Goal: Task Accomplishment & Management: Complete application form

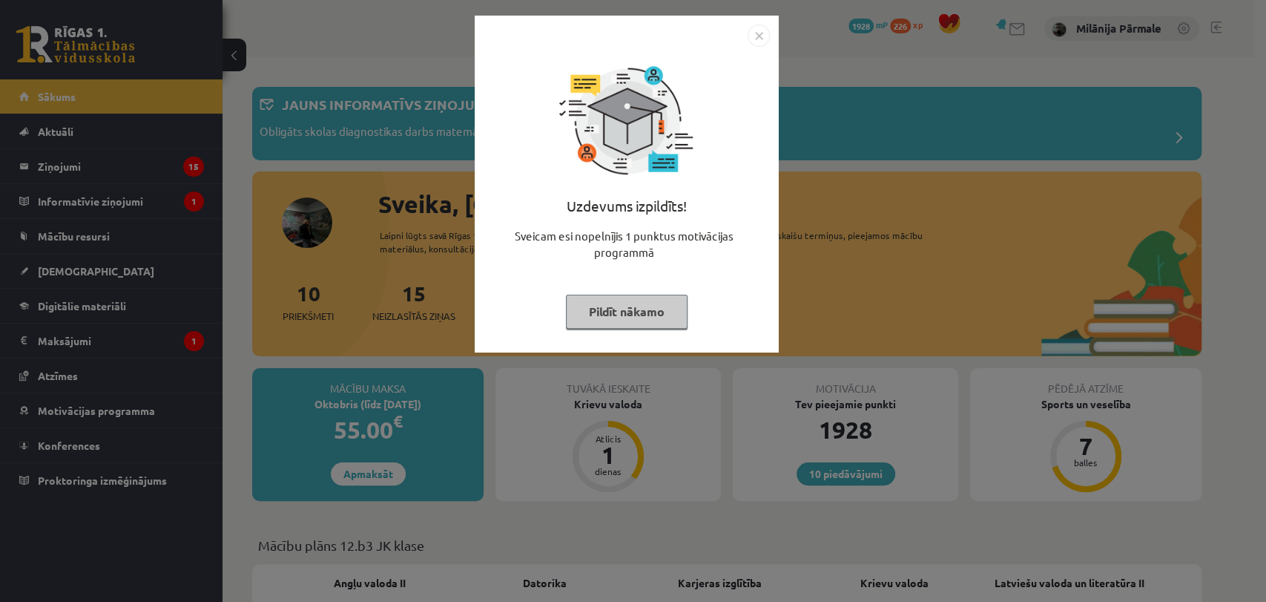
click at [779, 39] on div "Uzdevums izpildīts! Sveicam esi nopelnījis 1 punktus motivācijas programmā Pild…" at bounding box center [633, 301] width 1266 height 602
click at [749, 31] on img "Close" at bounding box center [759, 35] width 22 height 22
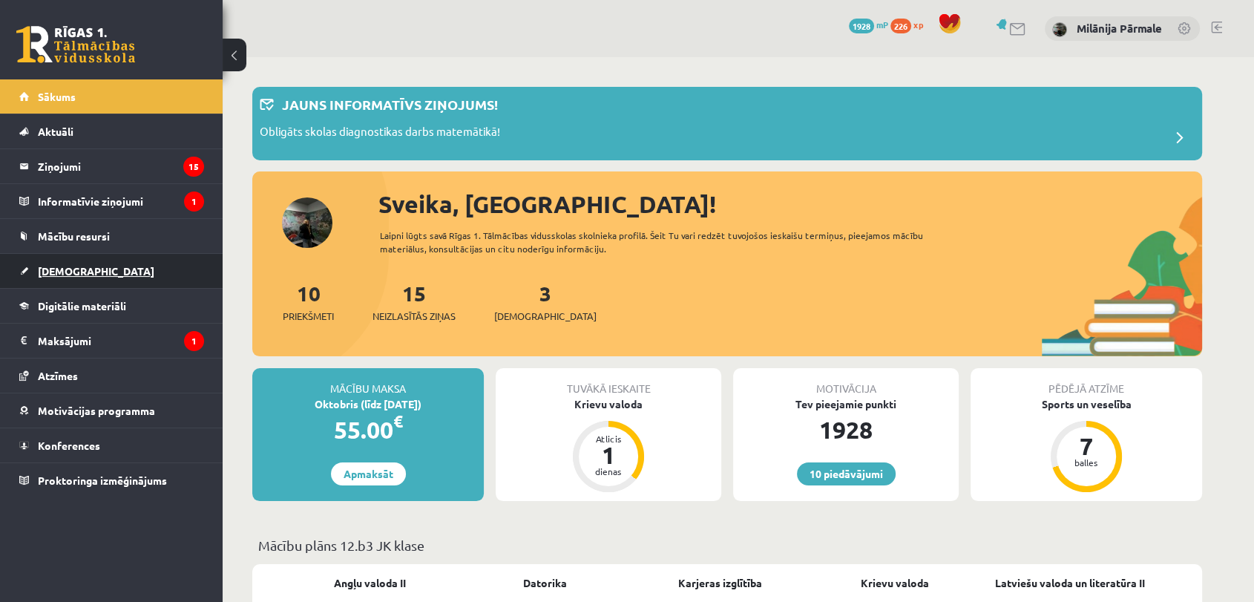
click at [146, 257] on link "[DEMOGRAPHIC_DATA]" at bounding box center [111, 271] width 185 height 34
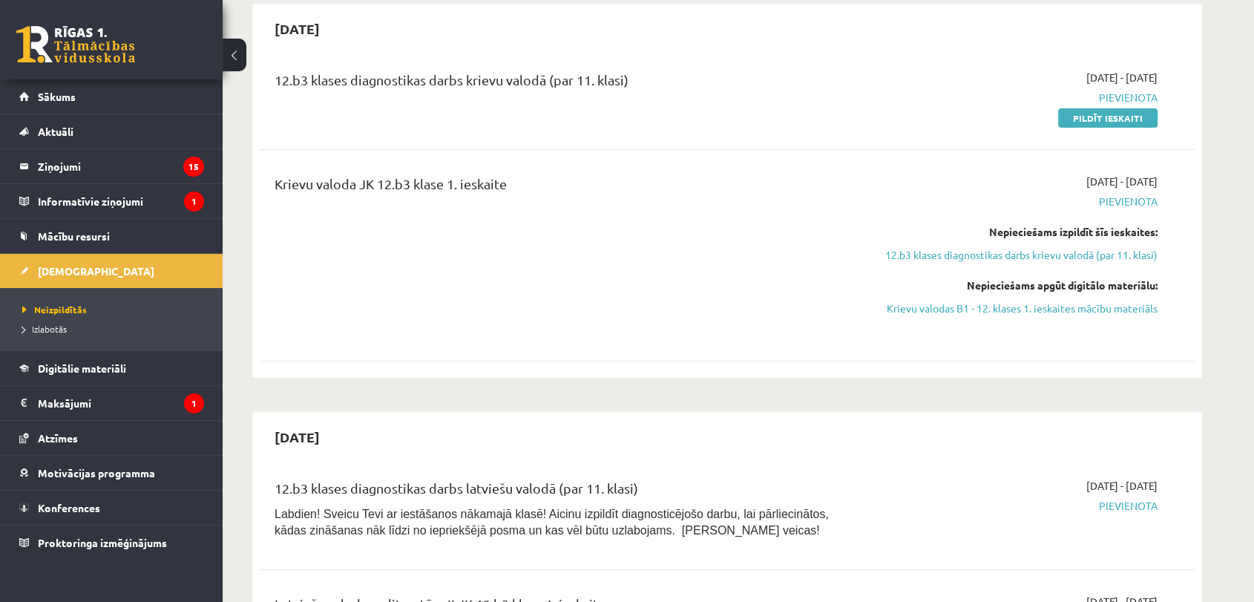
scroll to position [329, 0]
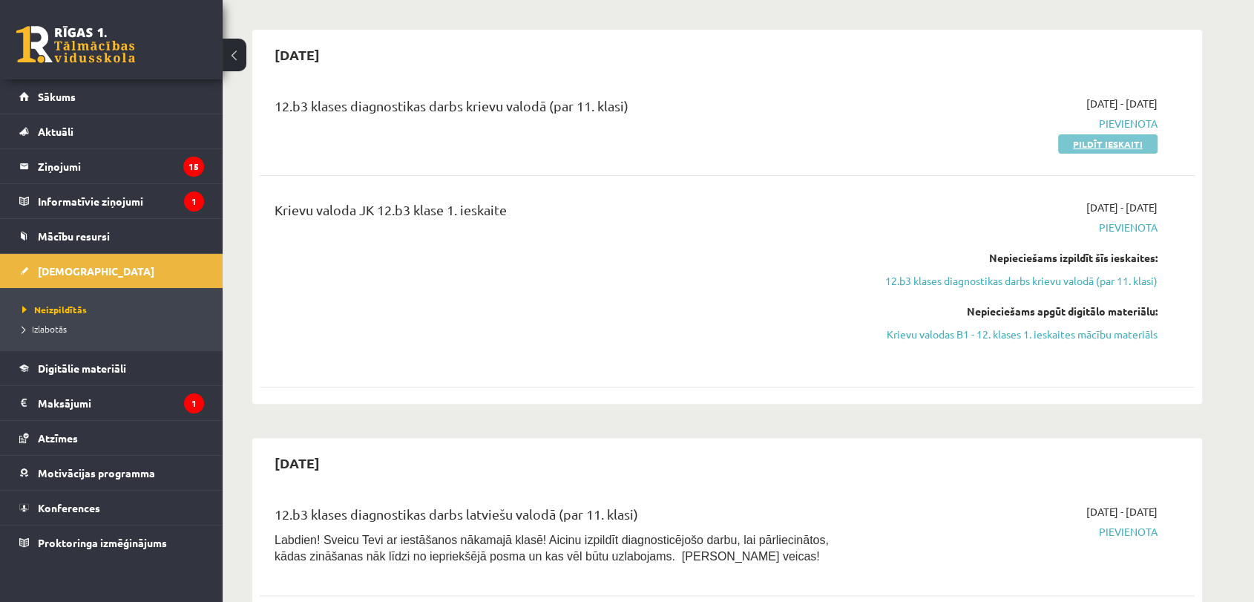
click at [1117, 149] on link "Pildīt ieskaiti" at bounding box center [1107, 143] width 99 height 19
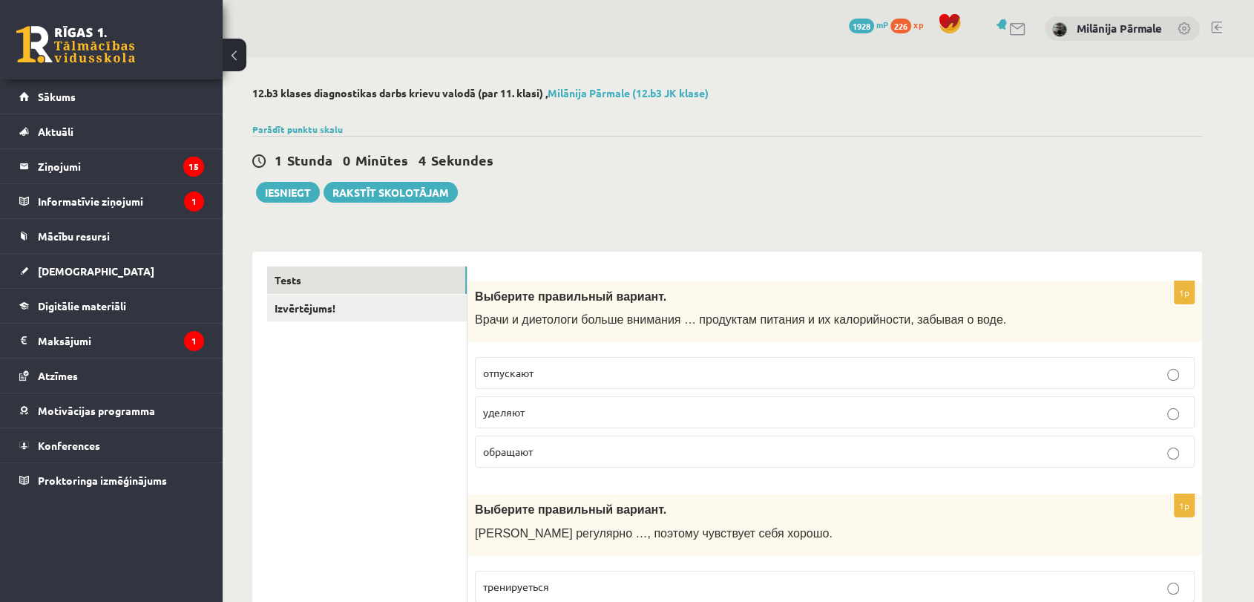
click at [553, 415] on p "уделяют" at bounding box center [834, 412] width 703 height 16
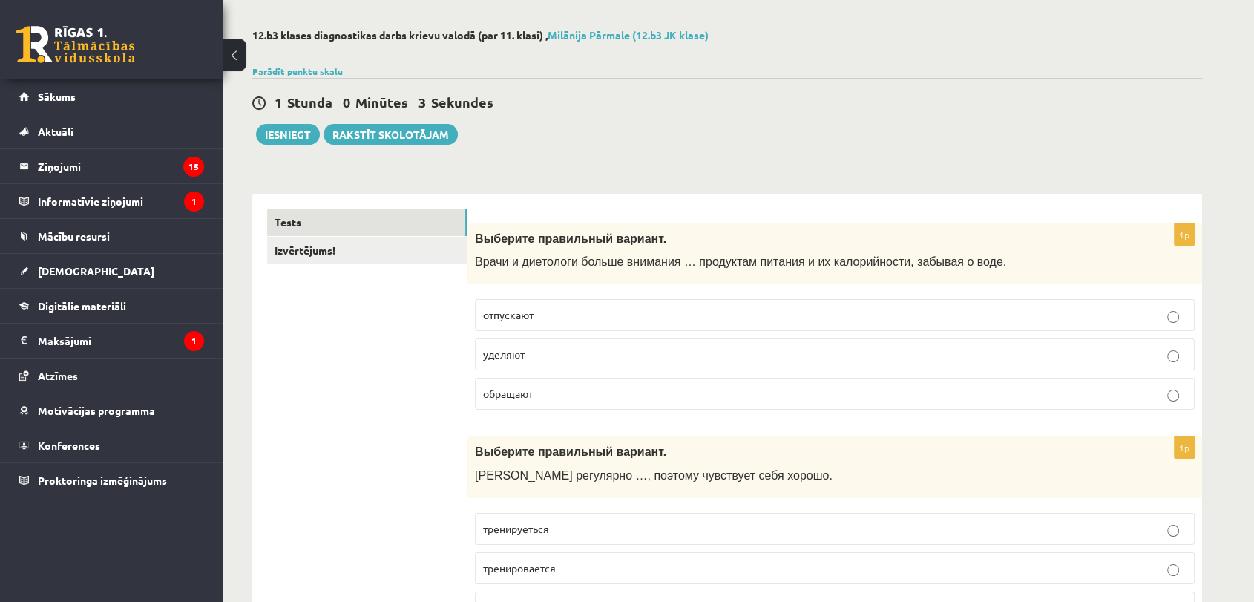
scroll to position [329, 0]
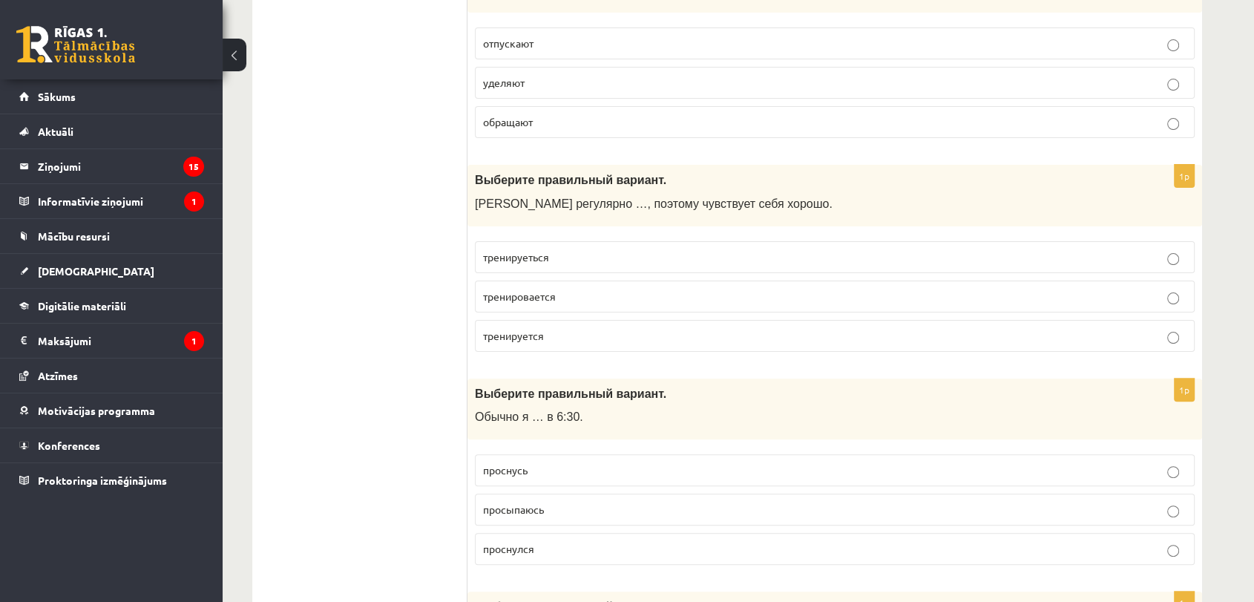
click at [588, 335] on p "тренируется" at bounding box center [834, 336] width 703 height 16
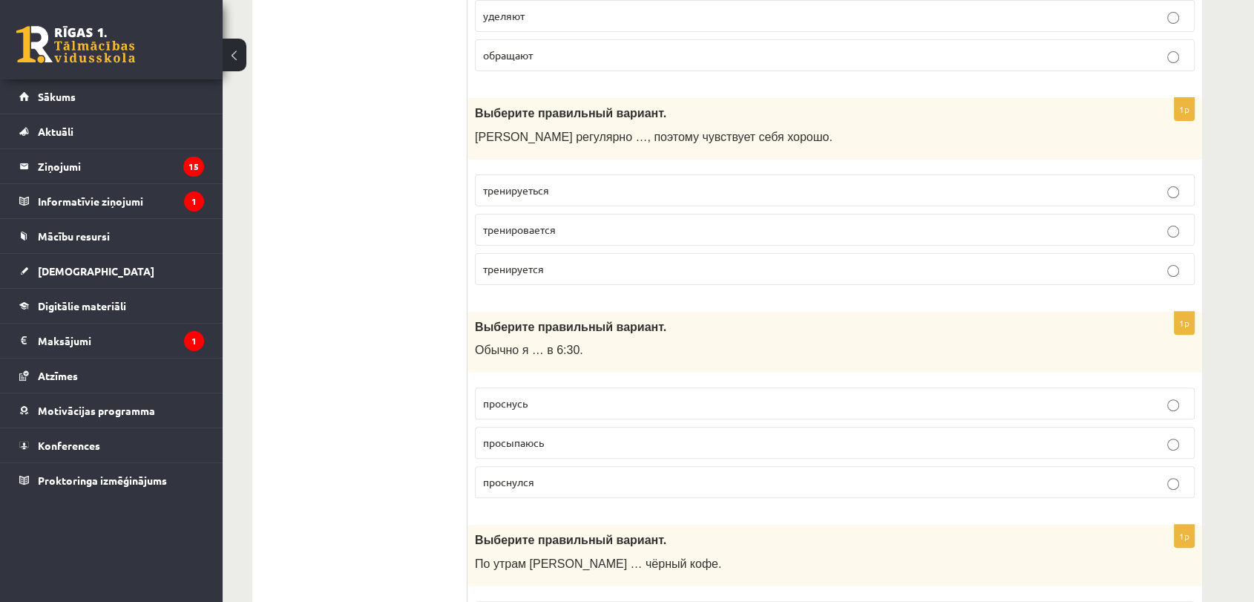
scroll to position [494, 0]
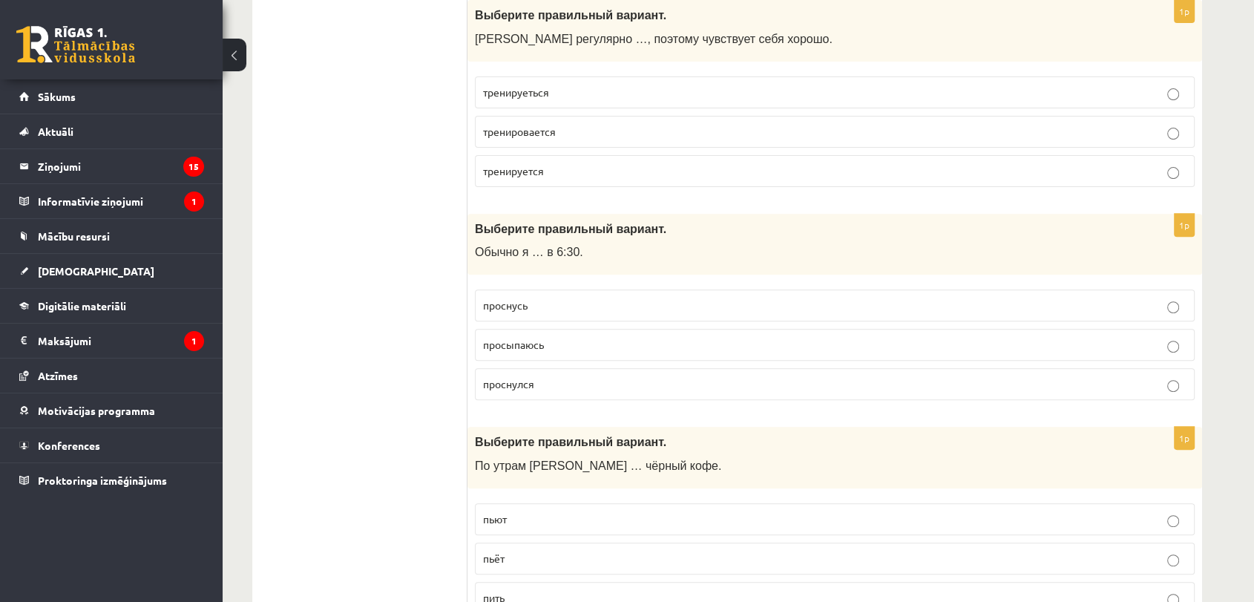
click at [551, 338] on p "просыпаюсь" at bounding box center [834, 345] width 703 height 16
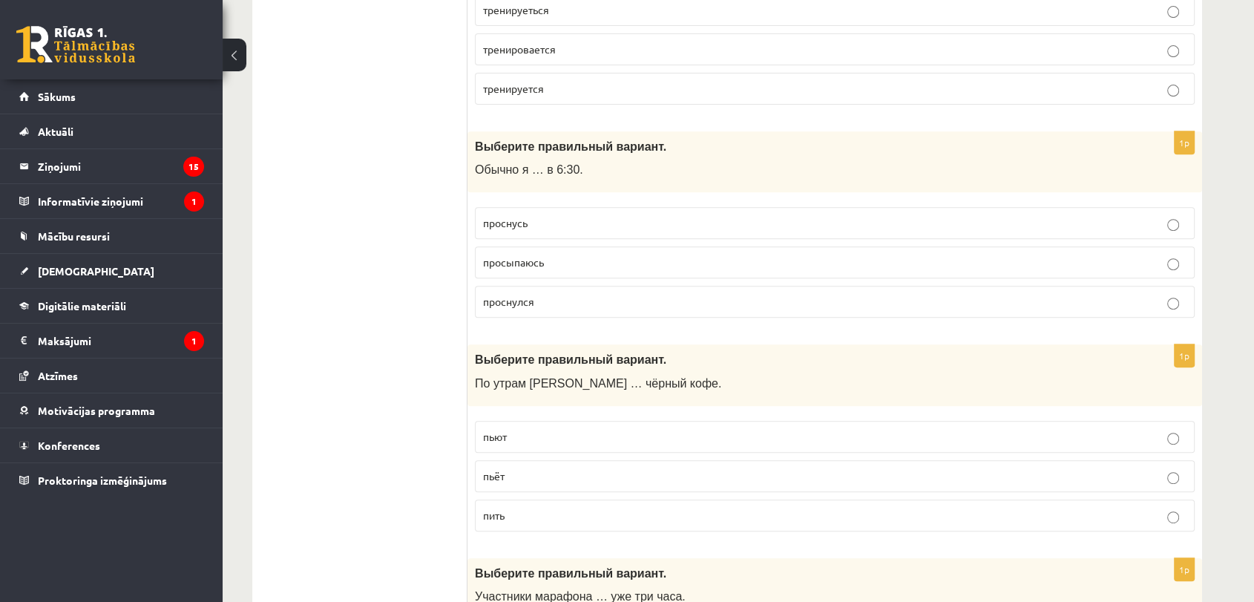
scroll to position [659, 0]
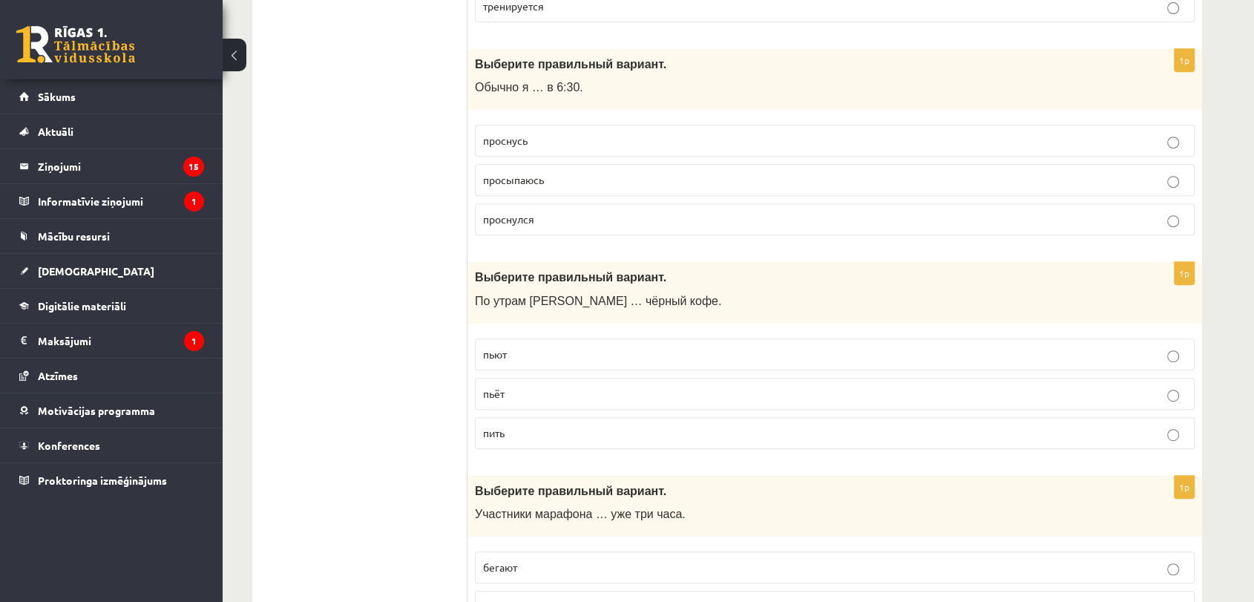
click at [559, 396] on p "пьёт" at bounding box center [834, 394] width 703 height 16
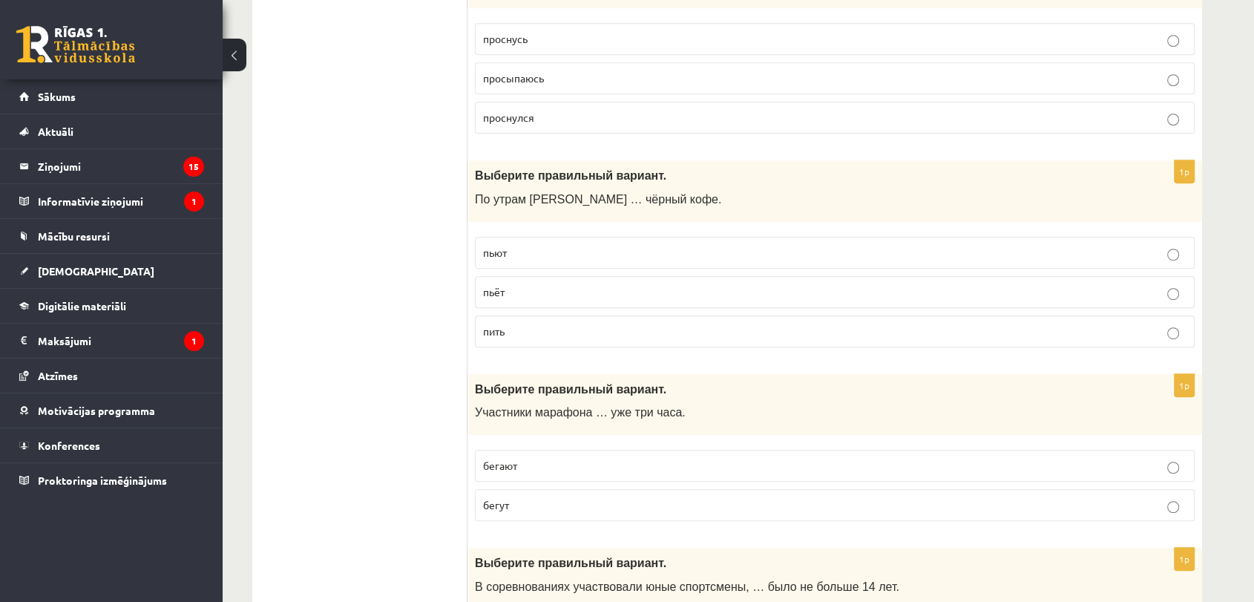
scroll to position [907, 0]
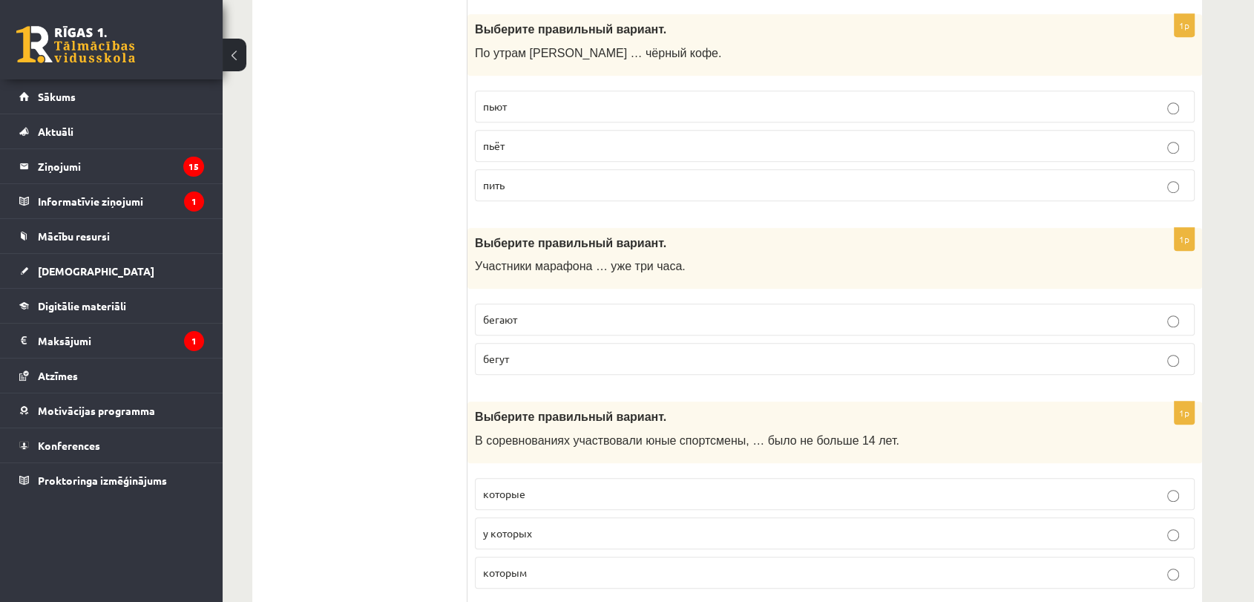
click at [531, 307] on label "бегают" at bounding box center [835, 319] width 720 height 32
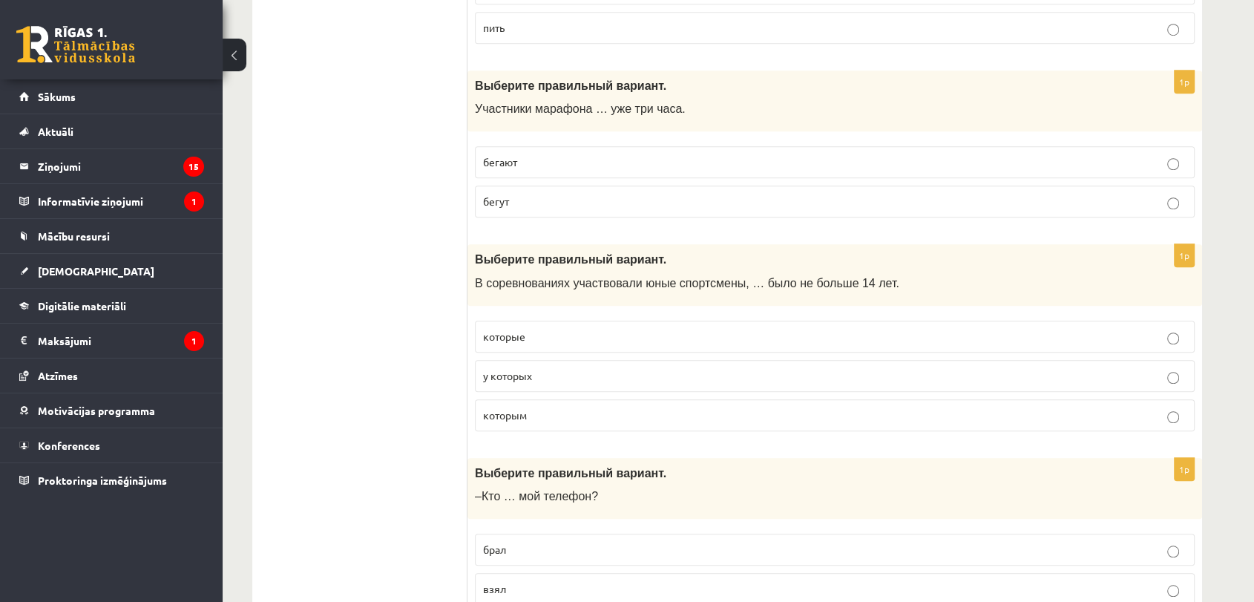
scroll to position [1071, 0]
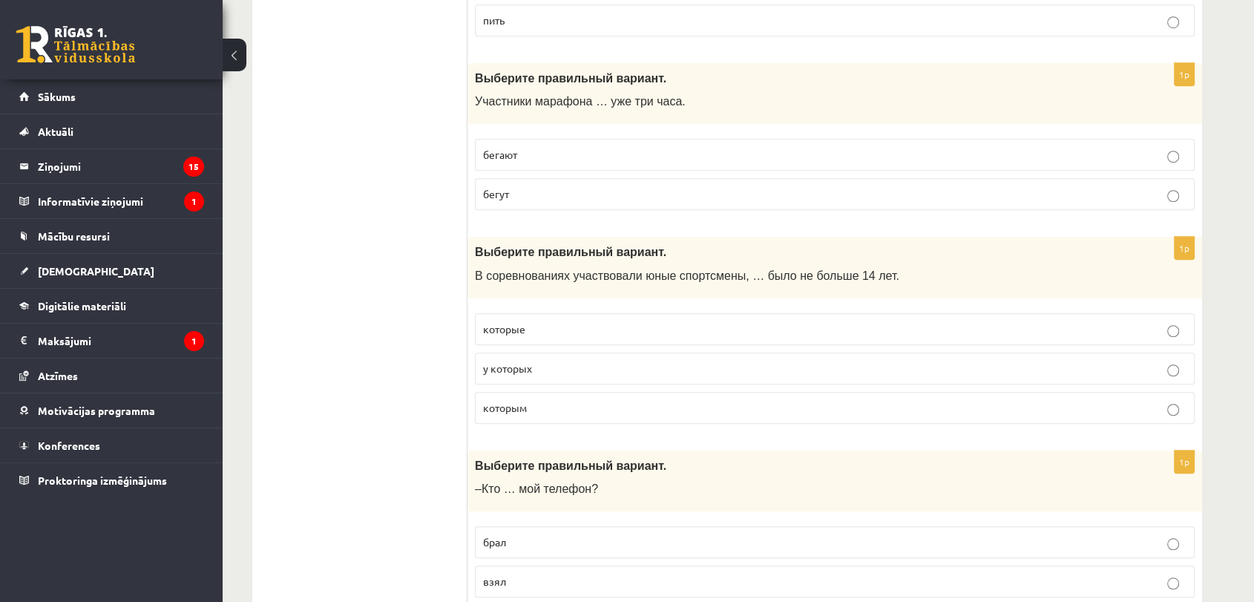
click at [541, 405] on p "которым" at bounding box center [834, 408] width 703 height 16
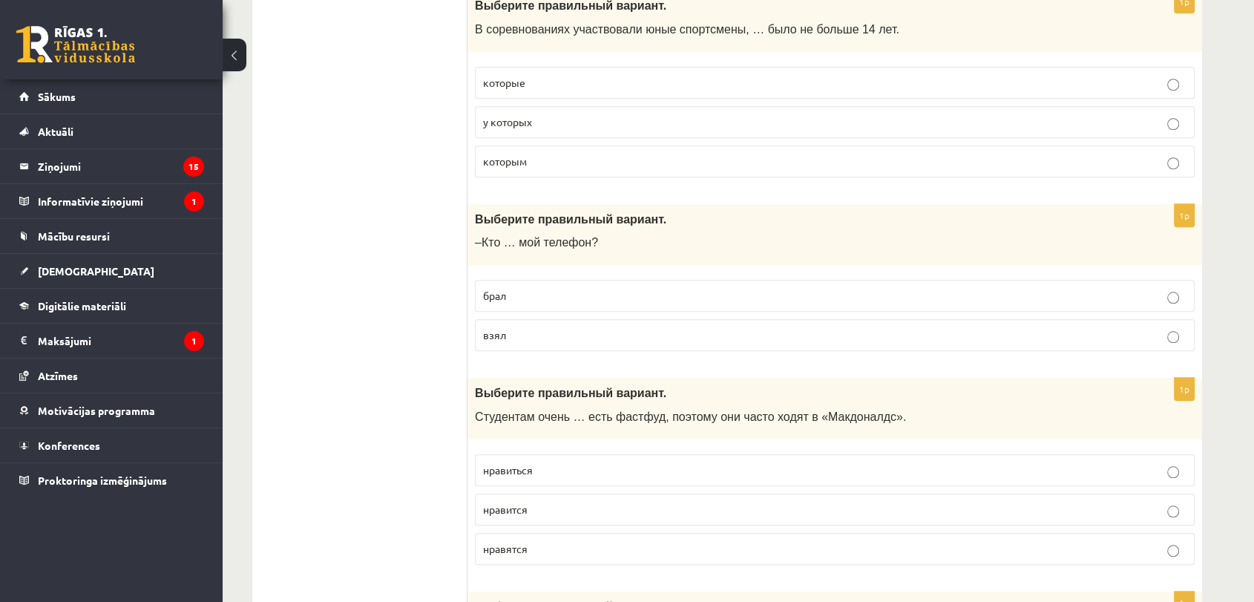
scroll to position [1318, 0]
click at [554, 334] on p "взял" at bounding box center [834, 334] width 703 height 16
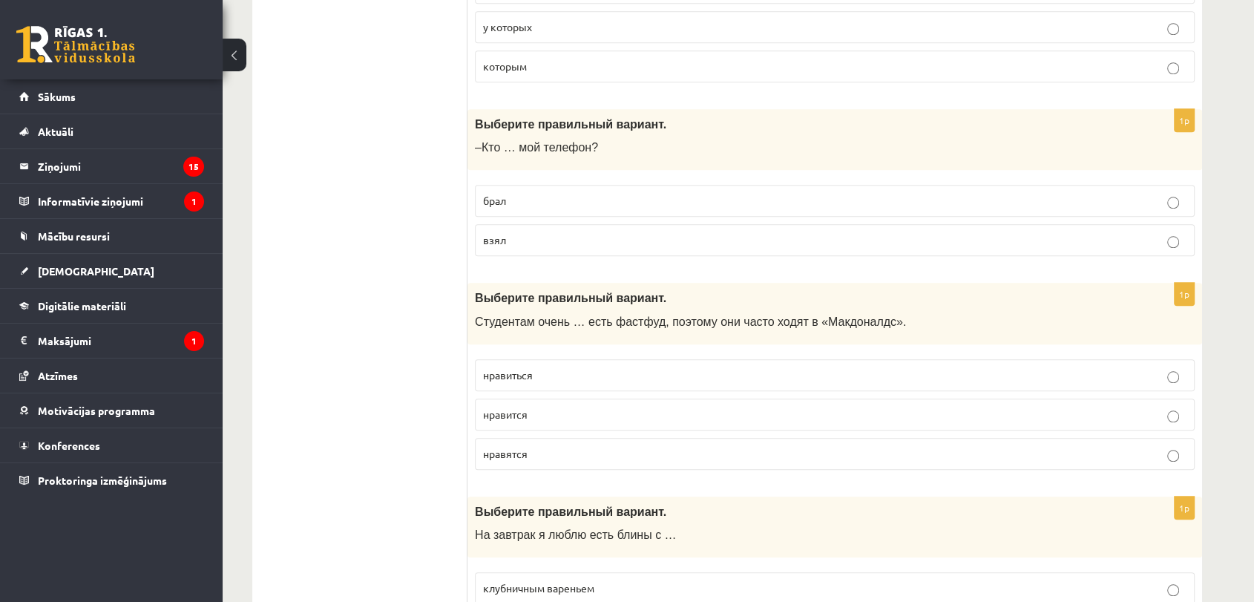
scroll to position [1484, 0]
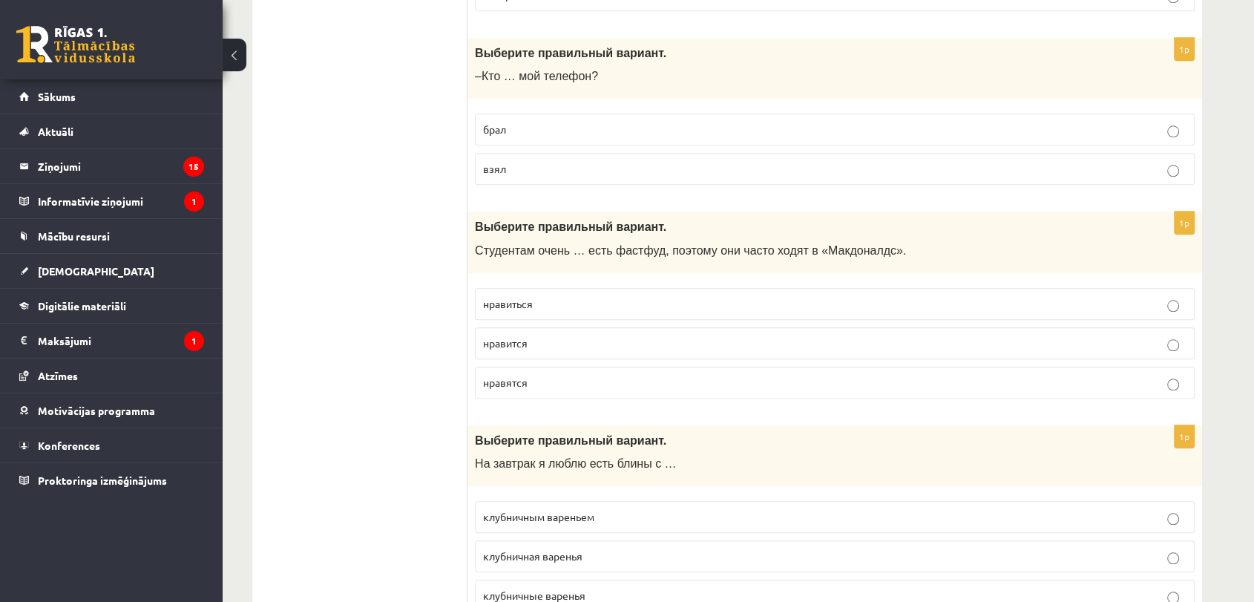
click at [545, 300] on p "нравиться" at bounding box center [834, 304] width 703 height 16
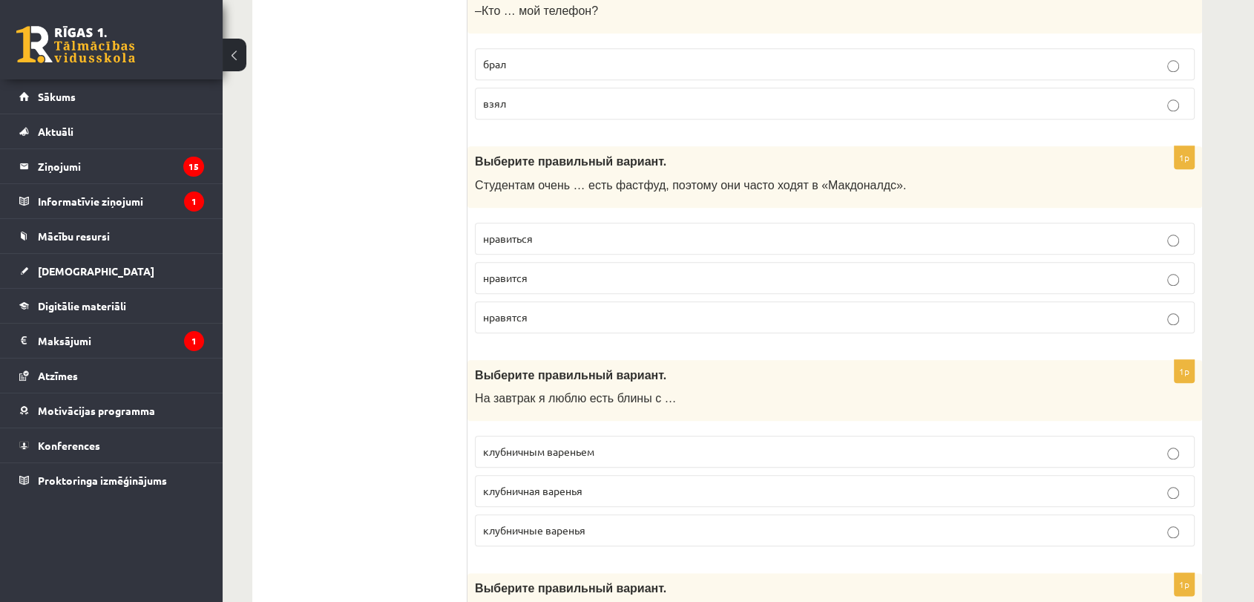
scroll to position [1649, 0]
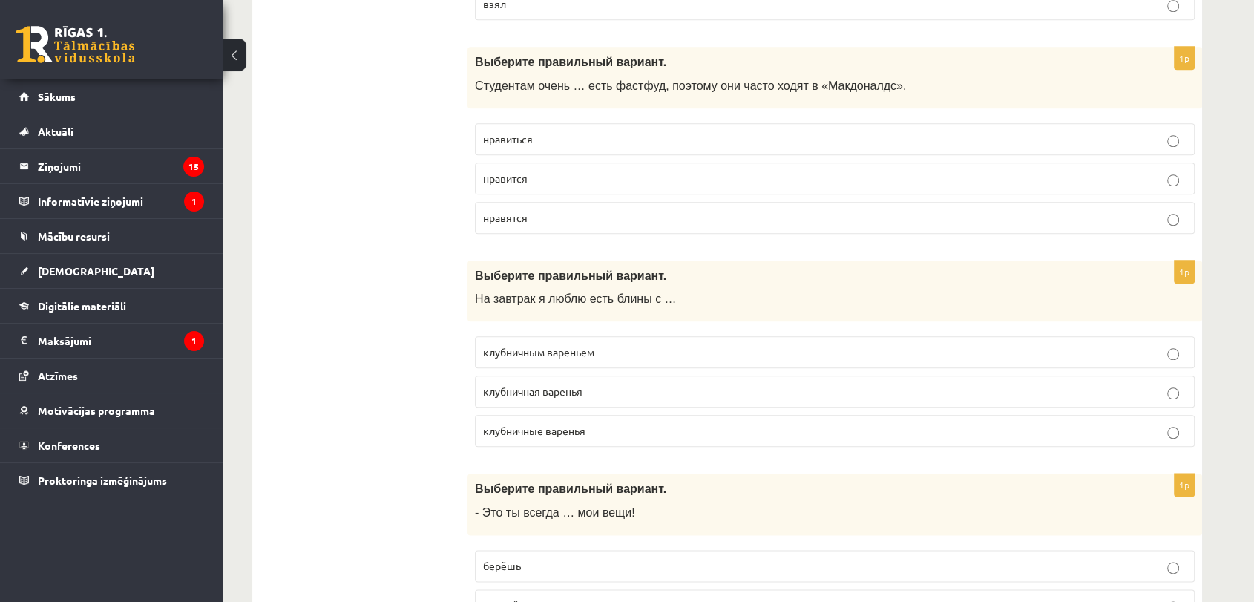
click at [613, 348] on p "клубничным вареньем" at bounding box center [834, 352] width 703 height 16
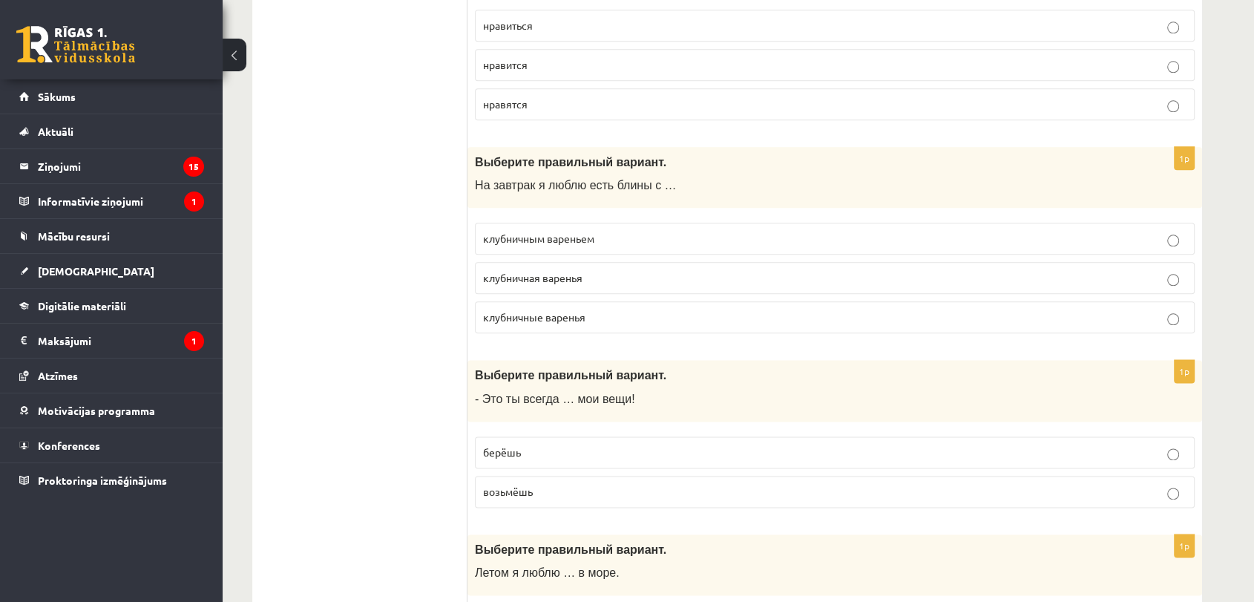
scroll to position [1896, 0]
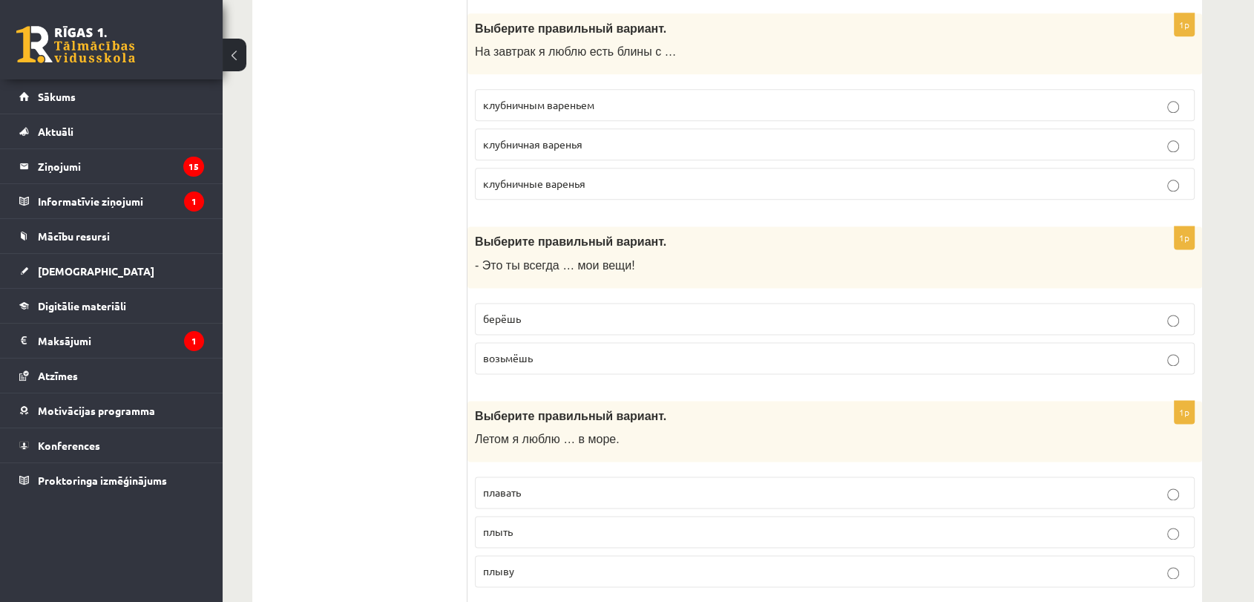
click at [550, 315] on p "берёшь" at bounding box center [834, 319] width 703 height 16
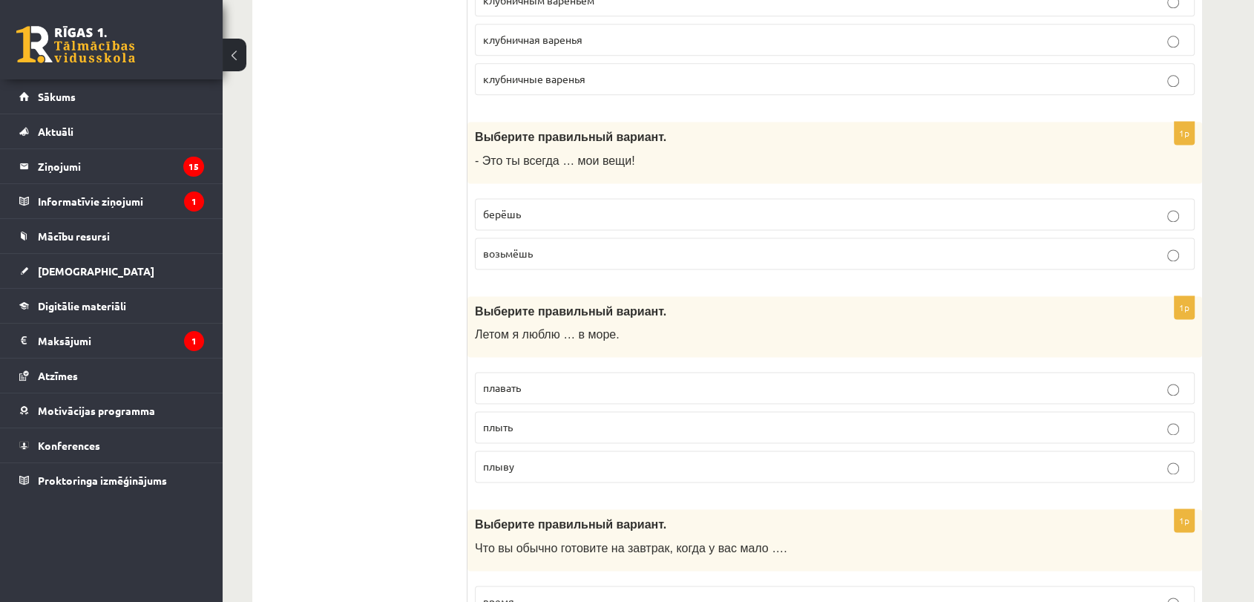
scroll to position [2143, 0]
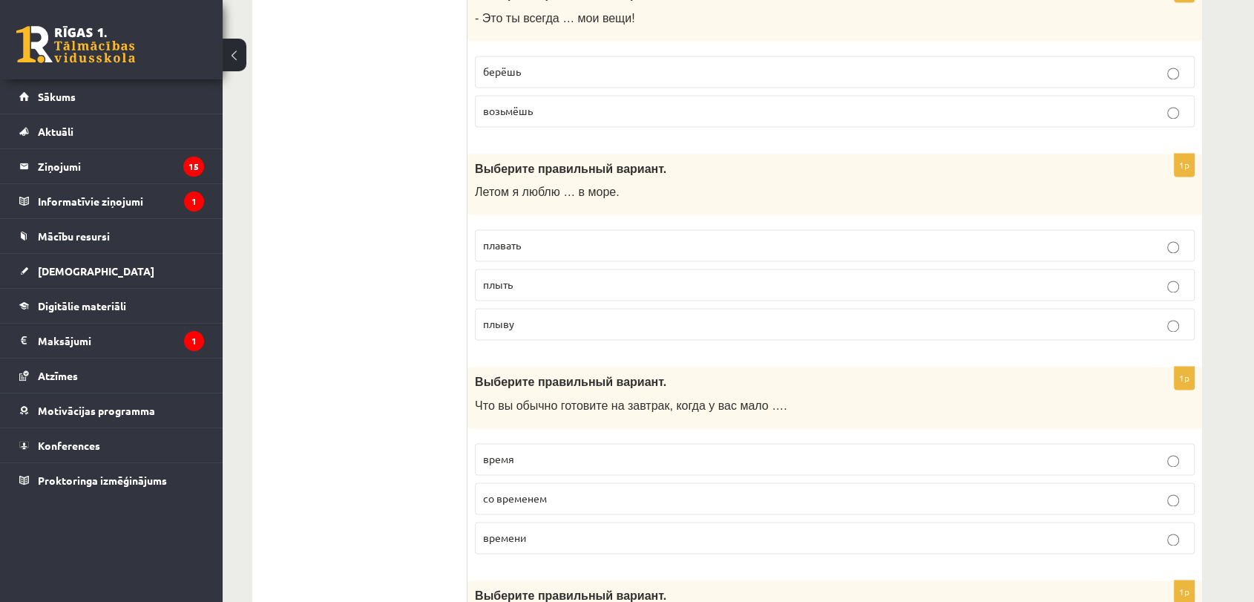
click at [551, 237] on p "плавать" at bounding box center [834, 245] width 703 height 16
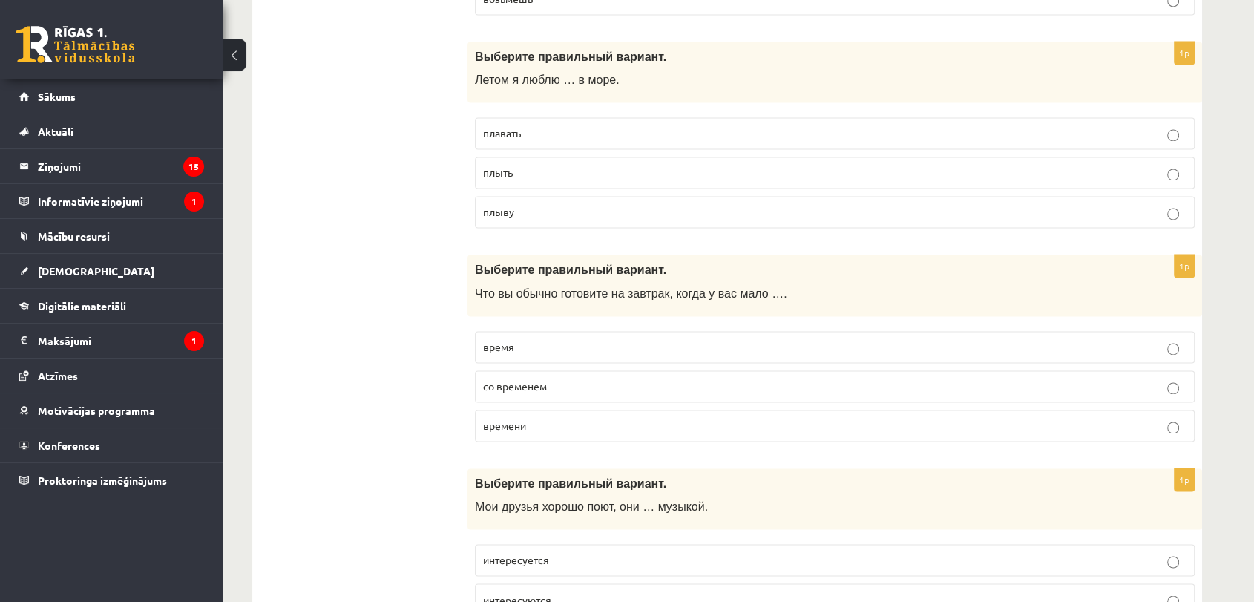
scroll to position [2390, 0]
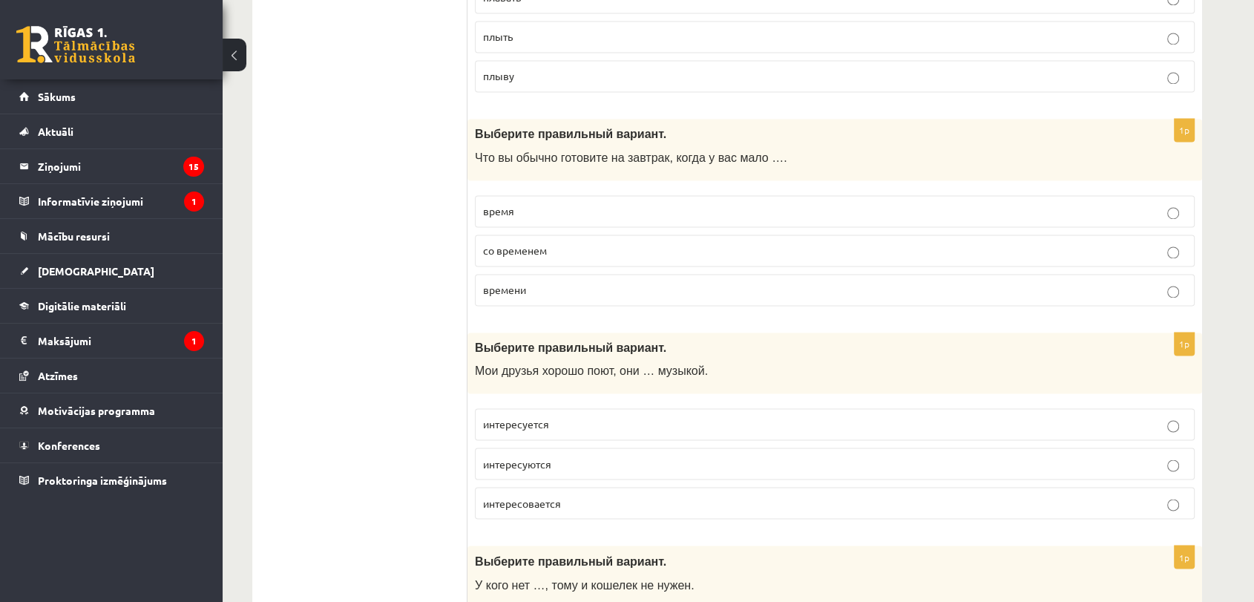
click at [542, 274] on label "времени" at bounding box center [835, 290] width 720 height 32
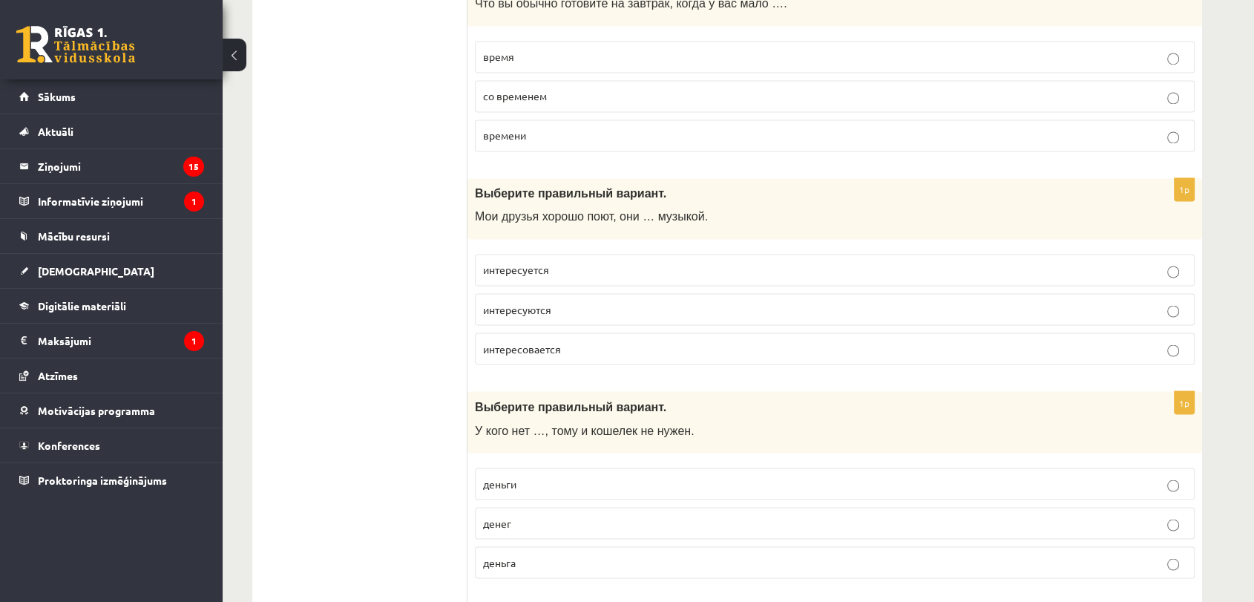
scroll to position [2555, 0]
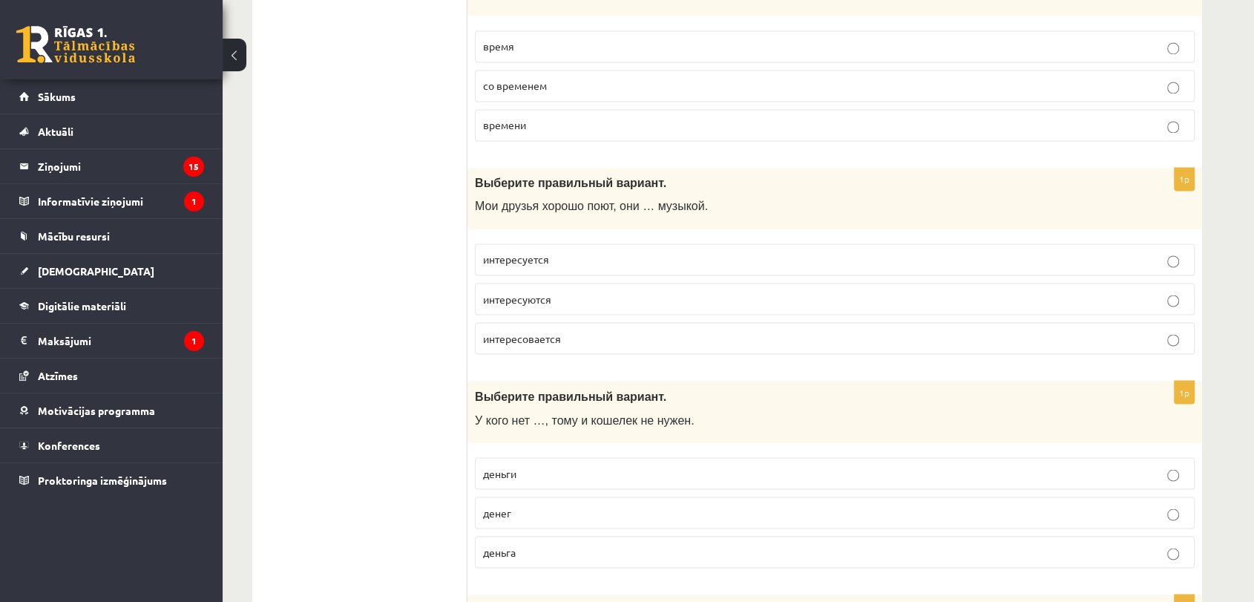
click at [575, 291] on p "интересуются" at bounding box center [834, 299] width 703 height 16
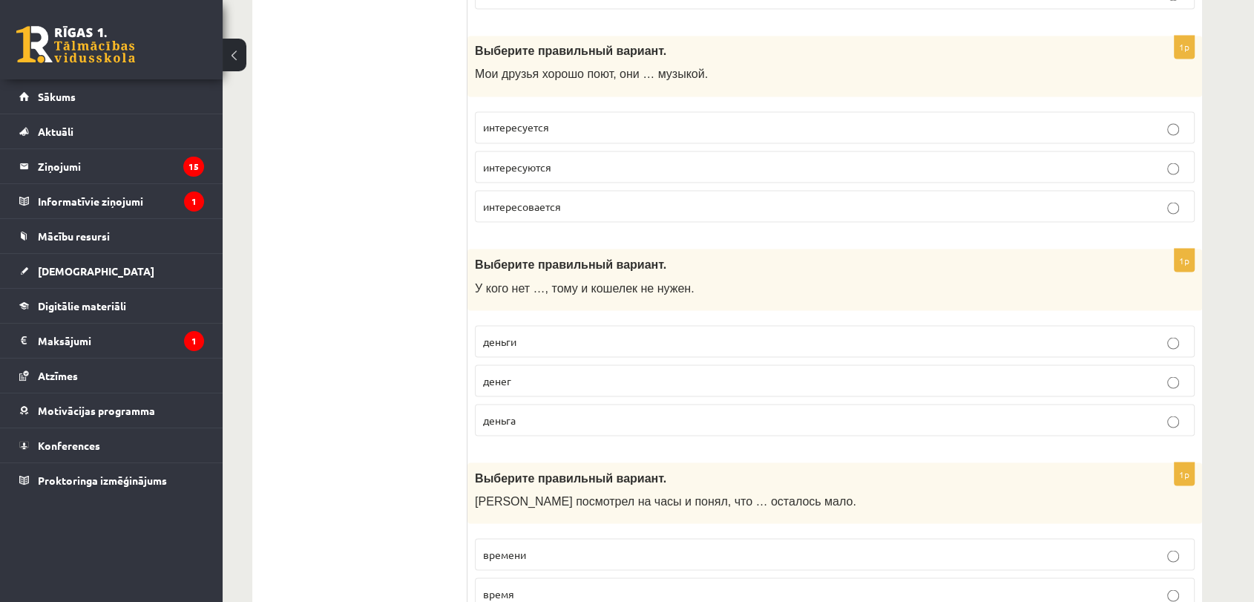
scroll to position [2802, 0]
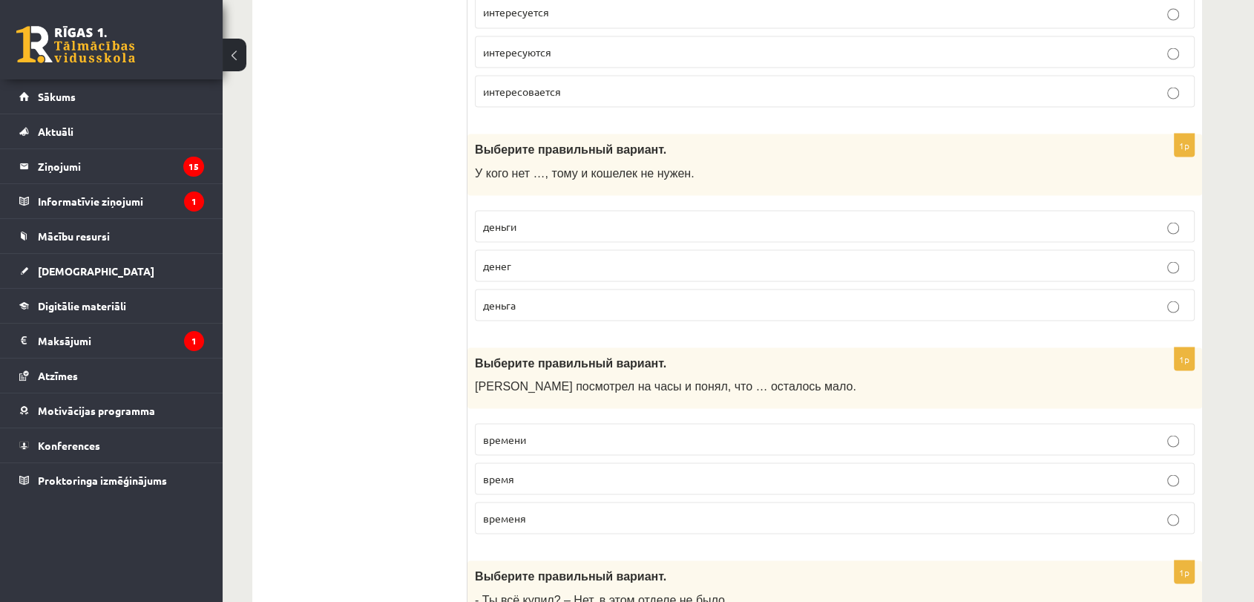
click at [553, 259] on p "денег" at bounding box center [834, 265] width 703 height 16
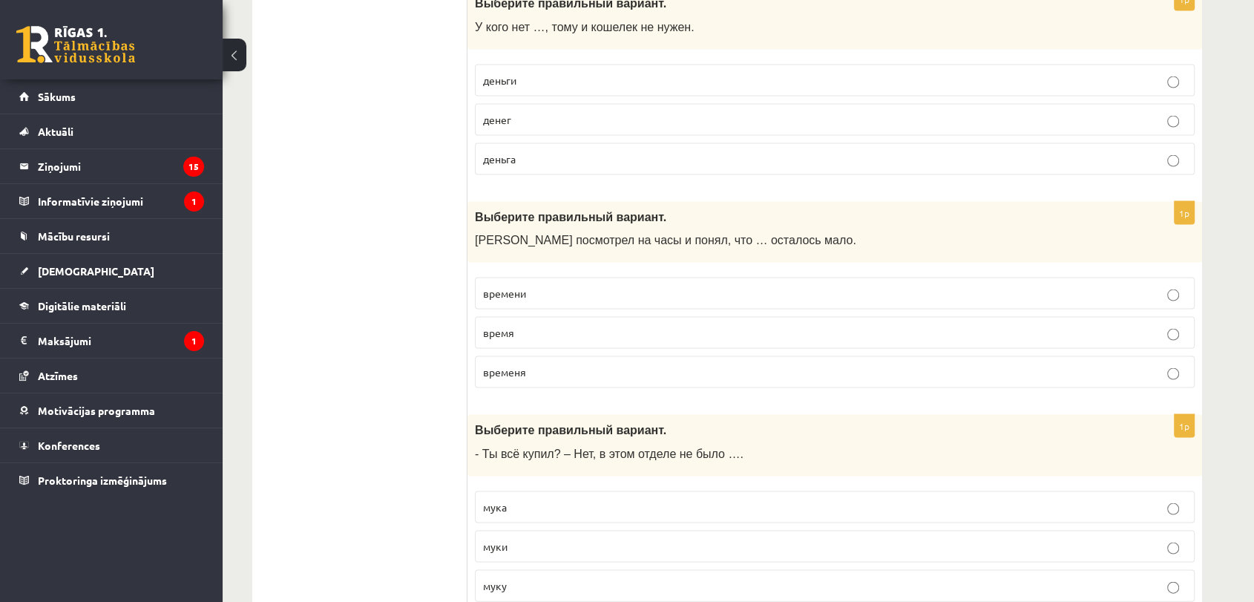
scroll to position [3050, 0]
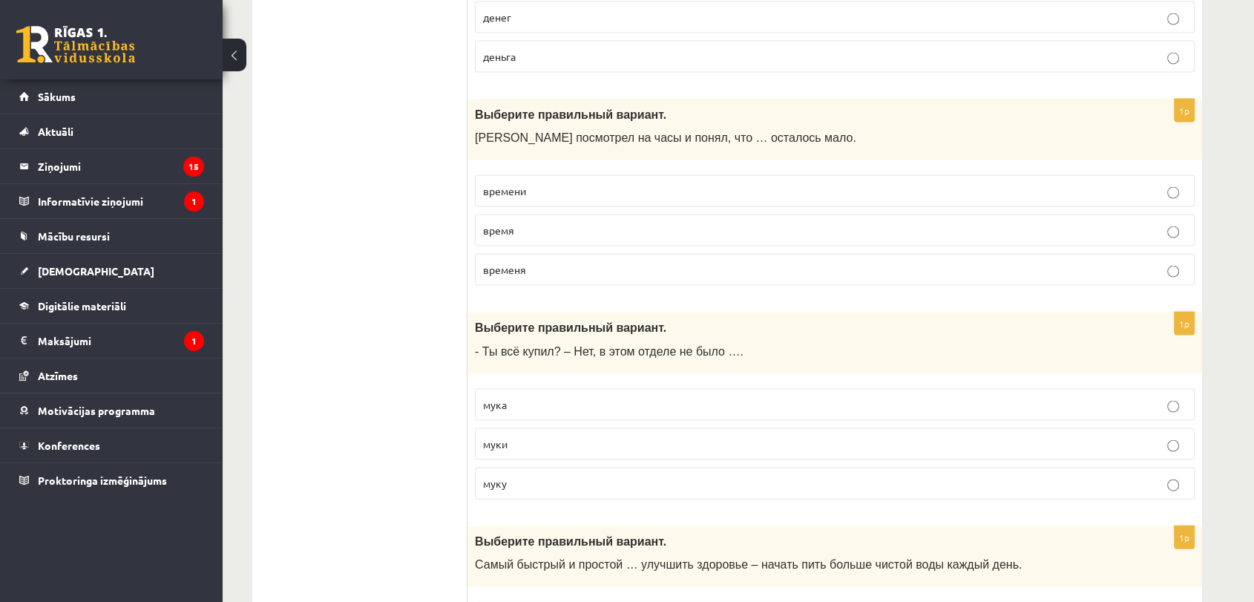
click at [558, 188] on p "времени" at bounding box center [834, 191] width 703 height 16
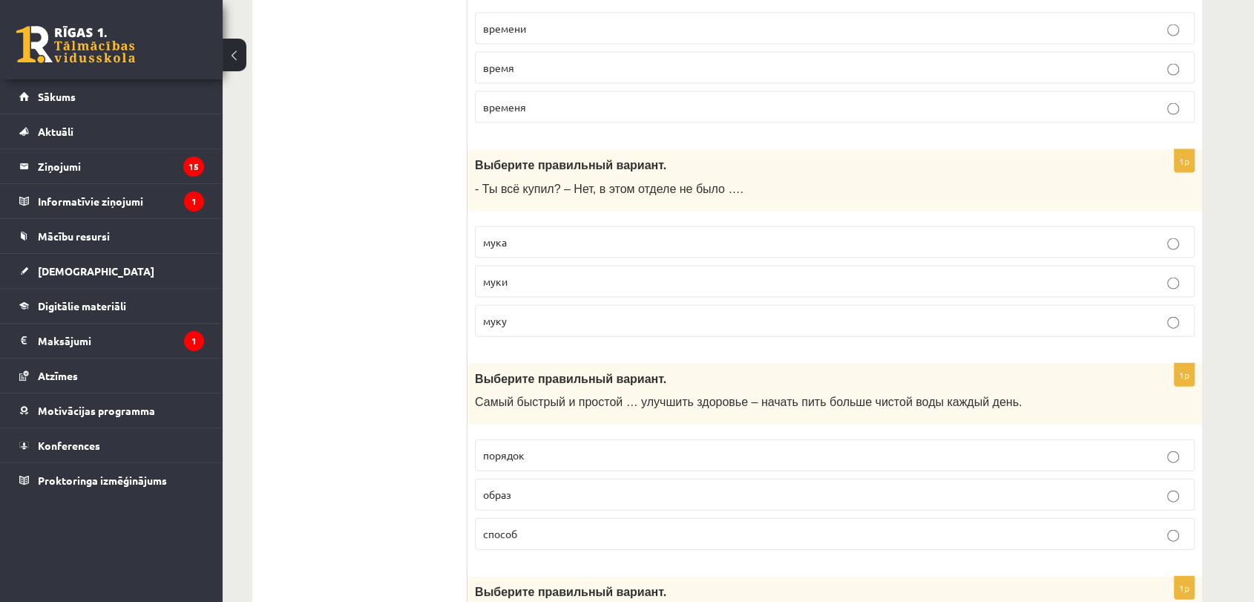
scroll to position [3215, 0]
click at [534, 275] on p "муки" at bounding box center [834, 280] width 703 height 16
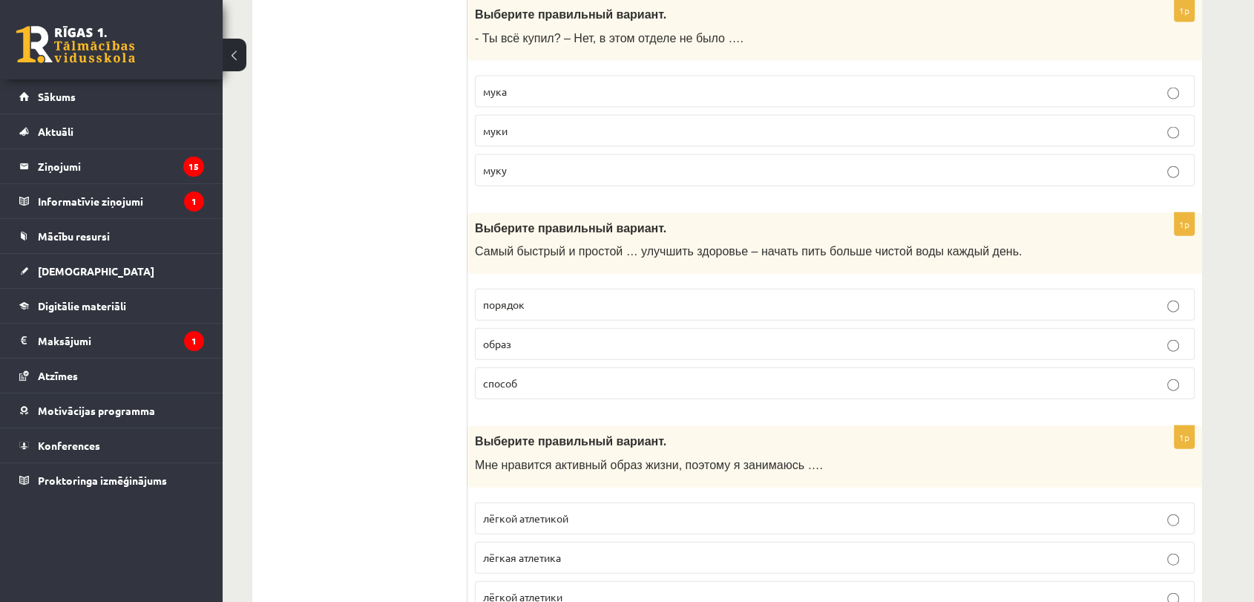
scroll to position [3379, 0]
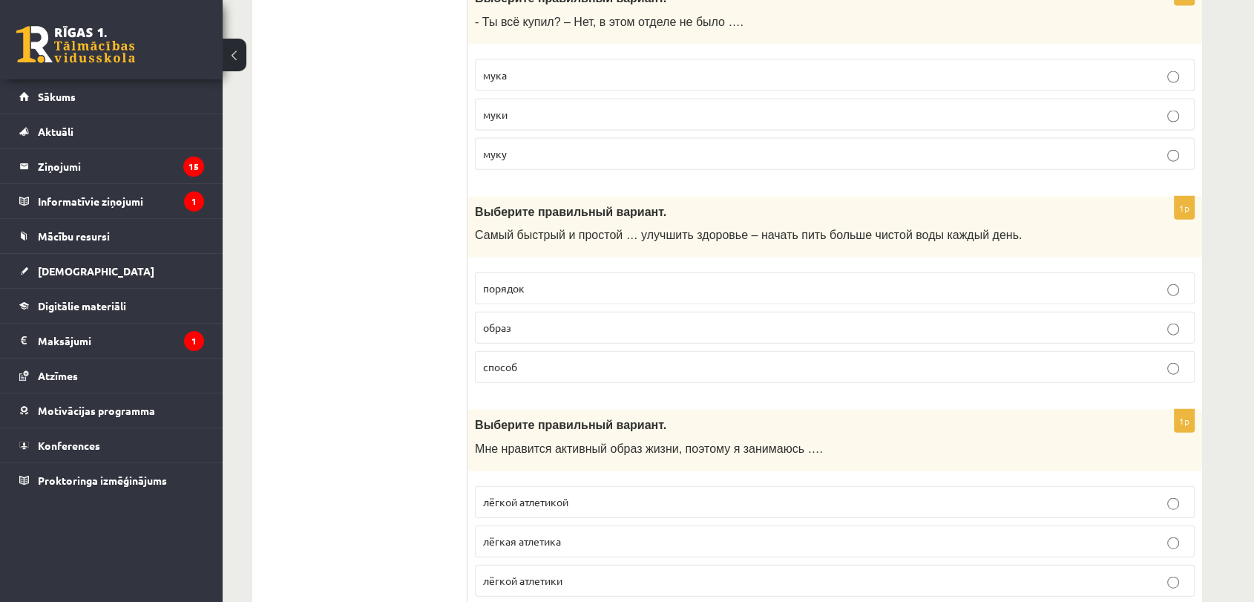
click at [548, 359] on p "способ" at bounding box center [834, 367] width 703 height 16
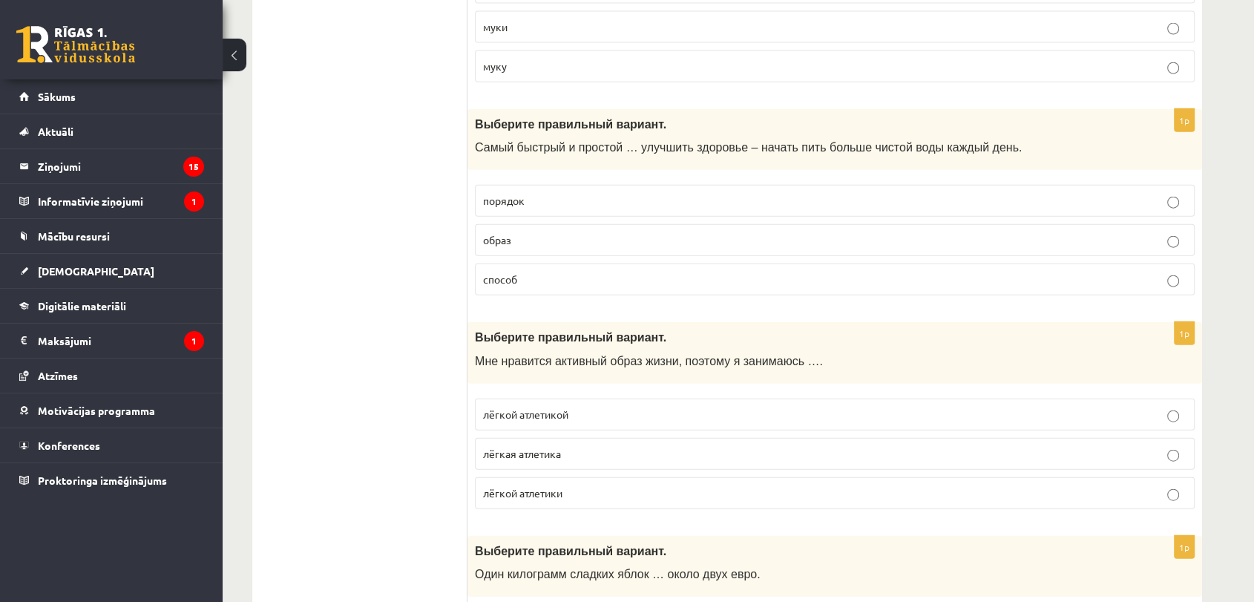
scroll to position [3626, 0]
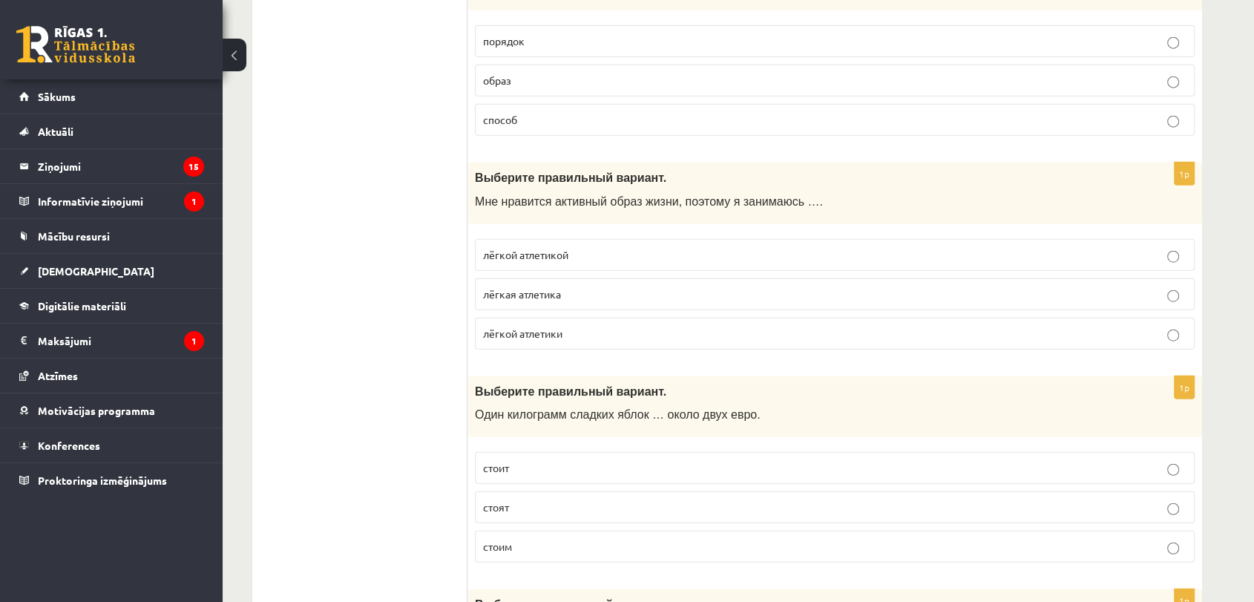
click at [599, 247] on p "лёгкой атлетикой" at bounding box center [834, 255] width 703 height 16
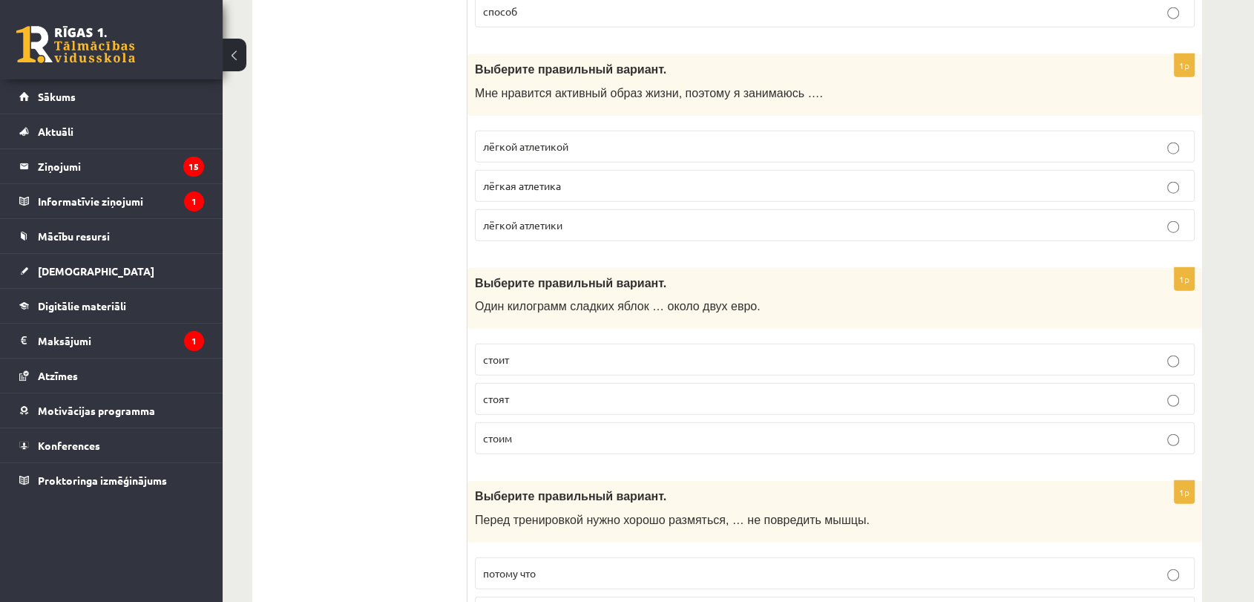
scroll to position [3874, 0]
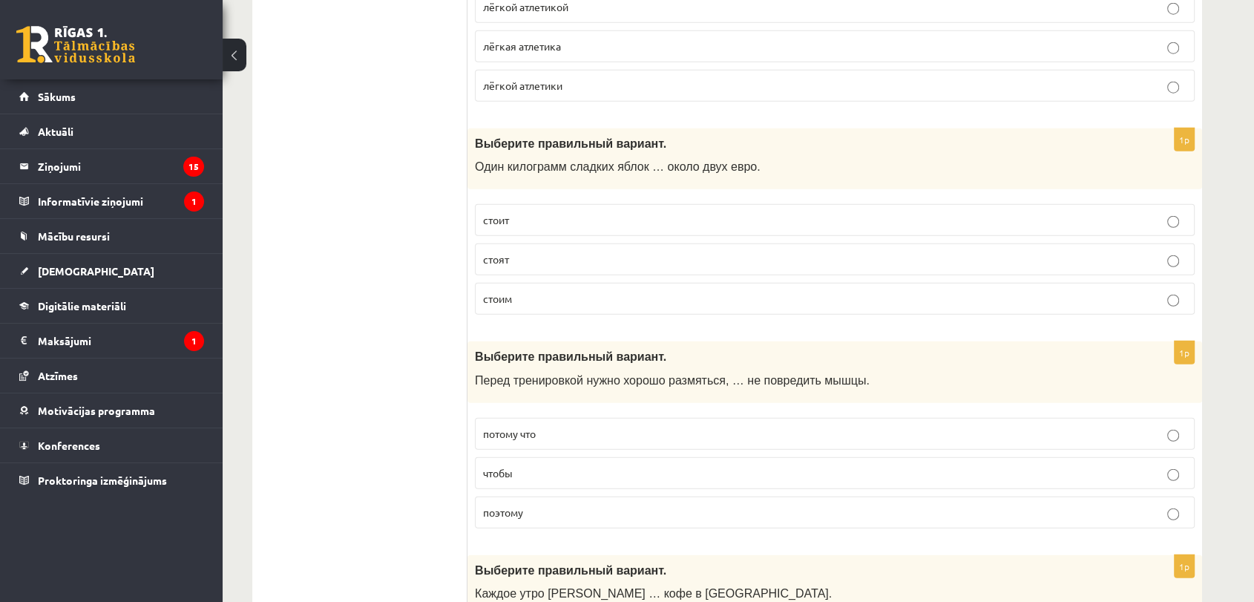
click at [588, 218] on label "стоит" at bounding box center [835, 220] width 720 height 32
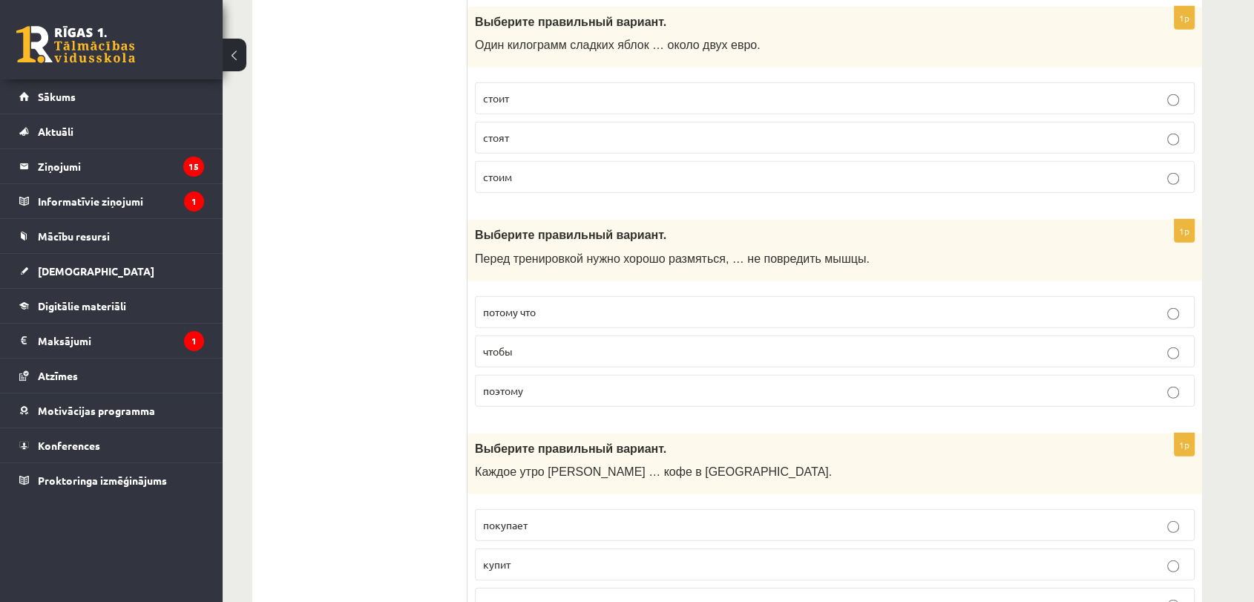
scroll to position [4039, 0]
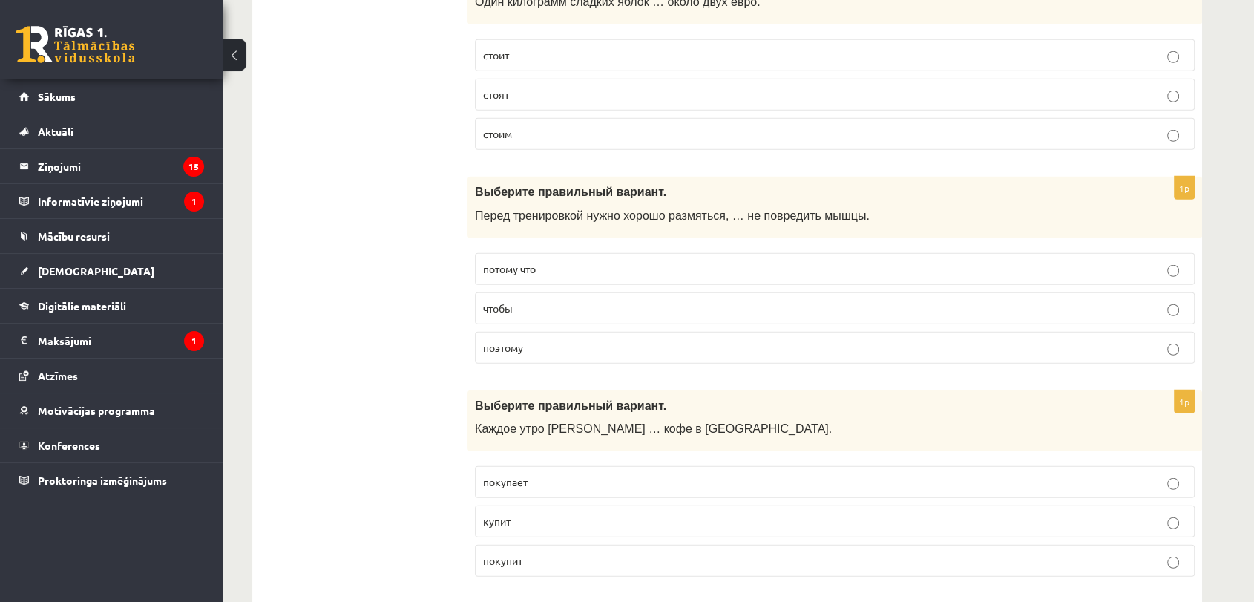
click at [581, 300] on p "чтобы" at bounding box center [834, 308] width 703 height 16
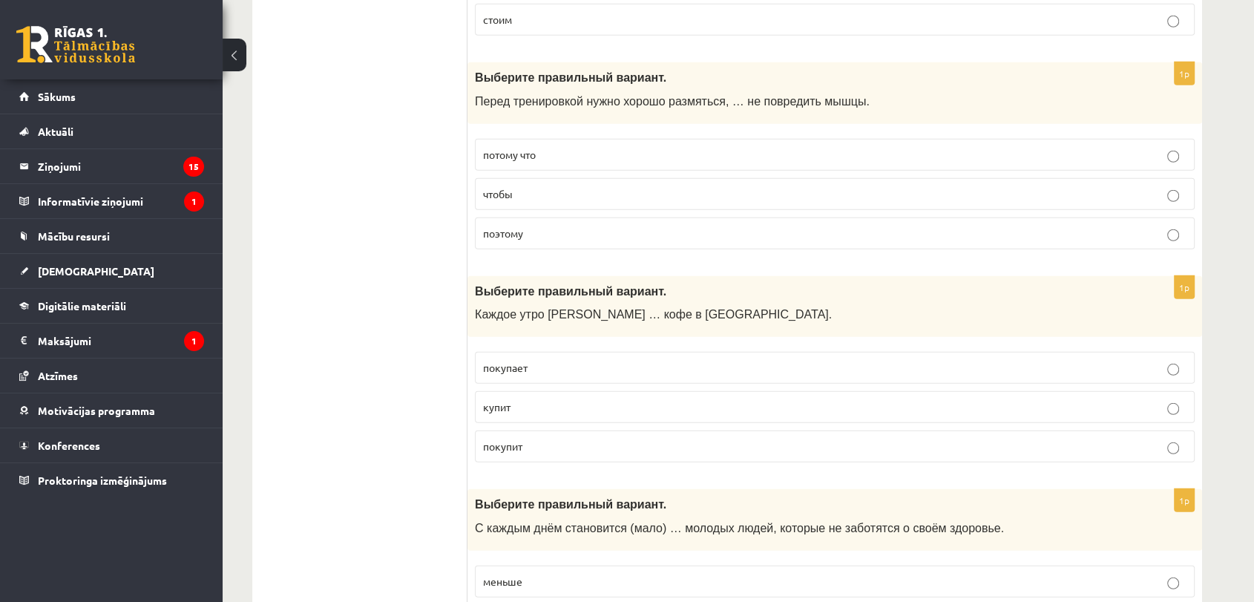
scroll to position [4286, 0]
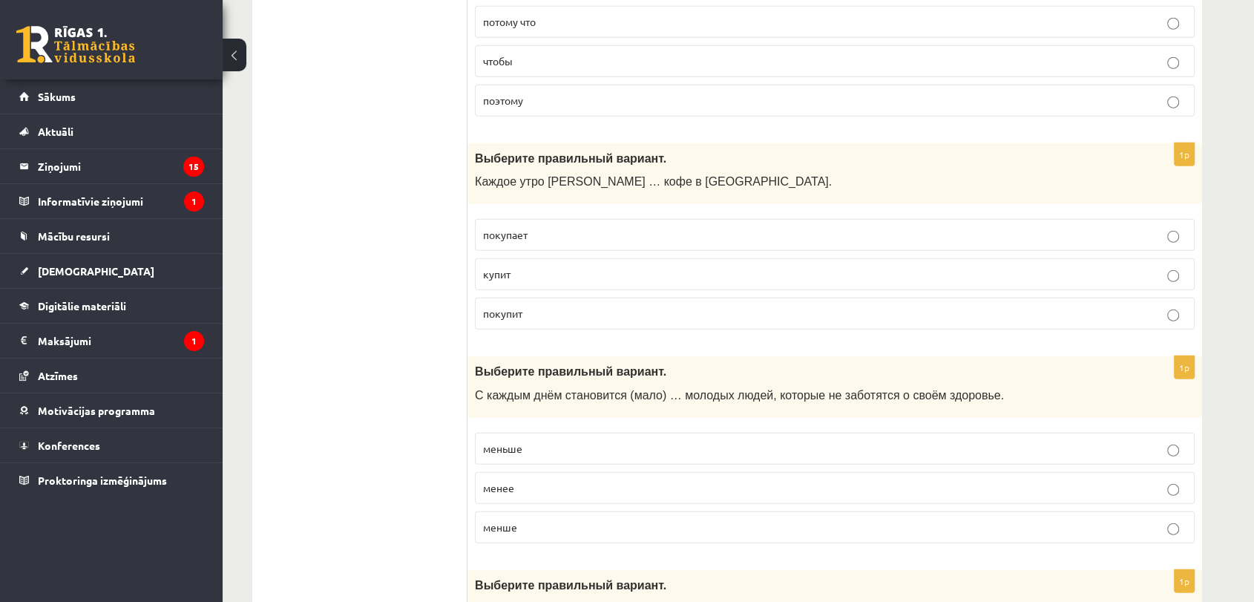
click at [576, 227] on p "покупает" at bounding box center [834, 235] width 703 height 16
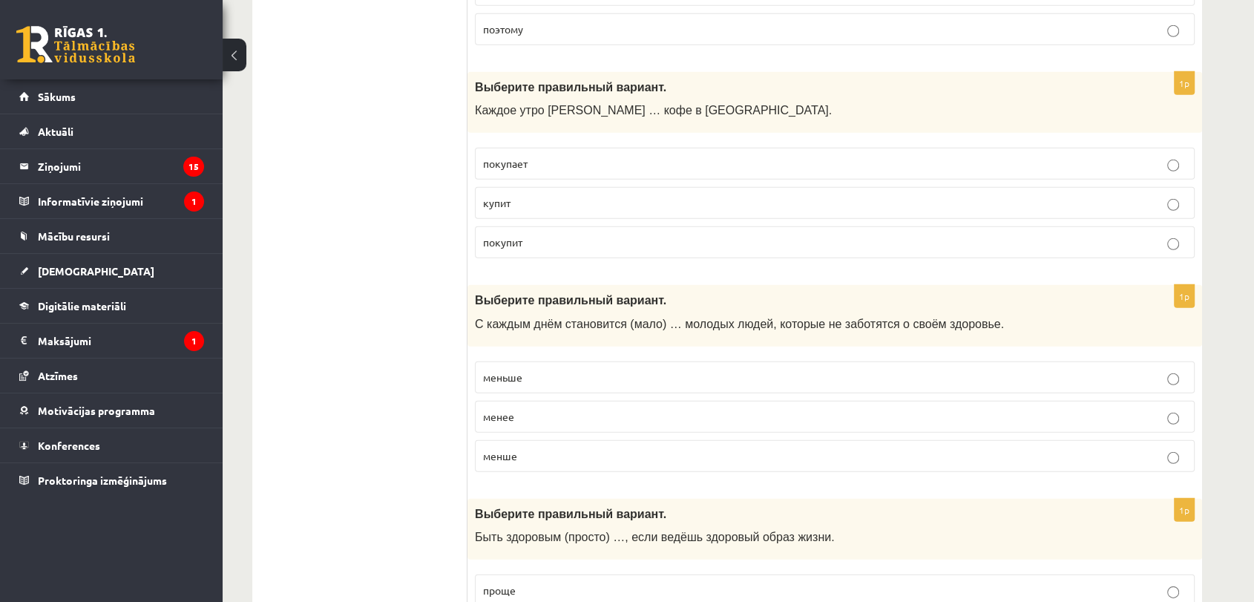
scroll to position [4451, 0]
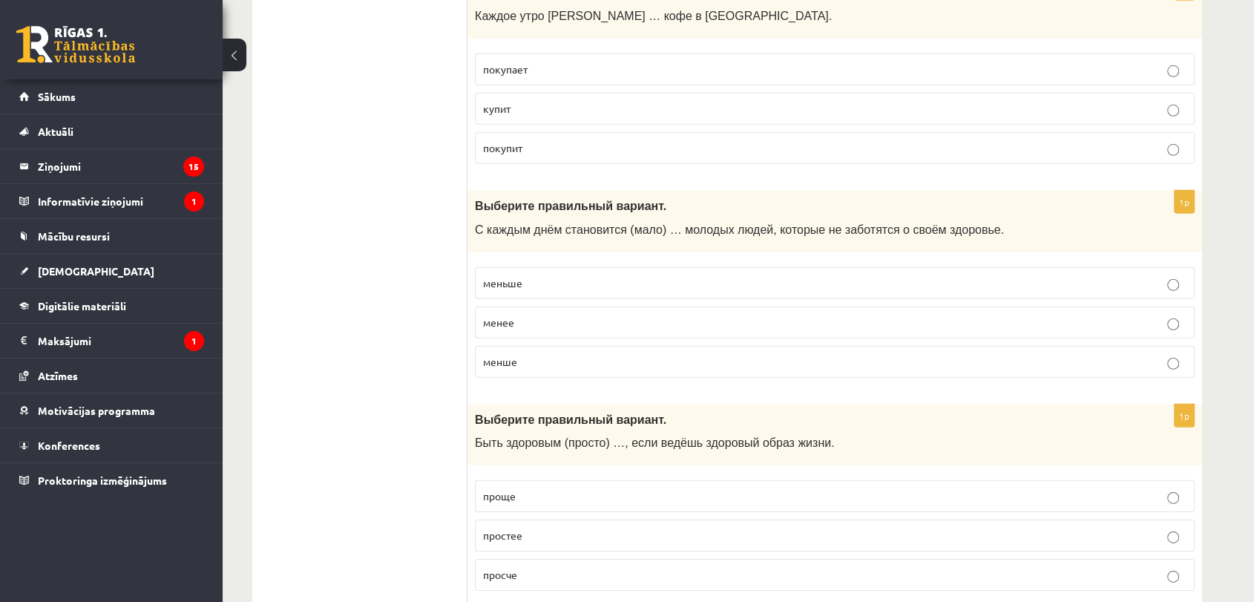
click at [564, 277] on p "меньше" at bounding box center [834, 283] width 703 height 16
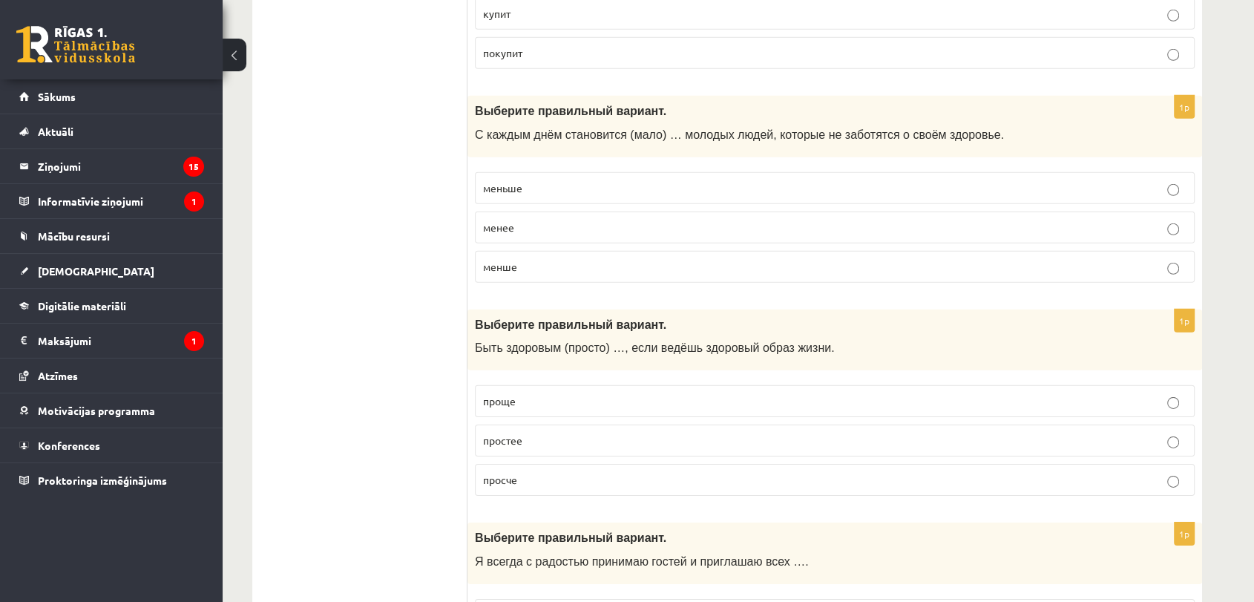
scroll to position [4699, 0]
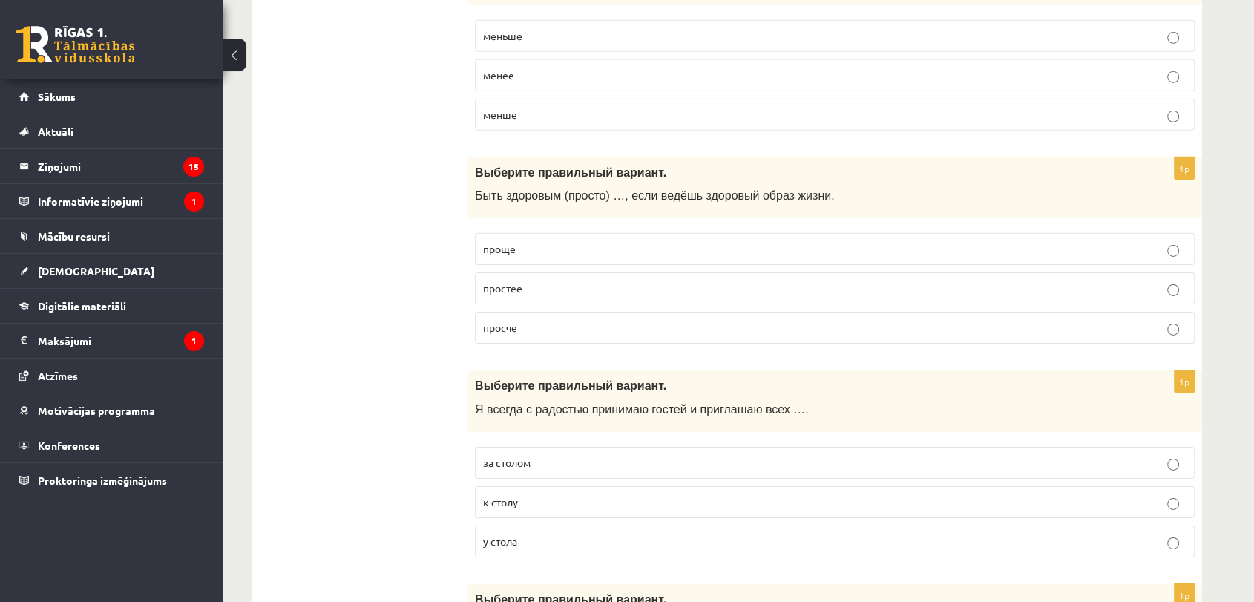
click at [547, 241] on p "проще" at bounding box center [834, 249] width 703 height 16
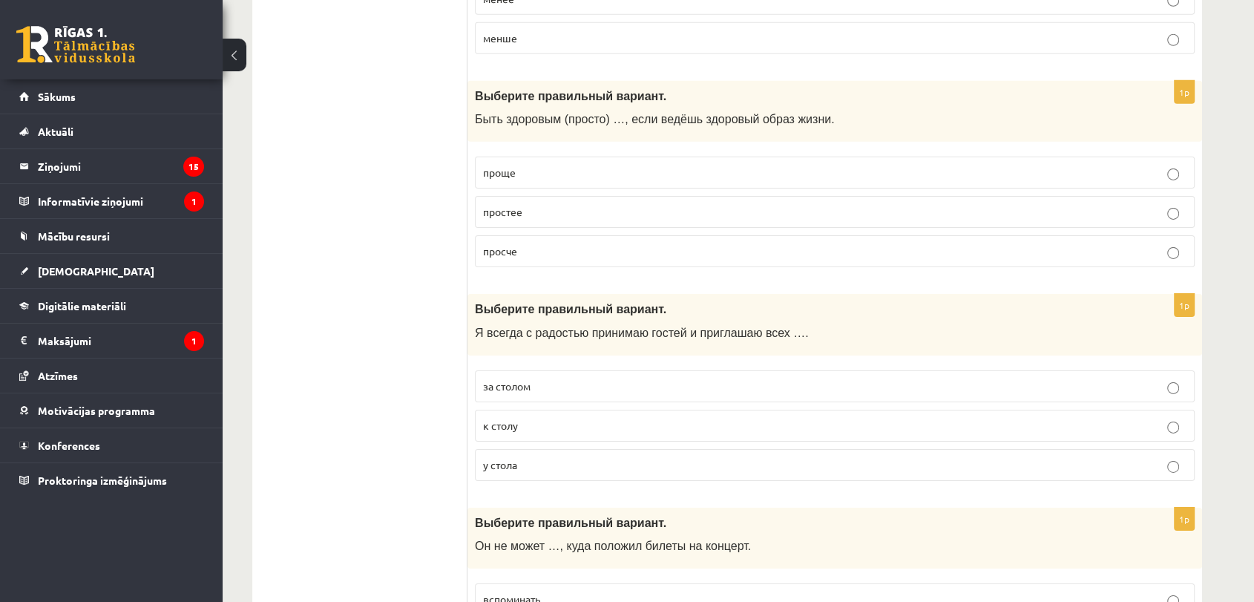
scroll to position [4946, 0]
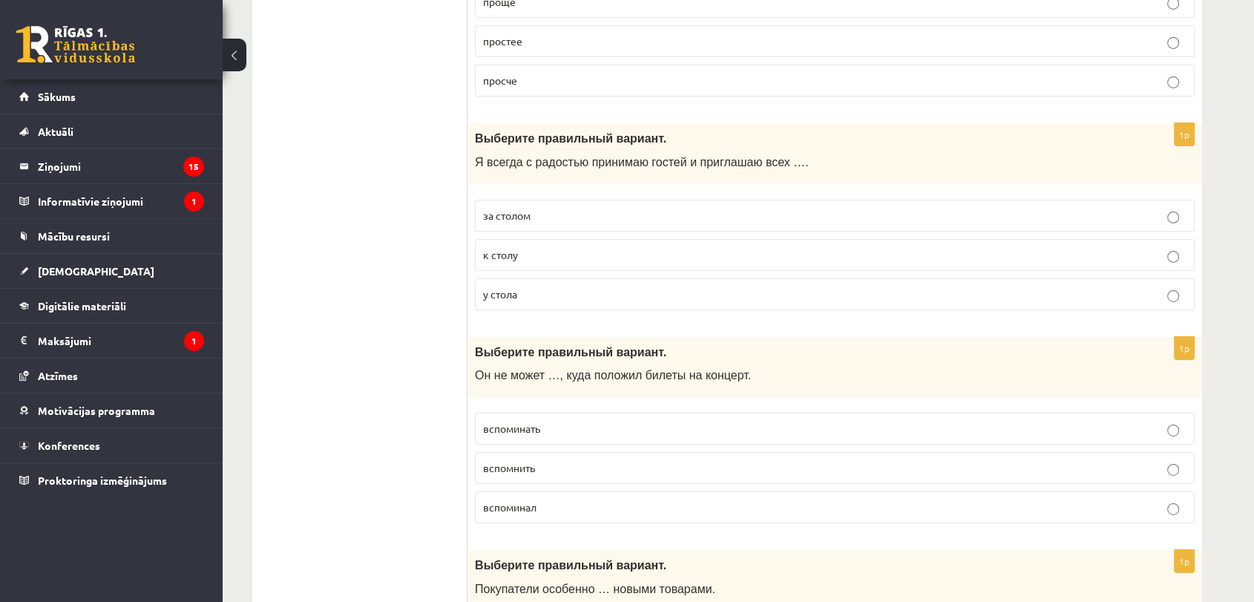
click at [549, 247] on p "к столу" at bounding box center [834, 255] width 703 height 16
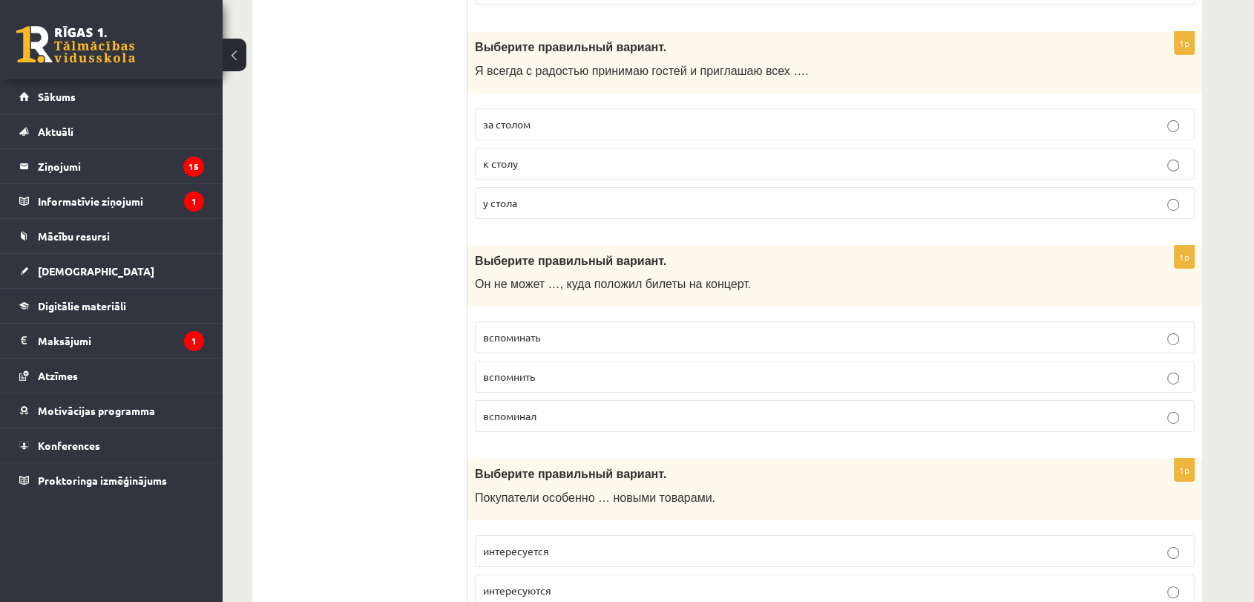
scroll to position [5193, 0]
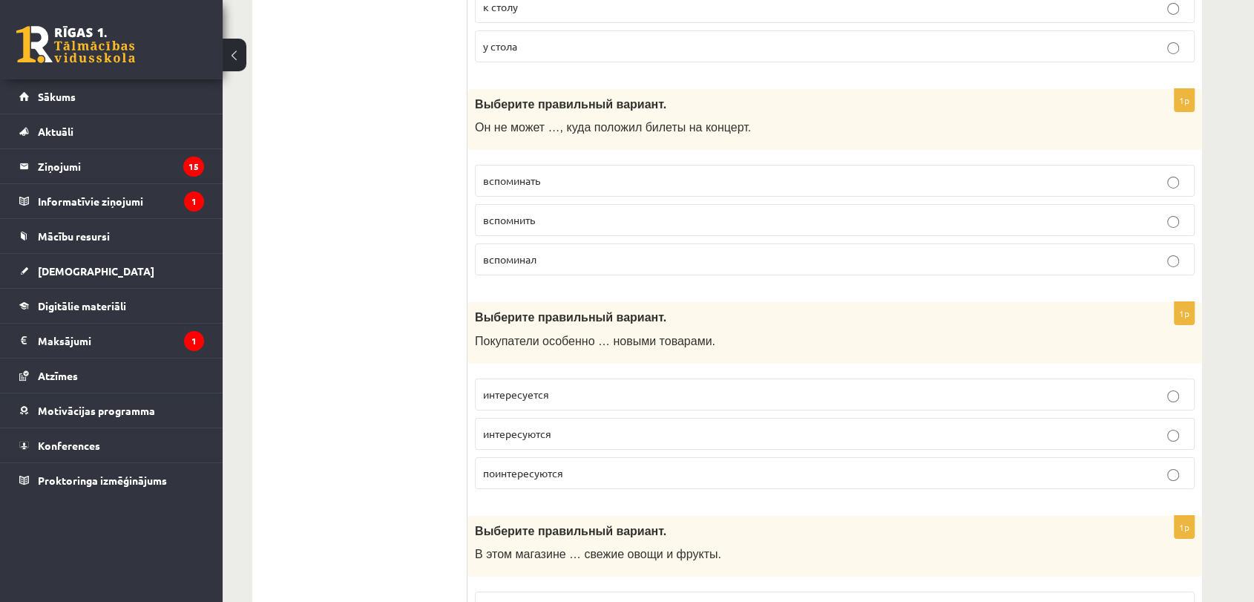
click at [556, 212] on p "вспомнить" at bounding box center [834, 220] width 703 height 16
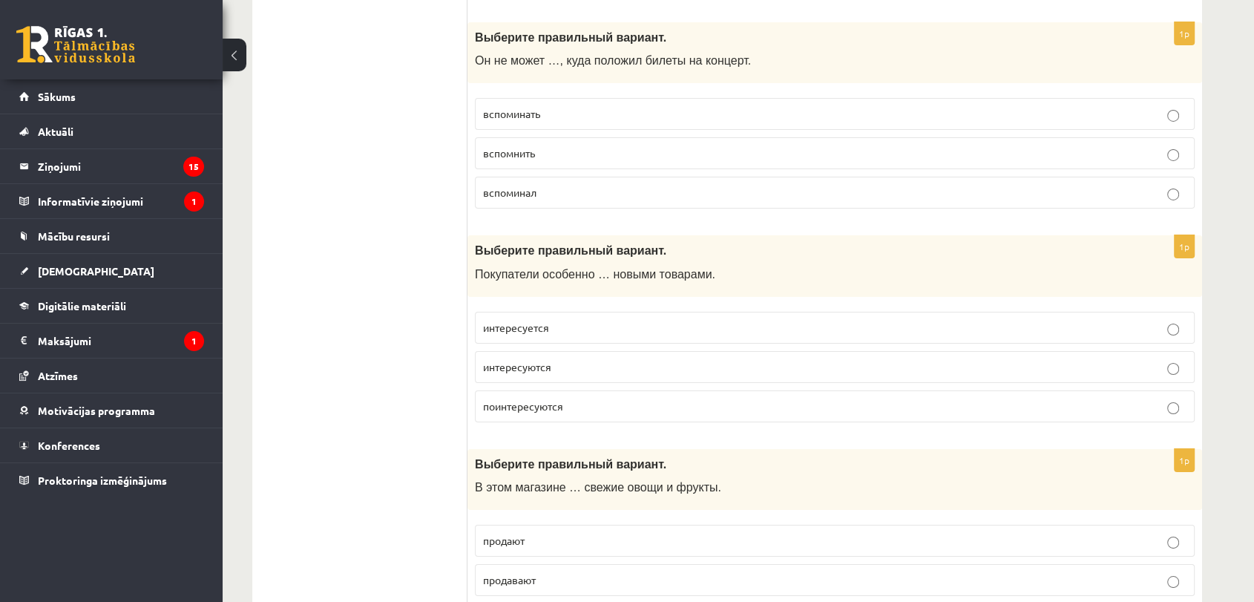
scroll to position [5358, 0]
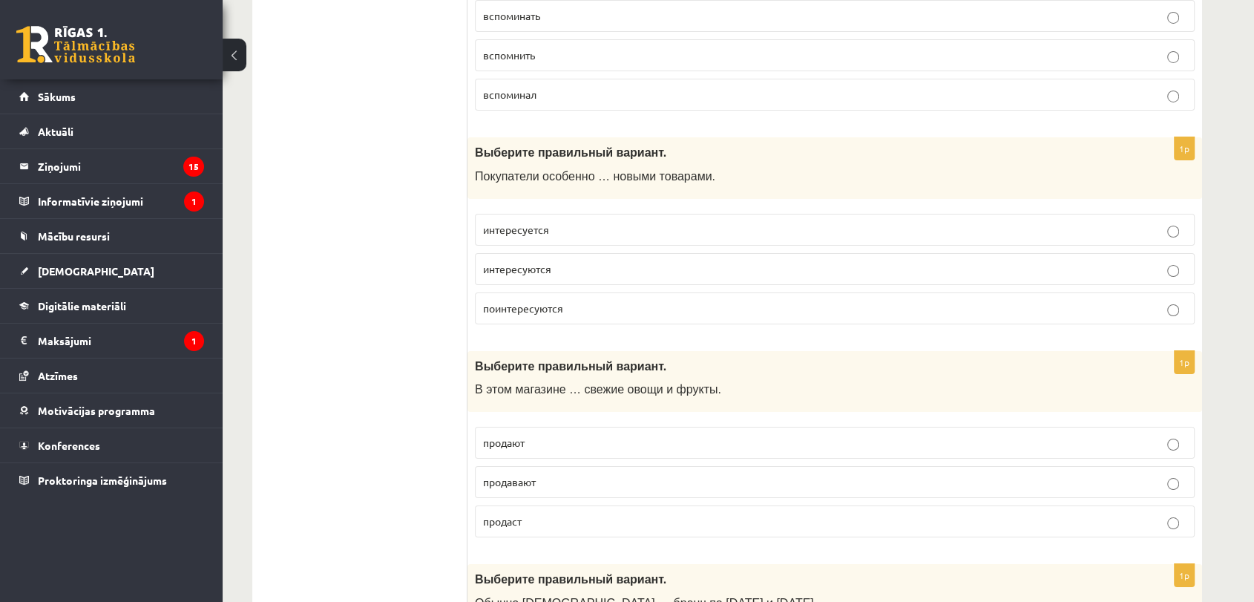
click at [598, 261] on p "интересуются" at bounding box center [834, 269] width 703 height 16
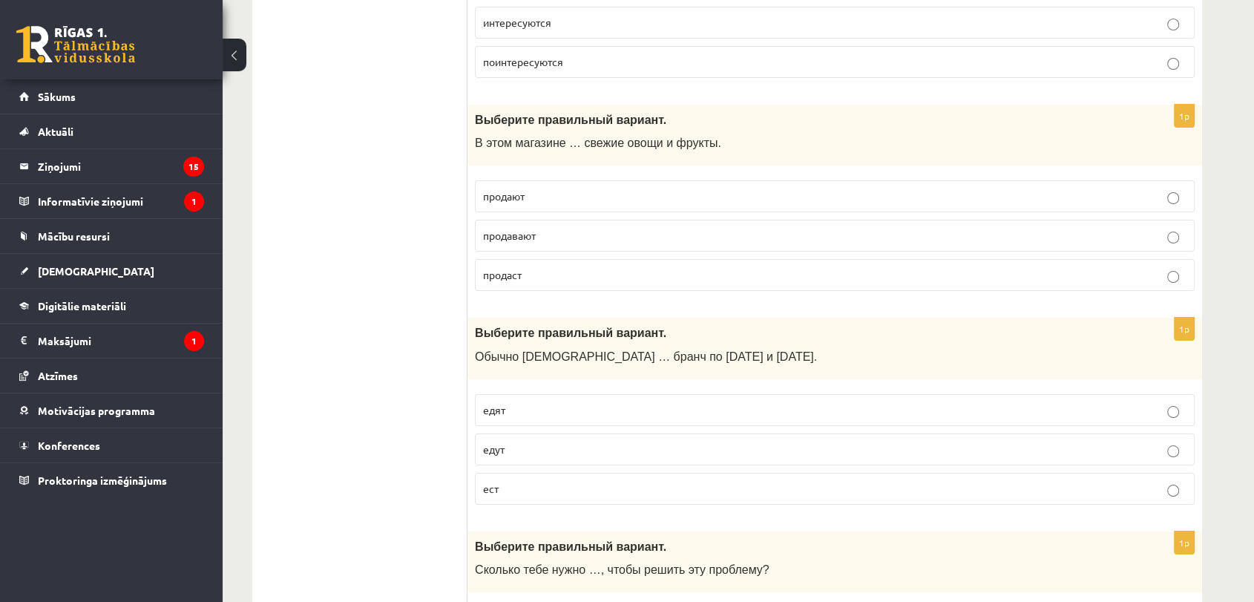
scroll to position [5605, 0]
click at [568, 188] on p "продают" at bounding box center [834, 196] width 703 height 16
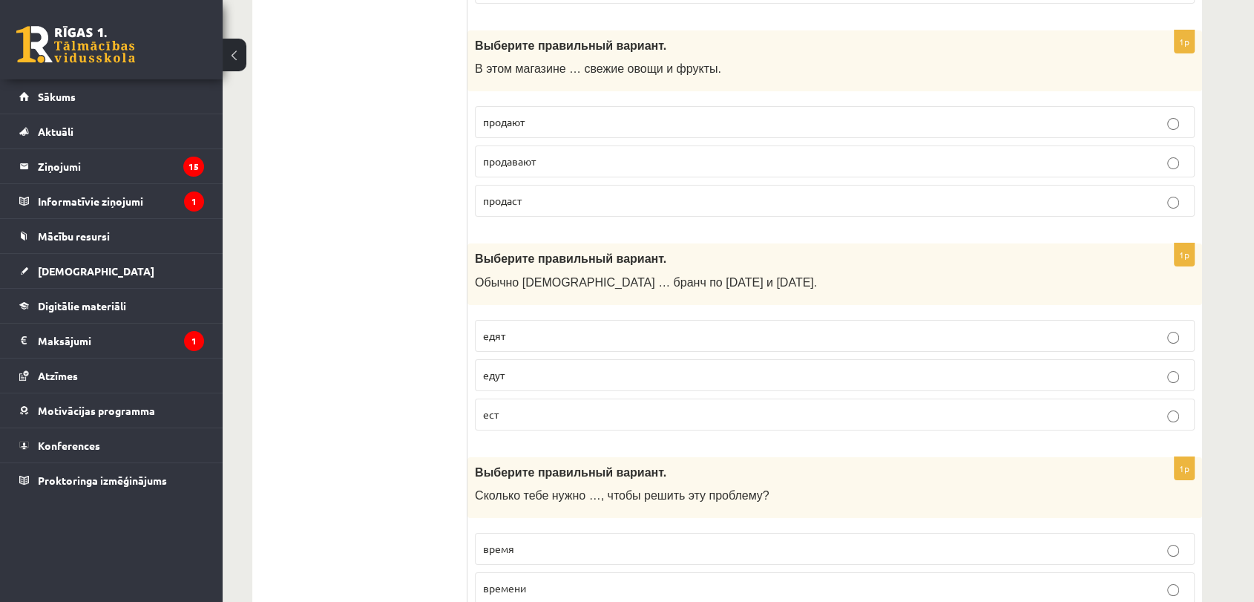
scroll to position [5761, 0]
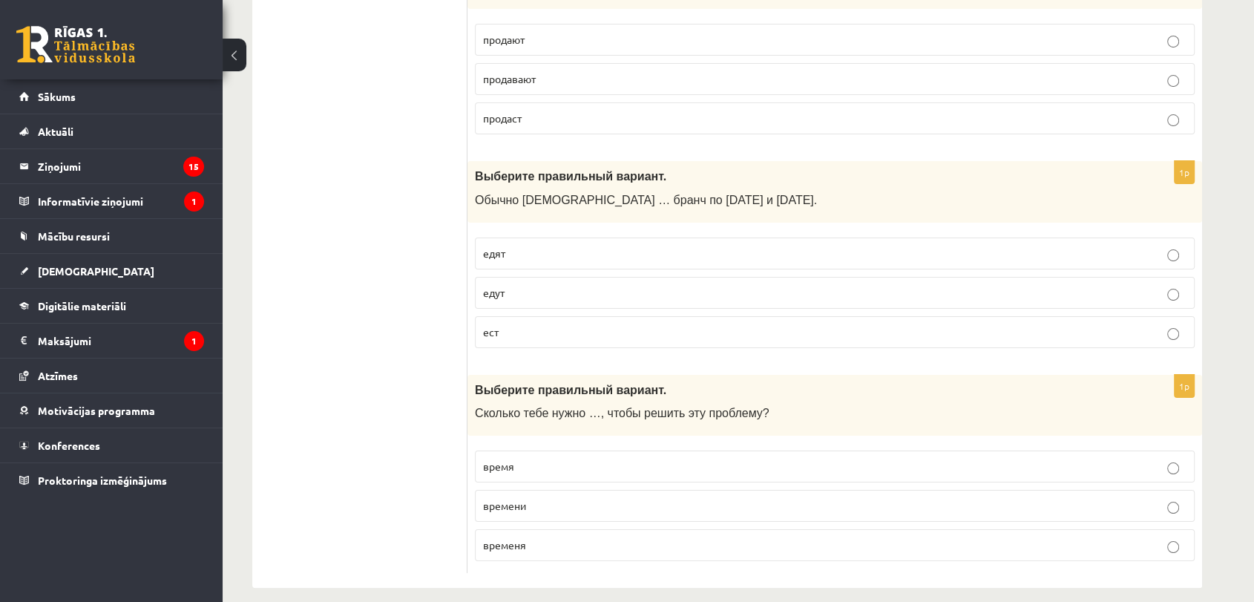
click at [568, 246] on p "едят" at bounding box center [834, 254] width 703 height 16
click at [642, 498] on p "времени" at bounding box center [834, 506] width 703 height 16
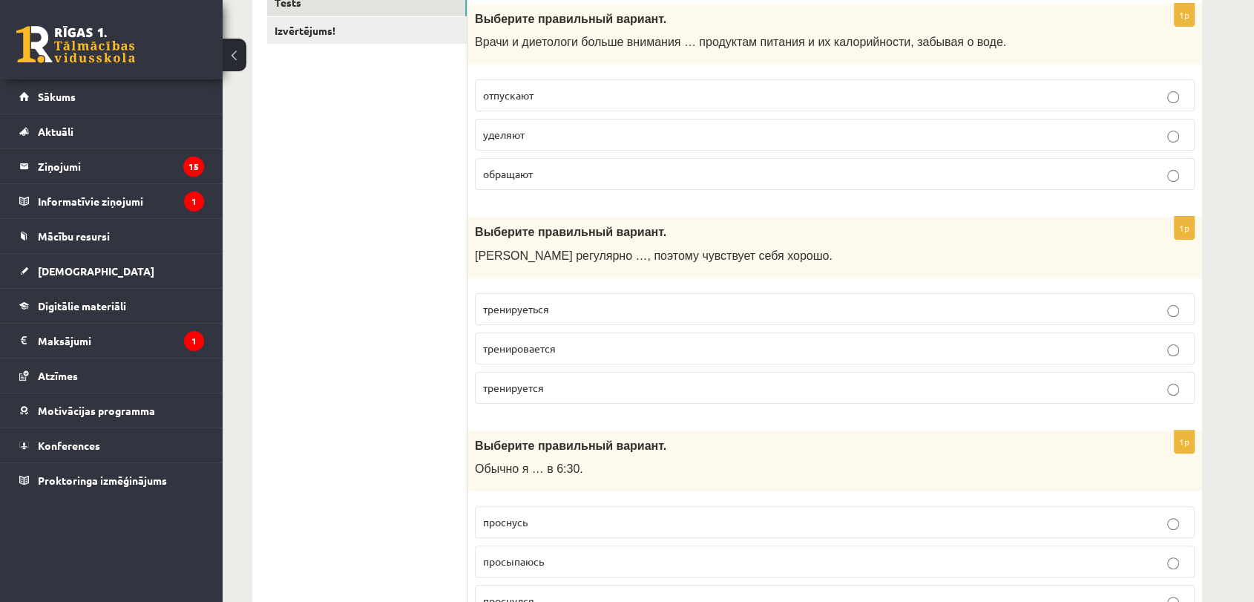
scroll to position [0, 0]
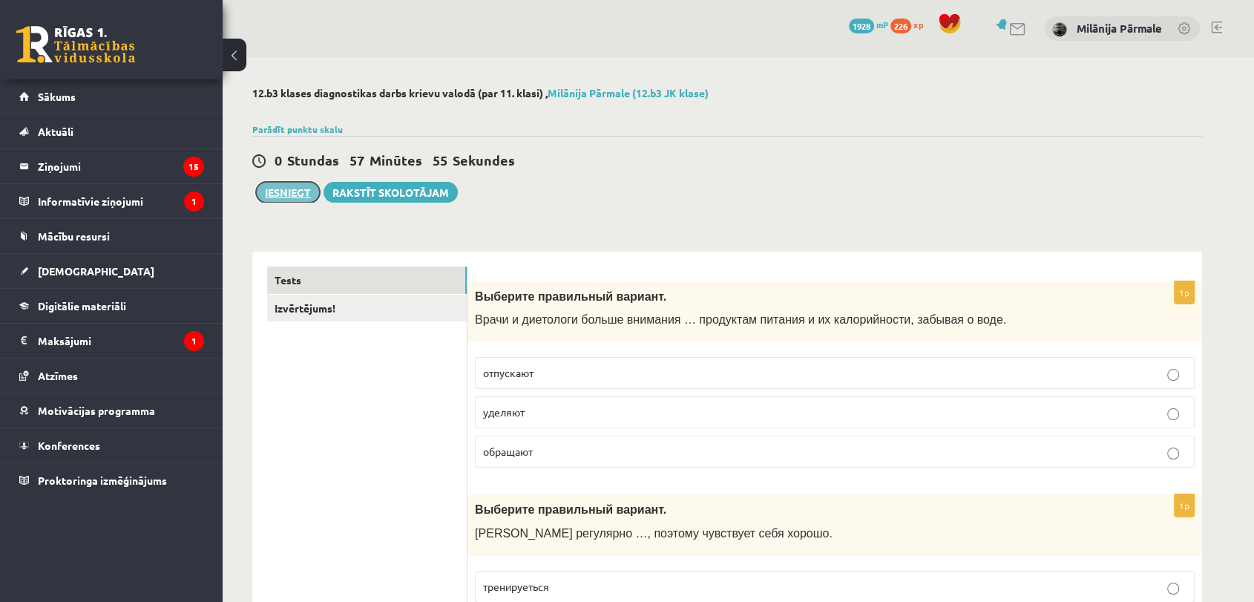
click at [303, 199] on button "Iesniegt" at bounding box center [288, 192] width 64 height 21
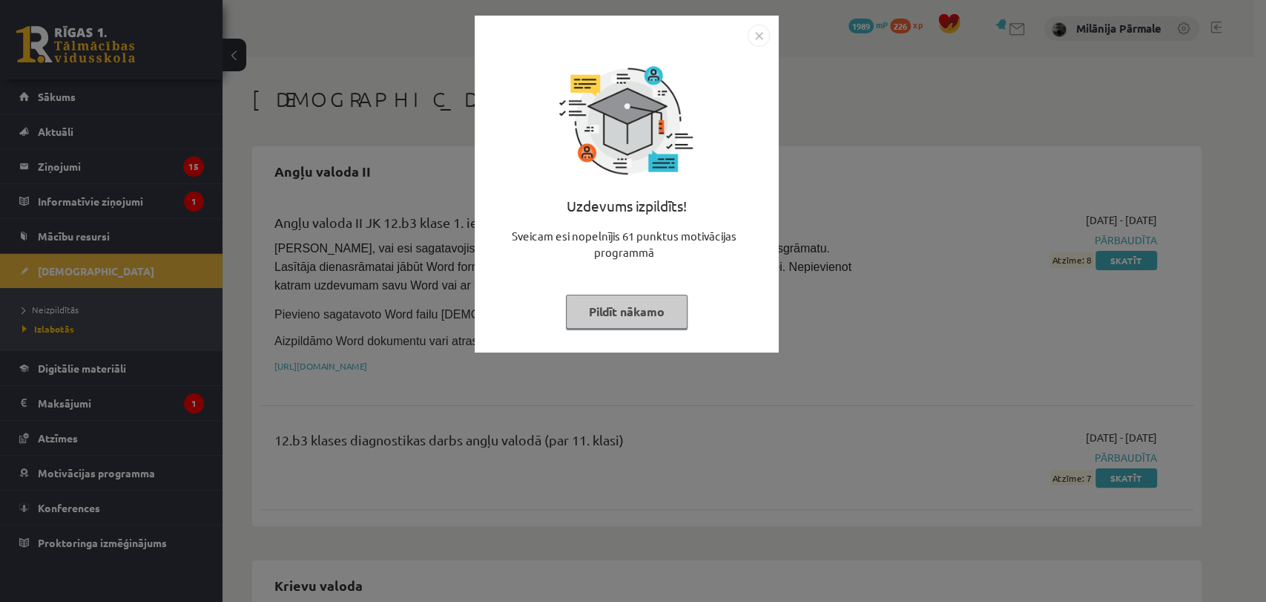
click at [637, 318] on button "Pildīt nākamo" at bounding box center [627, 312] width 122 height 34
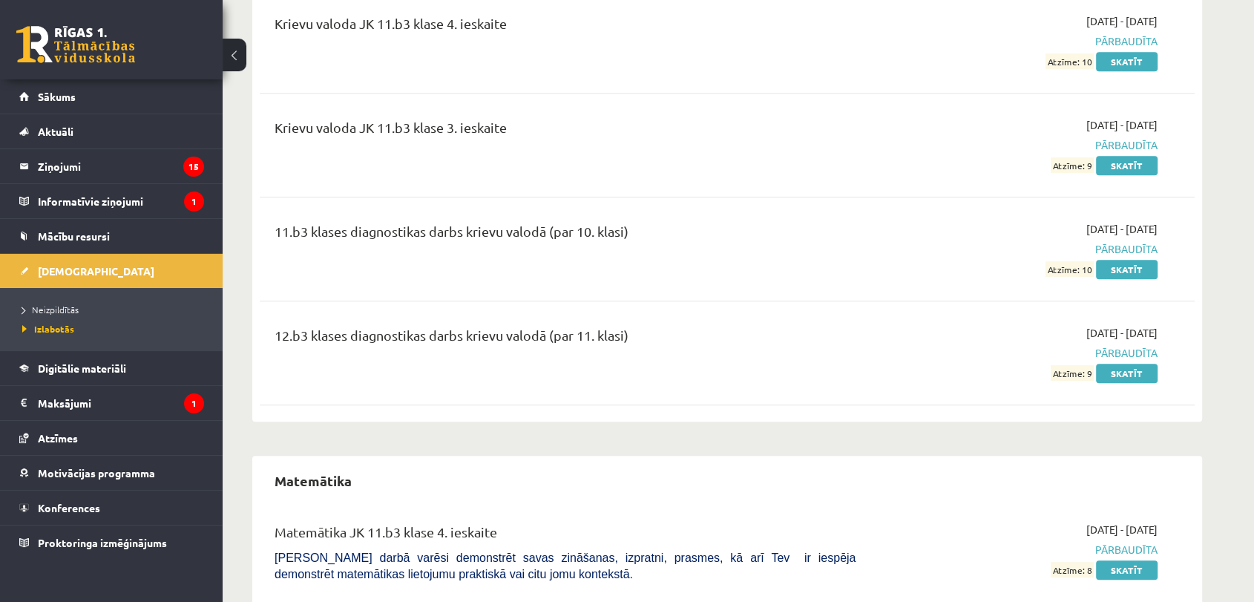
scroll to position [824, 0]
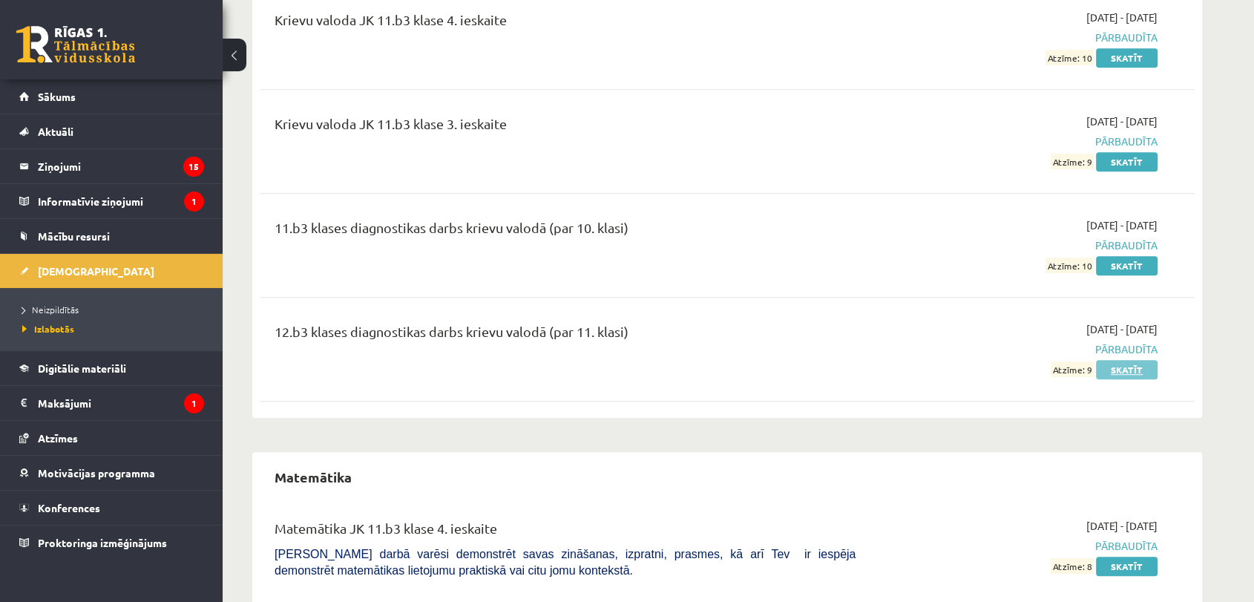
click at [1134, 367] on link "Skatīt" at bounding box center [1127, 369] width 62 height 19
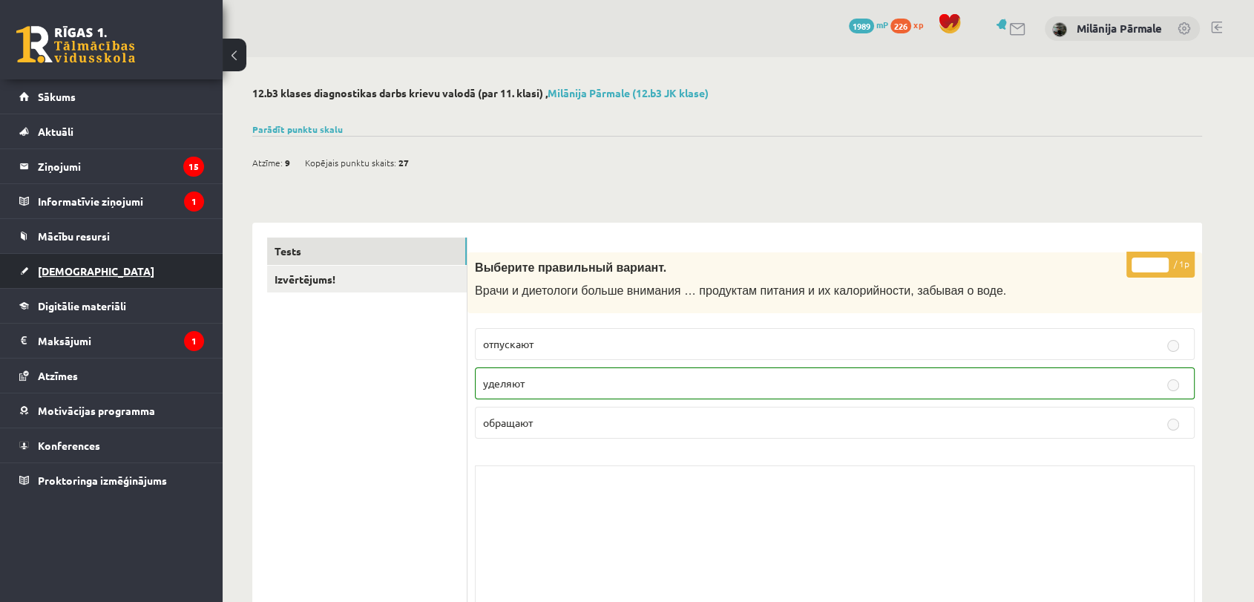
click at [73, 270] on span "[DEMOGRAPHIC_DATA]" at bounding box center [96, 270] width 116 height 13
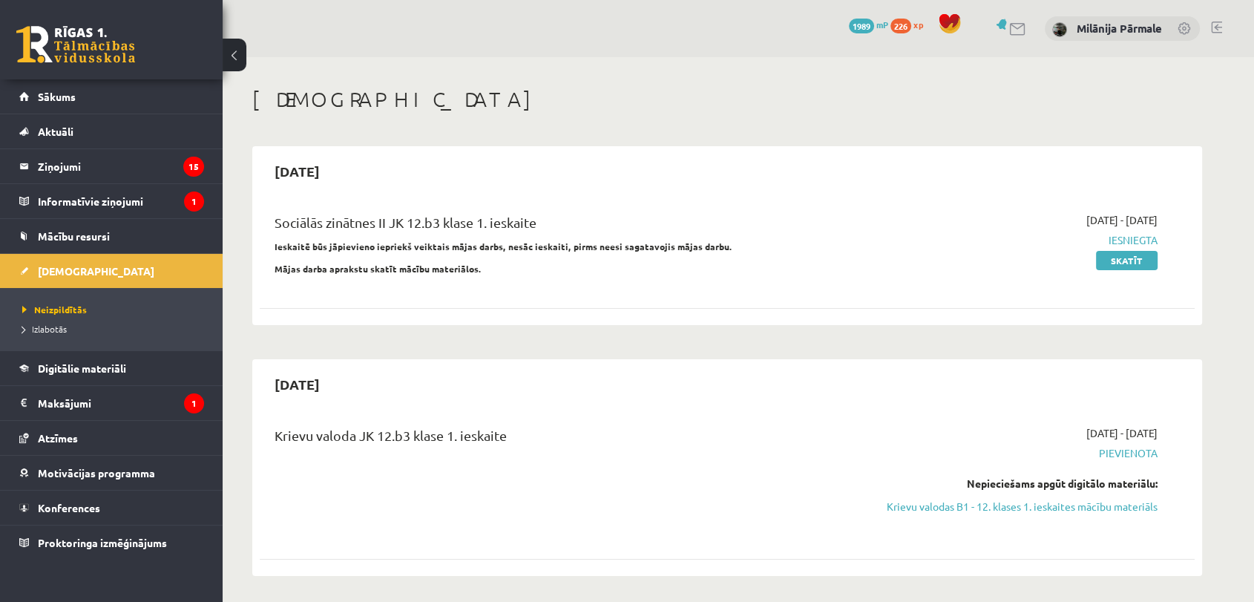
scroll to position [329, 0]
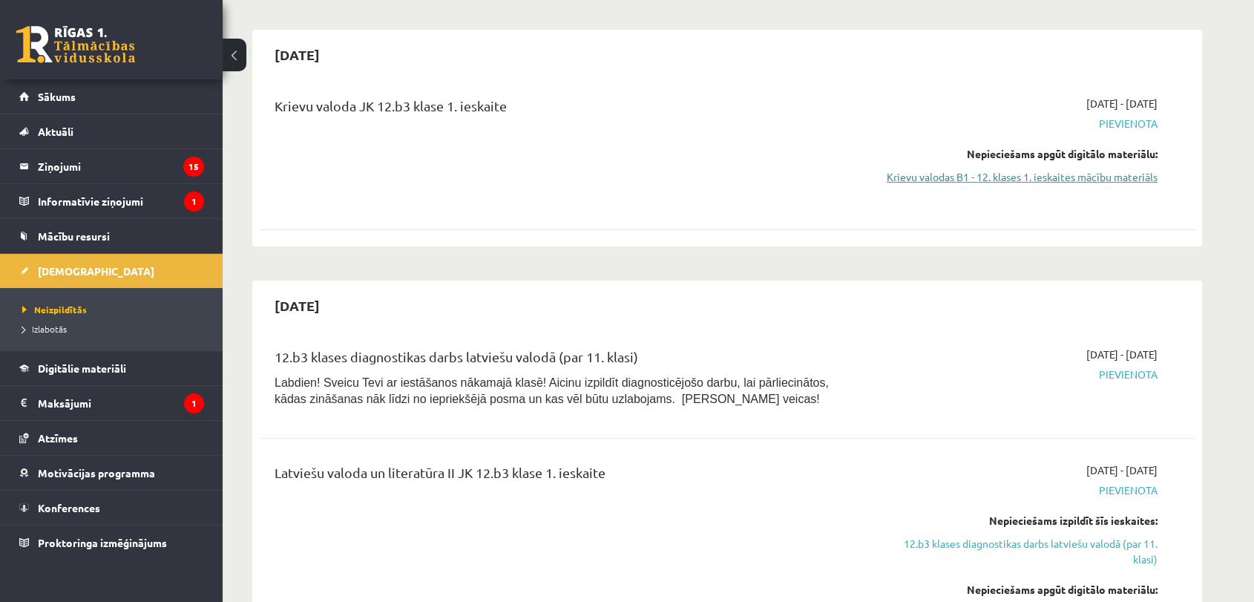
click at [914, 177] on link "Krievu valodas B1 - 12. klases 1. ieskaites mācību materiāls" at bounding box center [1018, 177] width 280 height 16
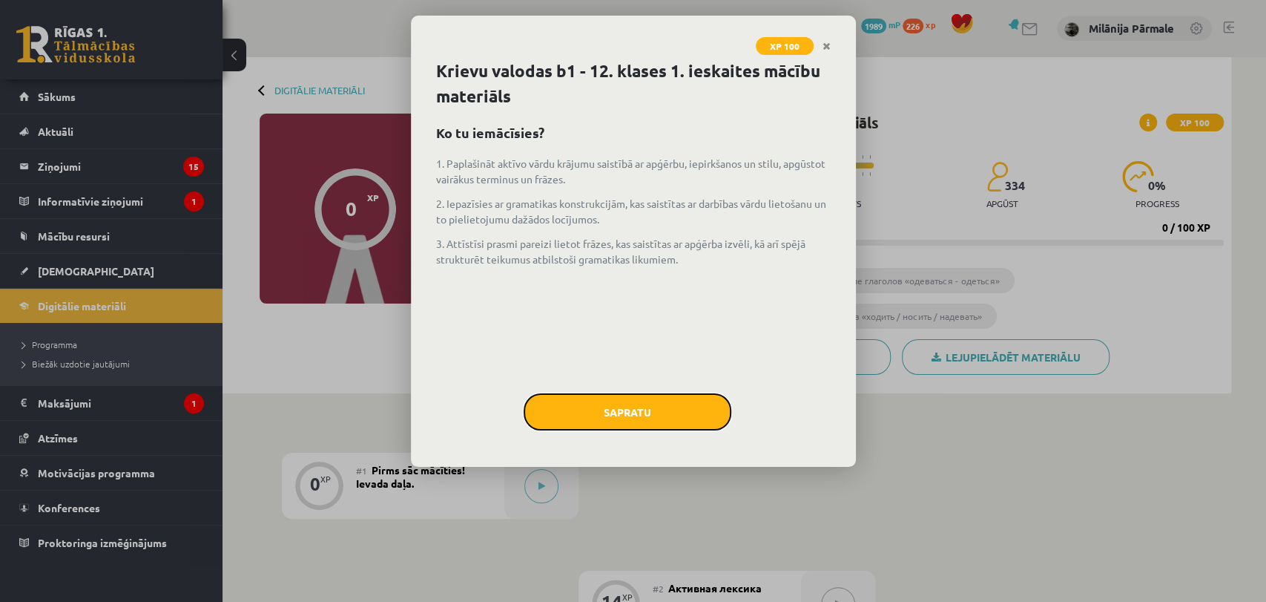
click at [619, 404] on button "Sapratu" at bounding box center [628, 411] width 208 height 37
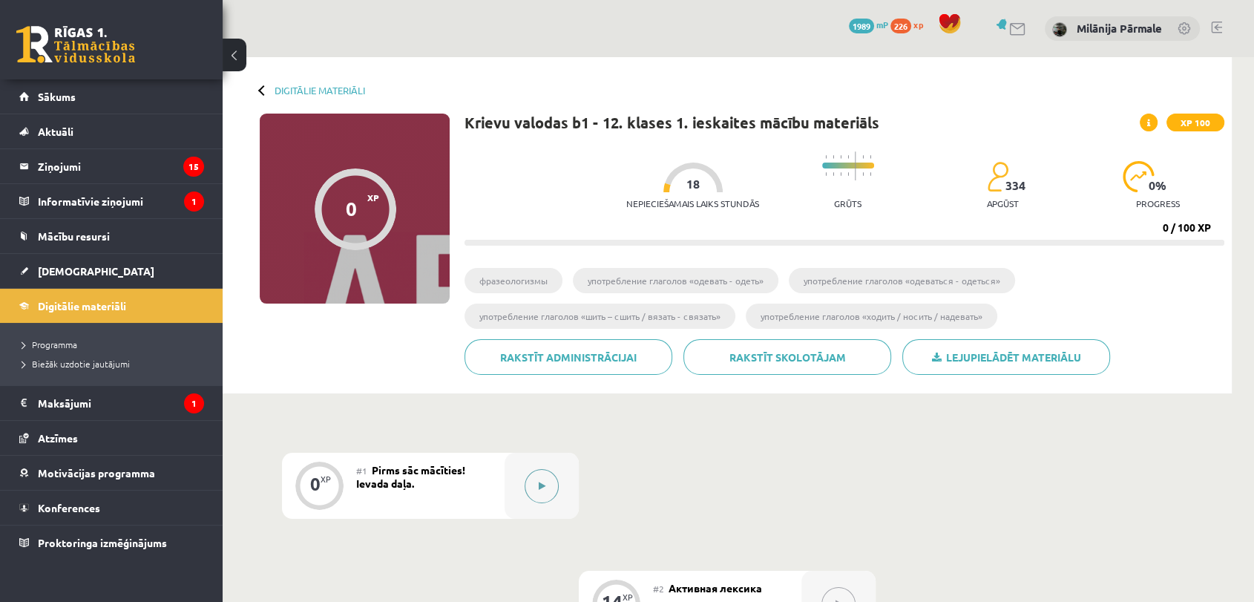
click at [547, 476] on button at bounding box center [542, 486] width 34 height 34
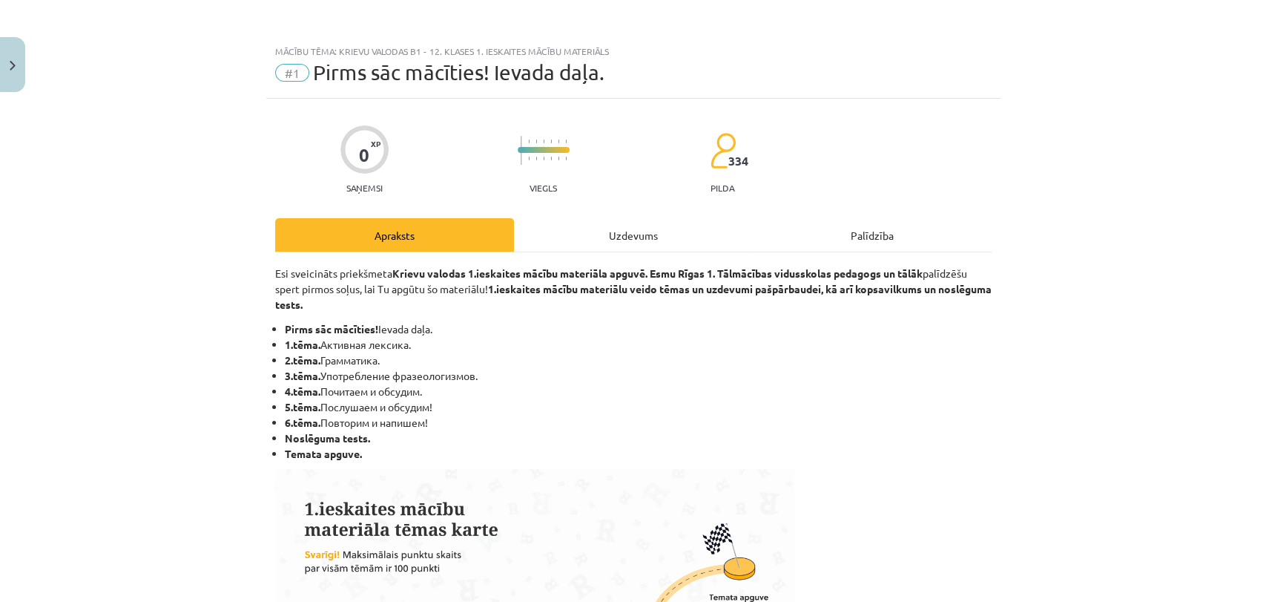
click at [677, 235] on div "Uzdevums" at bounding box center [633, 234] width 239 height 33
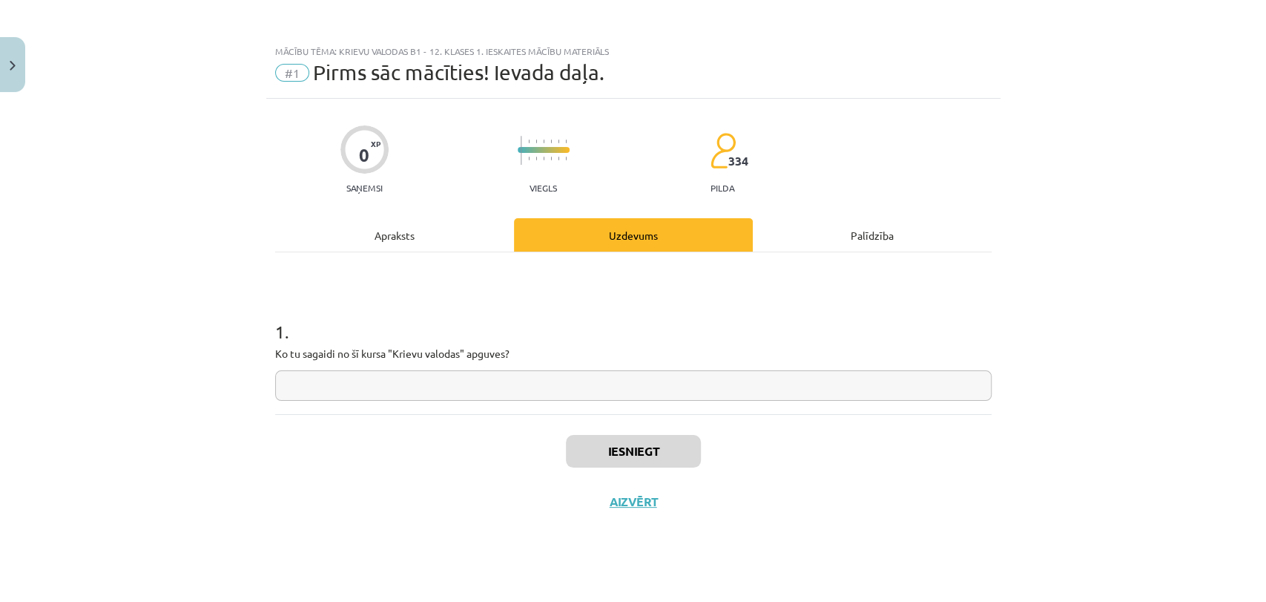
drag, startPoint x: 367, startPoint y: 389, endPoint x: 381, endPoint y: 343, distance: 48.1
click at [369, 384] on input "text" at bounding box center [633, 385] width 717 height 30
click at [292, 386] on input "**********" at bounding box center [633, 385] width 717 height 30
click at [289, 391] on input "**********" at bounding box center [633, 385] width 717 height 30
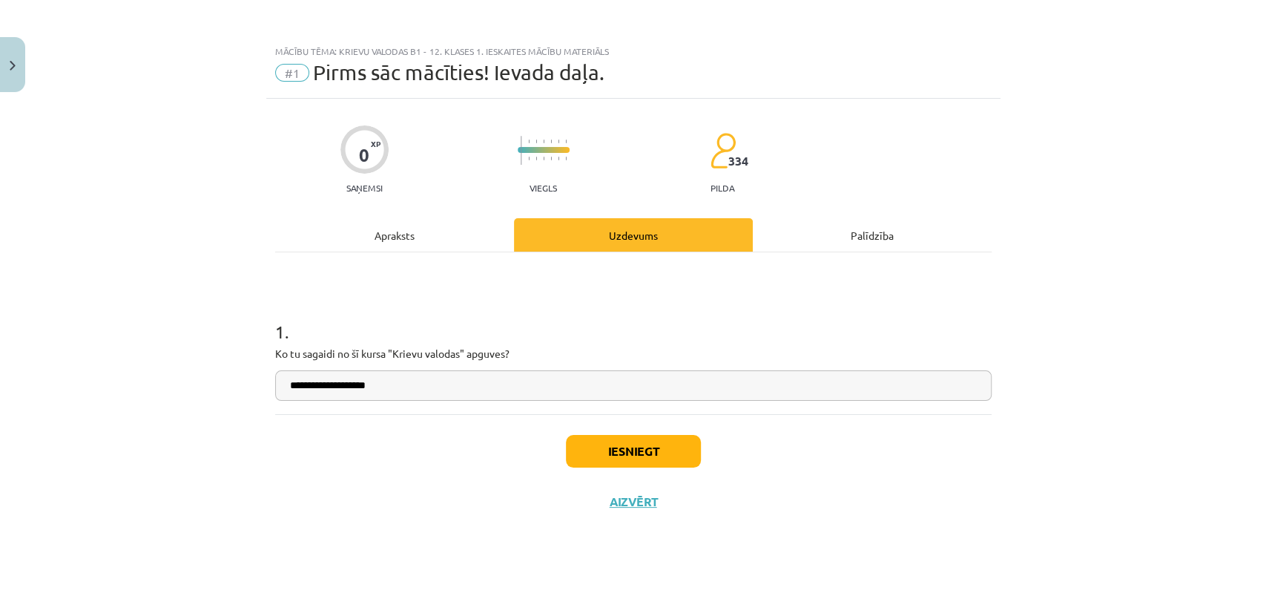
type input "**********"
click at [659, 449] on button "Iesniegt" at bounding box center [633, 451] width 135 height 33
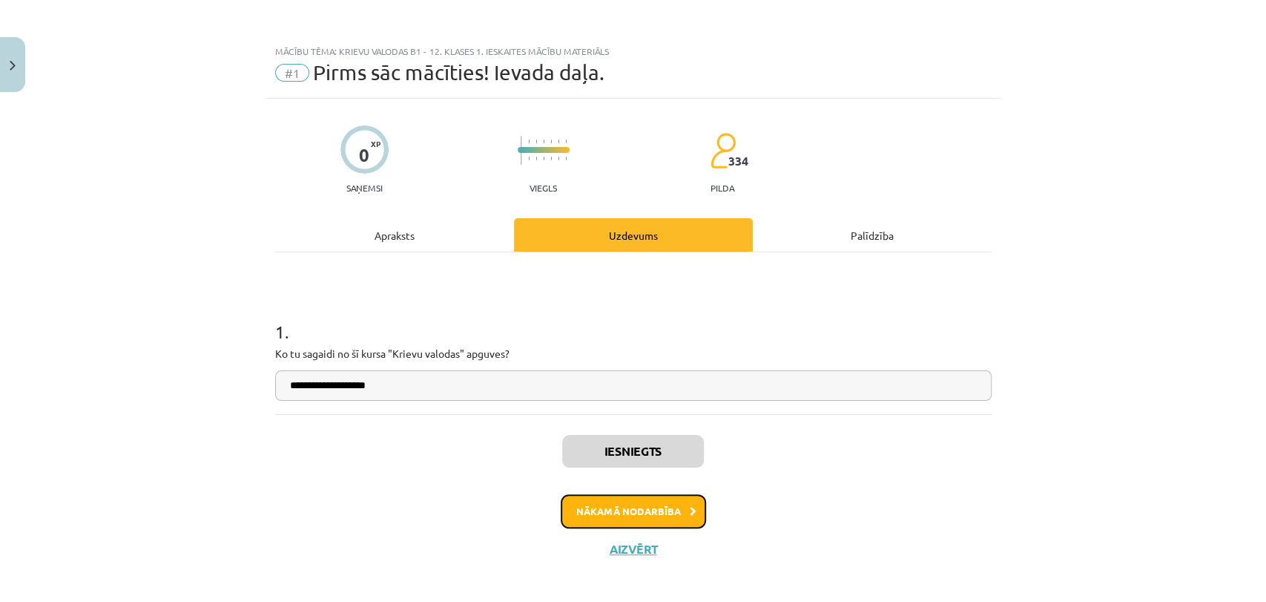
click at [604, 514] on button "Nākamā nodarbība" at bounding box center [633, 511] width 145 height 34
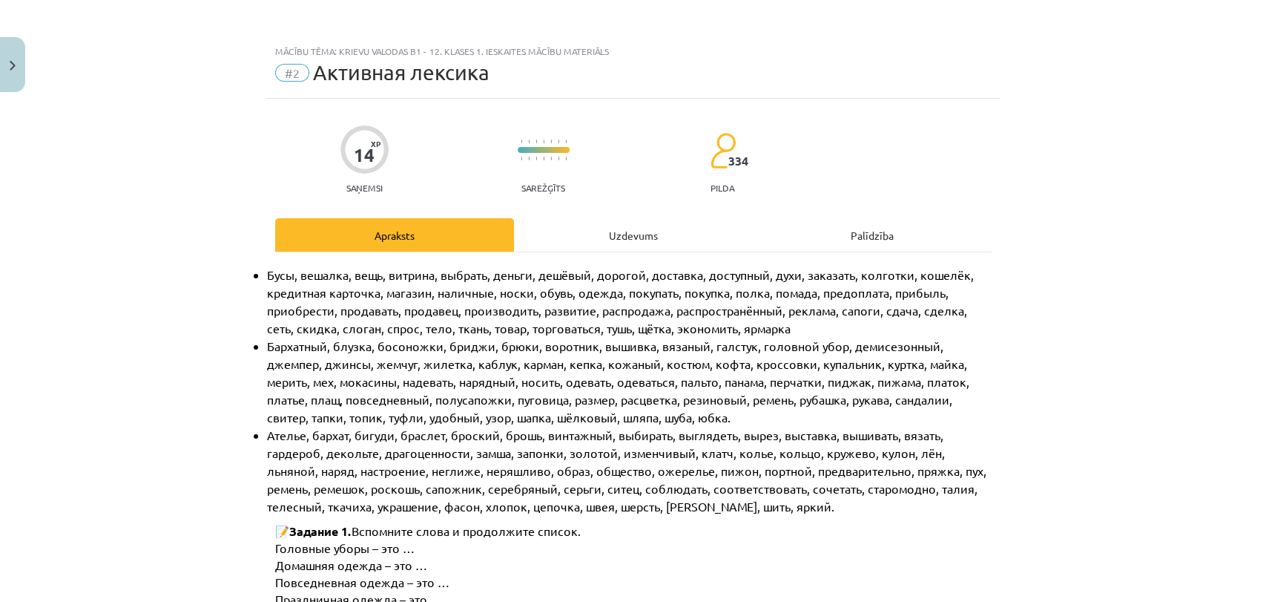
scroll to position [9, 0]
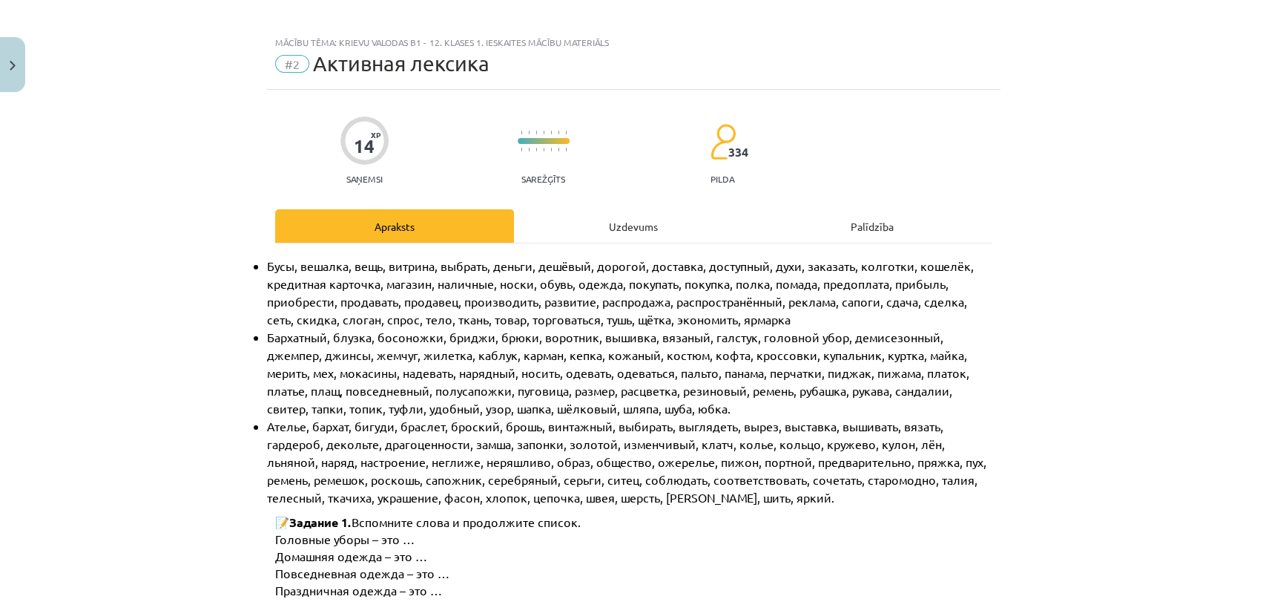
click at [614, 229] on div "Uzdevums" at bounding box center [633, 225] width 239 height 33
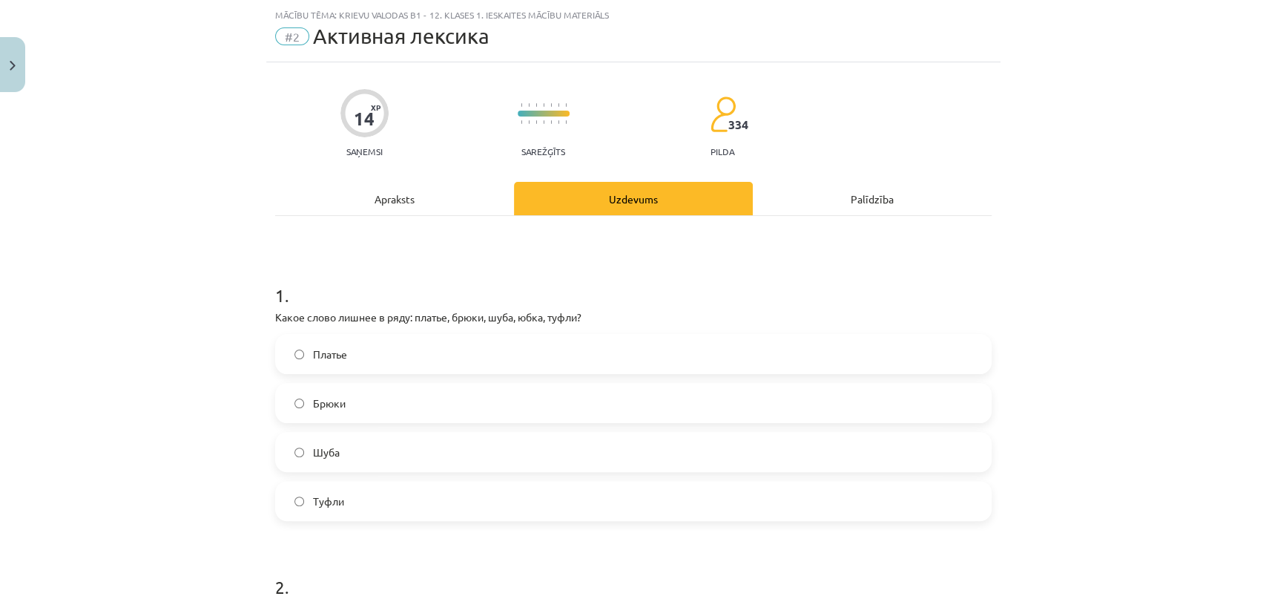
click at [373, 496] on label "Туфли" at bounding box center [634, 500] width 714 height 37
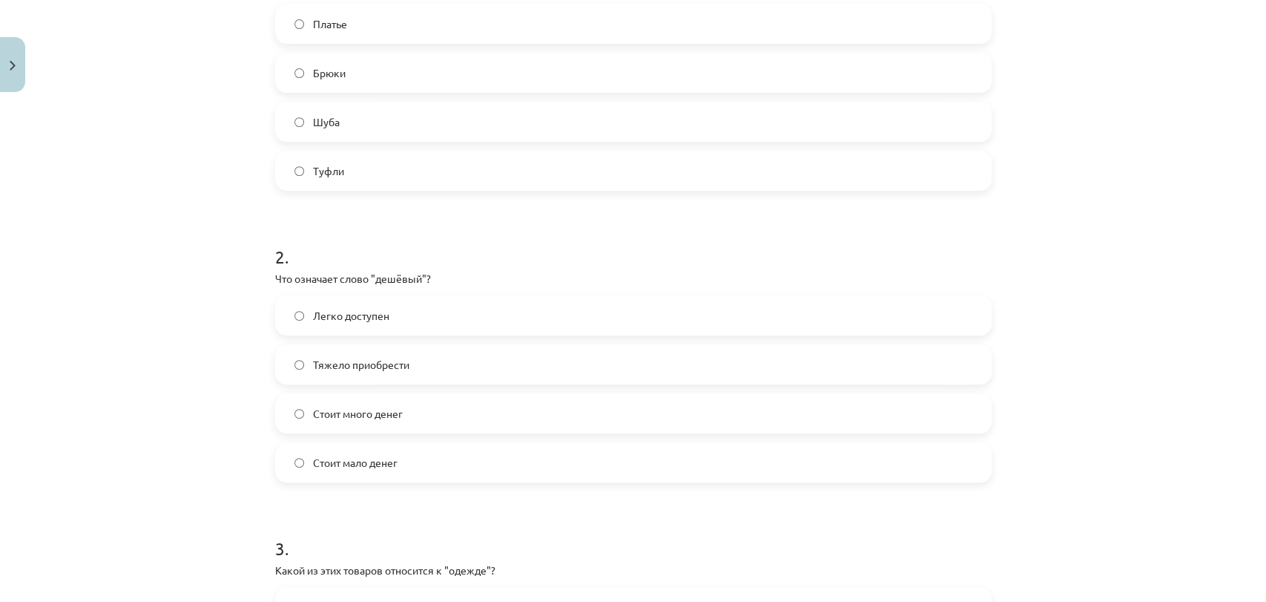
click at [391, 460] on span "Стоит мало денег" at bounding box center [355, 463] width 85 height 16
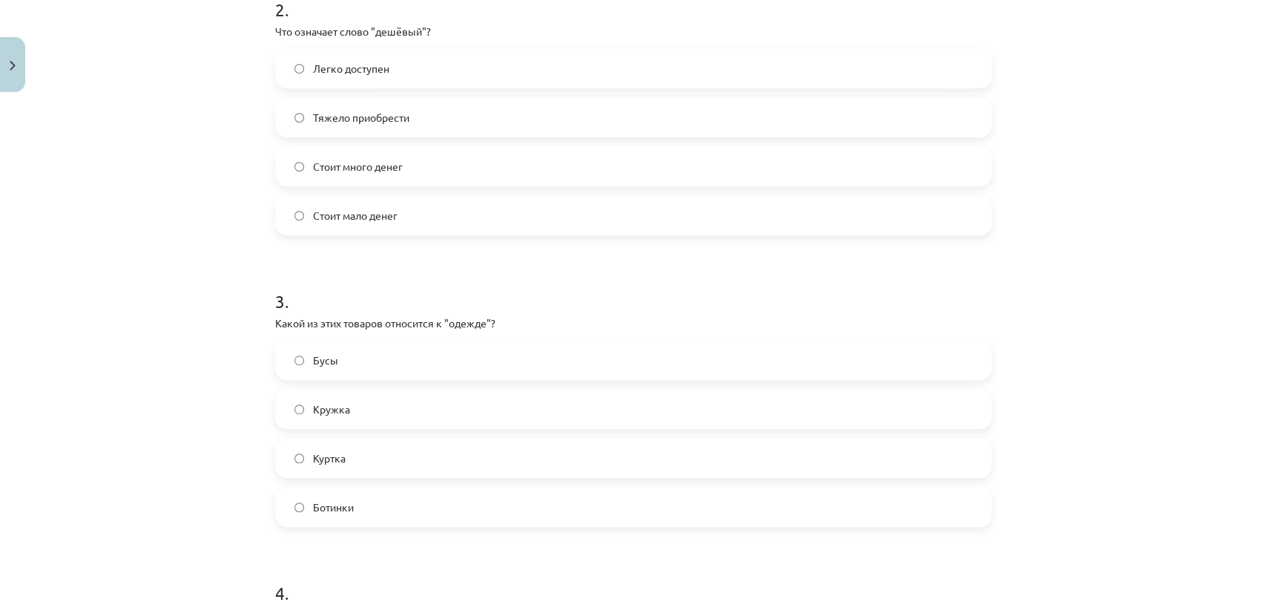
click at [380, 514] on label "Ботинки" at bounding box center [634, 506] width 714 height 37
click at [363, 453] on label "Куртка" at bounding box center [634, 457] width 714 height 37
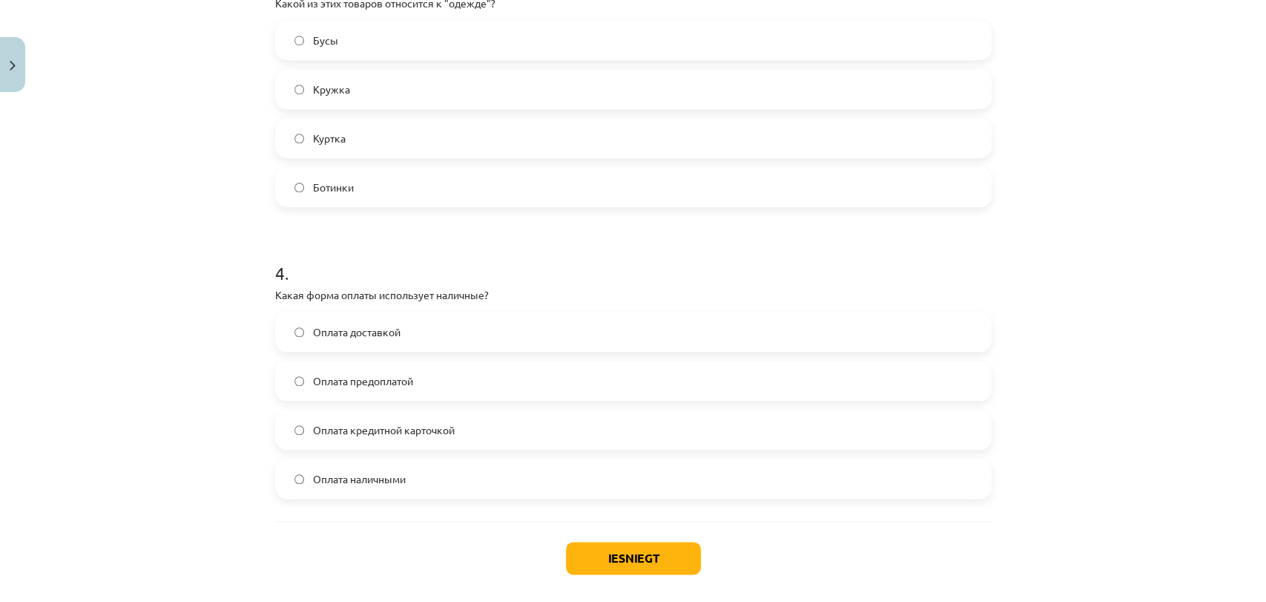
scroll to position [944, 0]
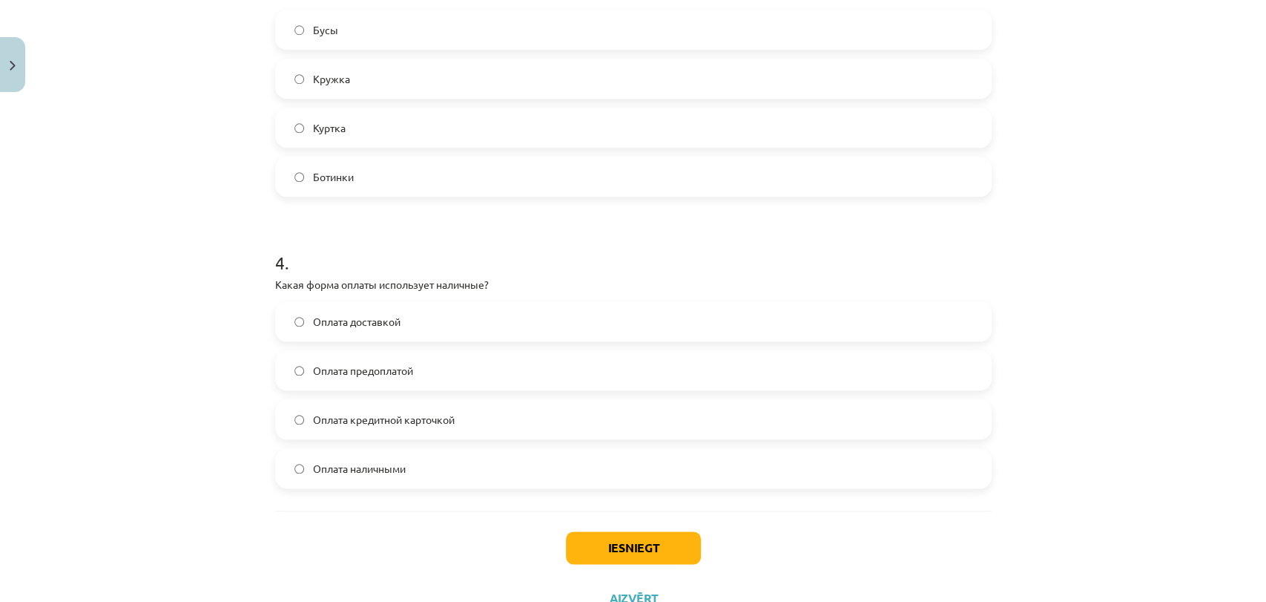
click at [375, 473] on span "Оплата наличными" at bounding box center [359, 469] width 93 height 16
click at [652, 551] on button "Iesniegt" at bounding box center [633, 547] width 135 height 33
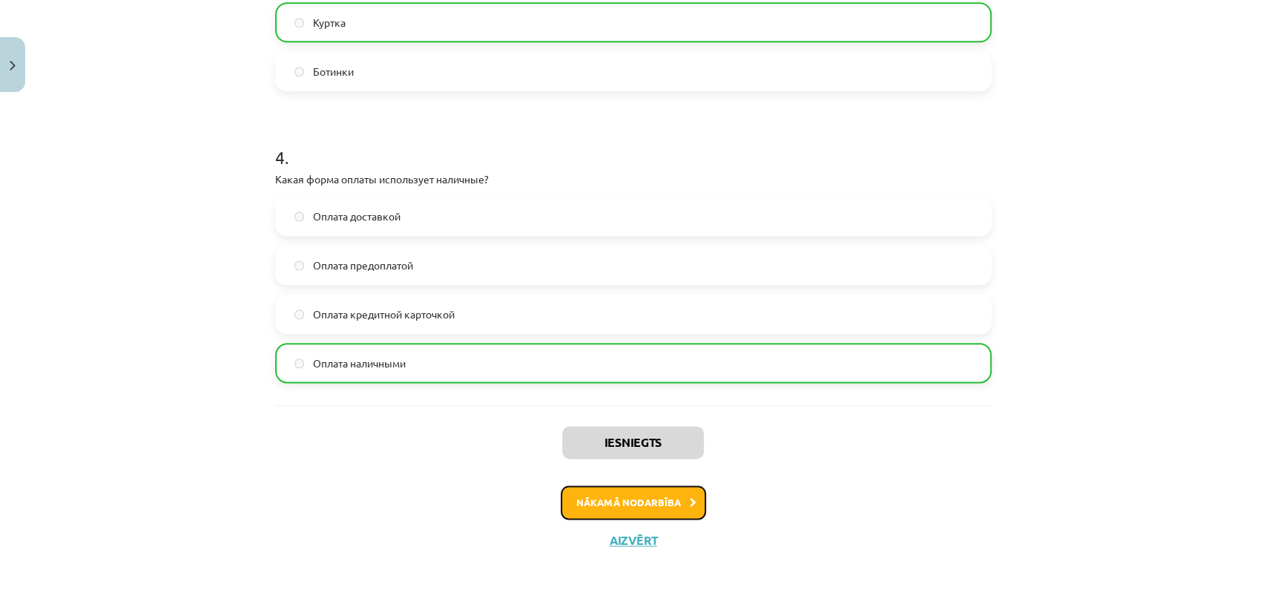
click at [620, 513] on button "Nākamā nodarbība" at bounding box center [633, 502] width 145 height 34
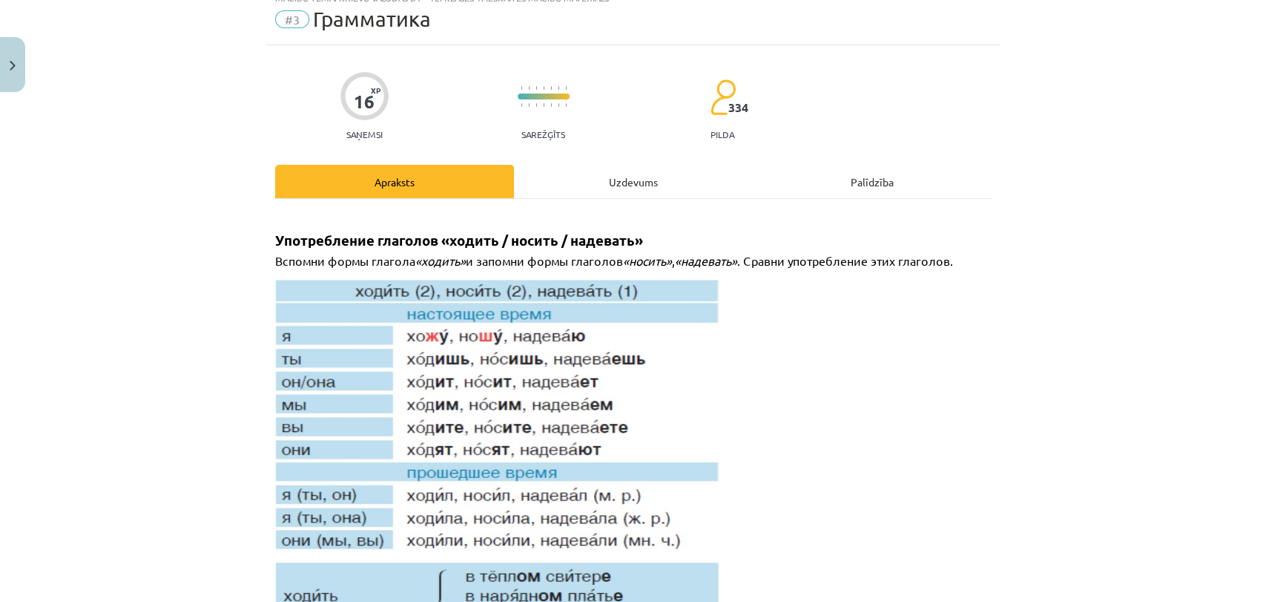
scroll to position [36, 0]
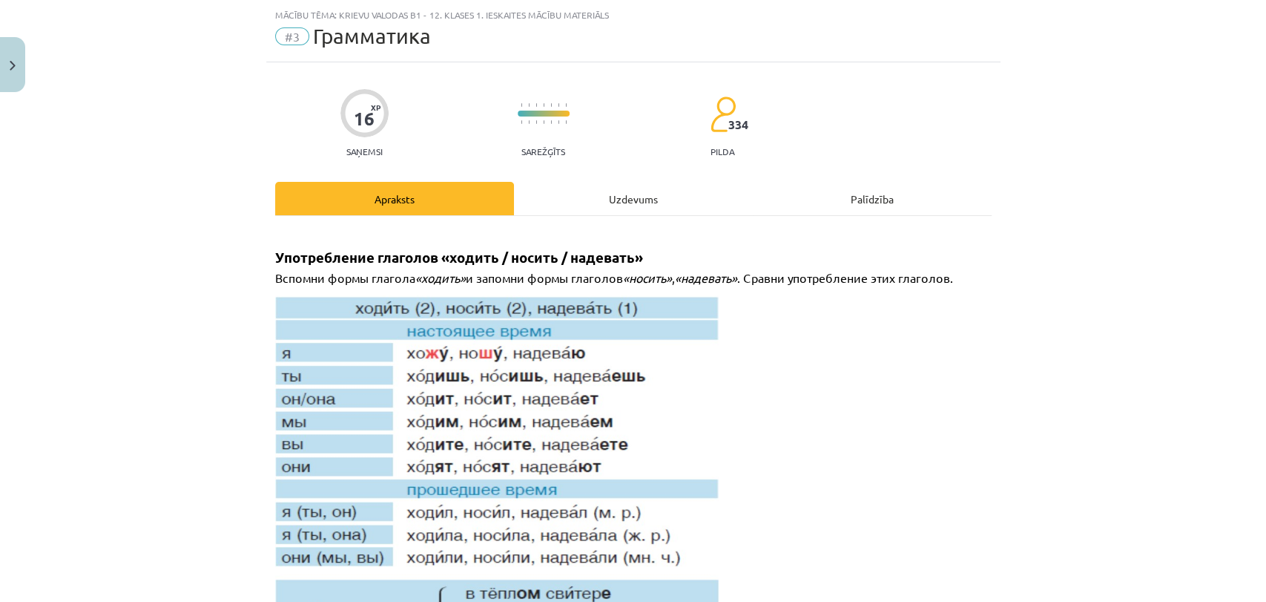
click at [601, 198] on div "Uzdevums" at bounding box center [633, 198] width 239 height 33
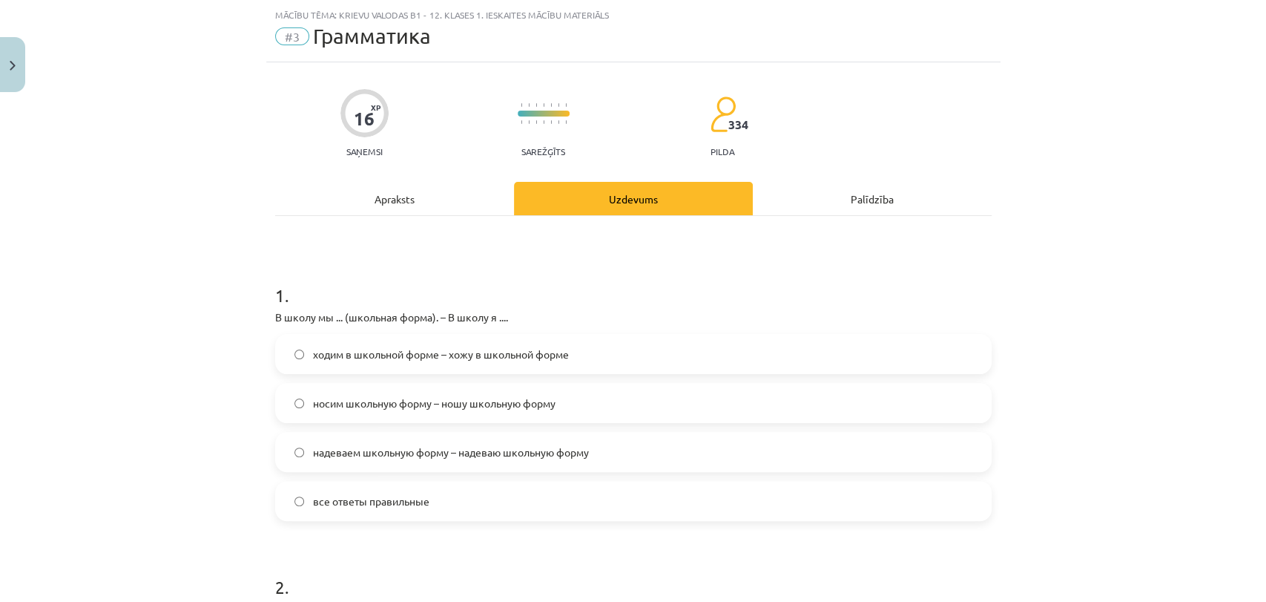
drag, startPoint x: 432, startPoint y: 358, endPoint x: 410, endPoint y: 368, distance: 23.9
click at [432, 357] on span "ходим в школьной форме – хожу в школьной форме" at bounding box center [441, 354] width 256 height 16
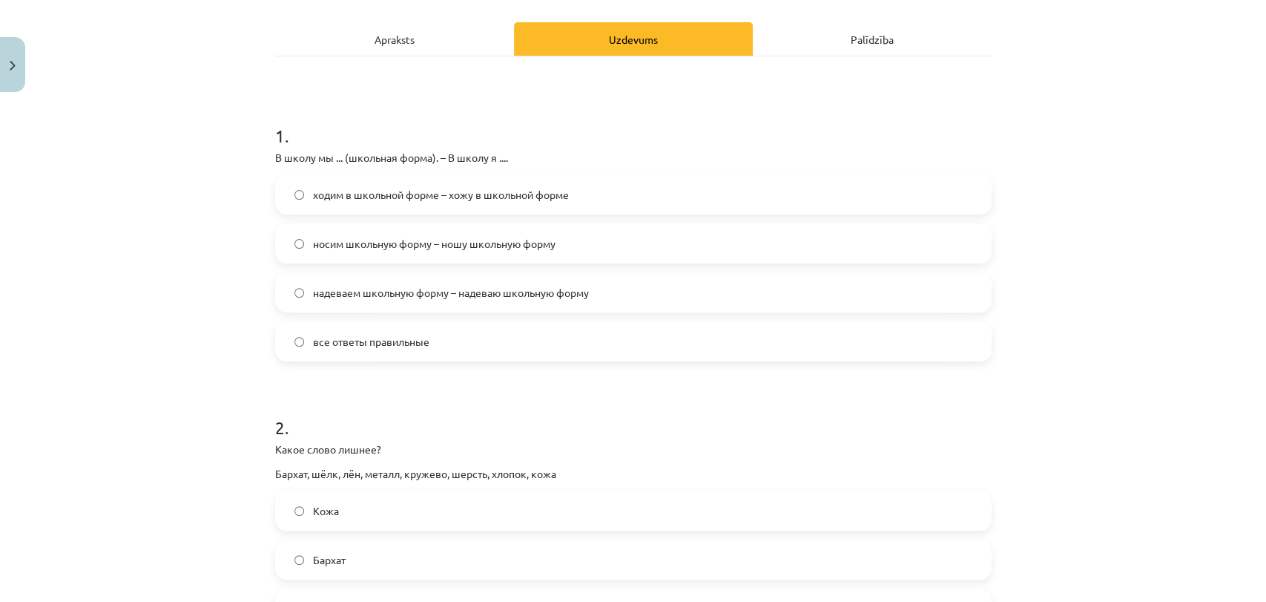
scroll to position [284, 0]
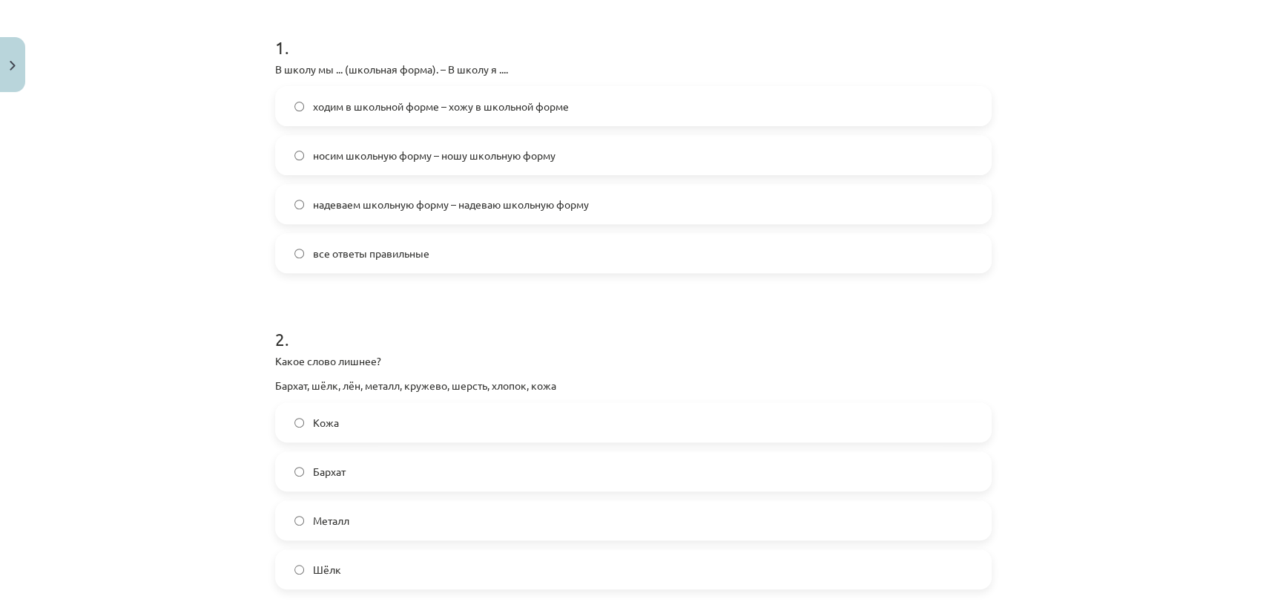
click at [364, 524] on label "Металл" at bounding box center [634, 520] width 714 height 37
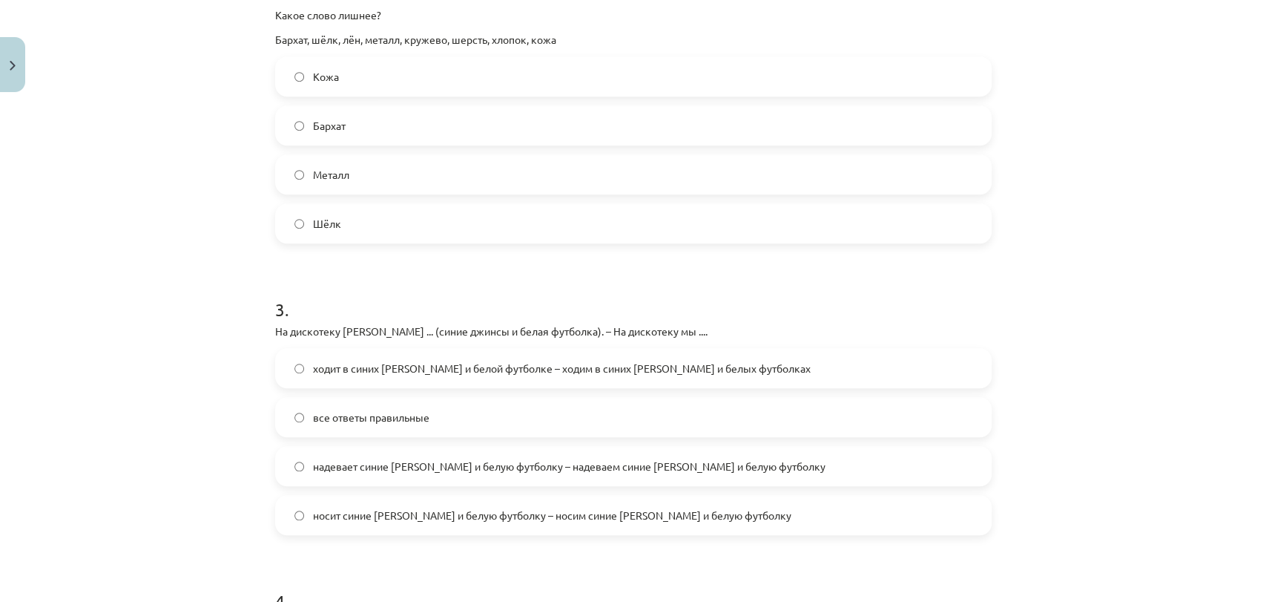
scroll to position [778, 0]
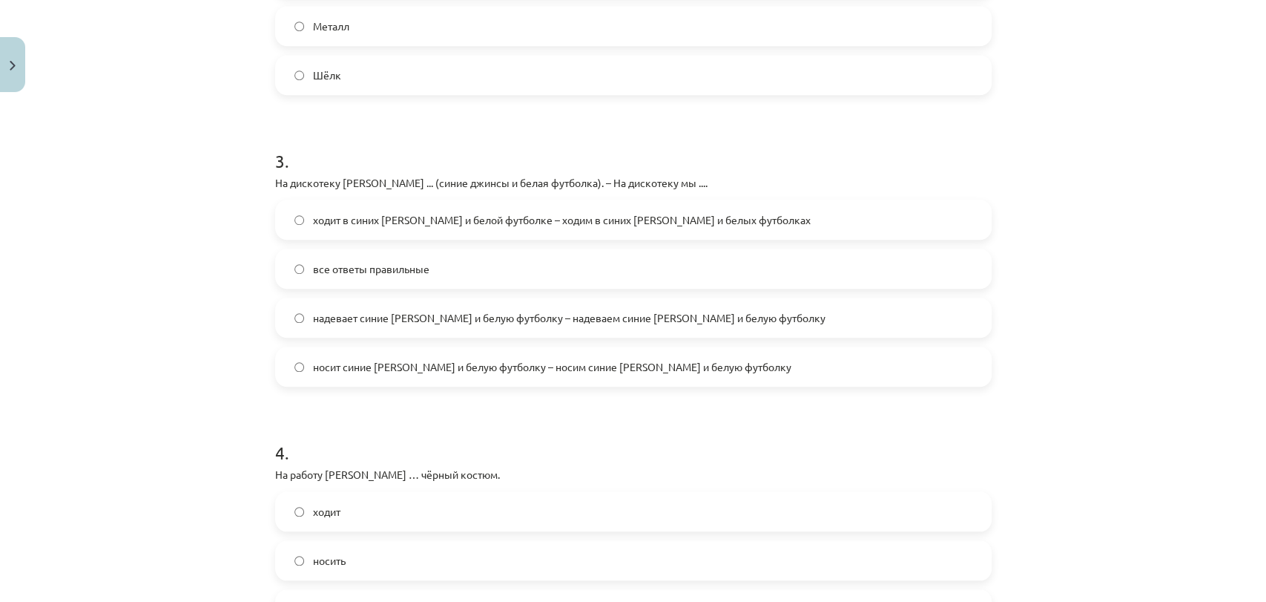
click at [405, 322] on span "надевает синие джинсы и белую футболку – надеваем синие джинсы и белую футболку" at bounding box center [569, 318] width 513 height 16
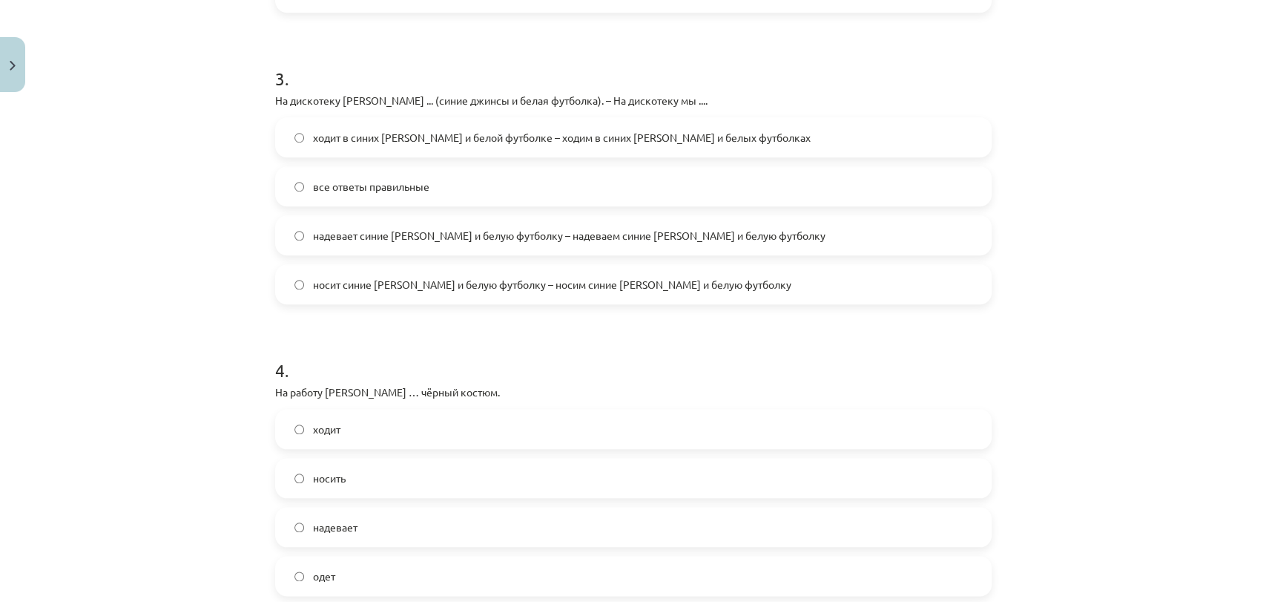
scroll to position [944, 0]
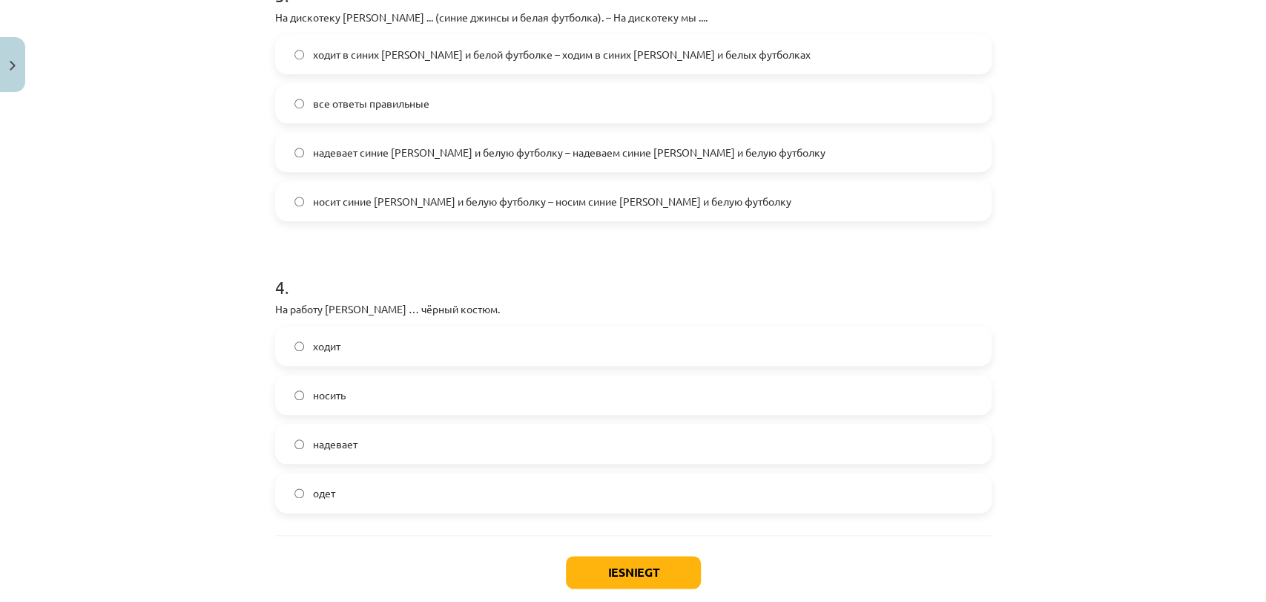
click at [351, 442] on label "надевает" at bounding box center [634, 443] width 714 height 37
click at [647, 573] on button "Iesniegt" at bounding box center [633, 572] width 135 height 33
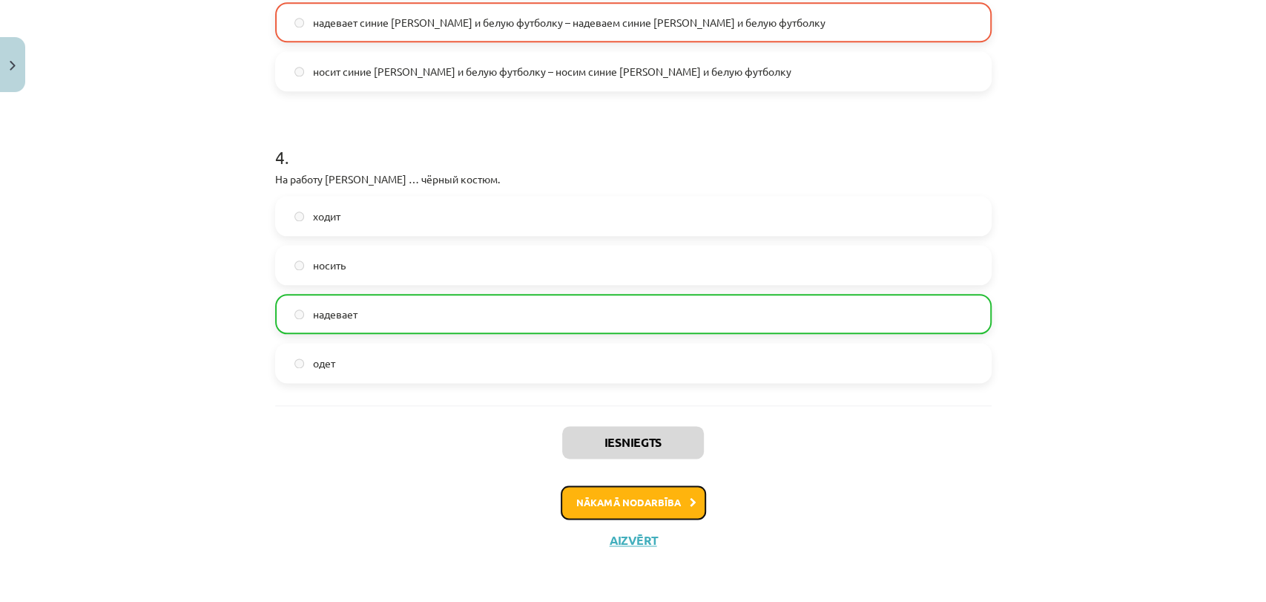
click at [616, 506] on button "Nākamā nodarbība" at bounding box center [633, 502] width 145 height 34
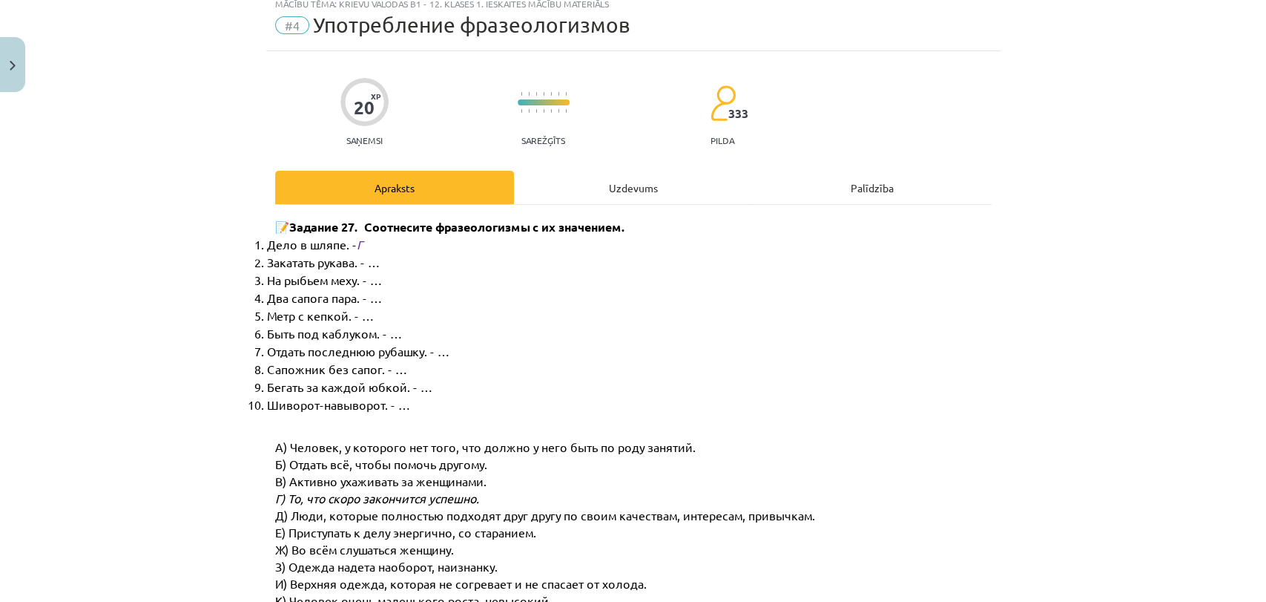
scroll to position [36, 0]
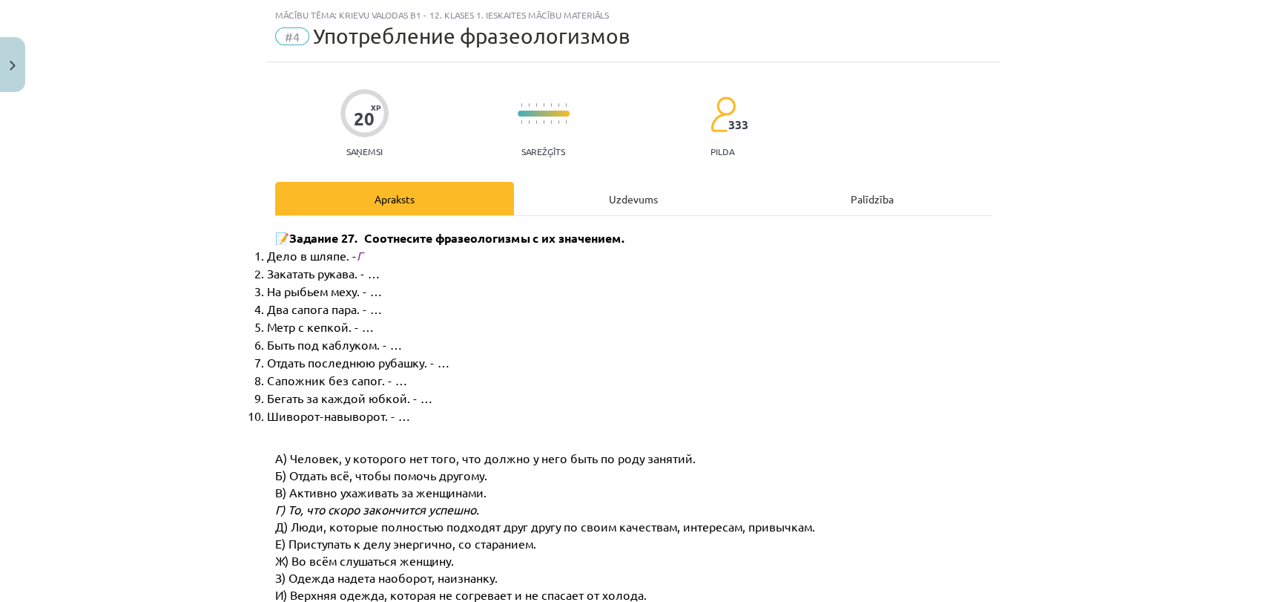
click at [558, 194] on div "Uzdevums" at bounding box center [633, 198] width 239 height 33
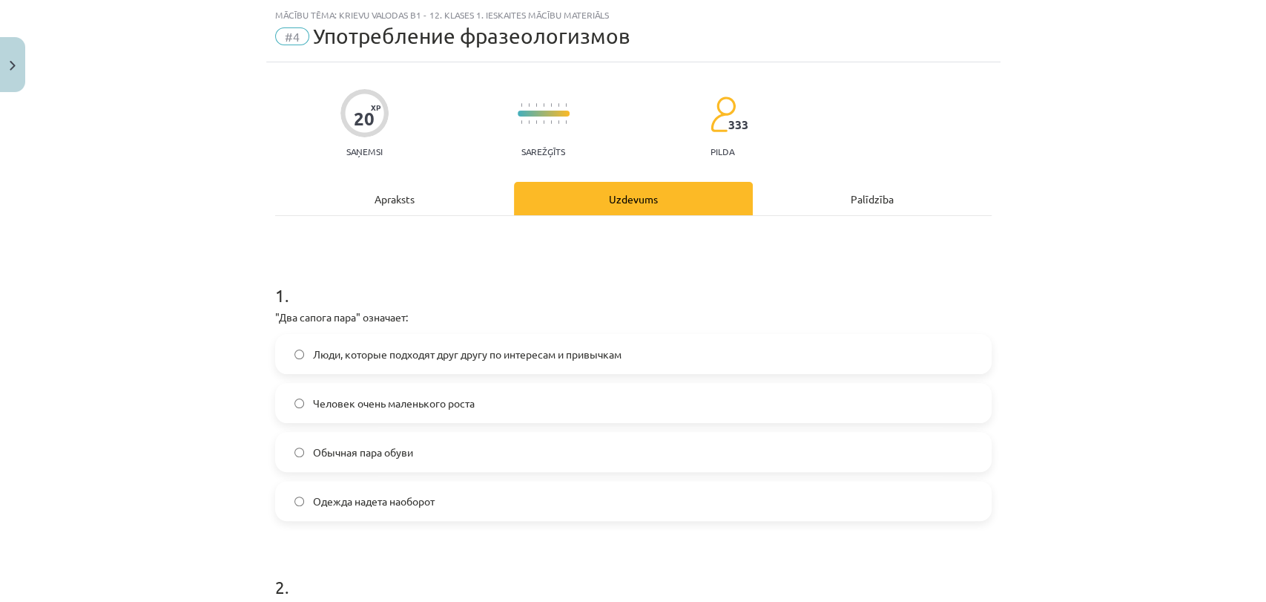
click at [404, 355] on span "Люди, которые подходят друг другу по интересам и привычкам" at bounding box center [467, 354] width 309 height 16
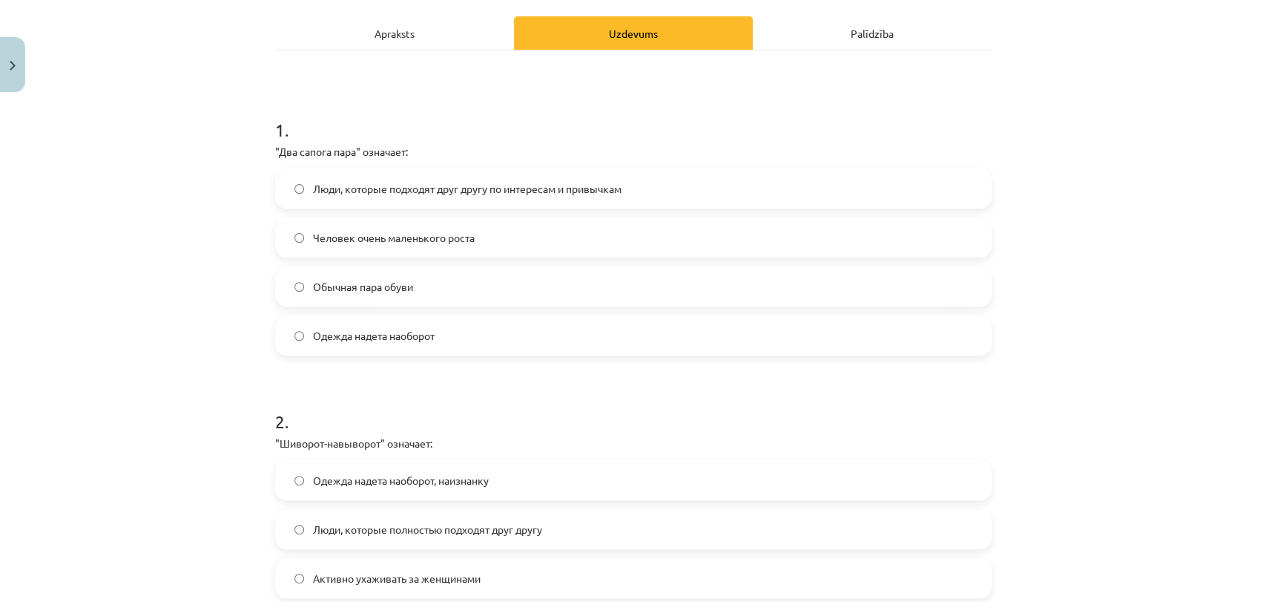
scroll to position [367, 0]
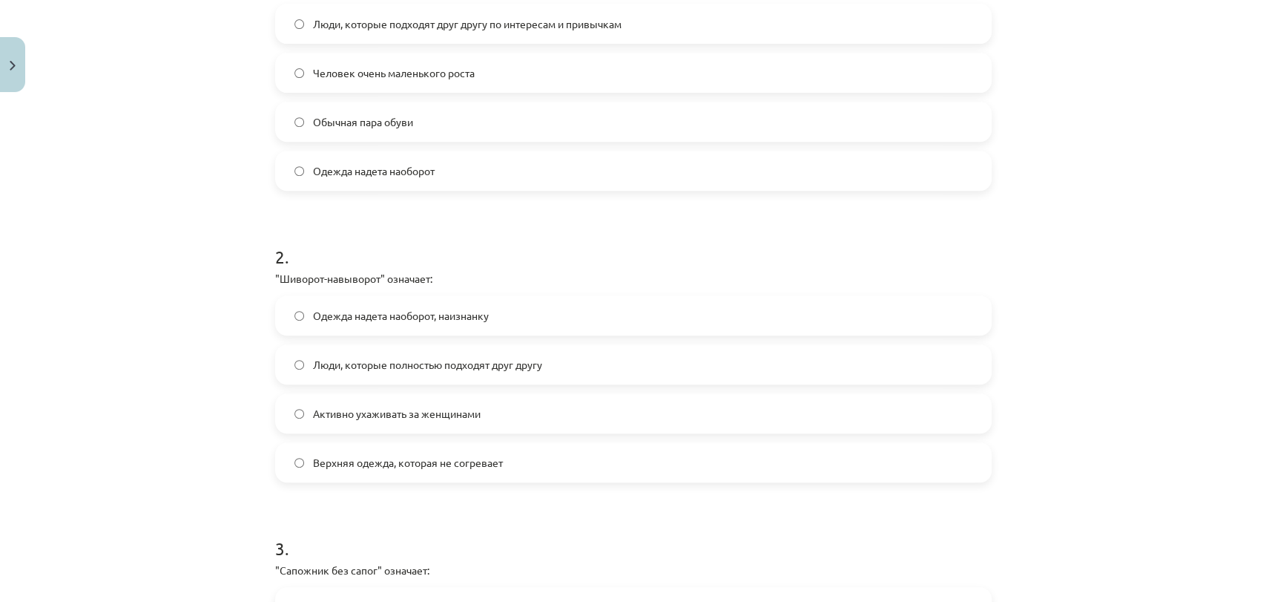
click at [459, 325] on label "Одежда надета наоборот, наизнанку" at bounding box center [634, 315] width 714 height 37
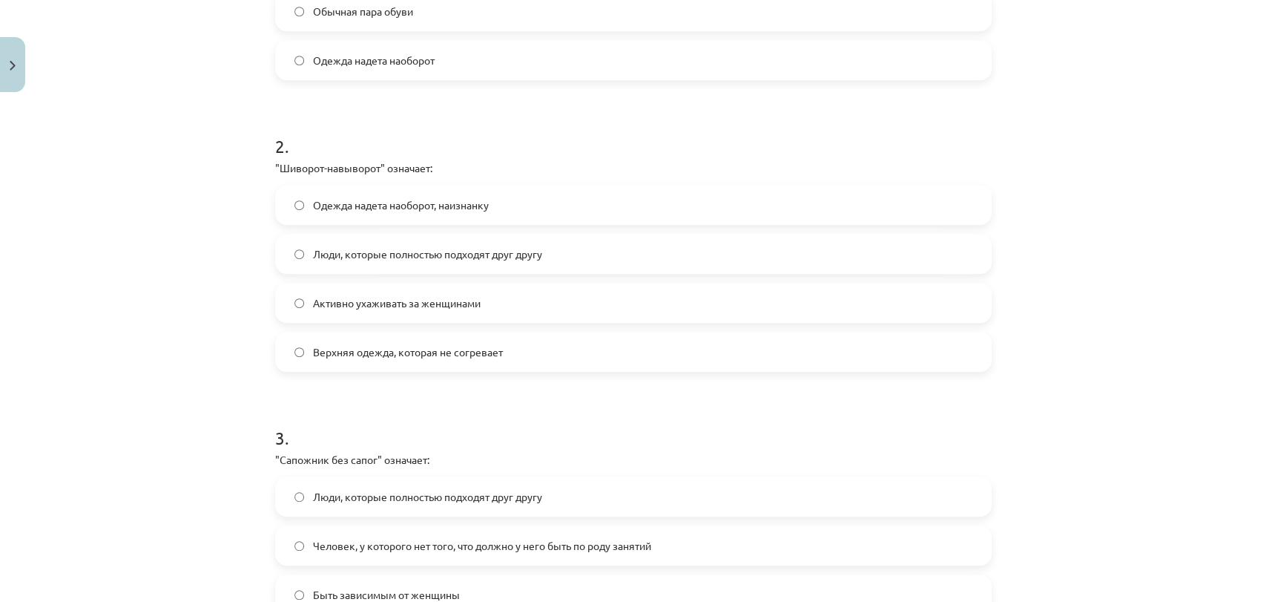
scroll to position [614, 0]
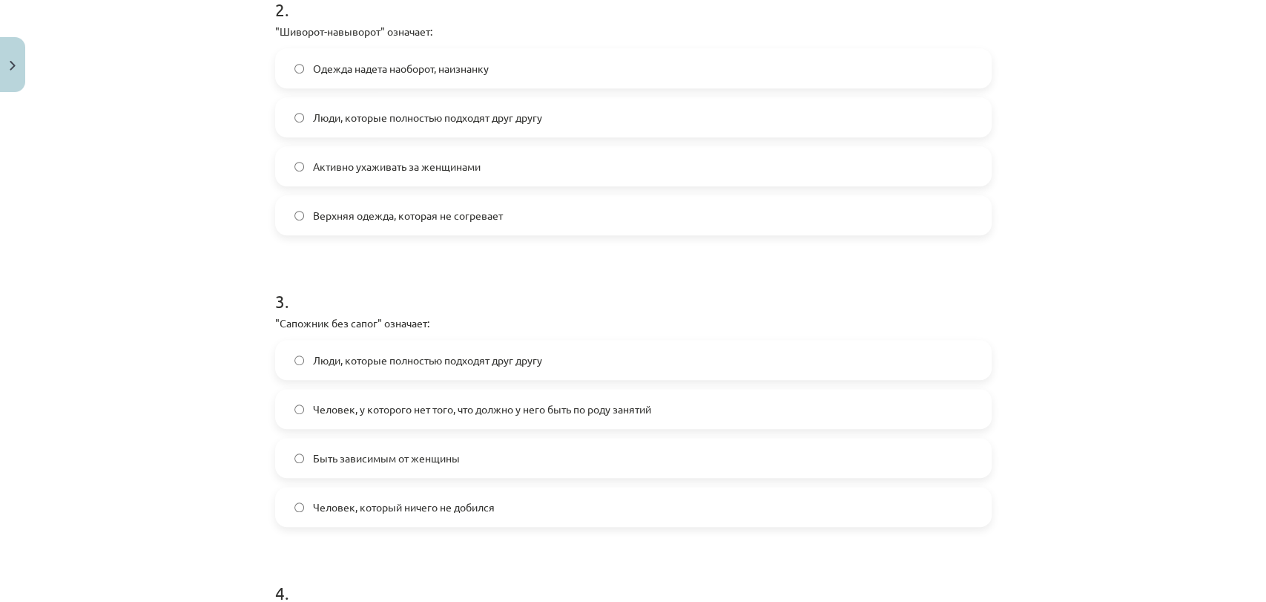
click at [420, 415] on label "Человек, у которого нет того, что должно у него быть по роду занятий" at bounding box center [634, 408] width 714 height 37
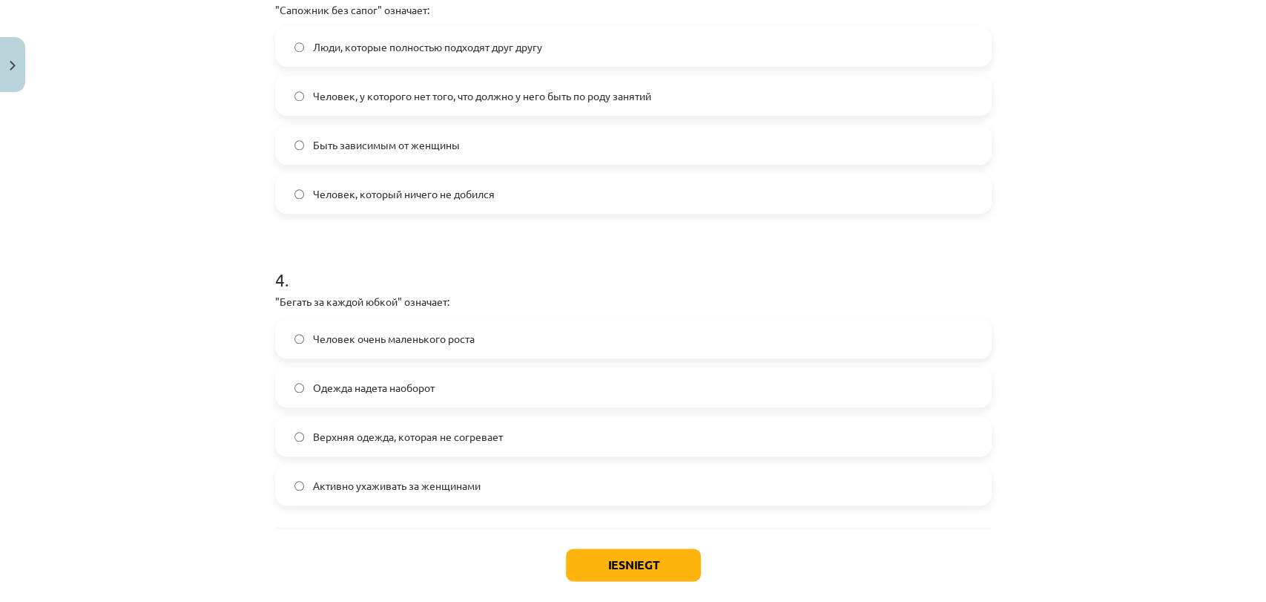
scroll to position [944, 0]
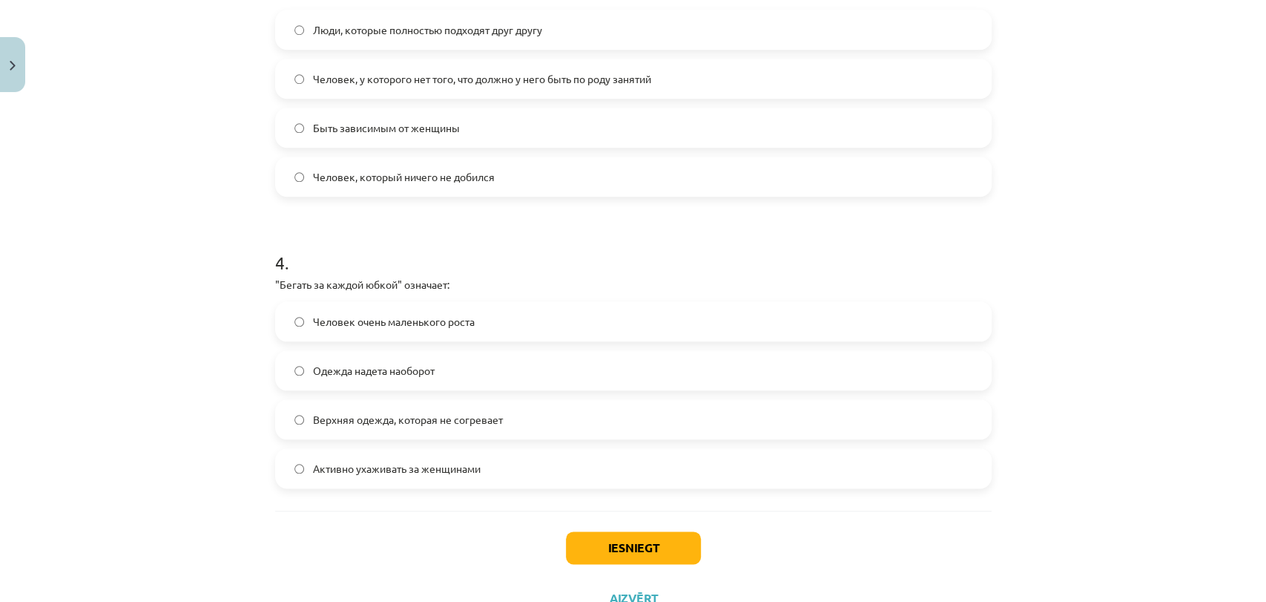
click at [424, 478] on label "Активно ухаживать за женщинами" at bounding box center [634, 468] width 714 height 37
click at [623, 549] on button "Iesniegt" at bounding box center [633, 547] width 135 height 33
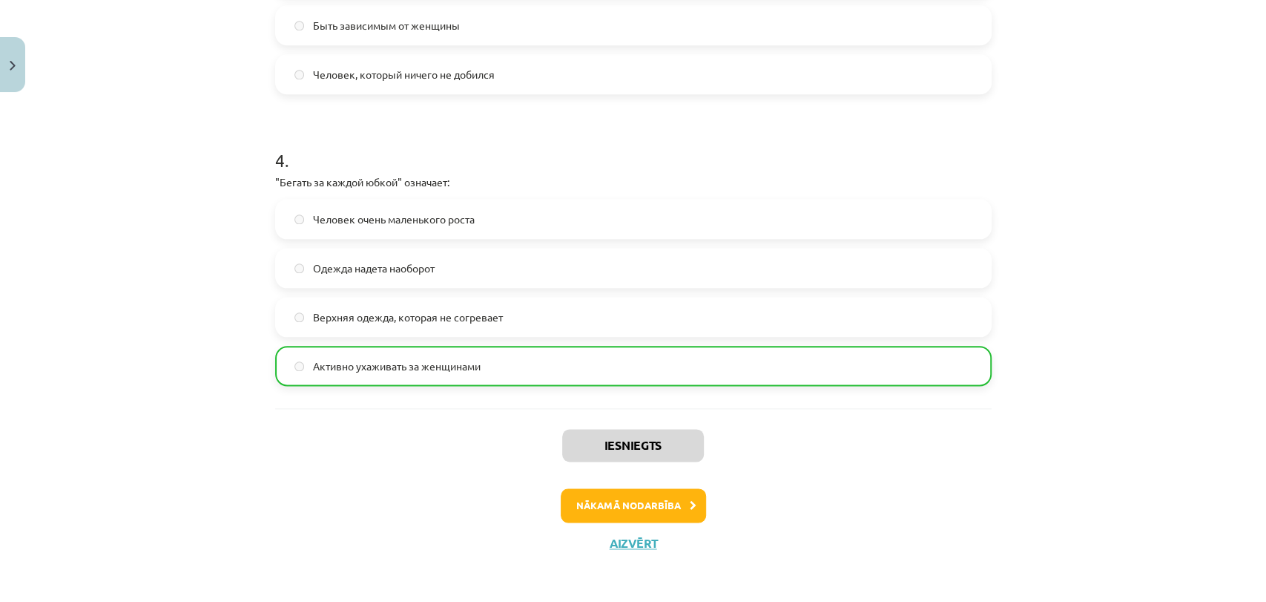
scroll to position [1049, 0]
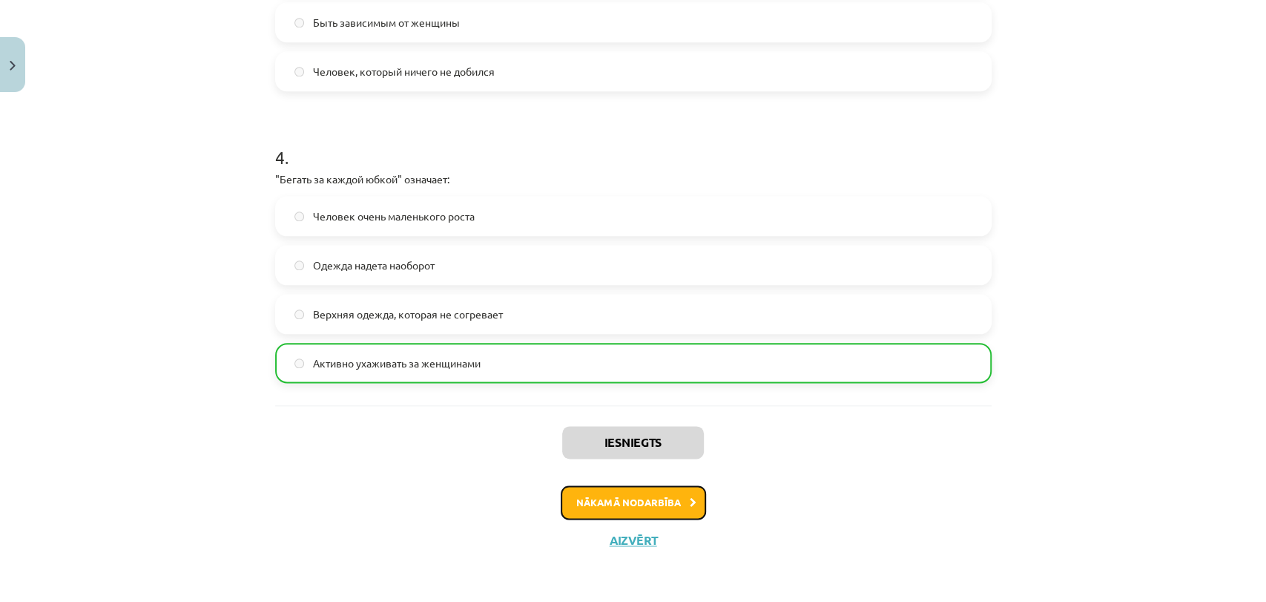
click at [596, 512] on button "Nākamā nodarbība" at bounding box center [633, 502] width 145 height 34
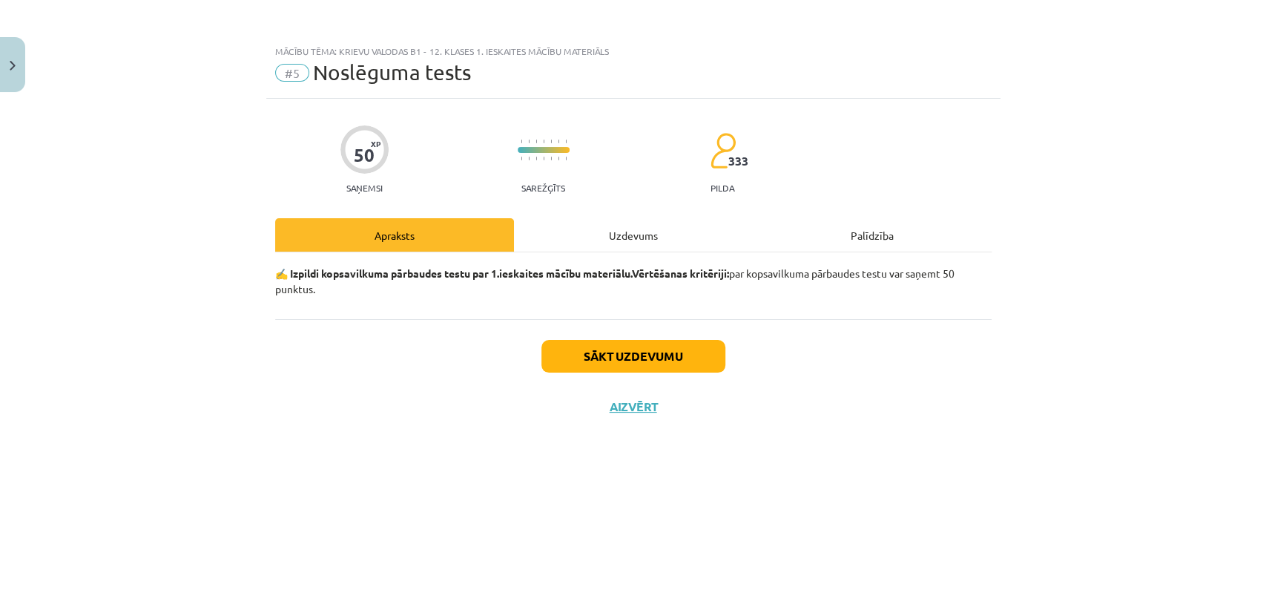
scroll to position [0, 0]
click at [596, 367] on button "Sākt uzdevumu" at bounding box center [634, 356] width 184 height 33
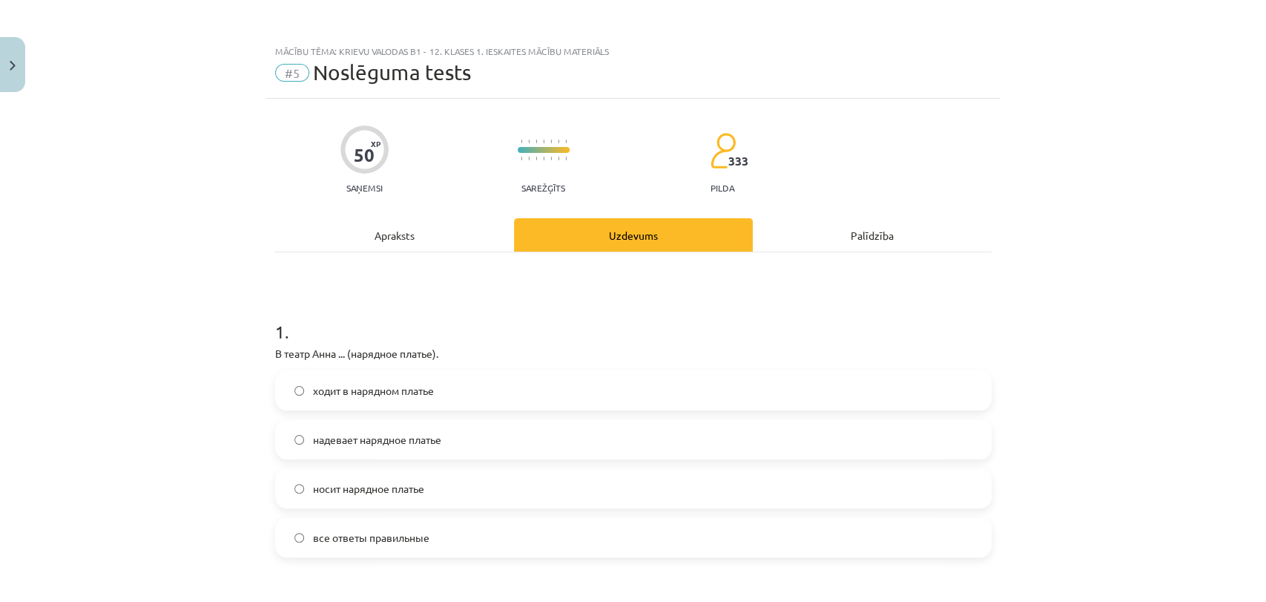
click at [415, 433] on span "надевает нарядное платье" at bounding box center [377, 440] width 128 height 16
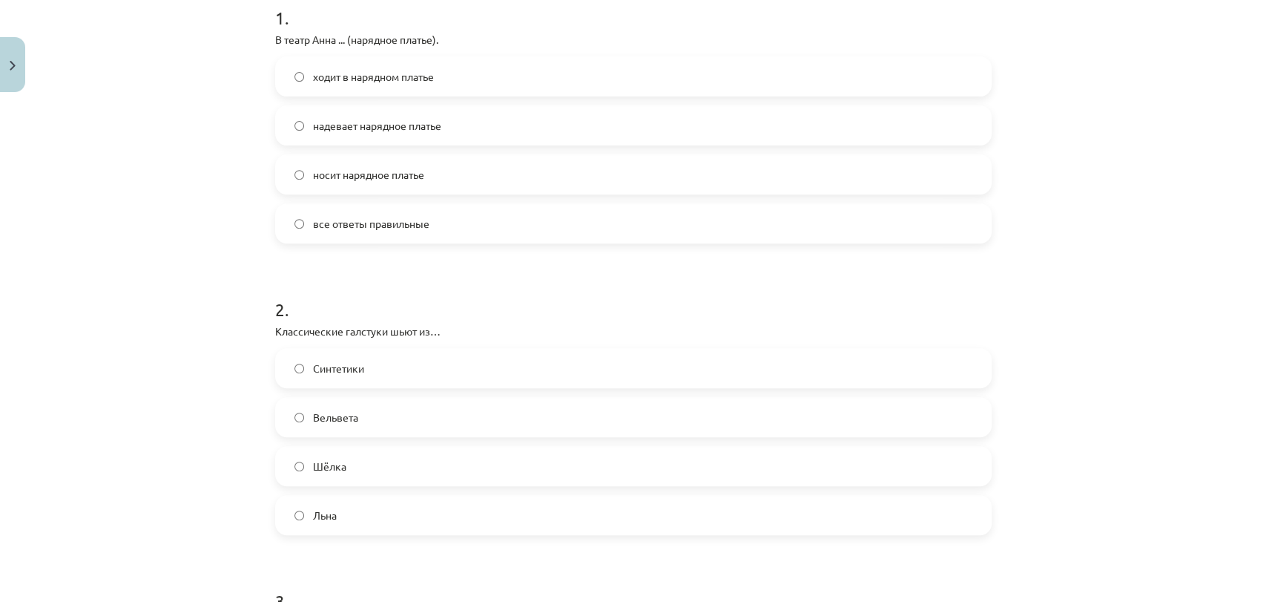
scroll to position [412, 0]
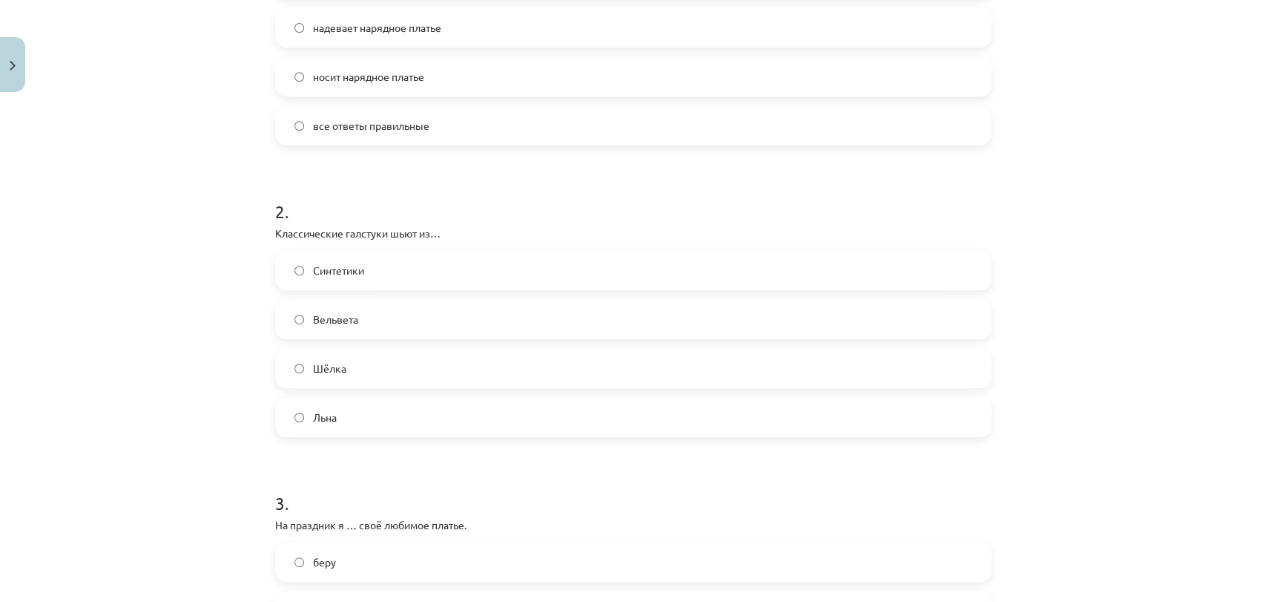
click at [380, 375] on label "Шёлка" at bounding box center [634, 367] width 714 height 37
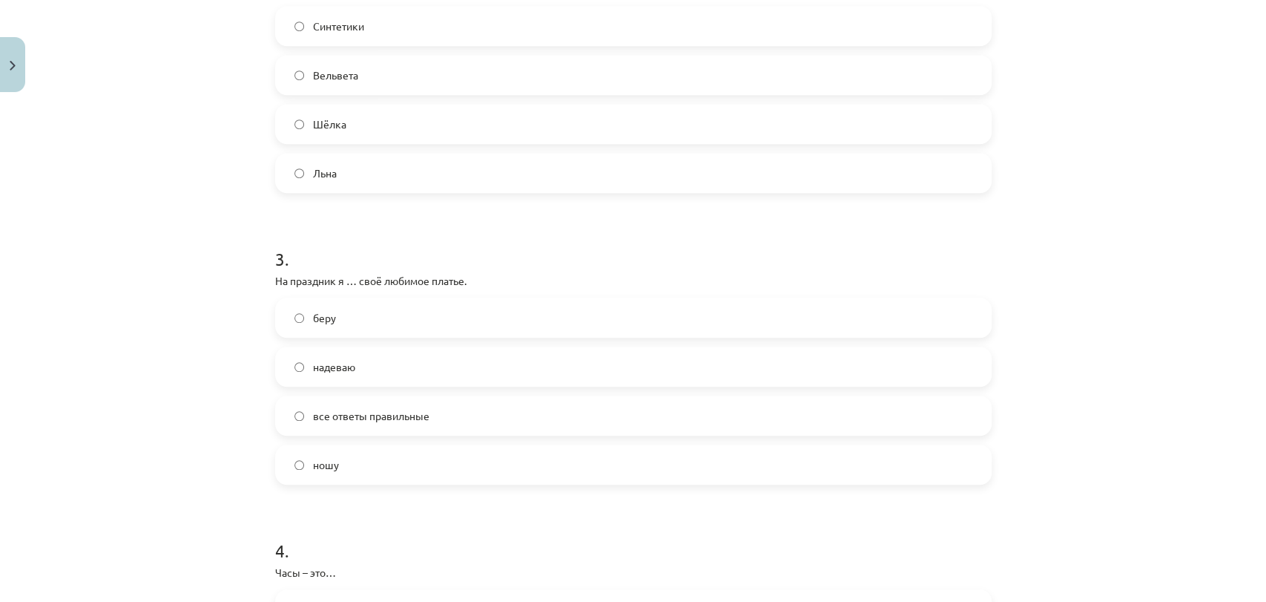
scroll to position [742, 0]
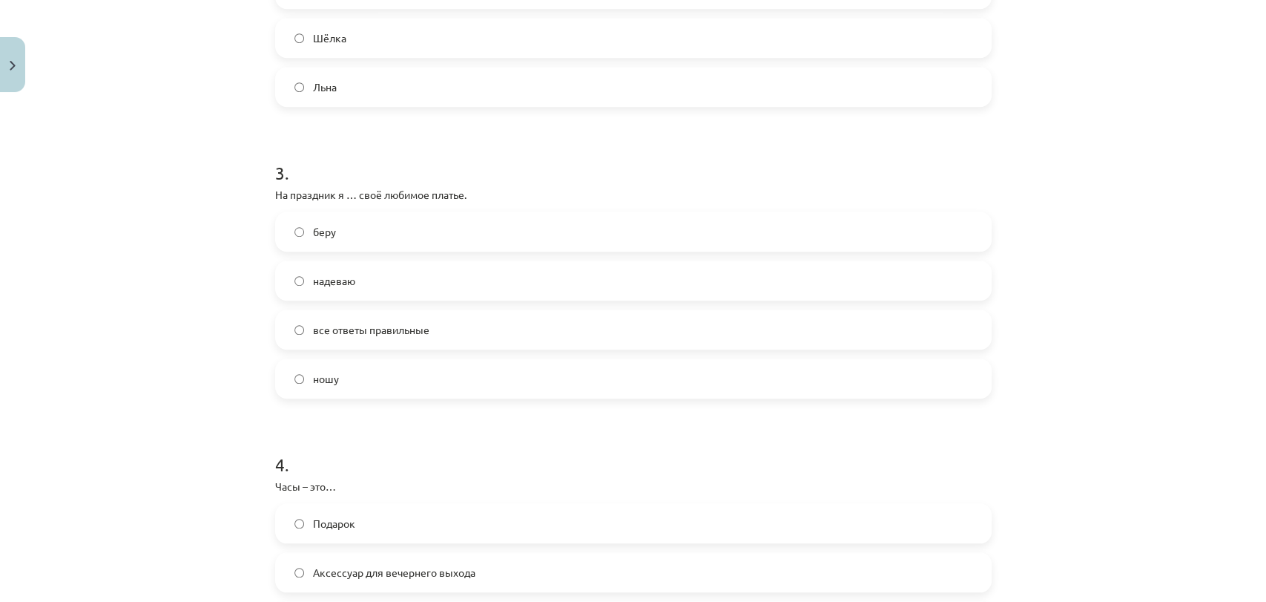
click at [397, 272] on label "надеваю" at bounding box center [634, 280] width 714 height 37
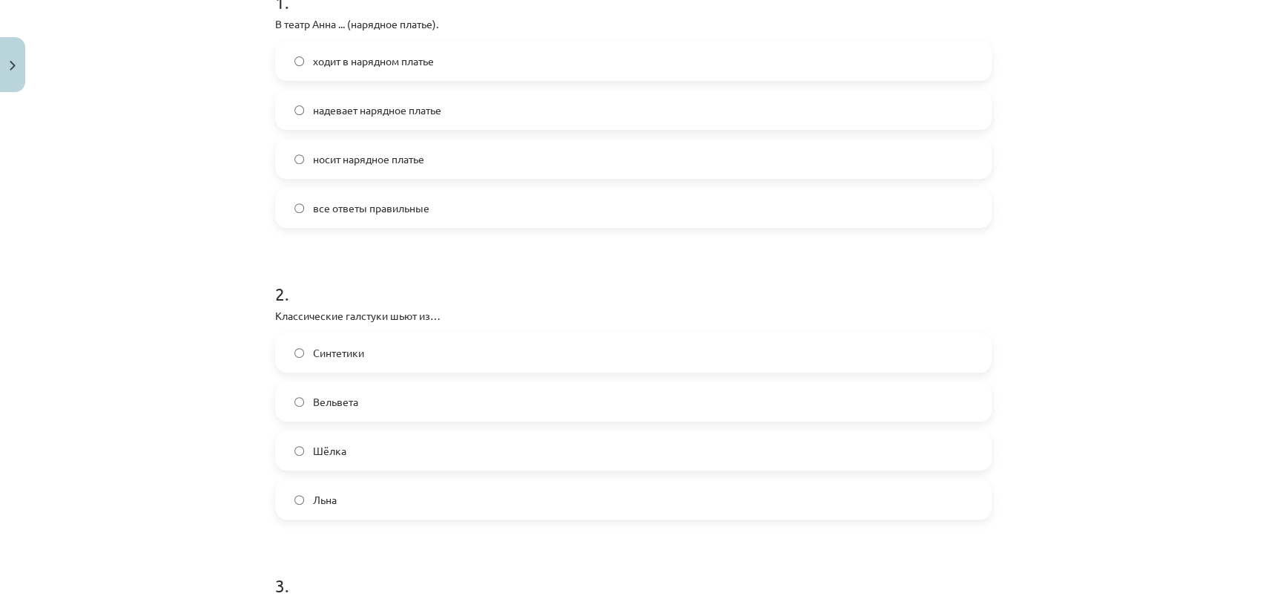
scroll to position [247, 0]
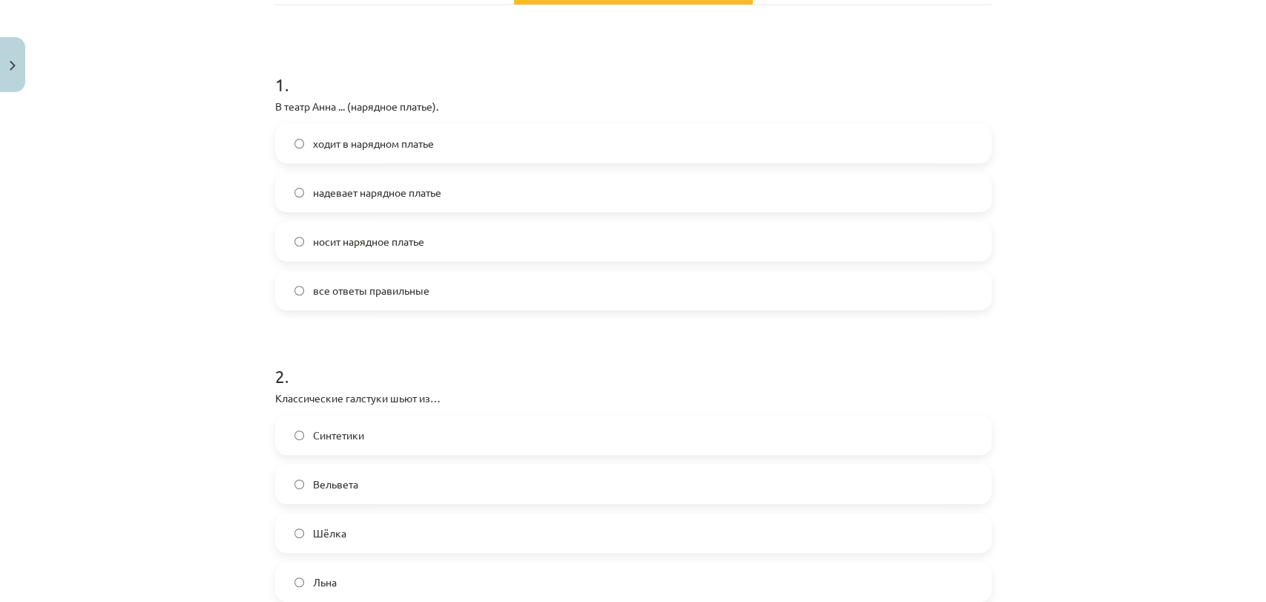
click at [349, 245] on span "носит нарядное платье" at bounding box center [368, 242] width 111 height 16
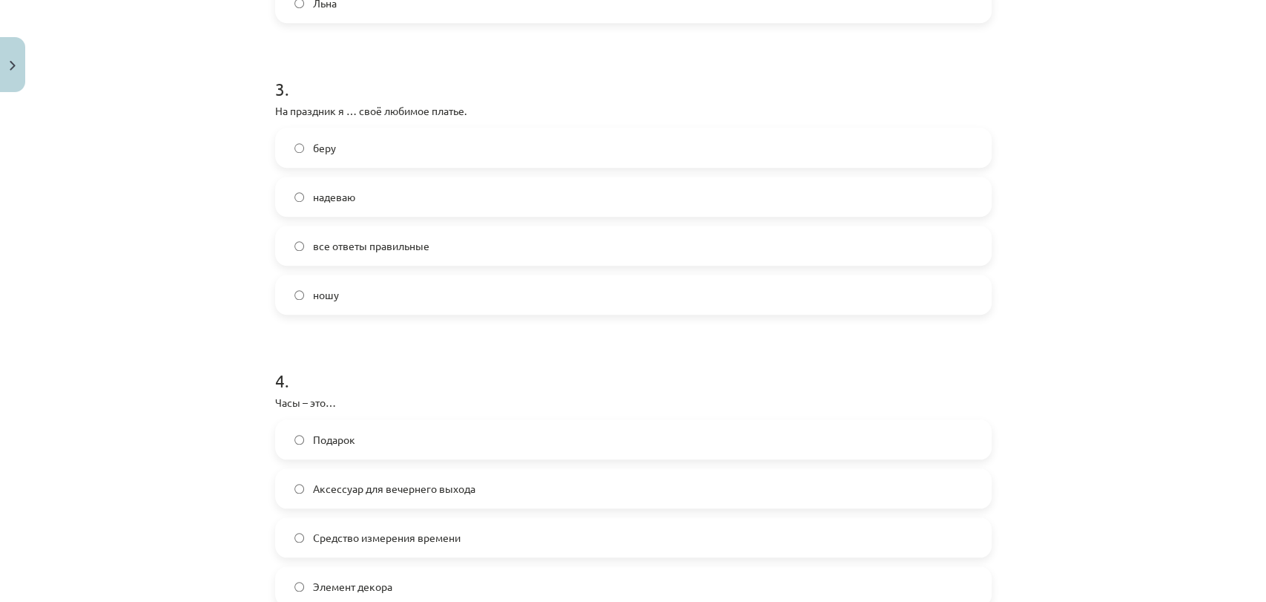
scroll to position [989, 0]
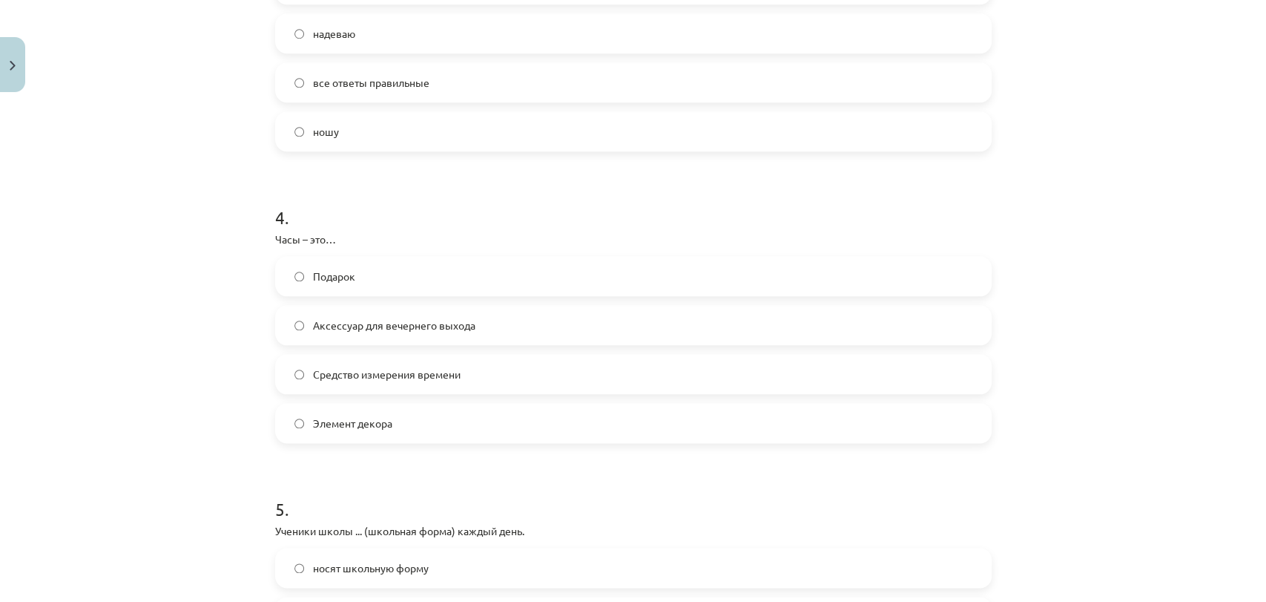
click at [401, 384] on label "Средство измерения времени" at bounding box center [634, 373] width 714 height 37
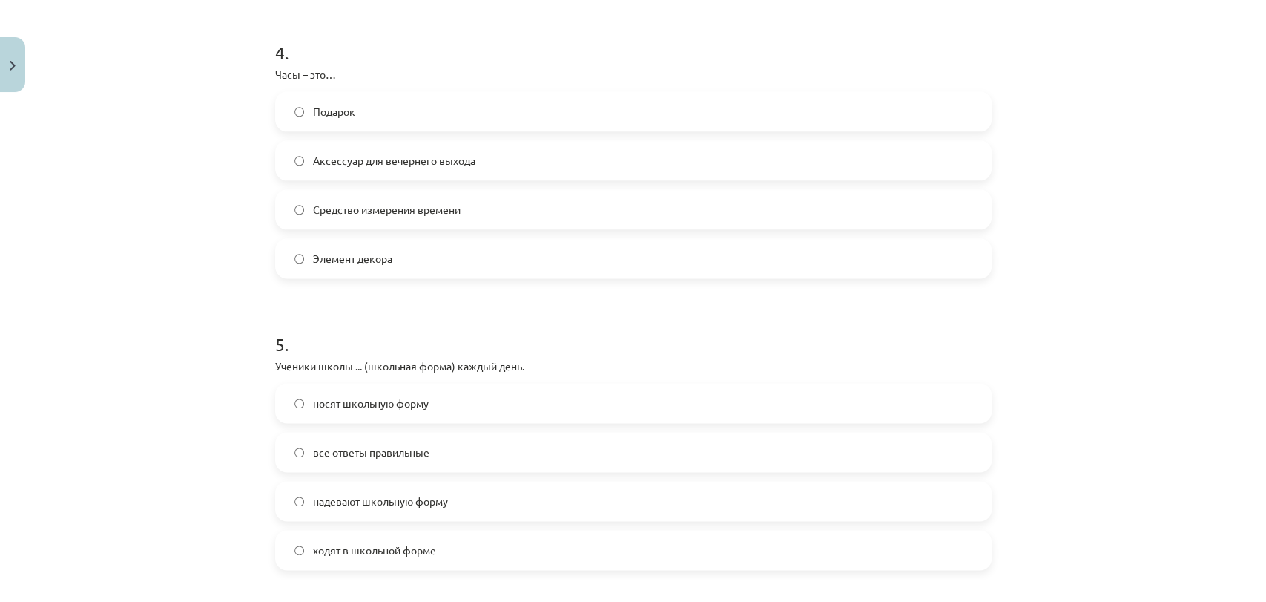
scroll to position [1318, 0]
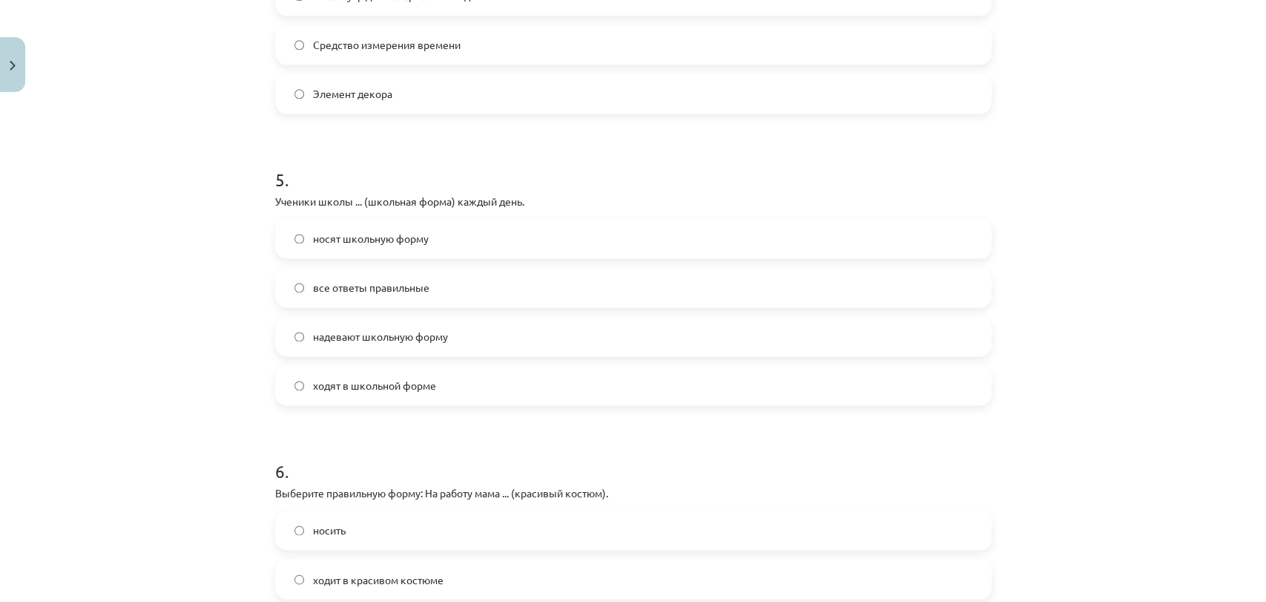
click at [392, 384] on span "ходят в школьной форме" at bounding box center [374, 386] width 123 height 16
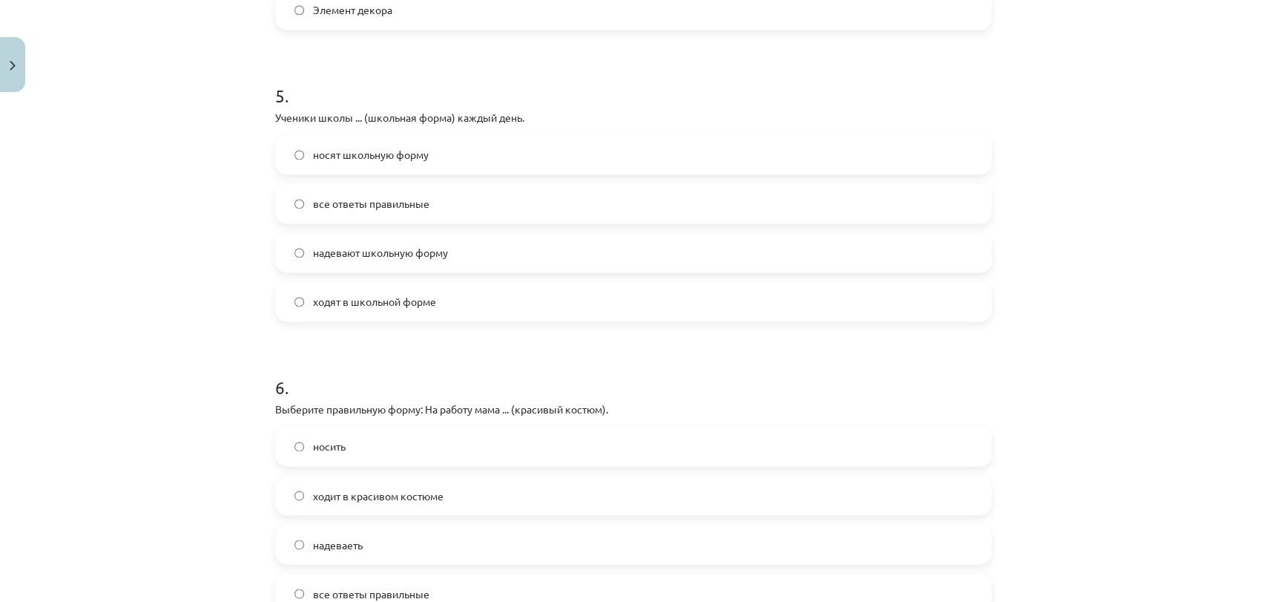
scroll to position [1401, 0]
click at [392, 150] on span "носят школьную форму" at bounding box center [371, 156] width 116 height 16
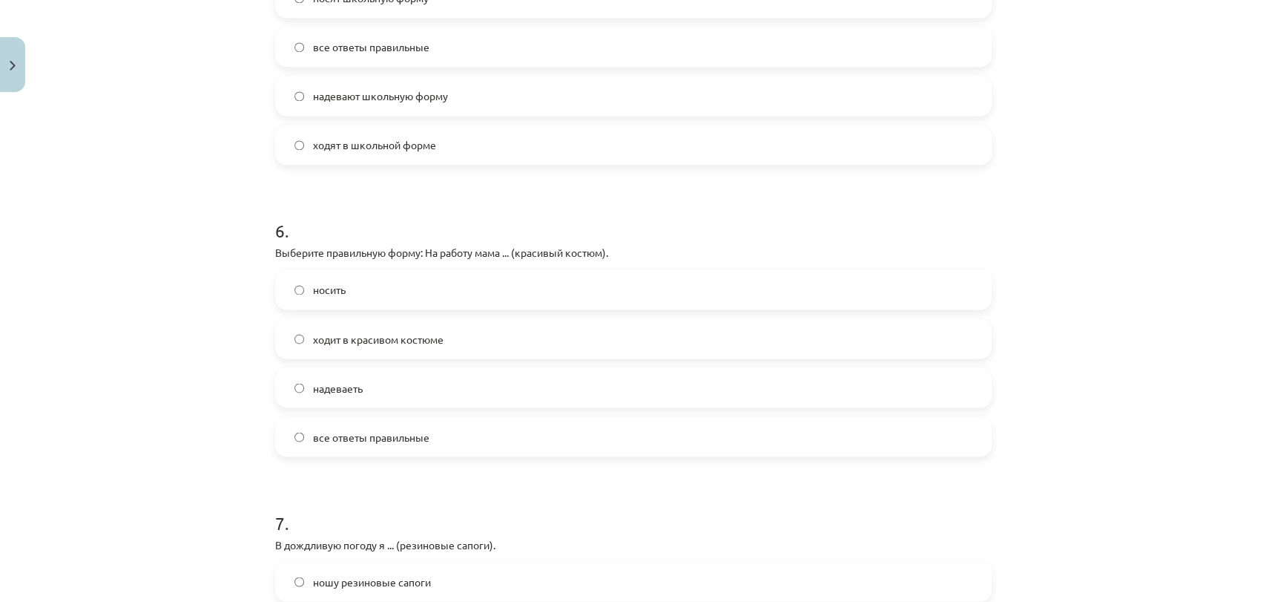
scroll to position [1649, 0]
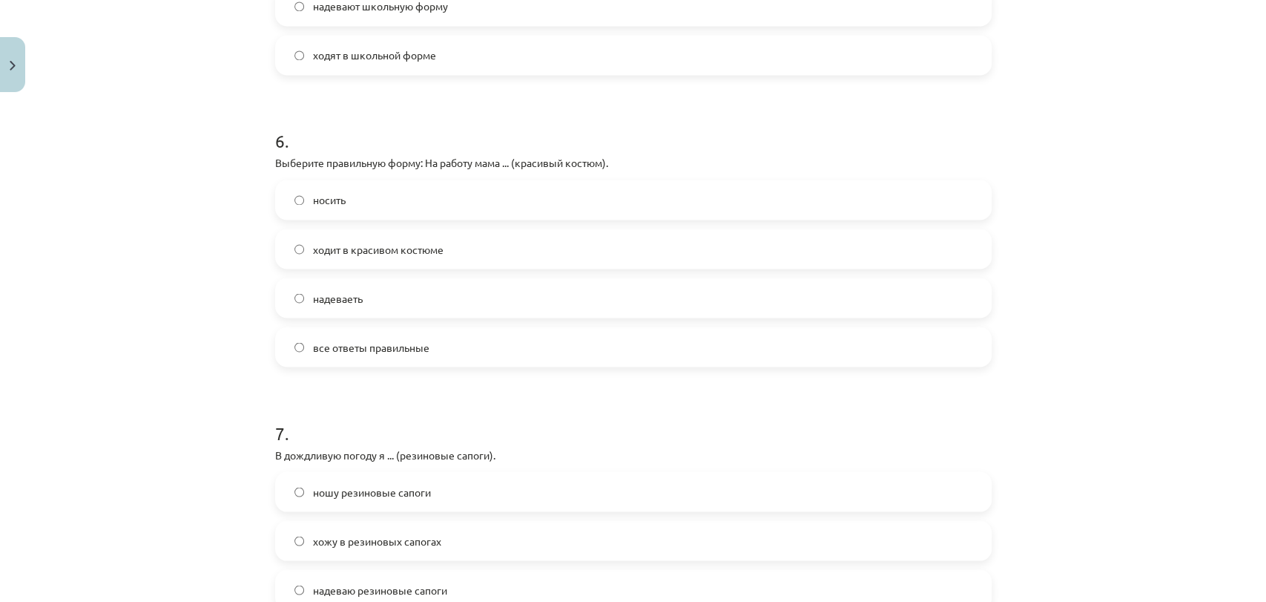
click at [419, 257] on label "ходит в красивом костюме" at bounding box center [634, 248] width 714 height 37
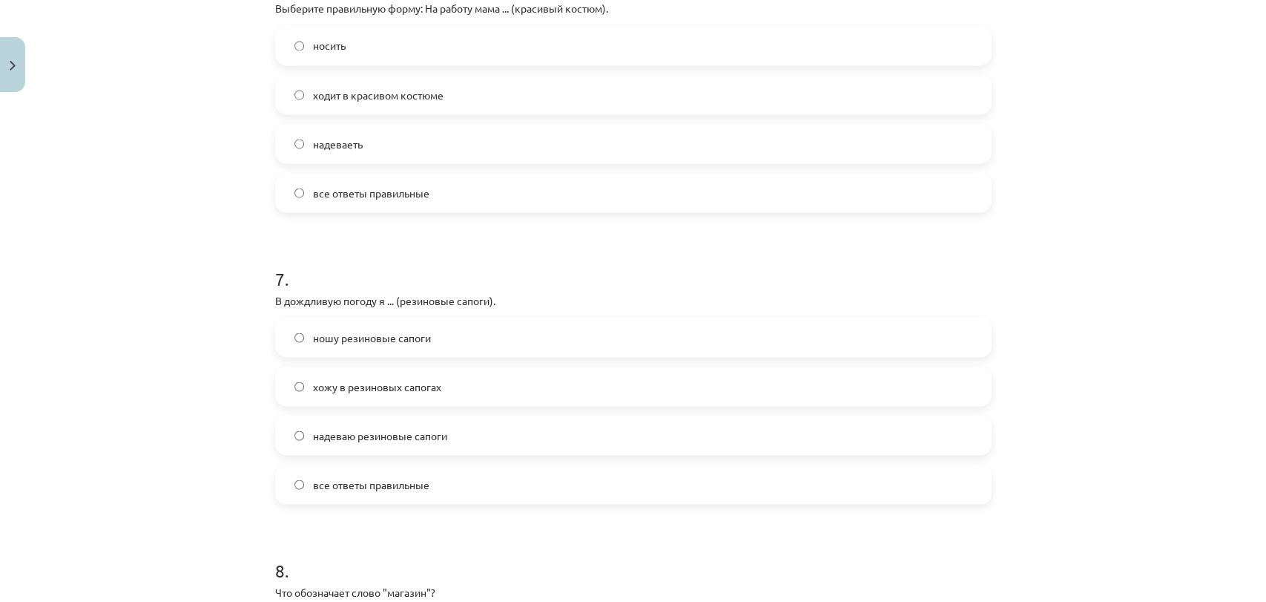
scroll to position [1813, 0]
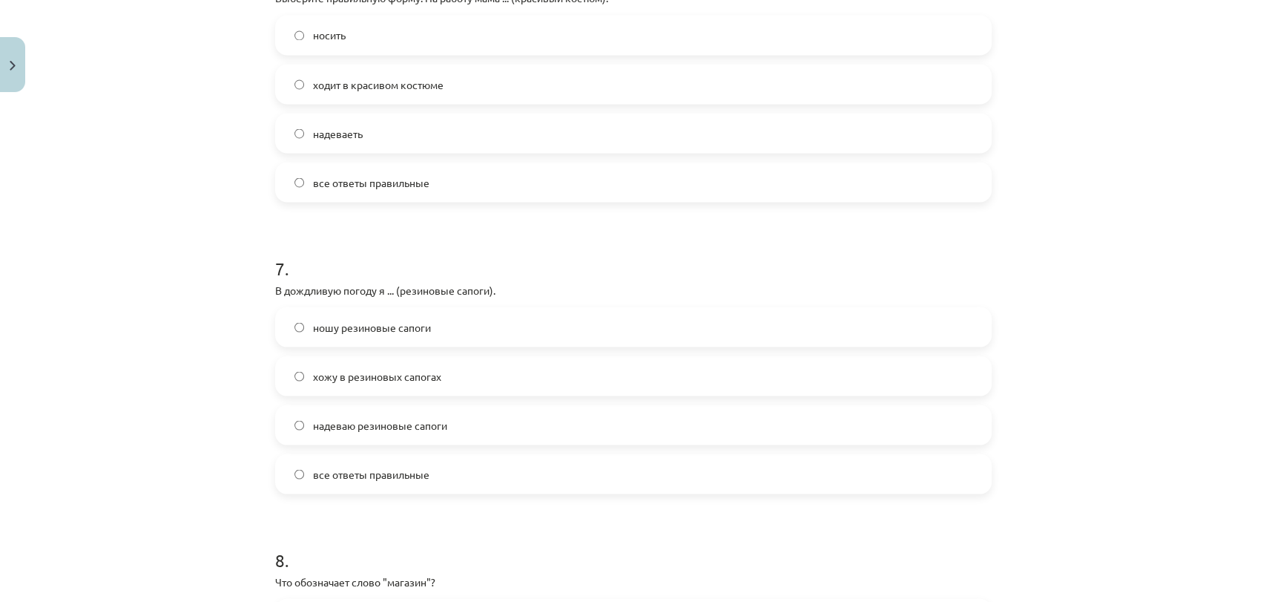
click at [411, 326] on span "ношу резиновые сапоги" at bounding box center [372, 327] width 118 height 16
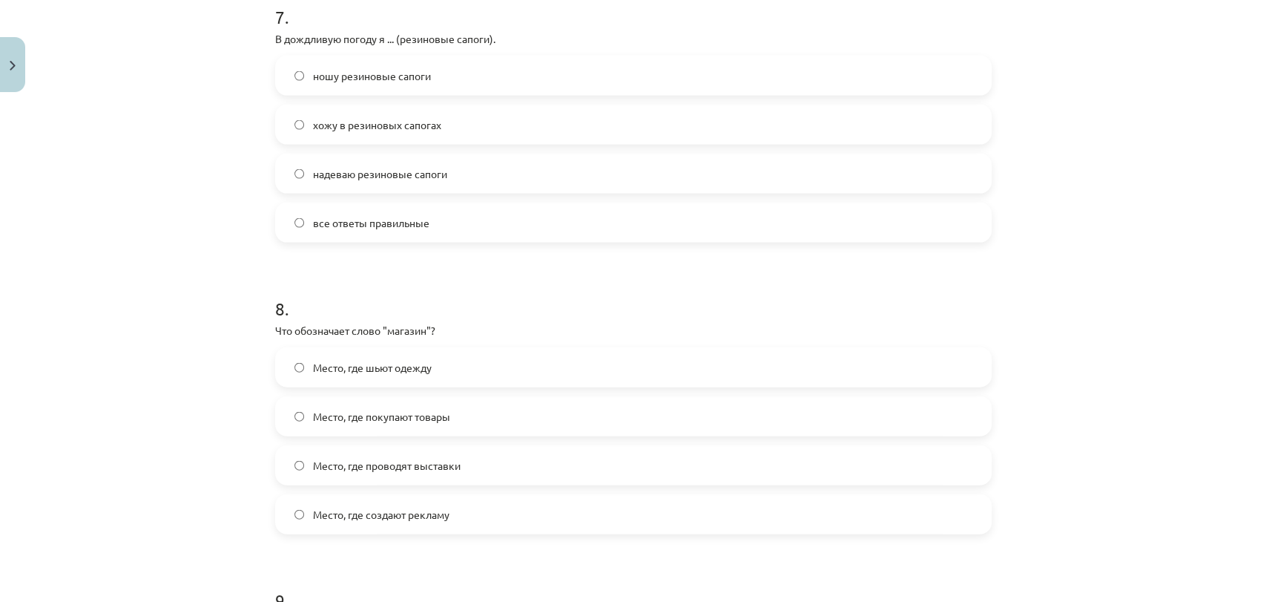
scroll to position [2143, 0]
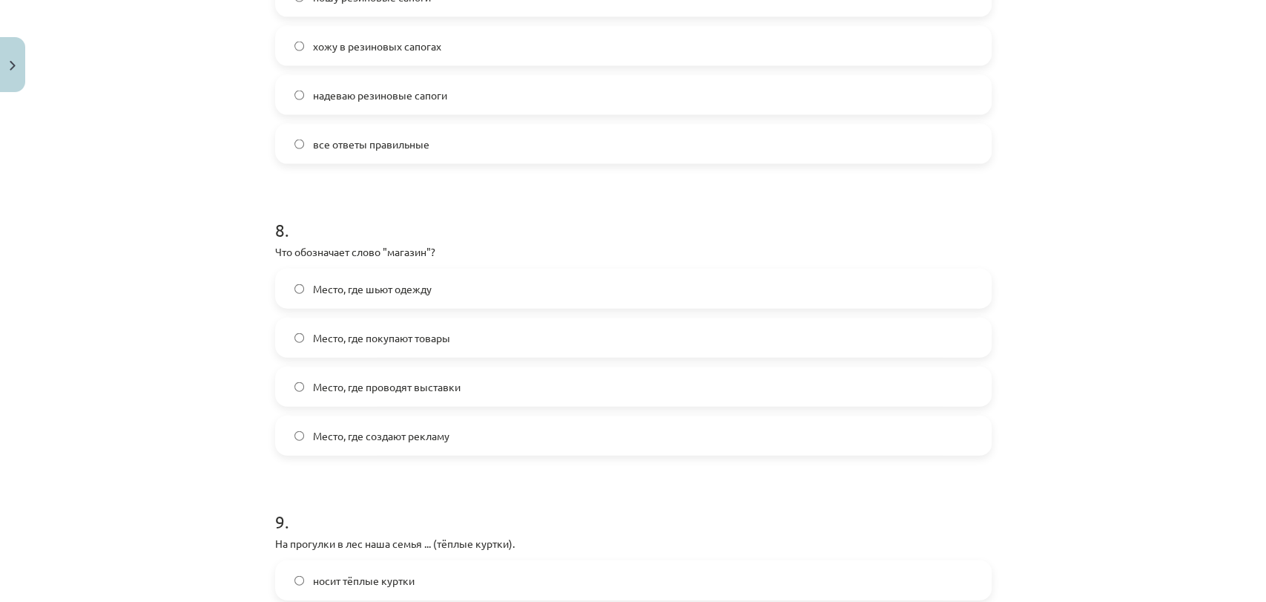
click at [425, 340] on span "Место, где покупают товары" at bounding box center [381, 338] width 137 height 16
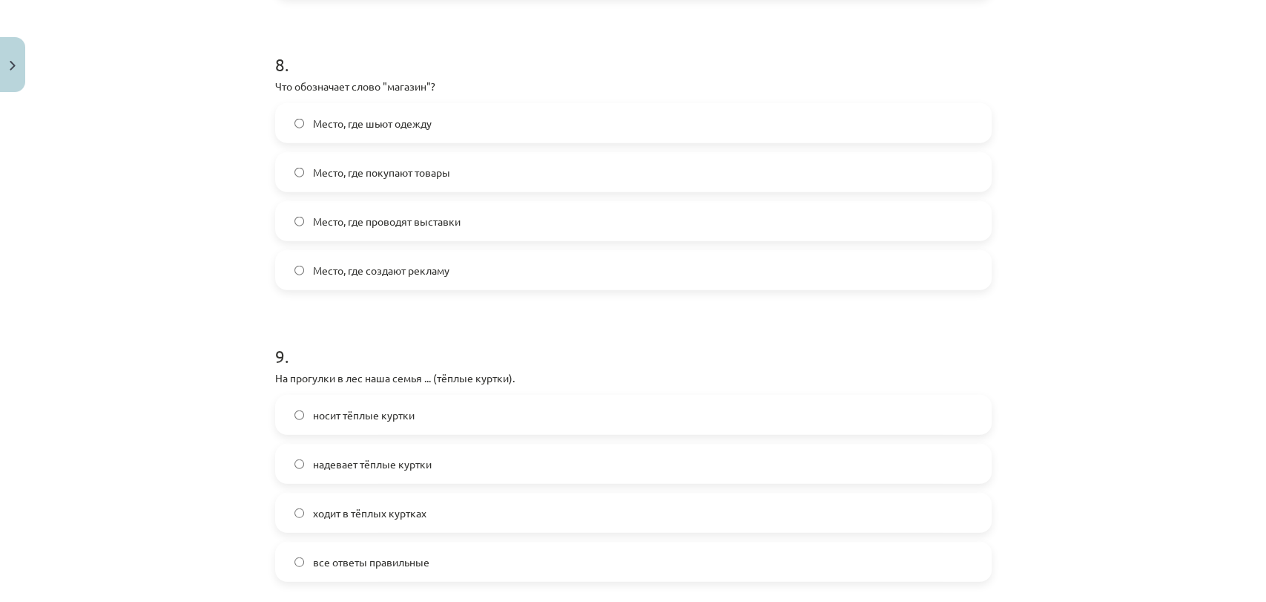
click at [380, 468] on span "надевает тёплые куртки" at bounding box center [372, 464] width 119 height 16
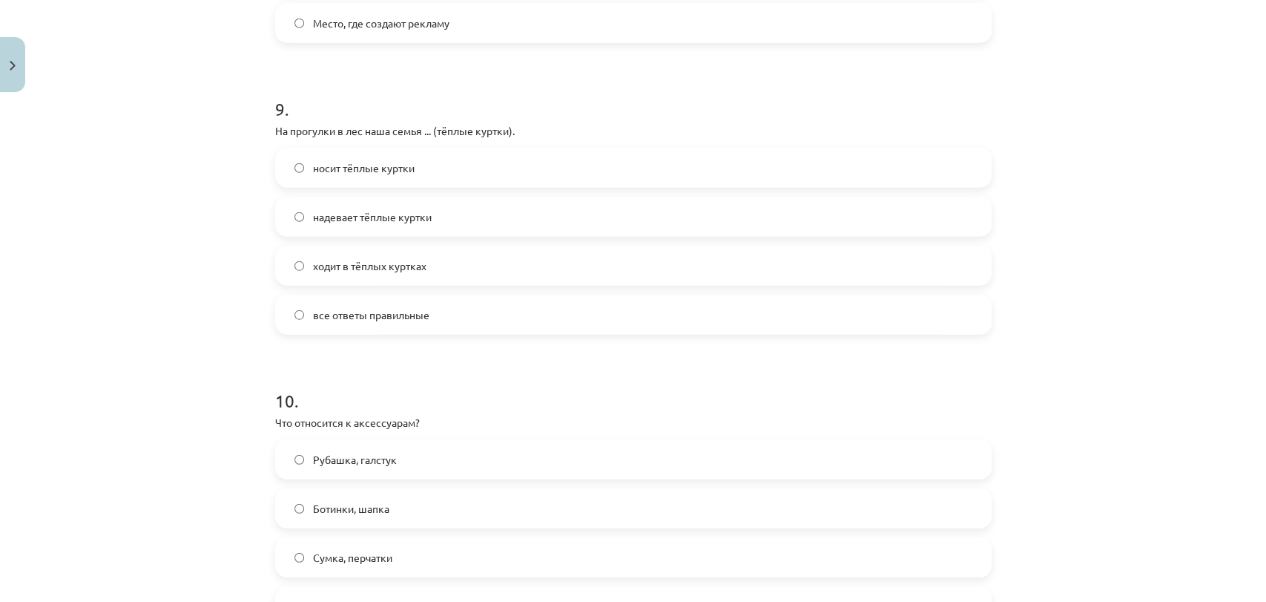
scroll to position [2720, 0]
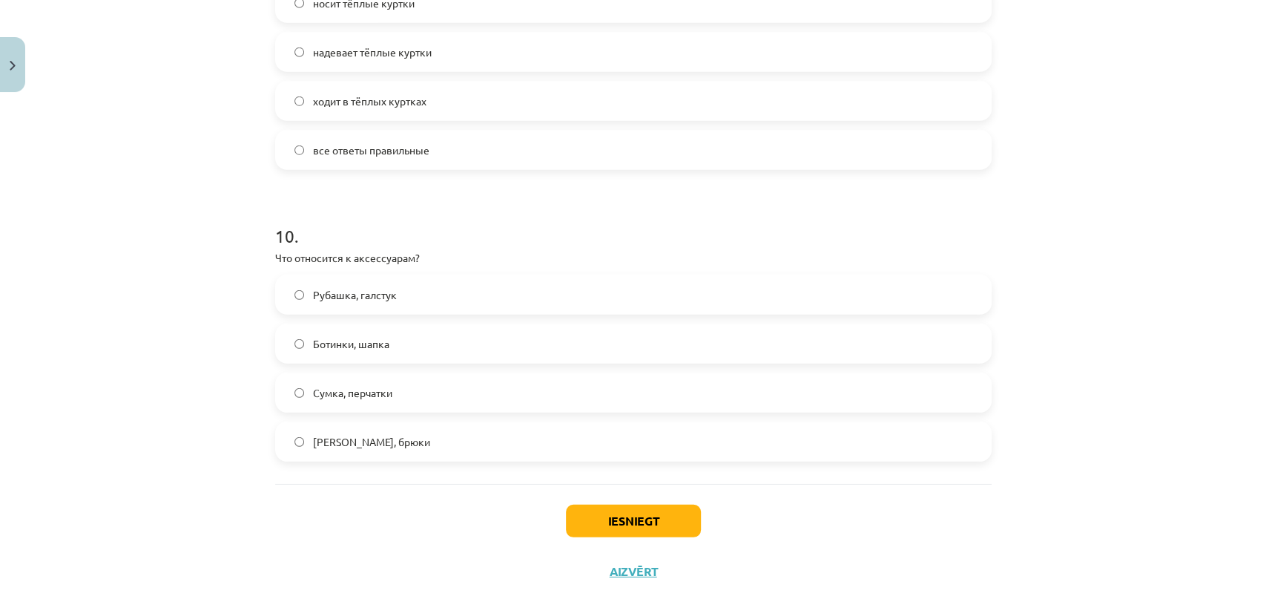
click at [378, 396] on span "Сумка, перчатки" at bounding box center [352, 393] width 79 height 16
click at [586, 513] on button "Iesniegt" at bounding box center [633, 521] width 135 height 33
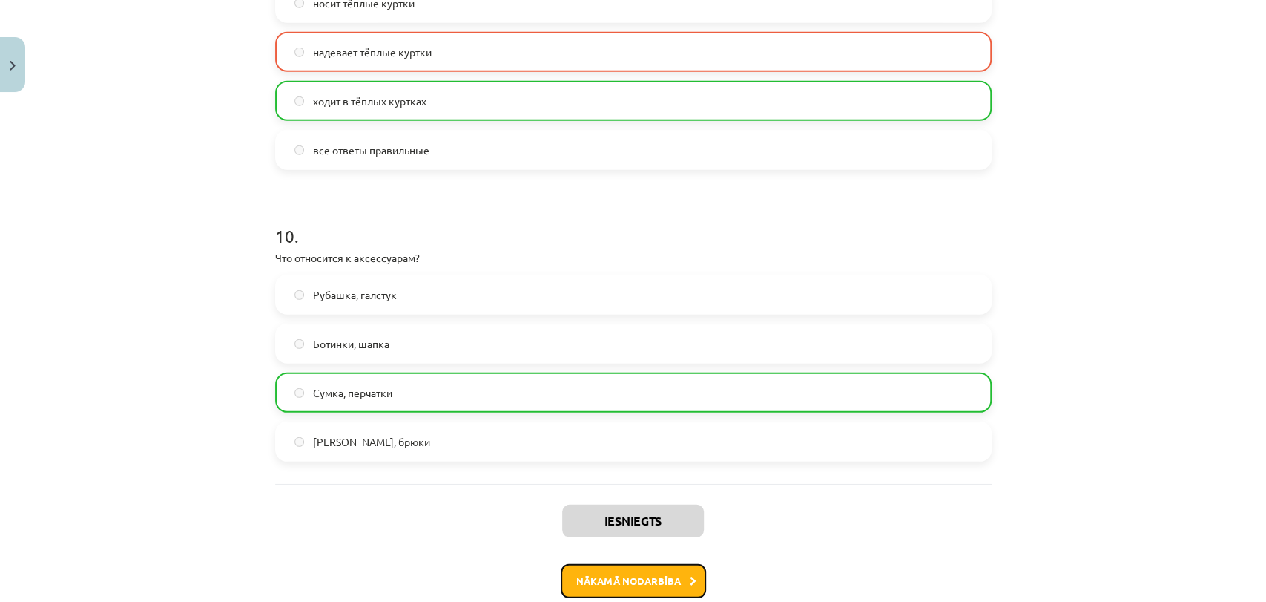
click at [617, 571] on button "Nākamā nodarbība" at bounding box center [633, 581] width 145 height 34
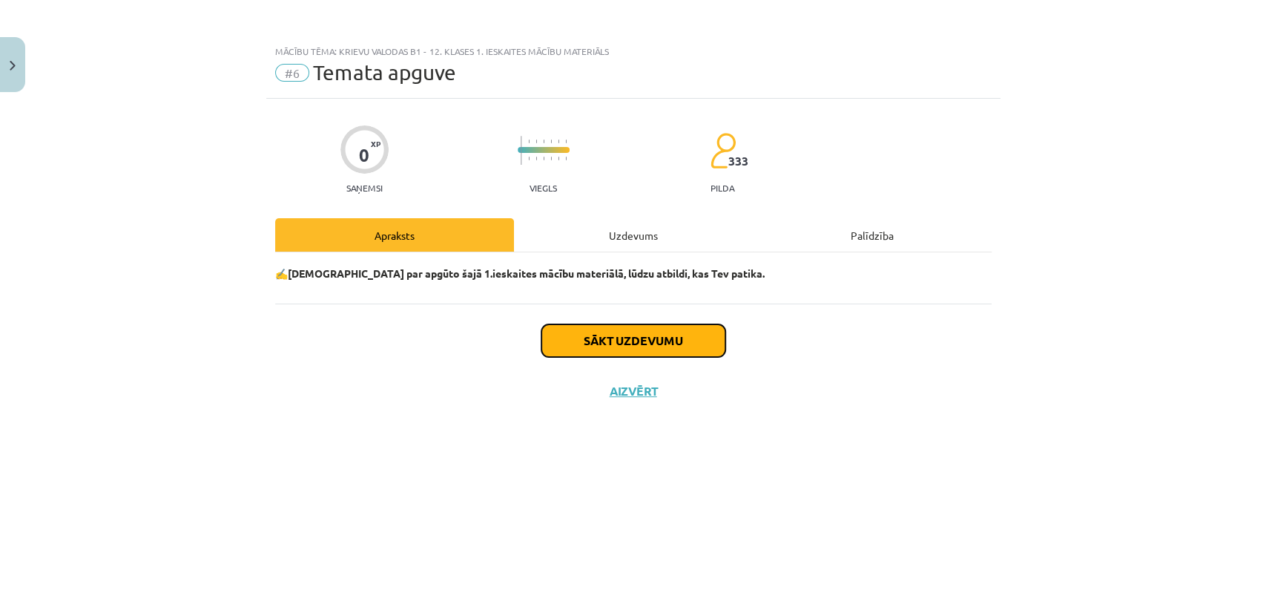
click at [582, 339] on button "Sākt uzdevumu" at bounding box center [634, 340] width 184 height 33
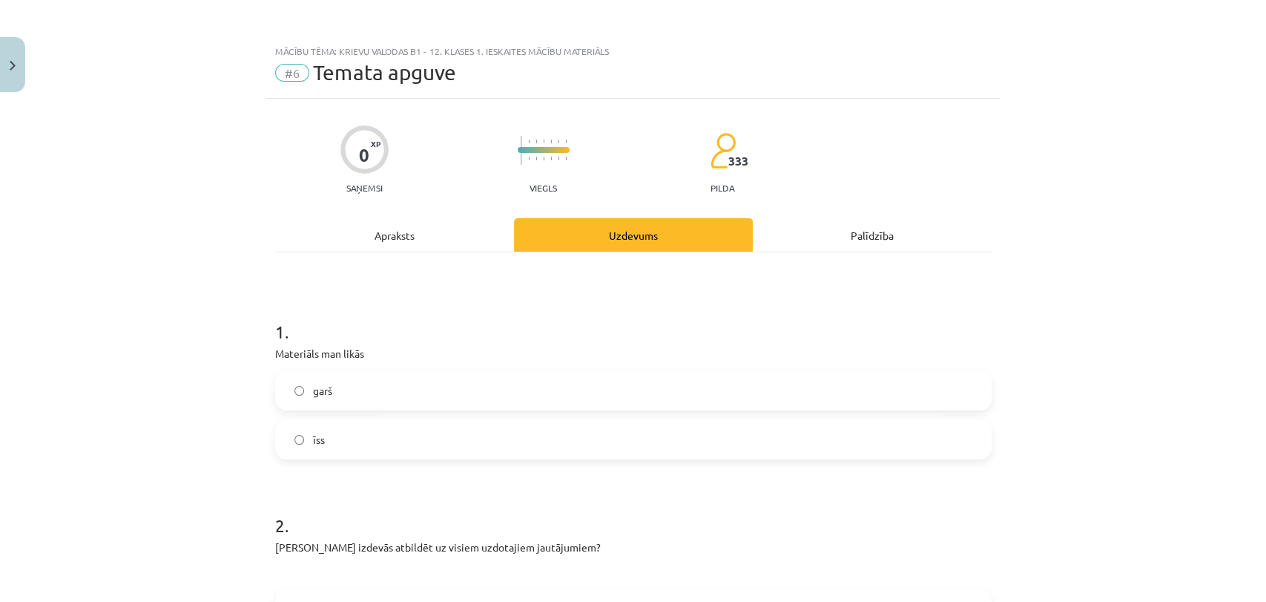
click at [380, 436] on label "īss" at bounding box center [634, 439] width 714 height 37
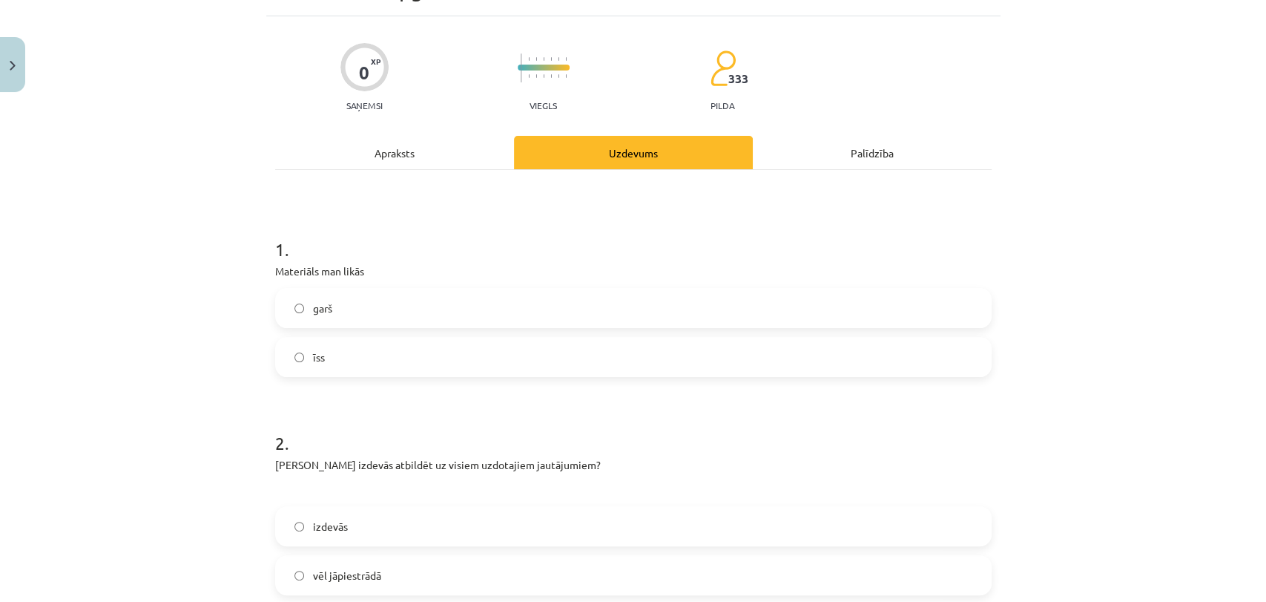
click at [362, 302] on label "garš" at bounding box center [634, 307] width 714 height 37
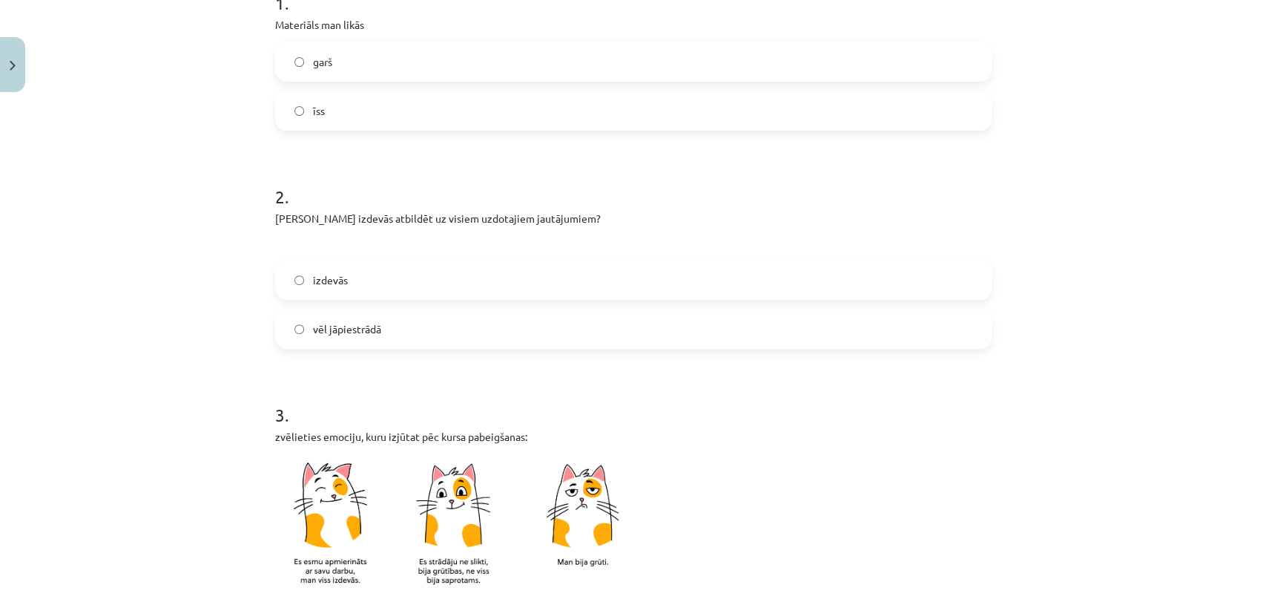
scroll to position [329, 0]
click at [414, 283] on label "izdevās" at bounding box center [634, 278] width 714 height 37
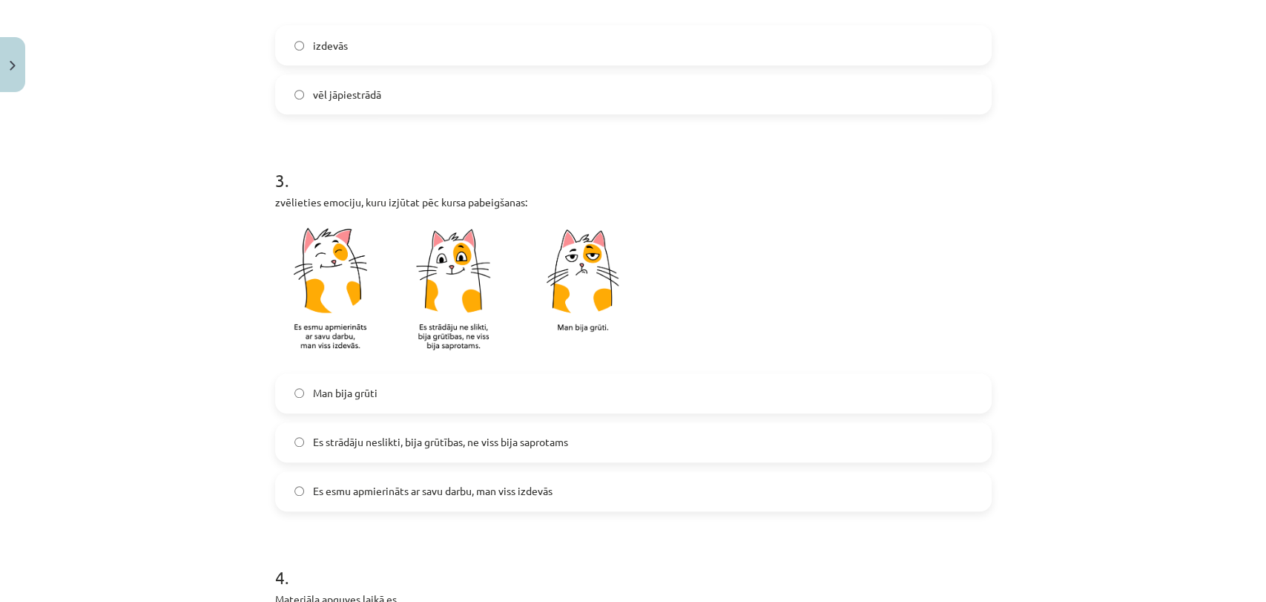
scroll to position [659, 0]
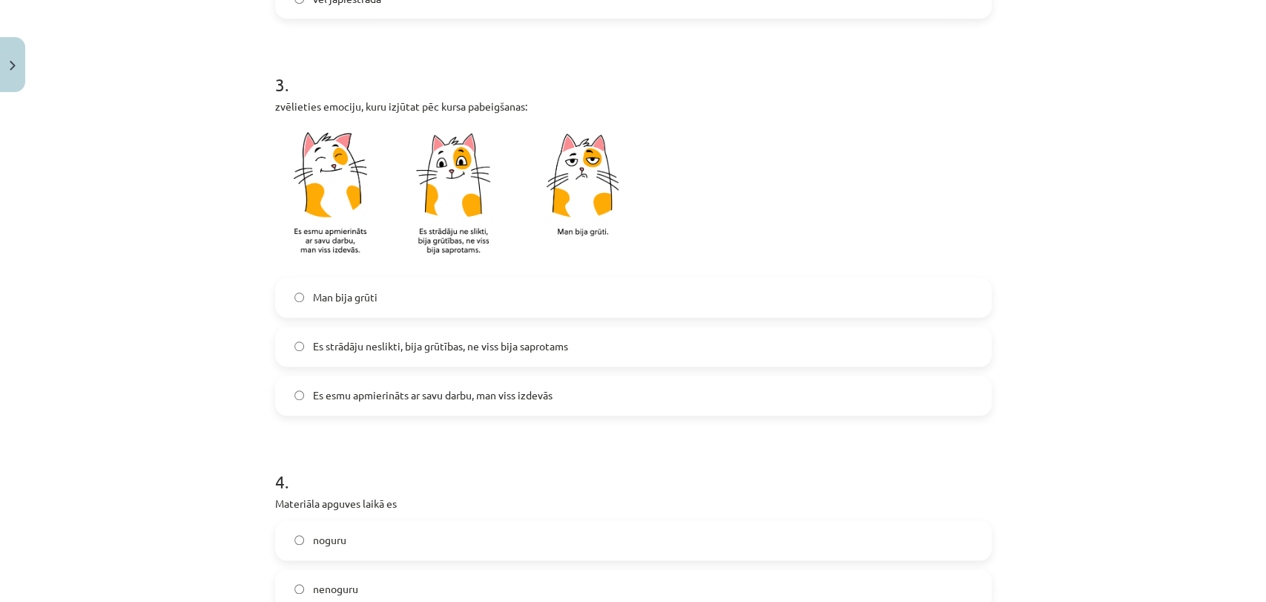
click at [413, 387] on span "Es esmu apmierināts ar savu darbu, man viss izdevās" at bounding box center [433, 395] width 240 height 16
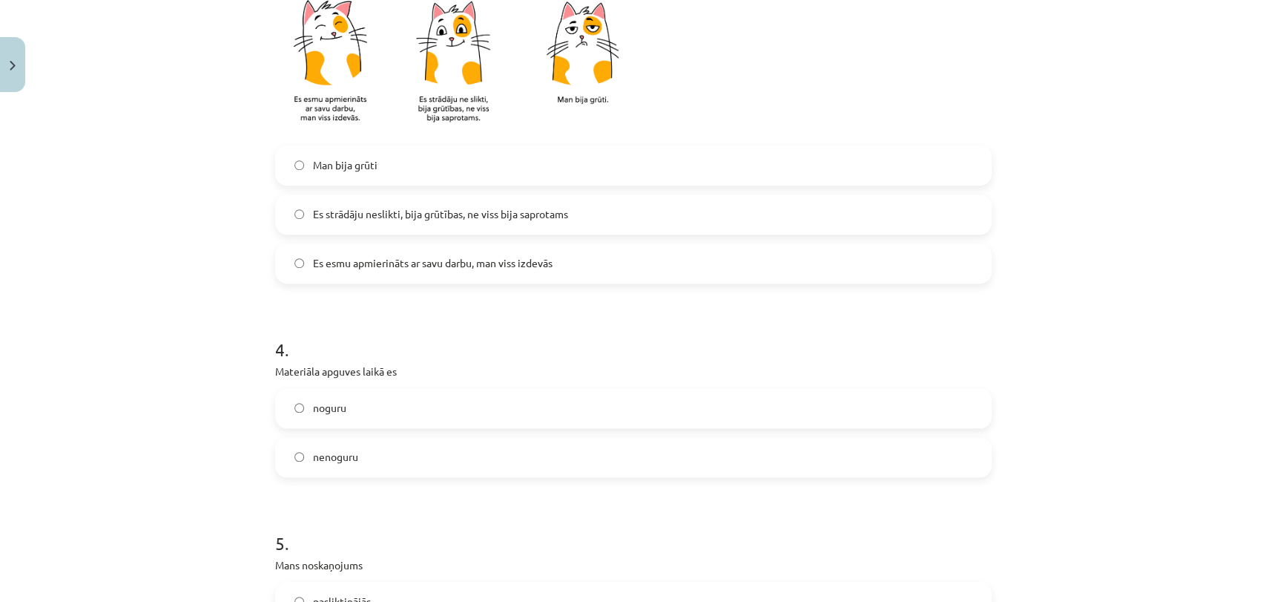
scroll to position [907, 0]
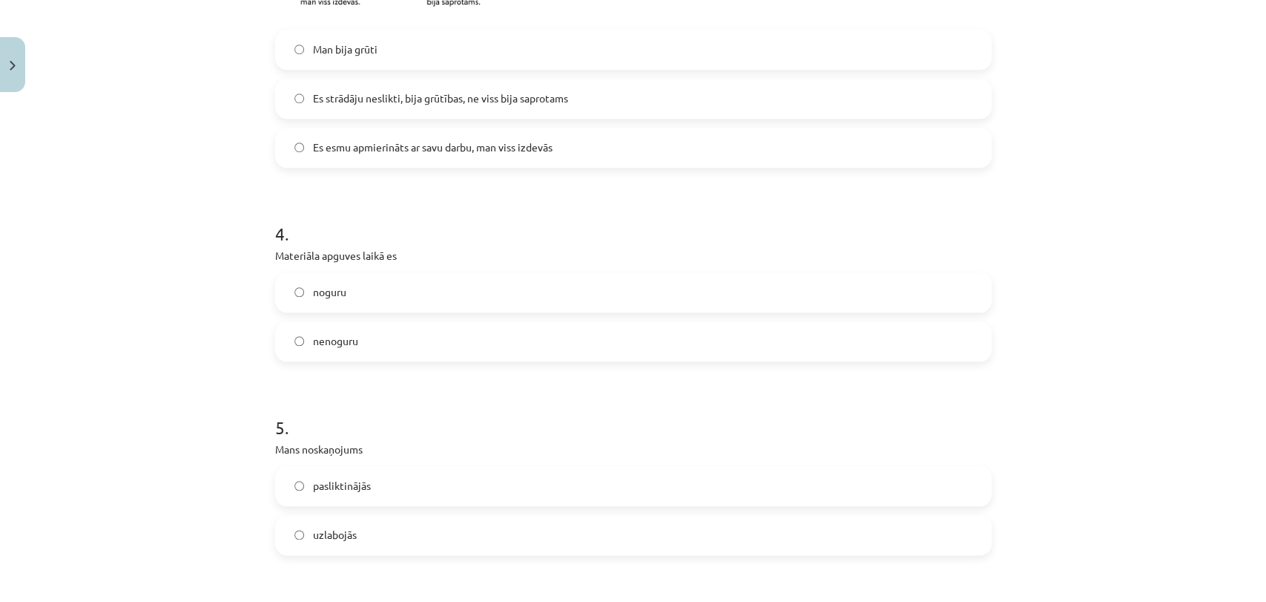
click at [375, 285] on label "noguru" at bounding box center [634, 292] width 714 height 37
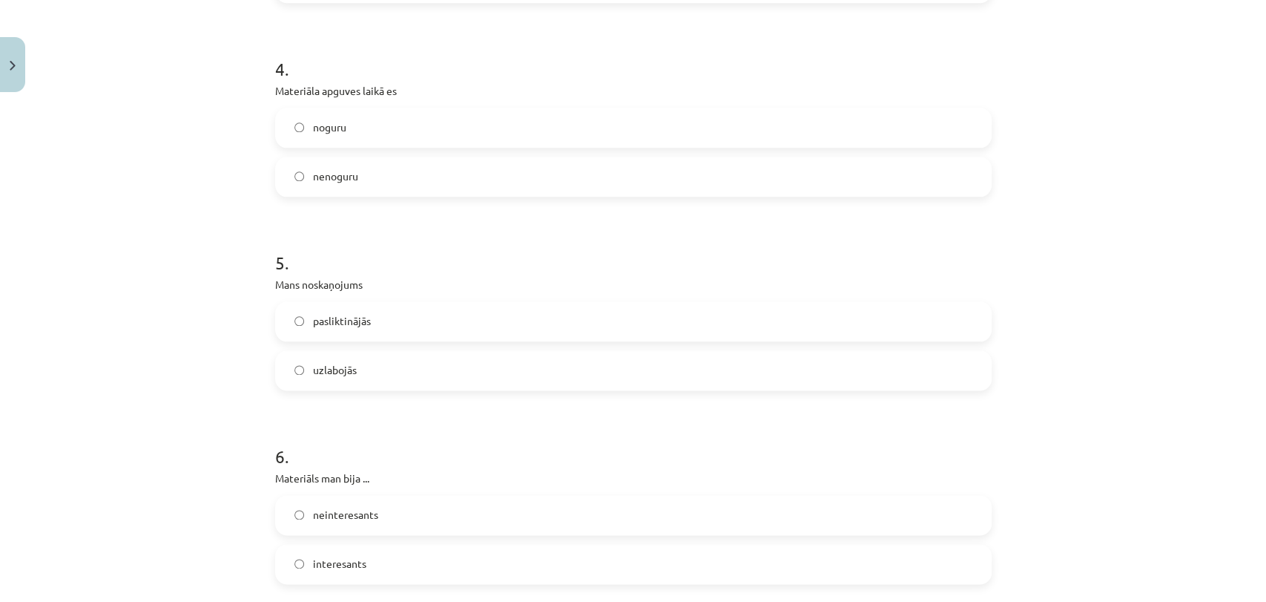
click at [387, 368] on label "uzlabojās" at bounding box center [634, 370] width 714 height 37
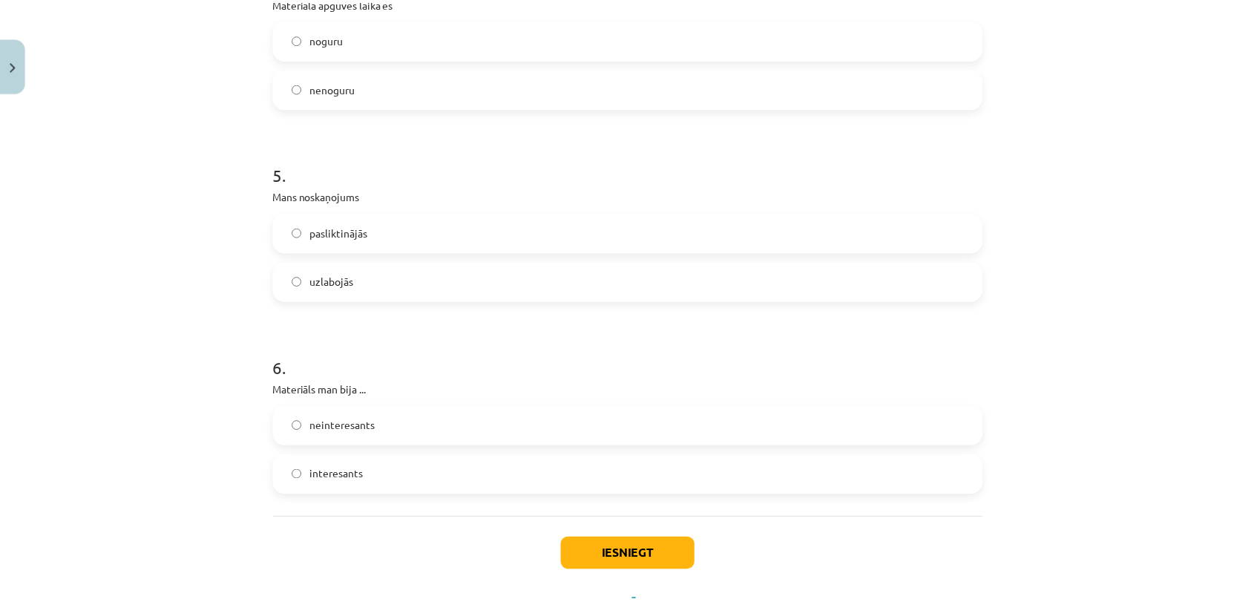
scroll to position [1225, 0]
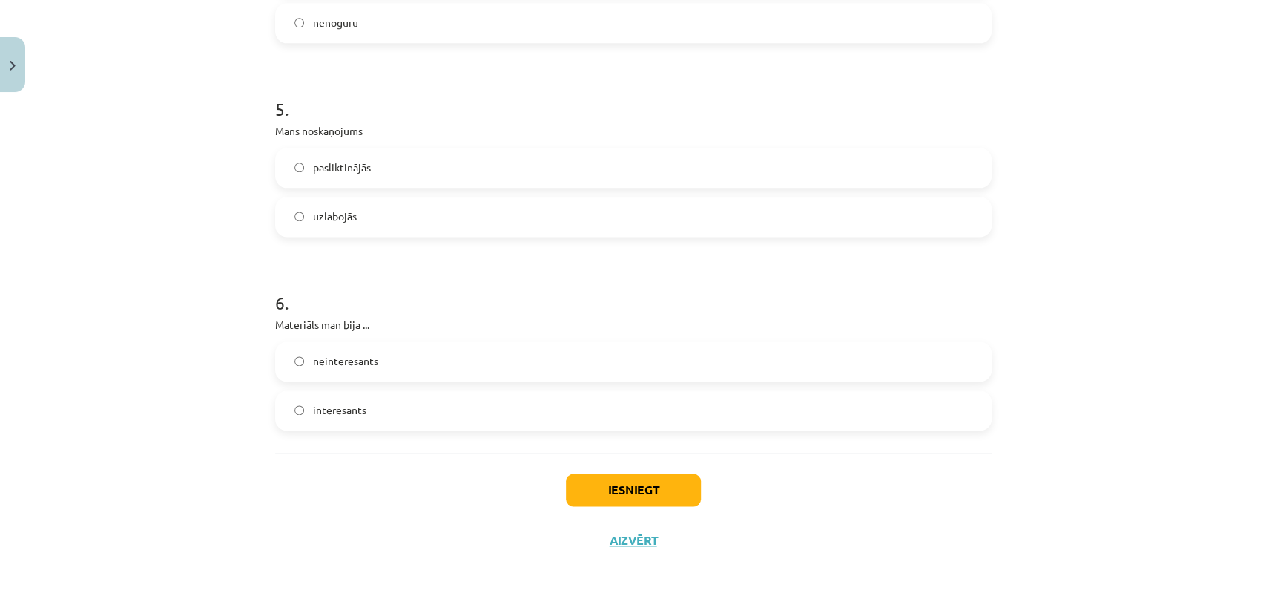
click at [406, 418] on label "interesants" at bounding box center [634, 410] width 714 height 37
click at [614, 487] on button "Iesniegt" at bounding box center [633, 489] width 135 height 33
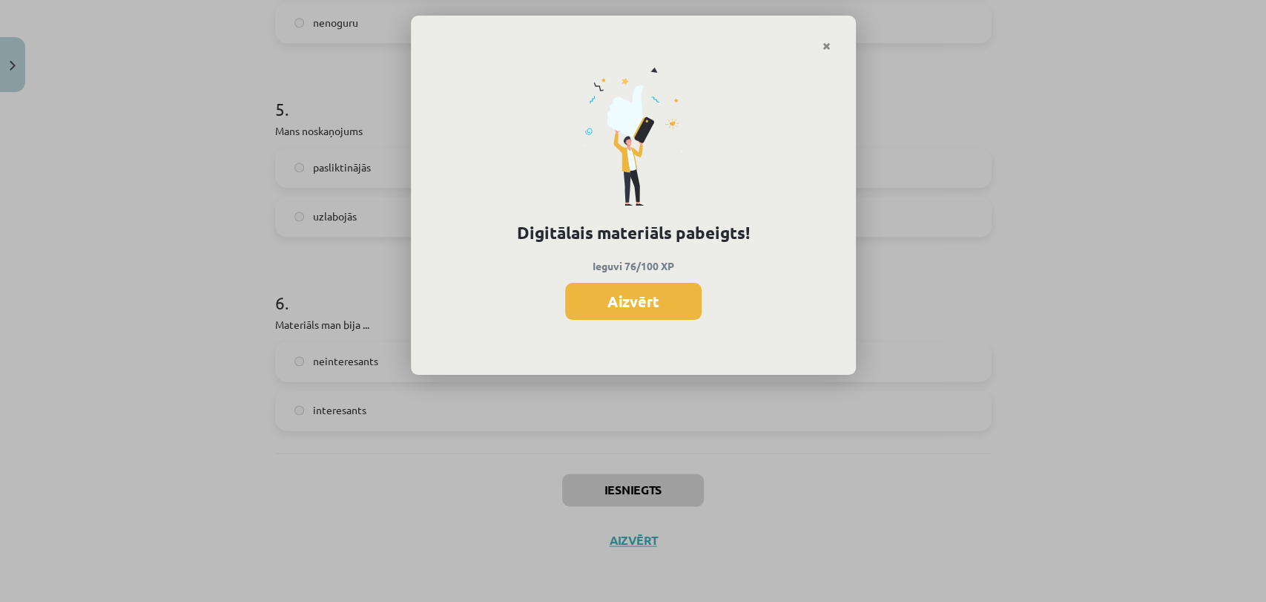
click at [647, 310] on button "Aizvērt" at bounding box center [633, 301] width 137 height 37
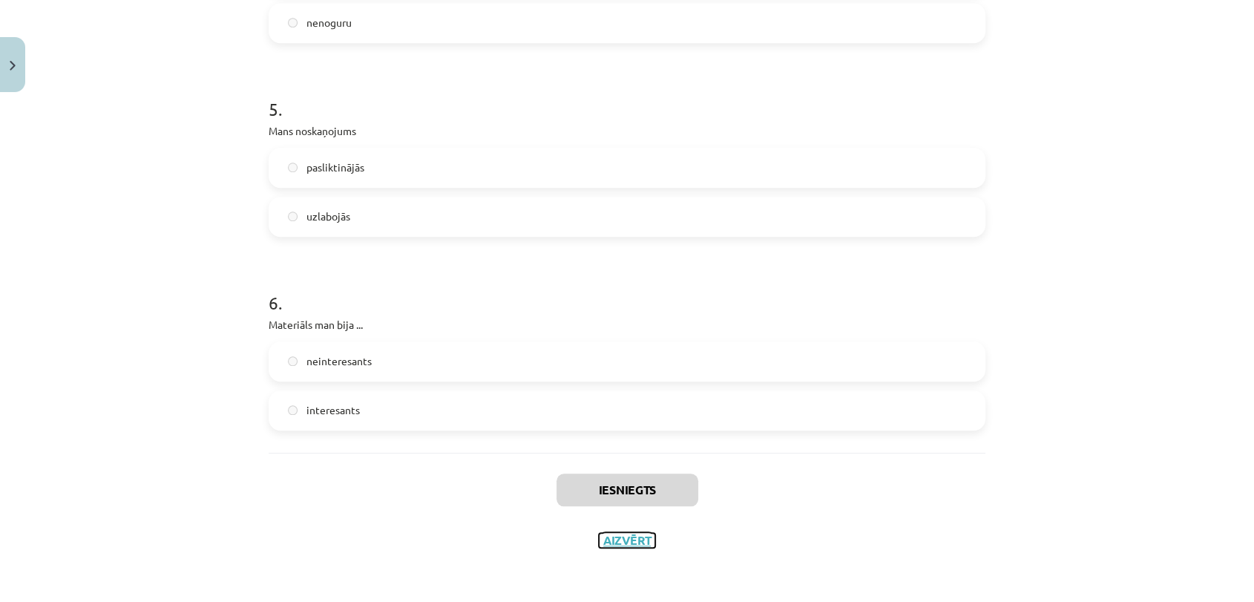
click at [611, 536] on button "Aizvērt" at bounding box center [627, 540] width 56 height 15
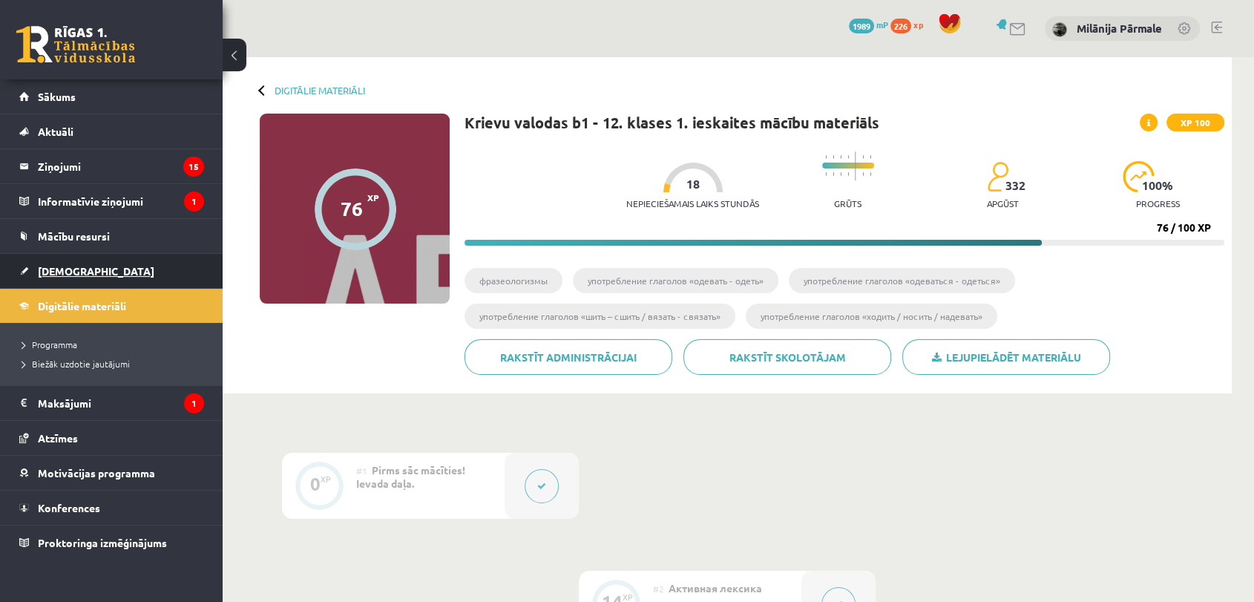
click at [90, 274] on link "[DEMOGRAPHIC_DATA]" at bounding box center [111, 271] width 185 height 34
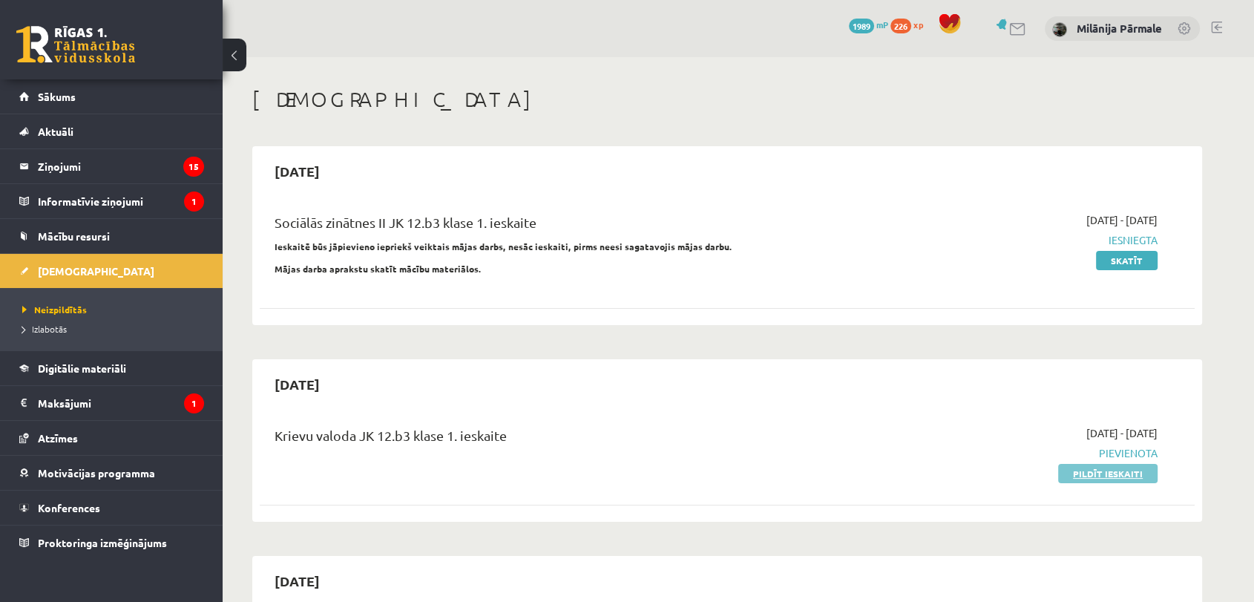
click at [1102, 478] on link "Pildīt ieskaiti" at bounding box center [1107, 473] width 99 height 19
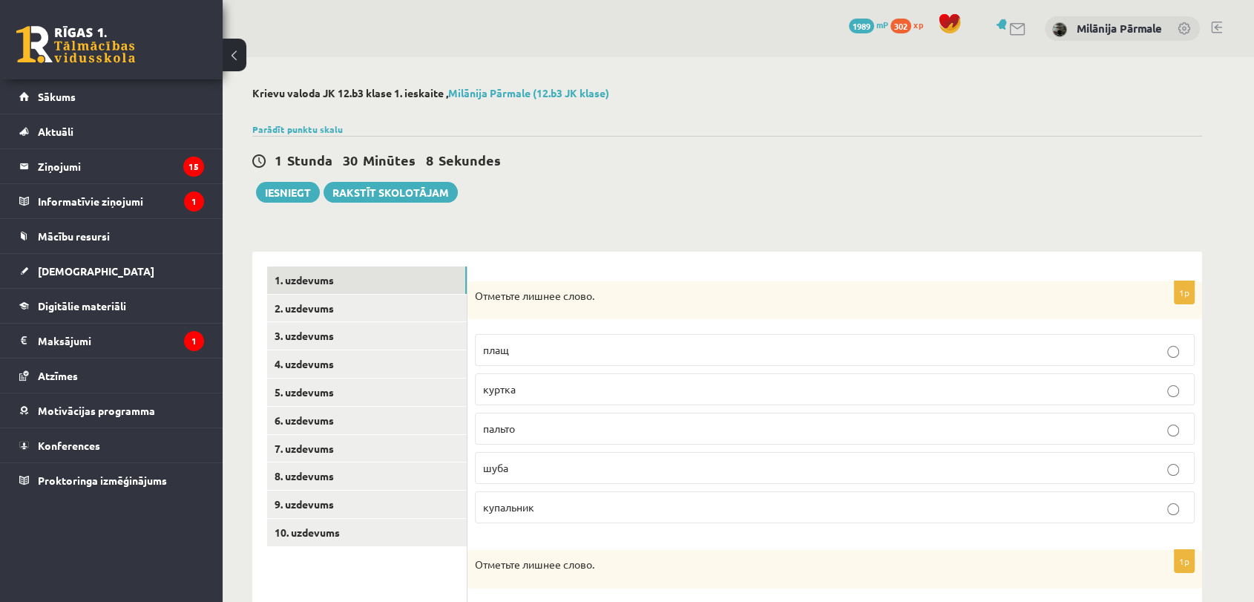
click at [543, 503] on p "купальник" at bounding box center [834, 507] width 703 height 16
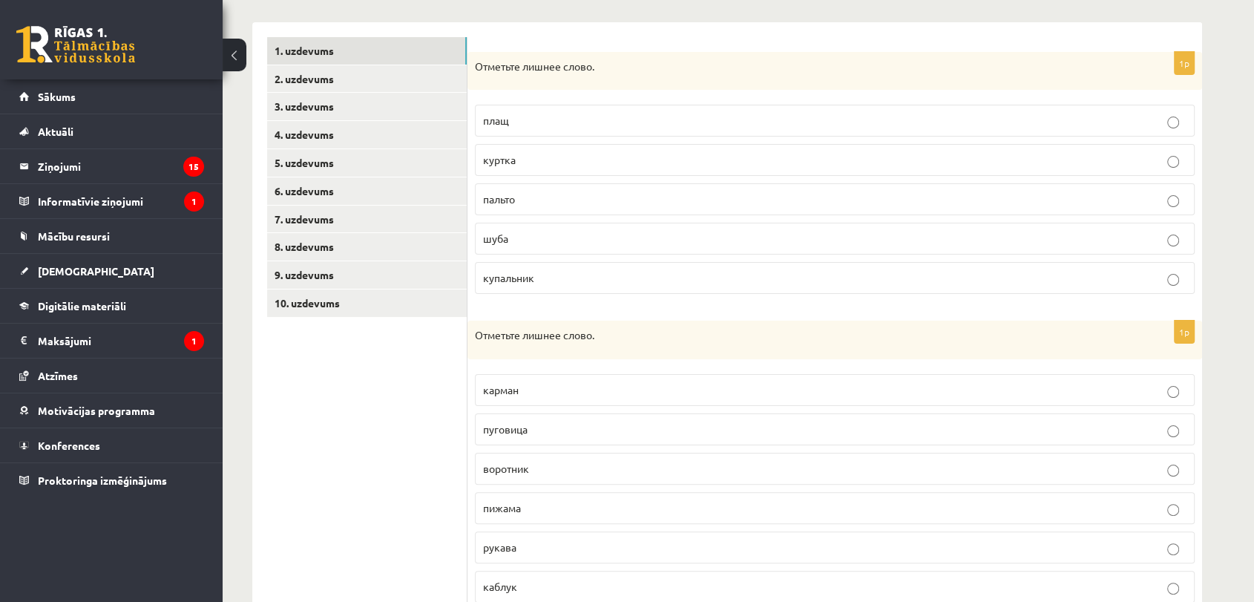
scroll to position [329, 0]
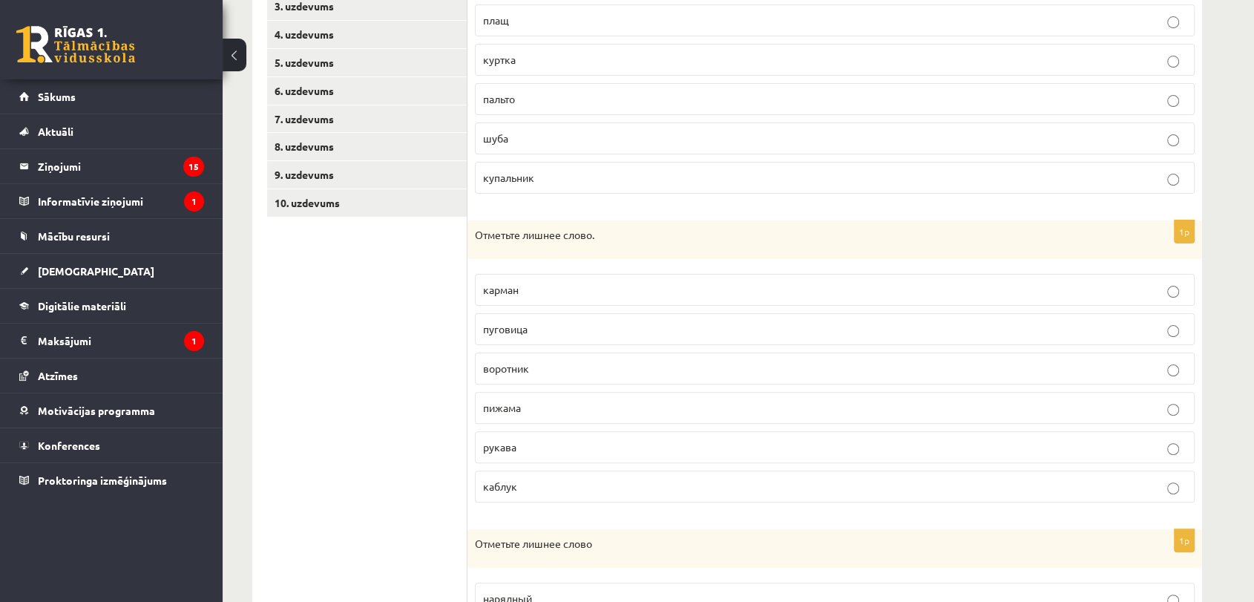
click at [566, 403] on p "пижама" at bounding box center [834, 408] width 703 height 16
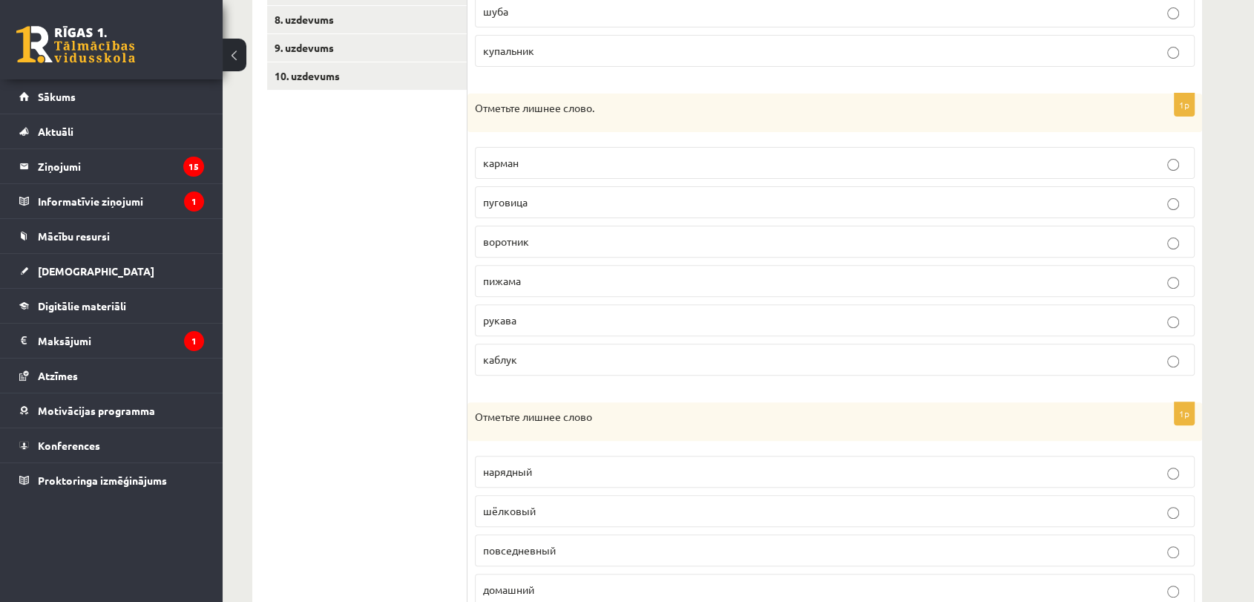
scroll to position [576, 0]
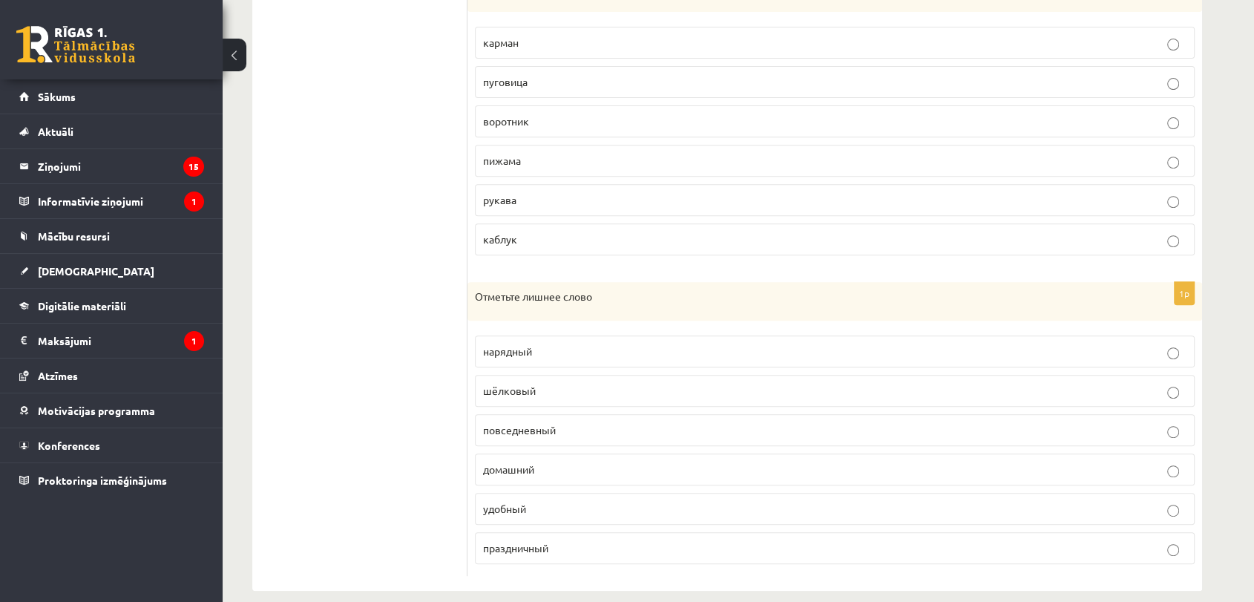
drag, startPoint x: 564, startPoint y: 389, endPoint x: 553, endPoint y: 405, distance: 19.3
click at [562, 389] on p "шёлковый" at bounding box center [834, 391] width 703 height 16
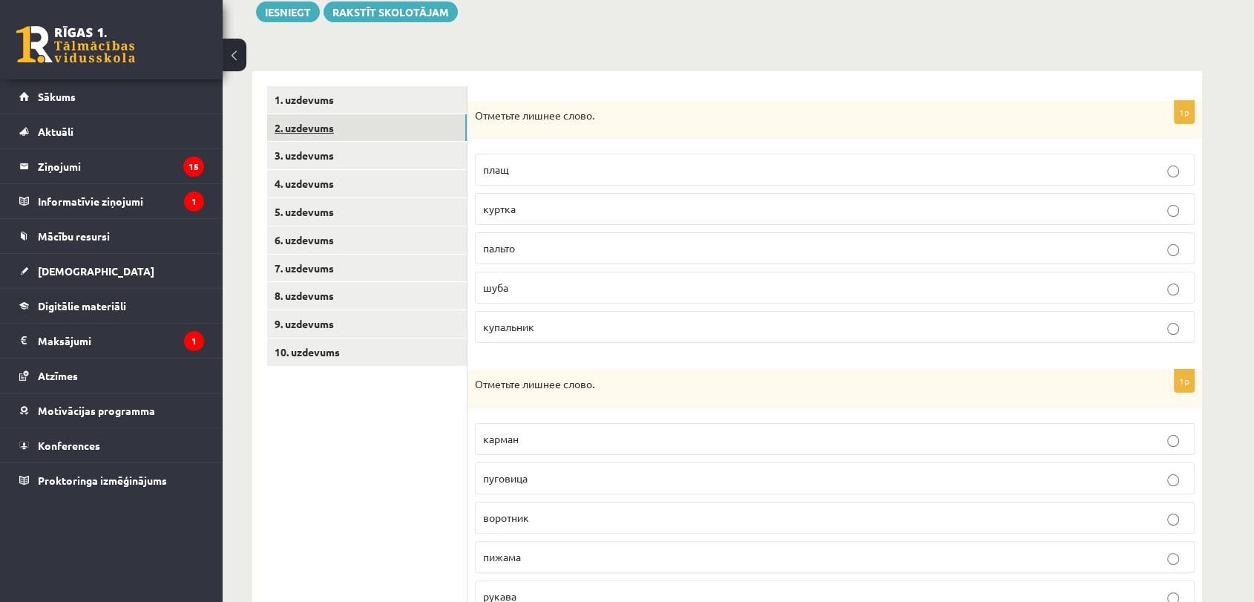
click at [336, 131] on link "2. uzdevums" at bounding box center [367, 127] width 200 height 27
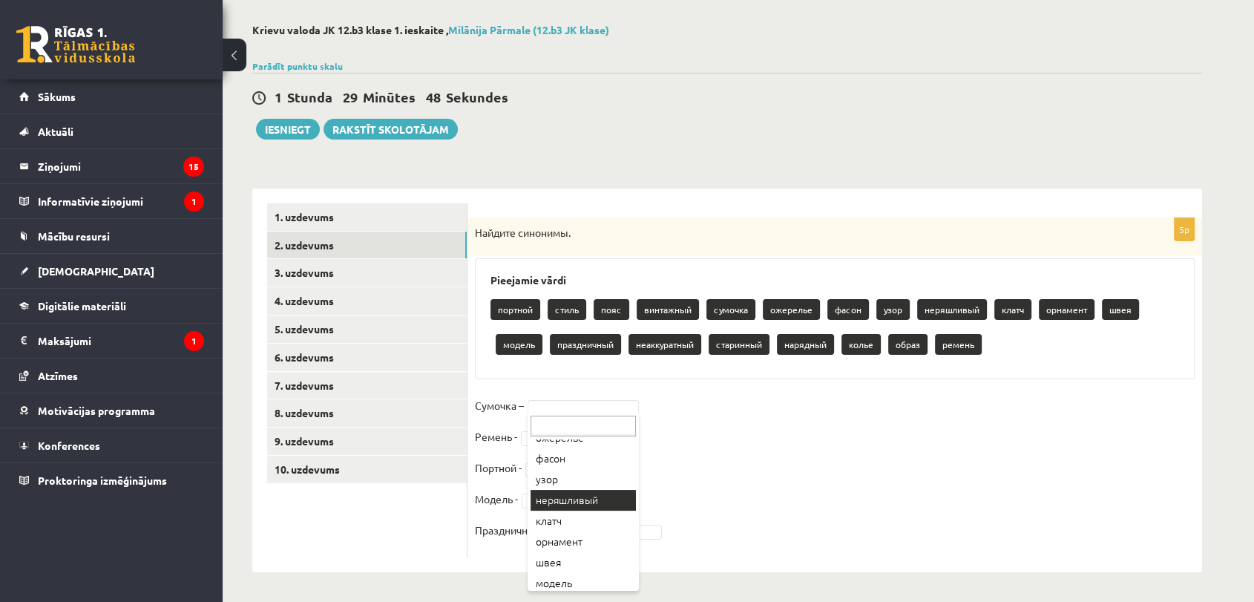
scroll to position [165, 0]
drag, startPoint x: 596, startPoint y: 491, endPoint x: 581, endPoint y: 463, distance: 31.9
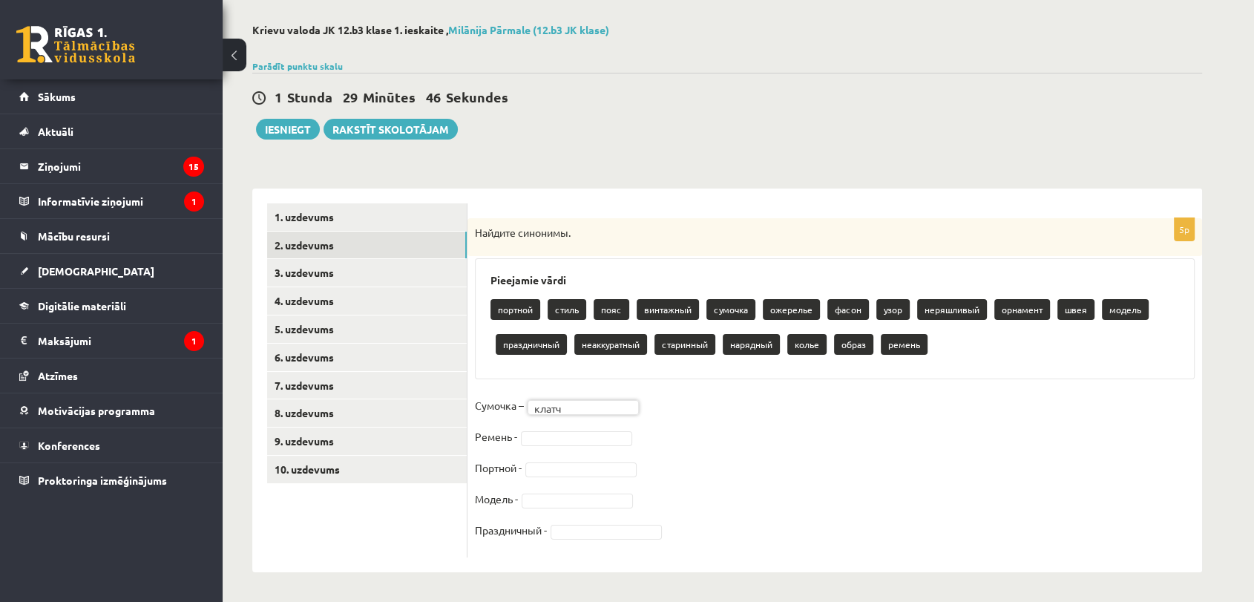
click at [579, 445] on fieldset "Сумочка – клатч ***** Ремень - Портной - Модель - Праздничный -" at bounding box center [835, 472] width 720 height 156
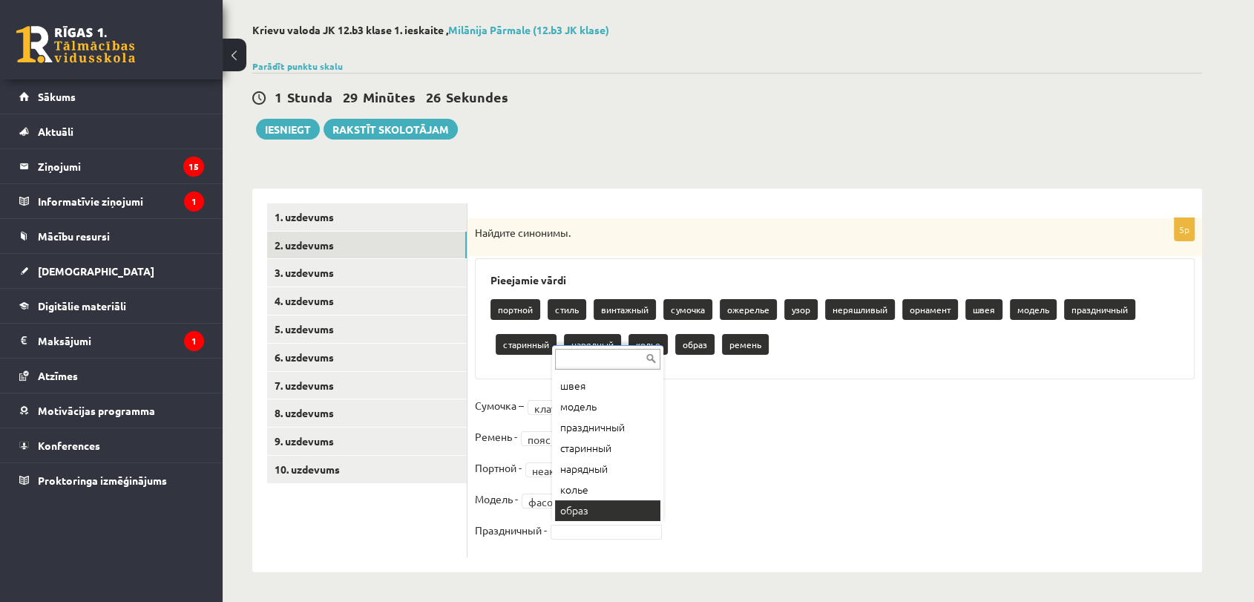
scroll to position [205, 0]
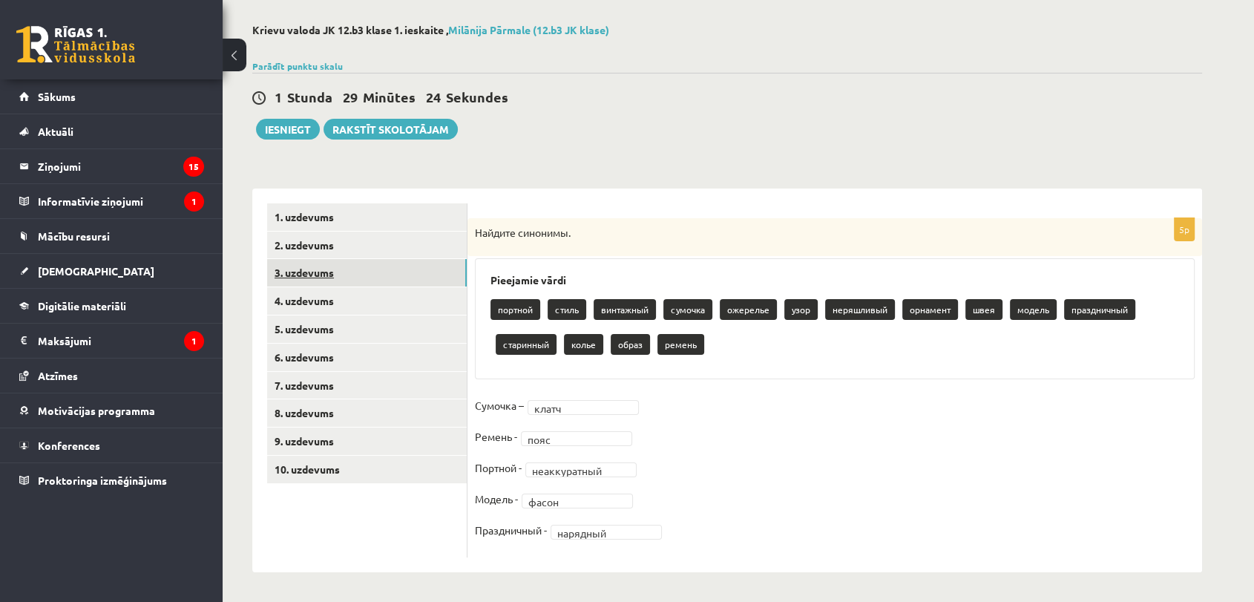
click at [369, 279] on link "3. uzdevums" at bounding box center [367, 272] width 200 height 27
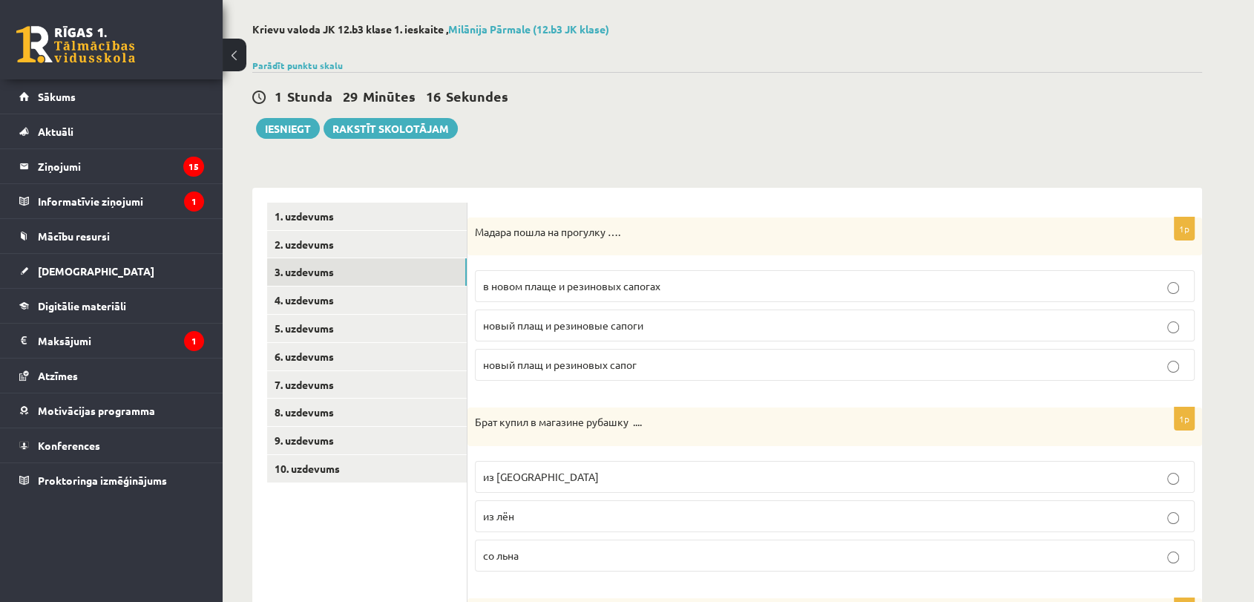
drag, startPoint x: 634, startPoint y: 300, endPoint x: 622, endPoint y: 280, distance: 22.6
click at [632, 298] on label "в новом плаще и резиновых сапогах" at bounding box center [835, 286] width 720 height 32
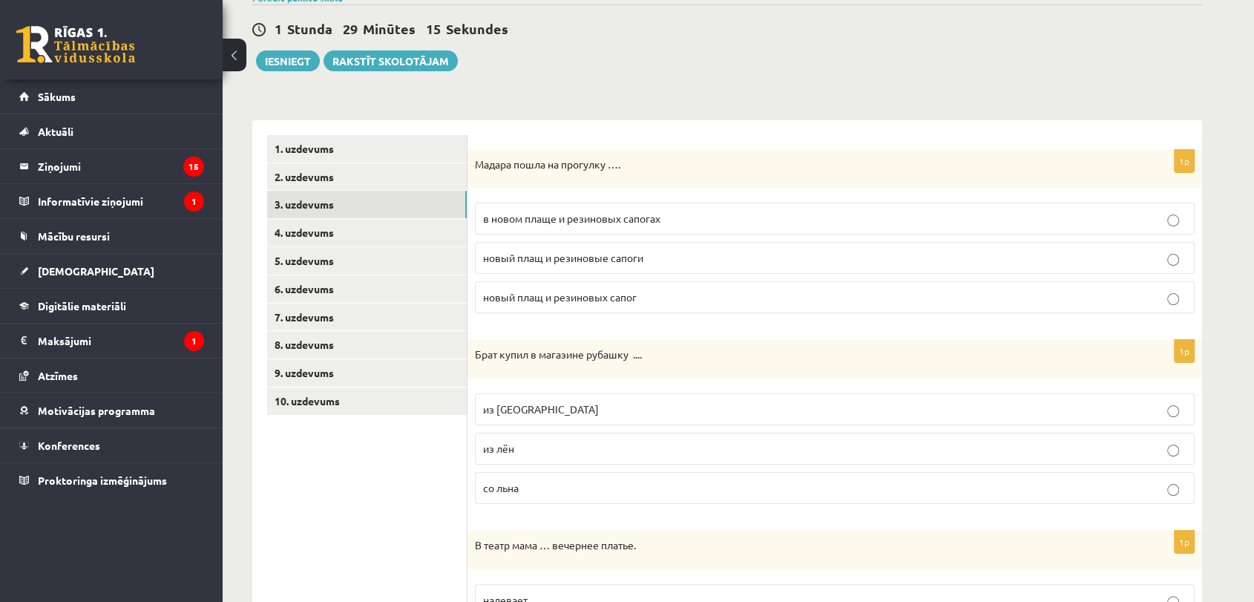
scroll to position [229, 0]
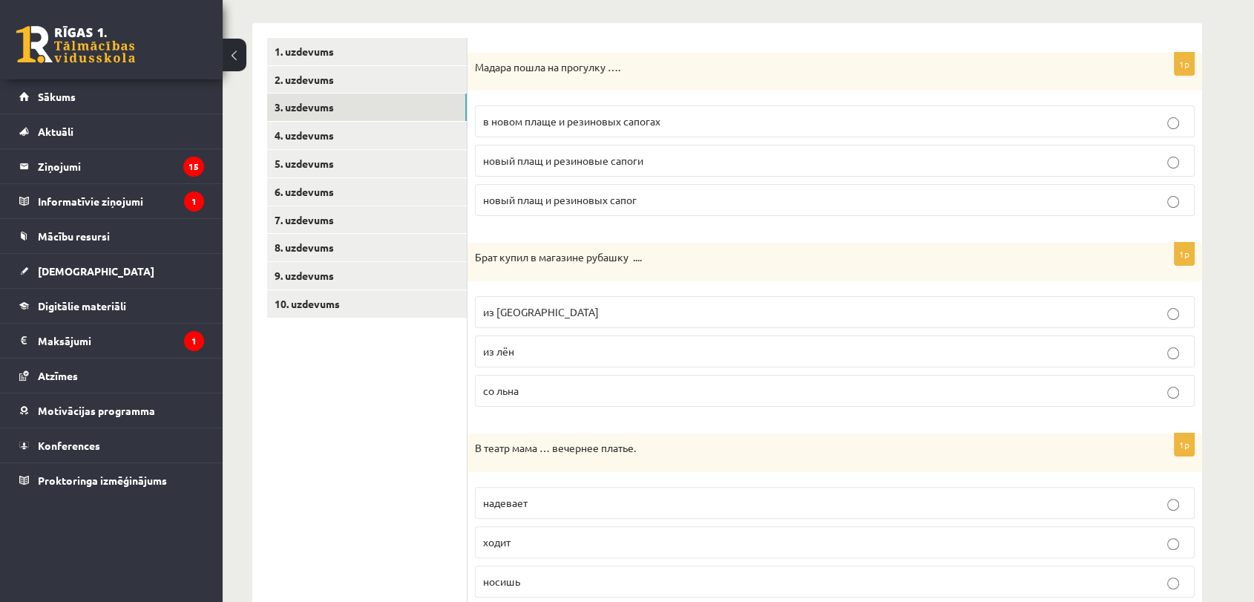
click at [574, 310] on p "из льна" at bounding box center [834, 312] width 703 height 16
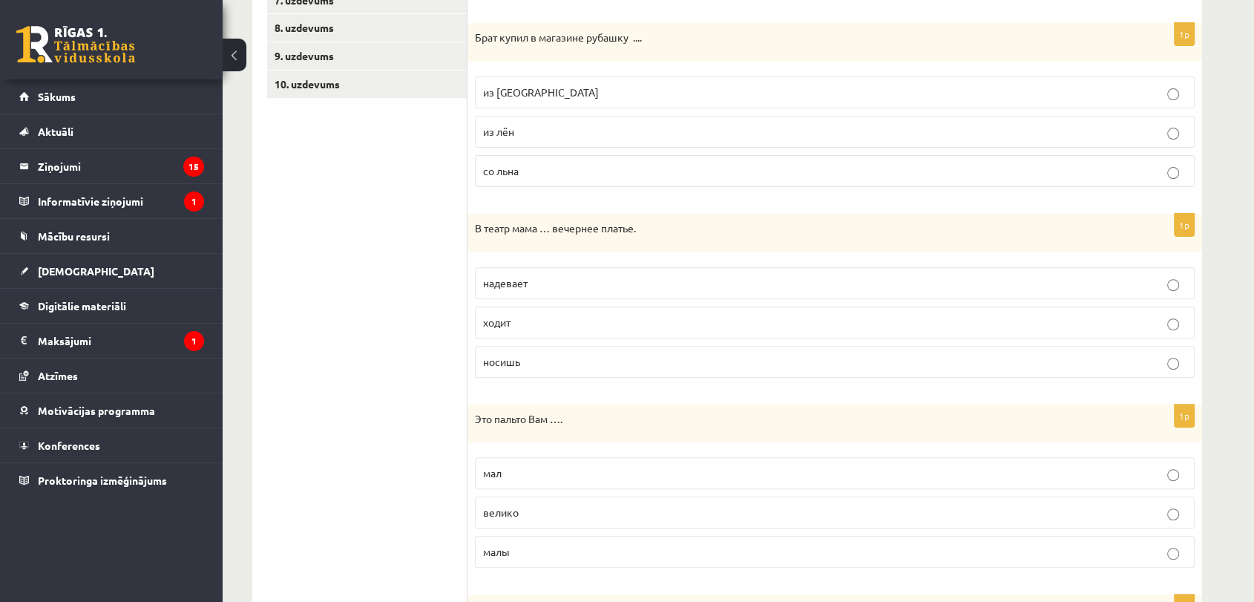
scroll to position [476, 0]
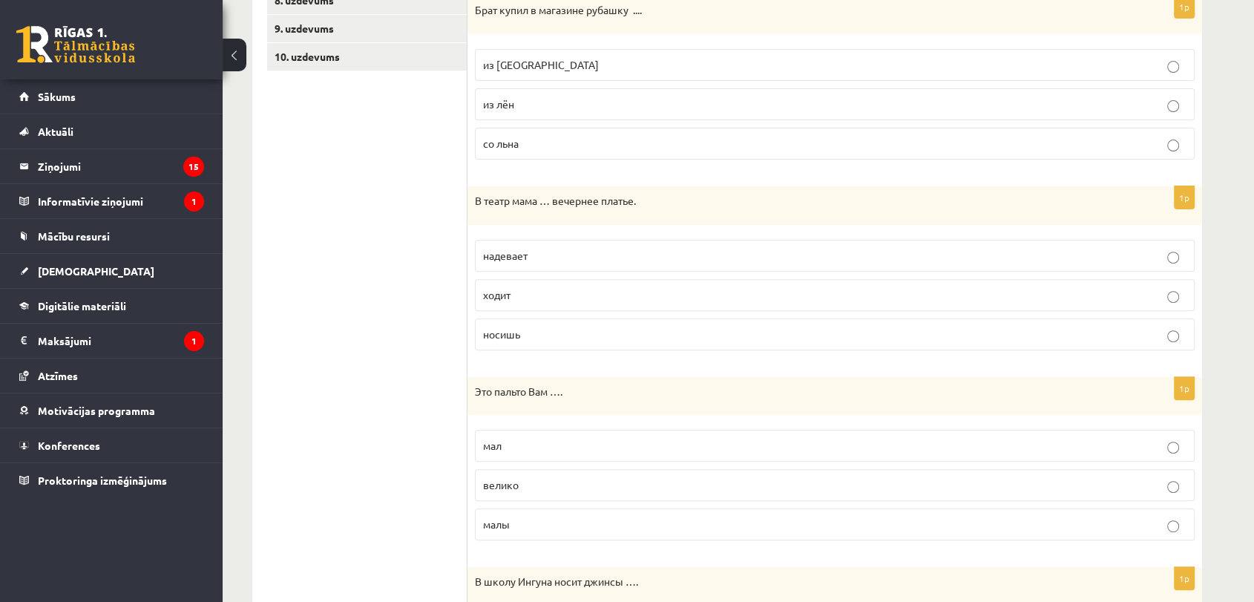
click at [541, 257] on p "надевает" at bounding box center [834, 256] width 703 height 16
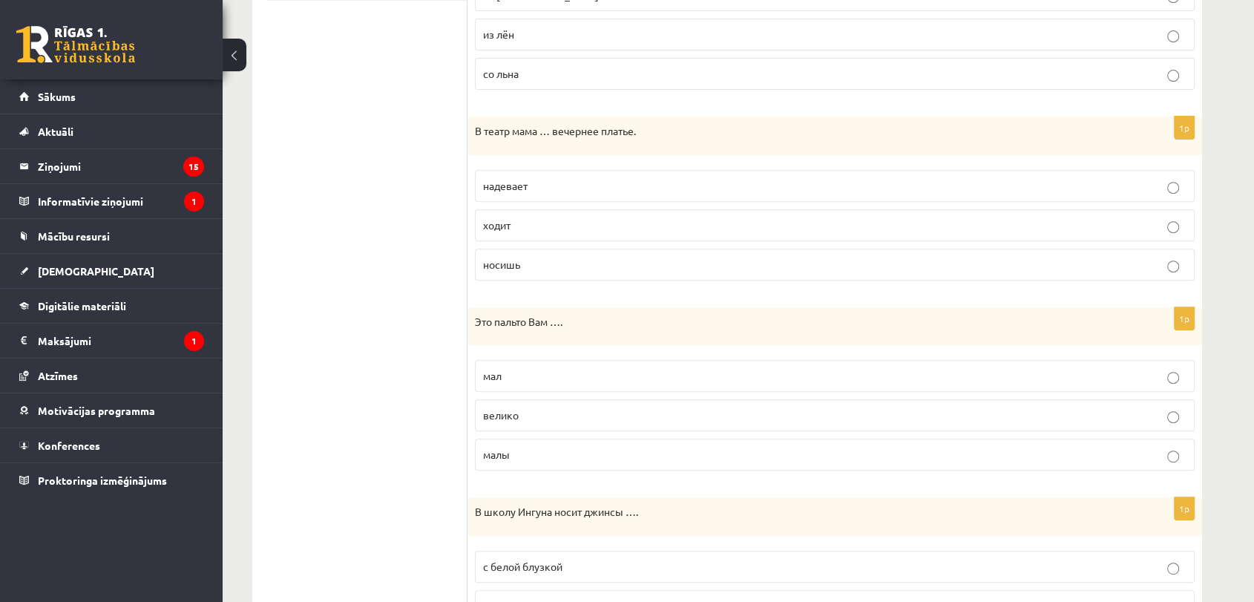
scroll to position [641, 0]
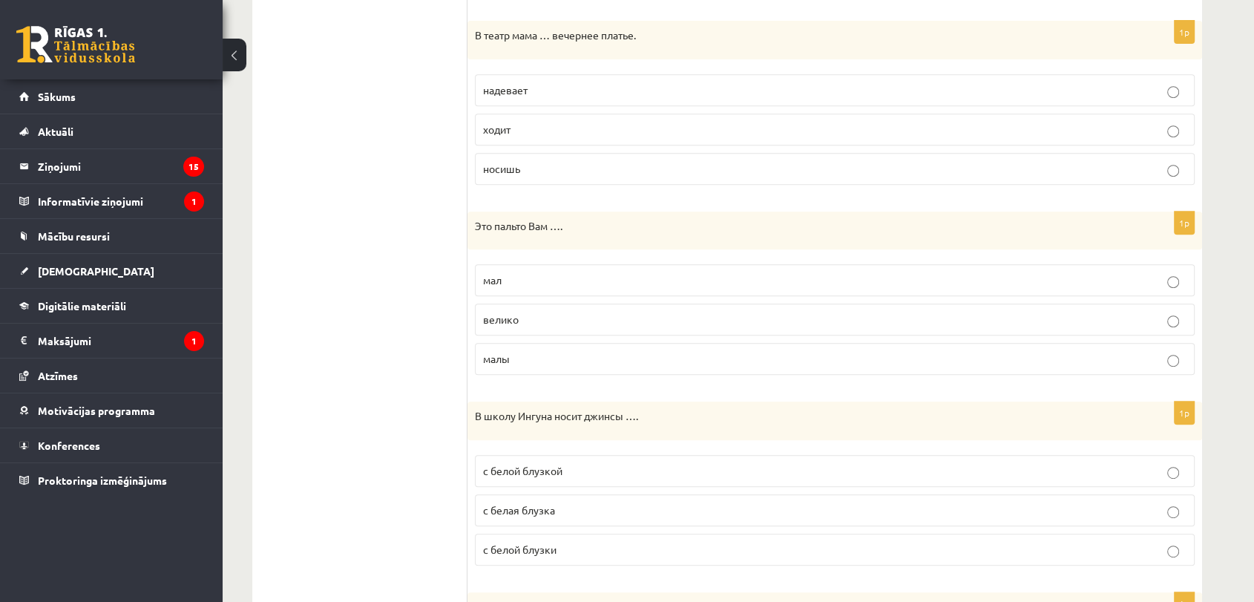
click at [544, 322] on p "велико" at bounding box center [834, 320] width 703 height 16
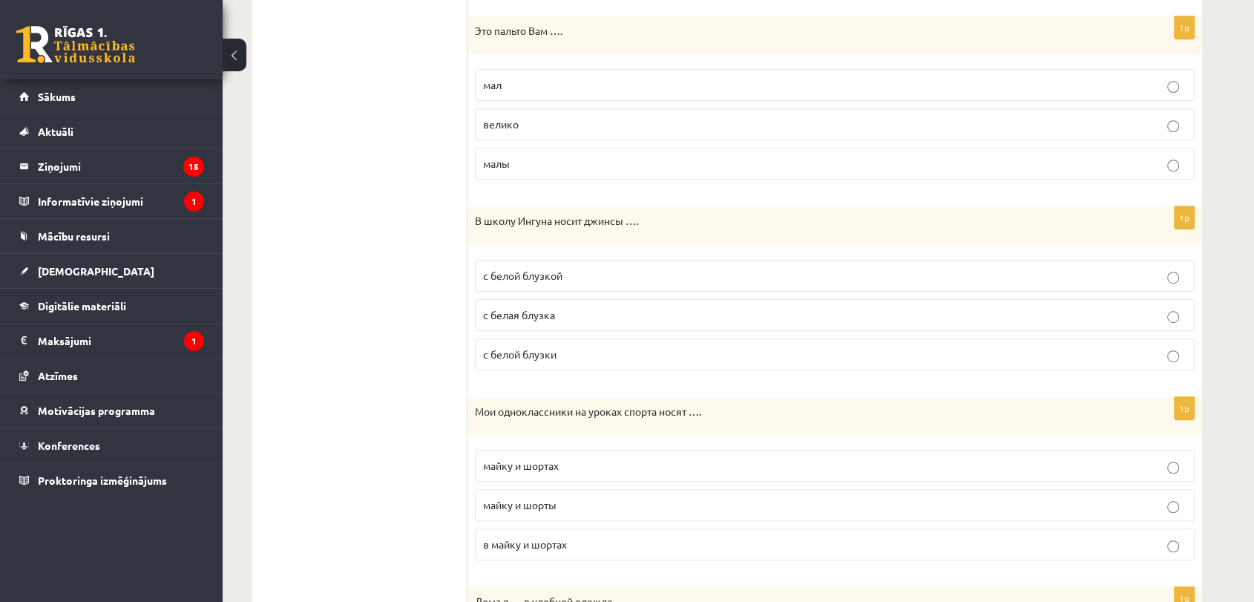
scroll to position [970, 0]
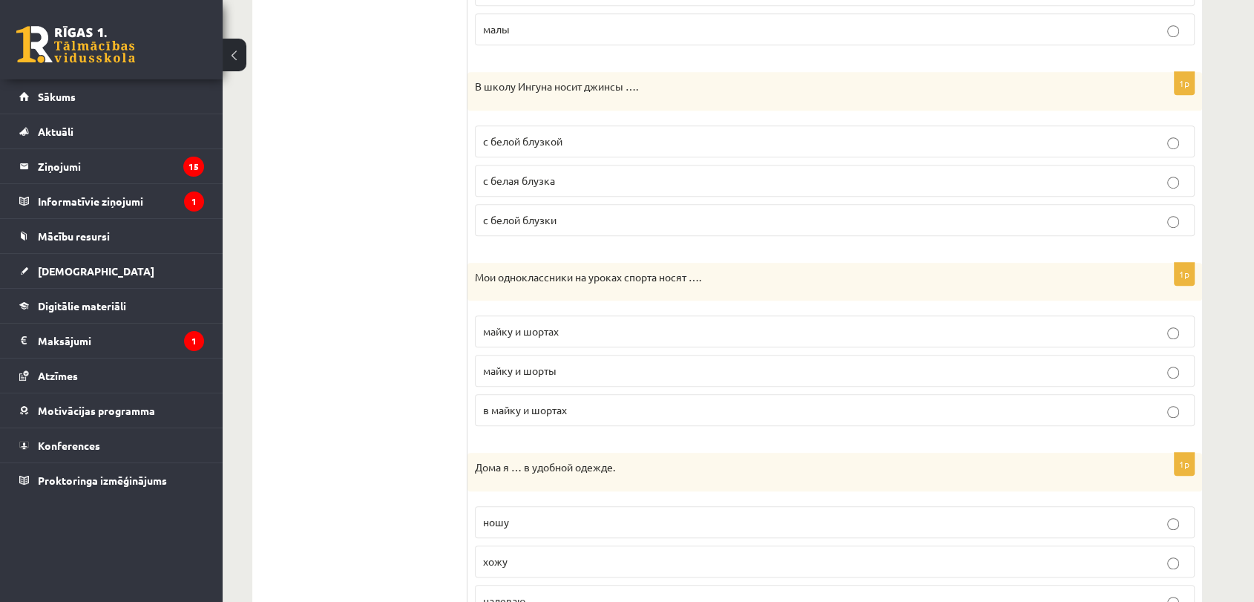
click at [559, 147] on label "с белой блузкой" at bounding box center [835, 141] width 720 height 32
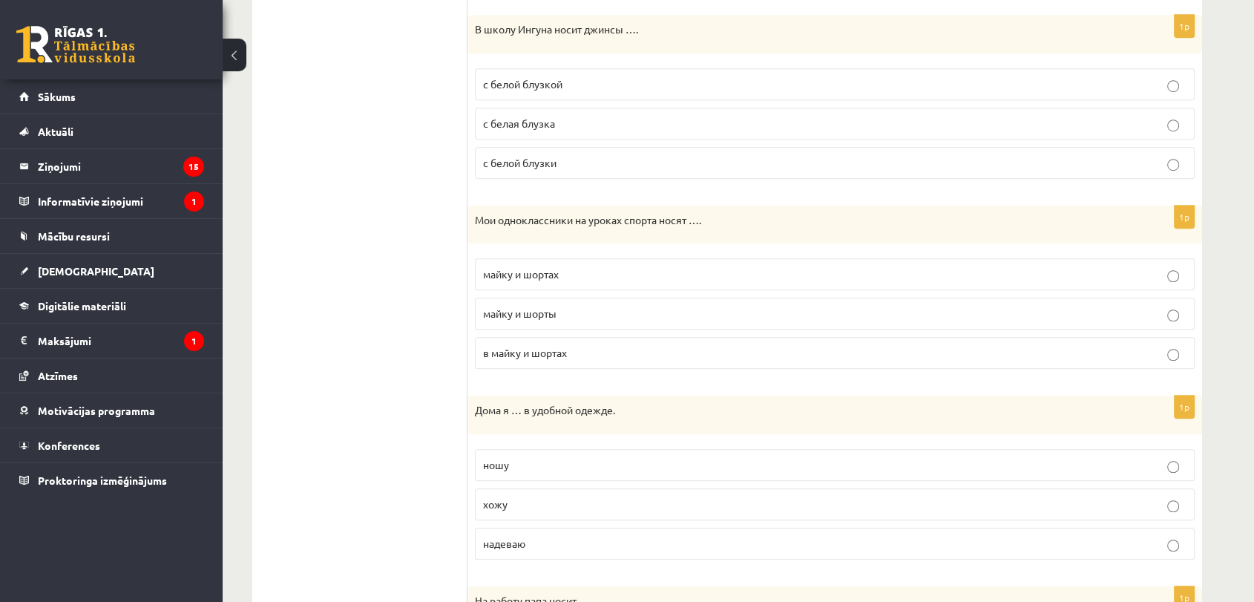
scroll to position [1135, 0]
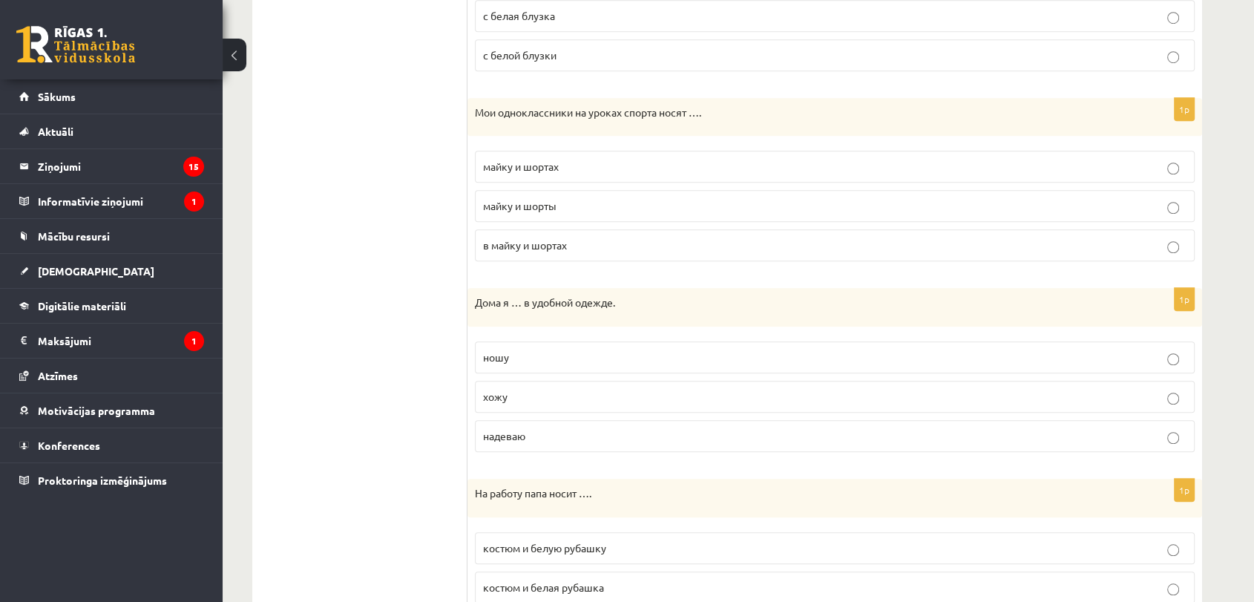
click at [585, 203] on p "майку и шорты" at bounding box center [834, 206] width 703 height 16
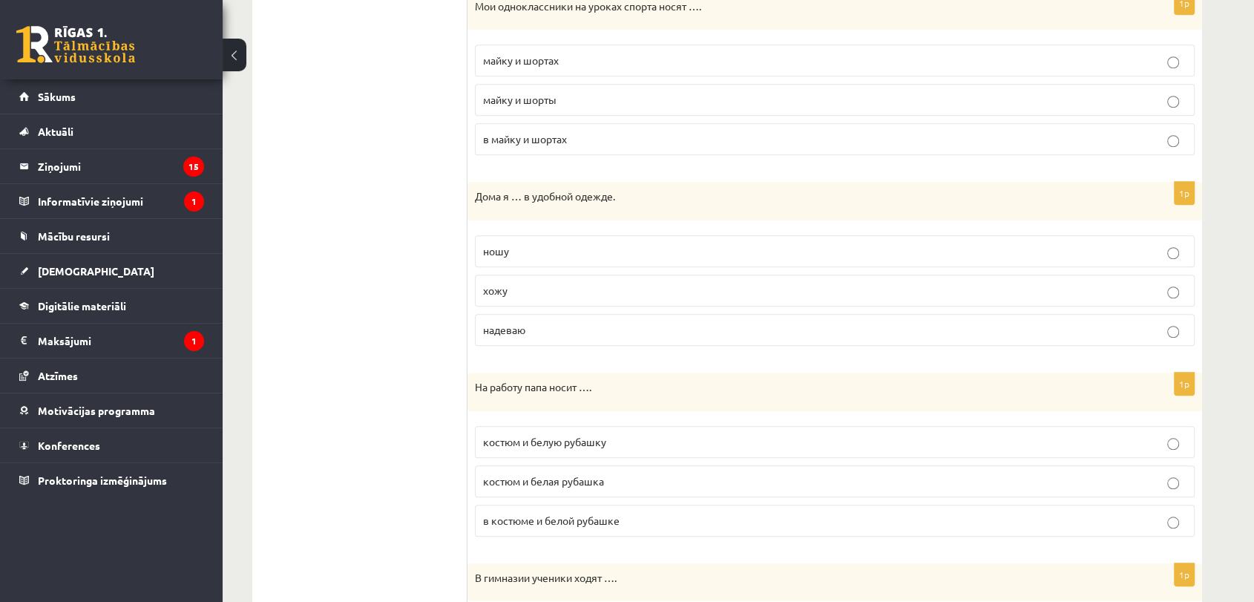
scroll to position [1217, 0]
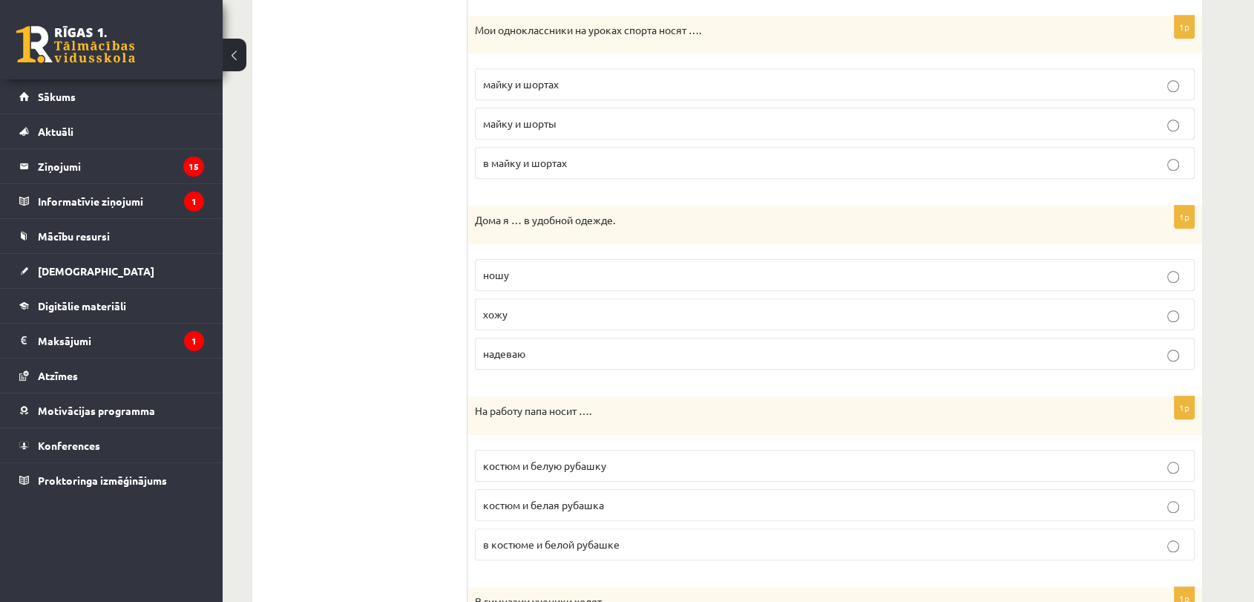
click at [578, 312] on p "хожу" at bounding box center [834, 314] width 703 height 16
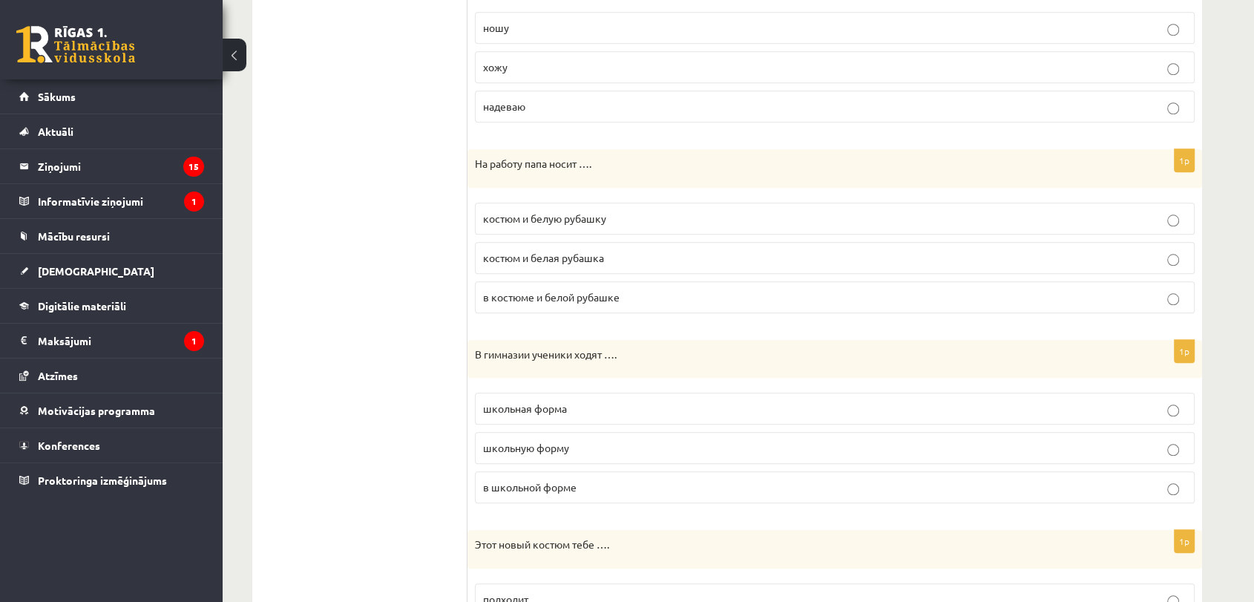
scroll to position [1465, 0]
click at [616, 211] on p "костюм и белую рубашку" at bounding box center [834, 218] width 703 height 16
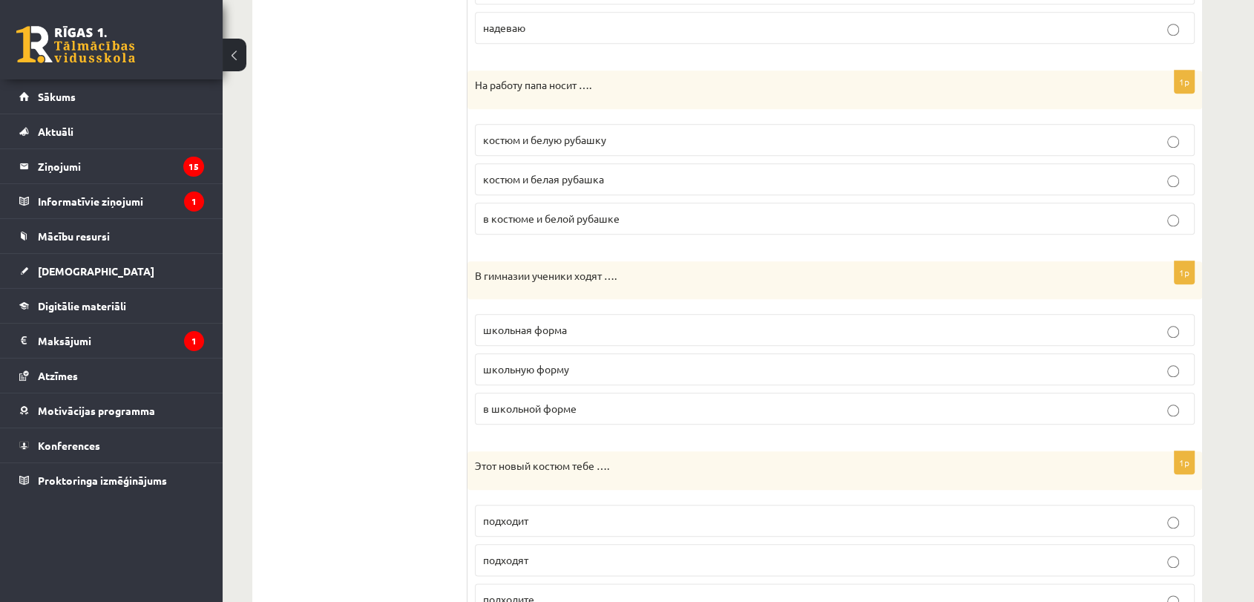
scroll to position [1608, 0]
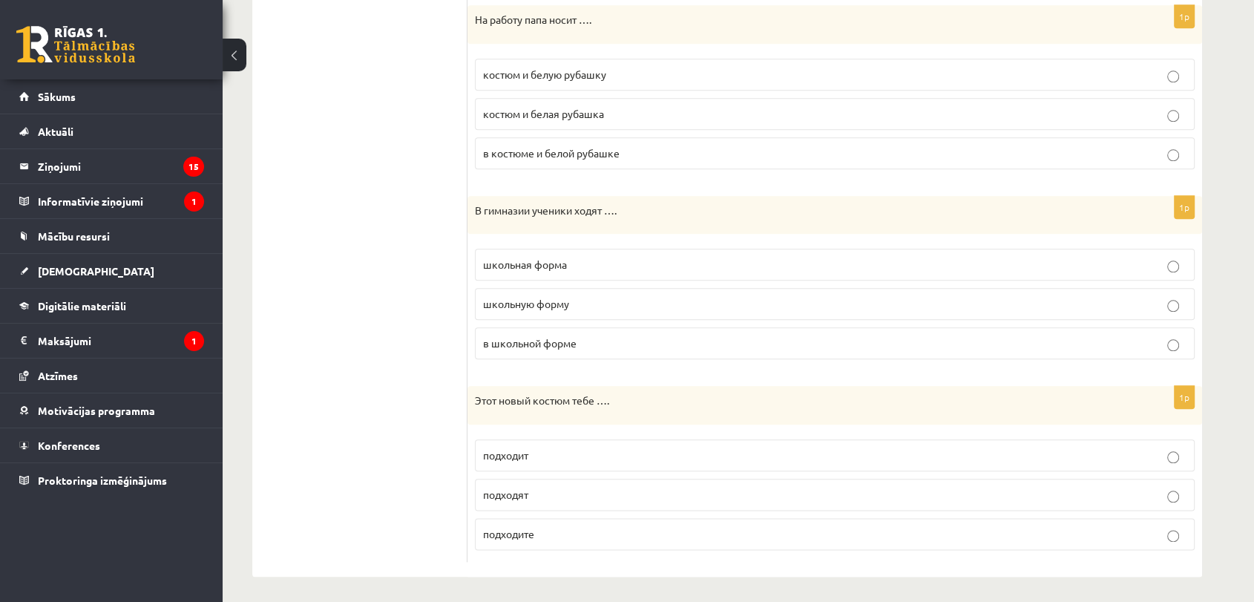
click at [565, 336] on span "в школьной форме" at bounding box center [529, 342] width 93 height 13
click at [570, 452] on p "подходит" at bounding box center [834, 455] width 703 height 16
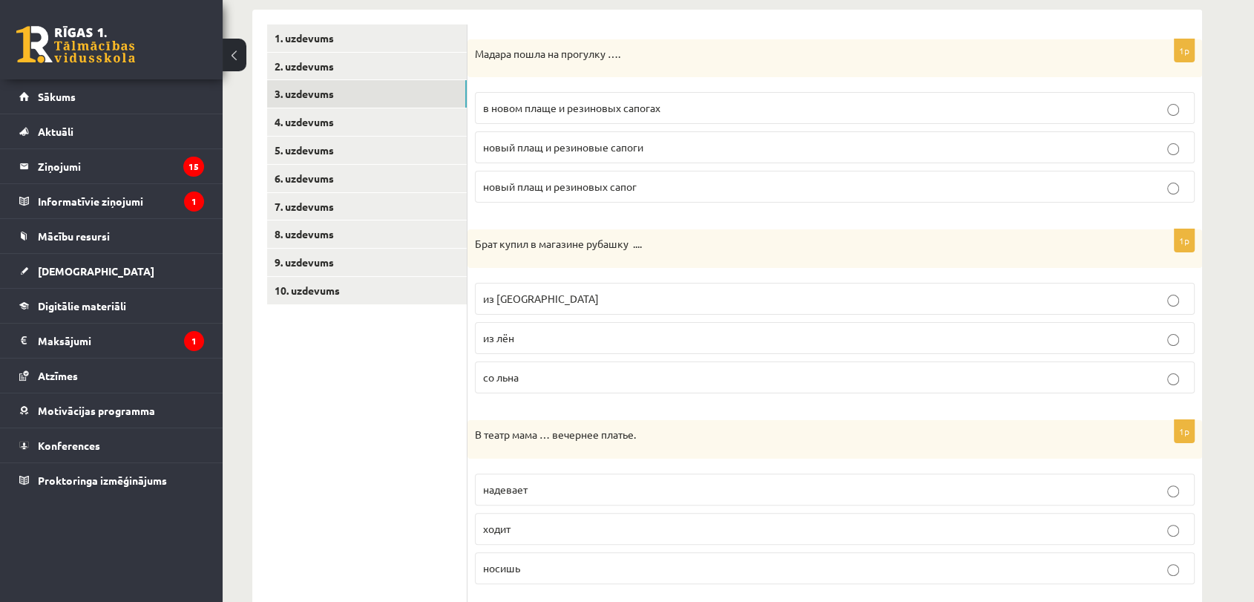
scroll to position [125, 0]
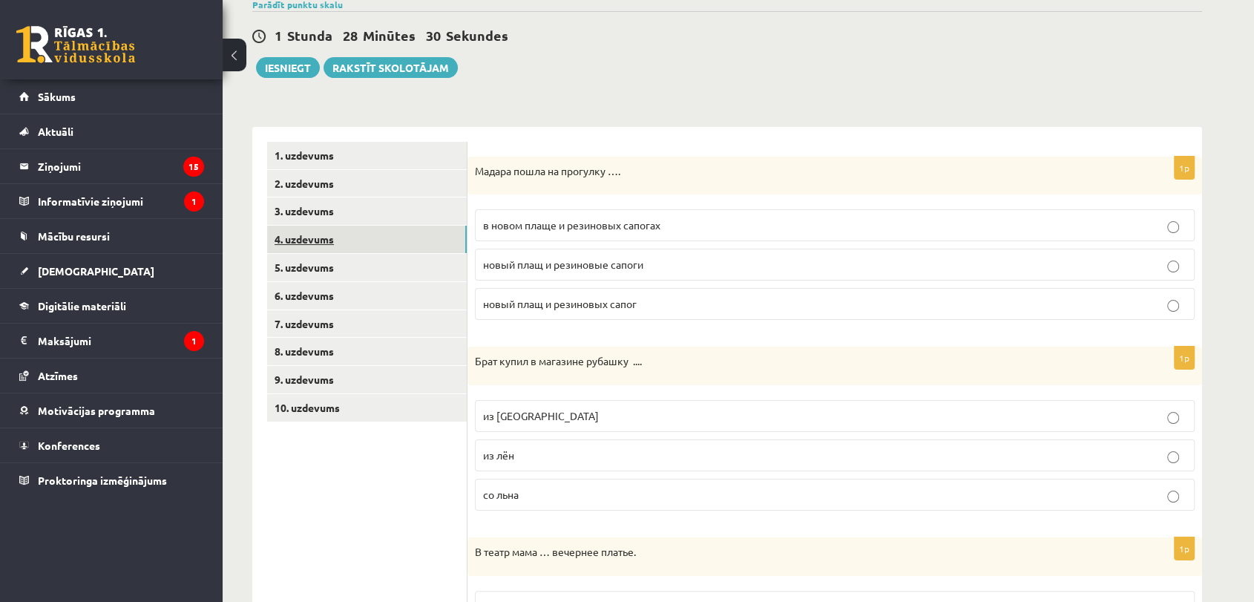
click at [386, 232] on link "4. uzdevums" at bounding box center [367, 239] width 200 height 27
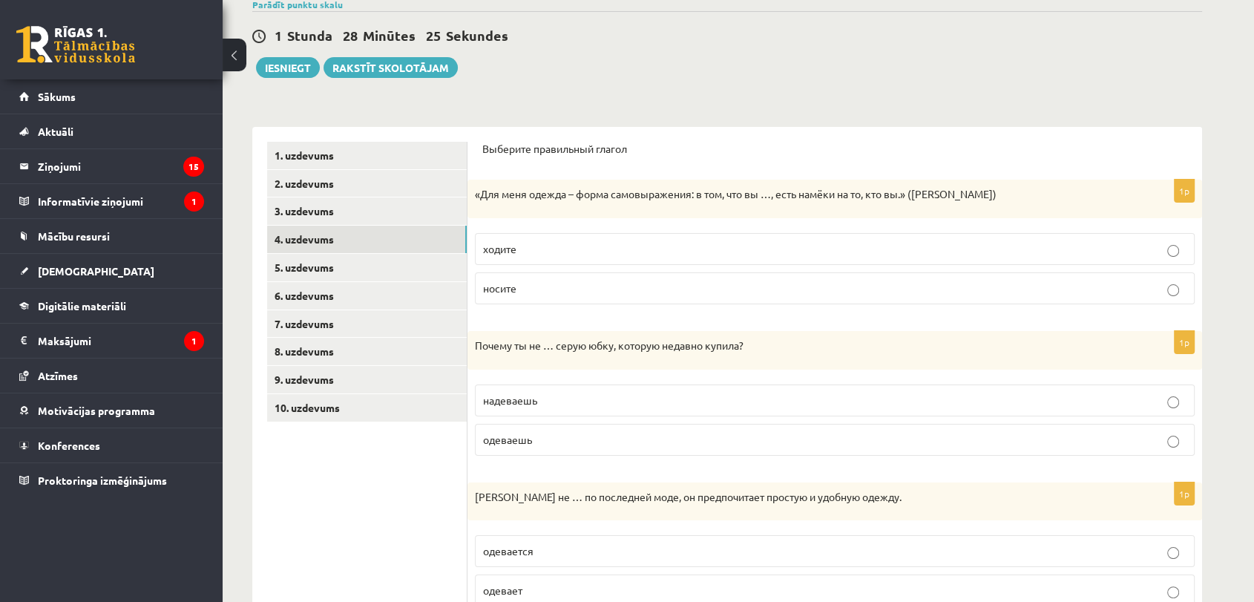
click at [602, 249] on p "ходите" at bounding box center [834, 249] width 703 height 16
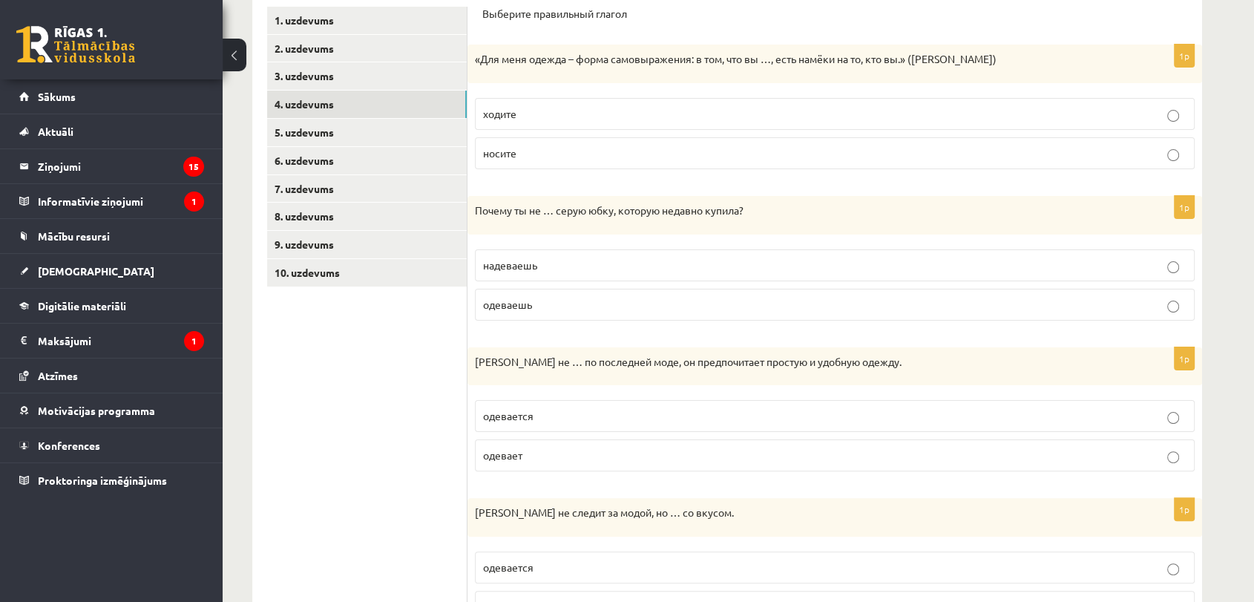
scroll to position [289, 0]
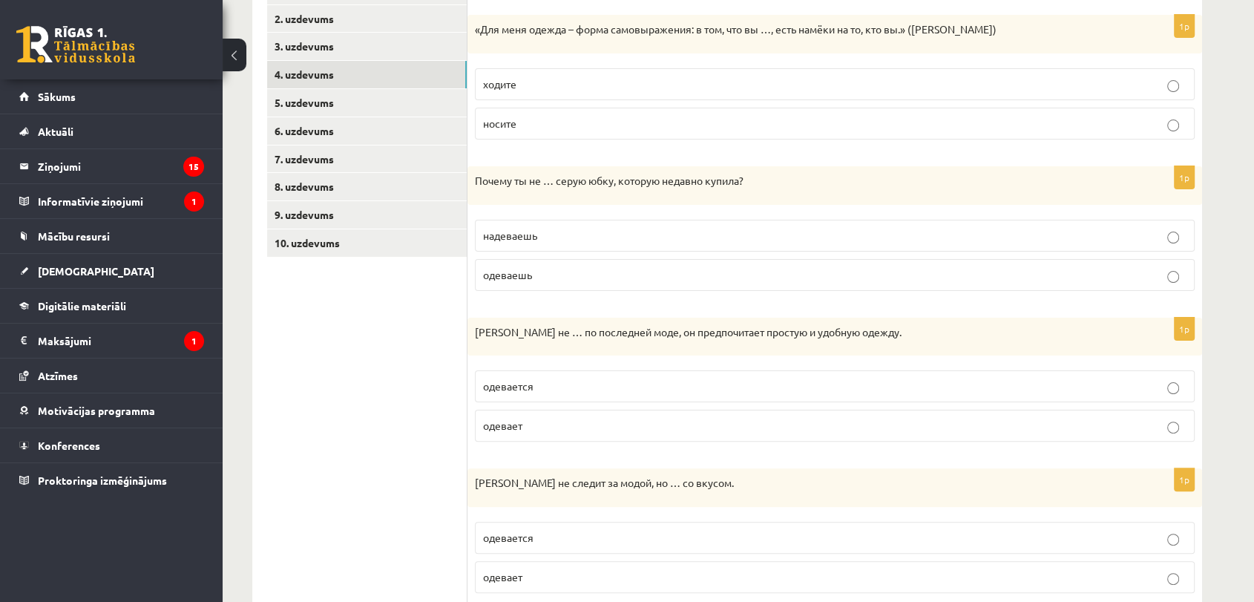
click at [580, 120] on p "носите" at bounding box center [834, 124] width 703 height 16
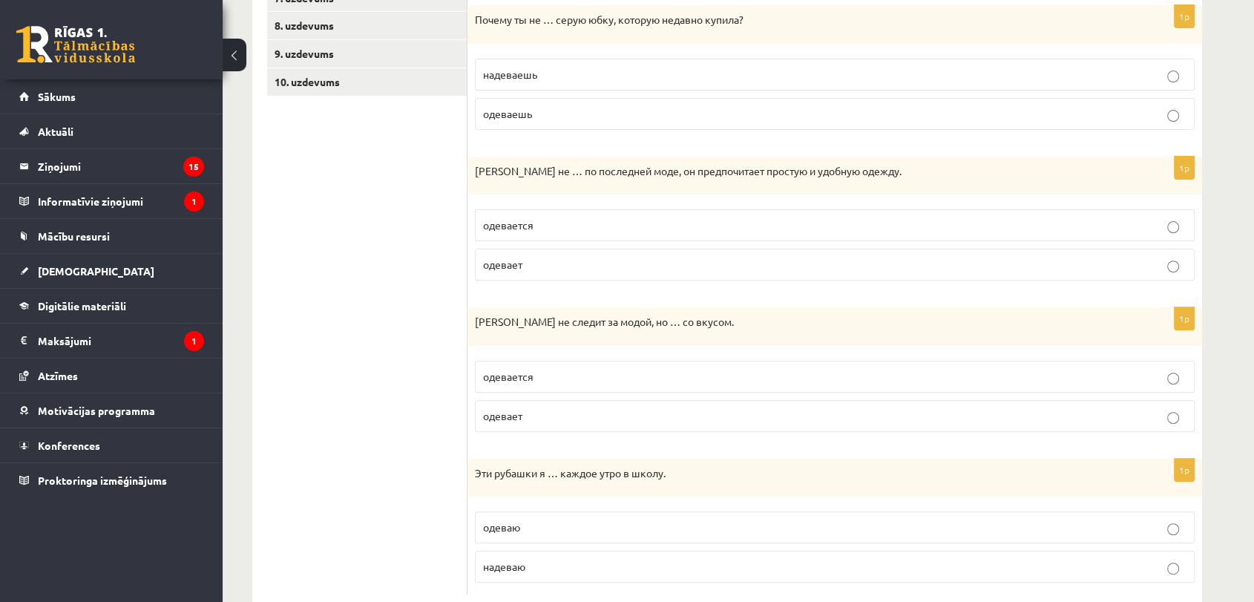
scroll to position [454, 0]
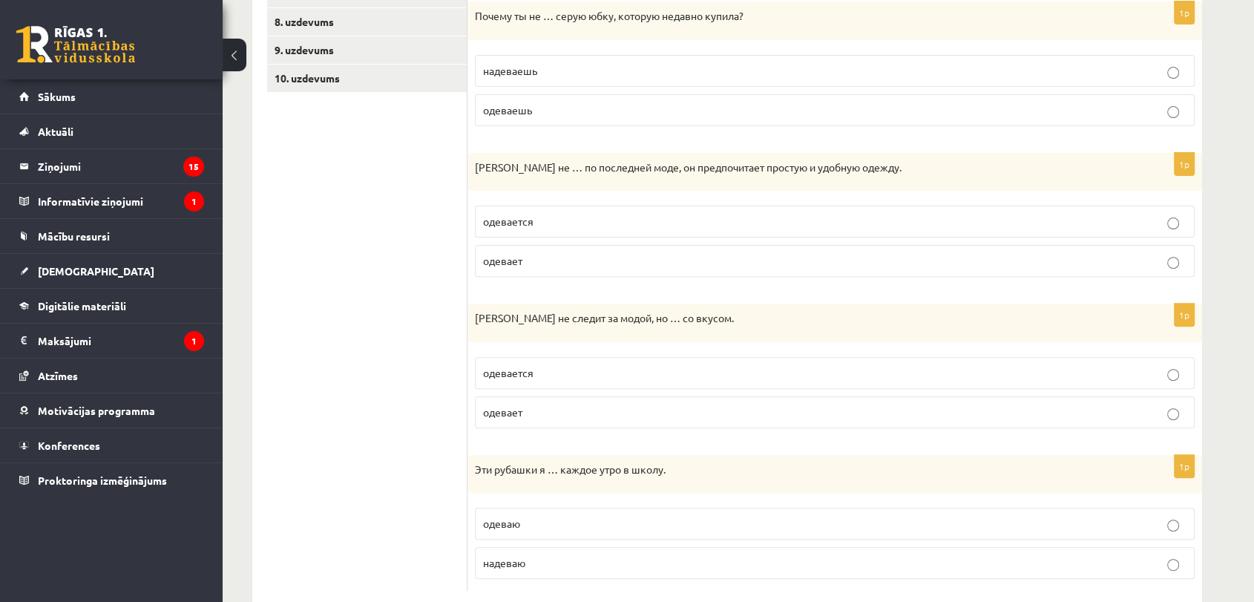
click at [558, 76] on p "надеваешь" at bounding box center [834, 71] width 703 height 16
click at [579, 102] on p "одеваешь" at bounding box center [834, 110] width 703 height 16
click at [588, 220] on p "одевается" at bounding box center [834, 222] width 703 height 16
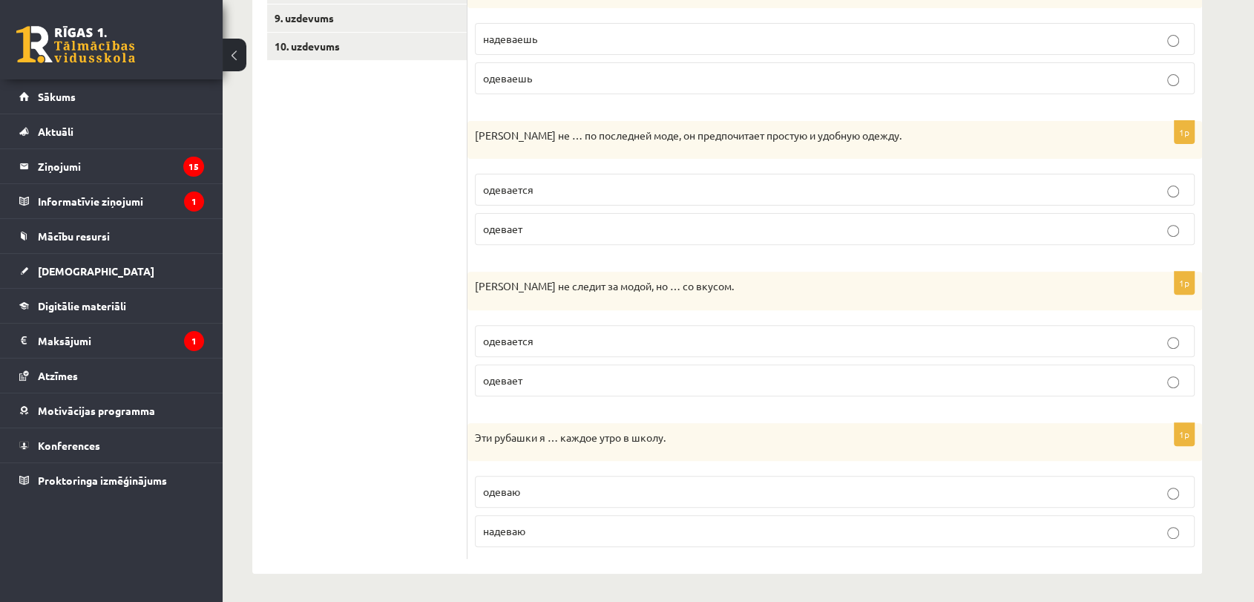
scroll to position [487, 0]
click at [594, 346] on p "одевается" at bounding box center [834, 340] width 703 height 16
click at [564, 493] on p "одеваю" at bounding box center [834, 491] width 703 height 16
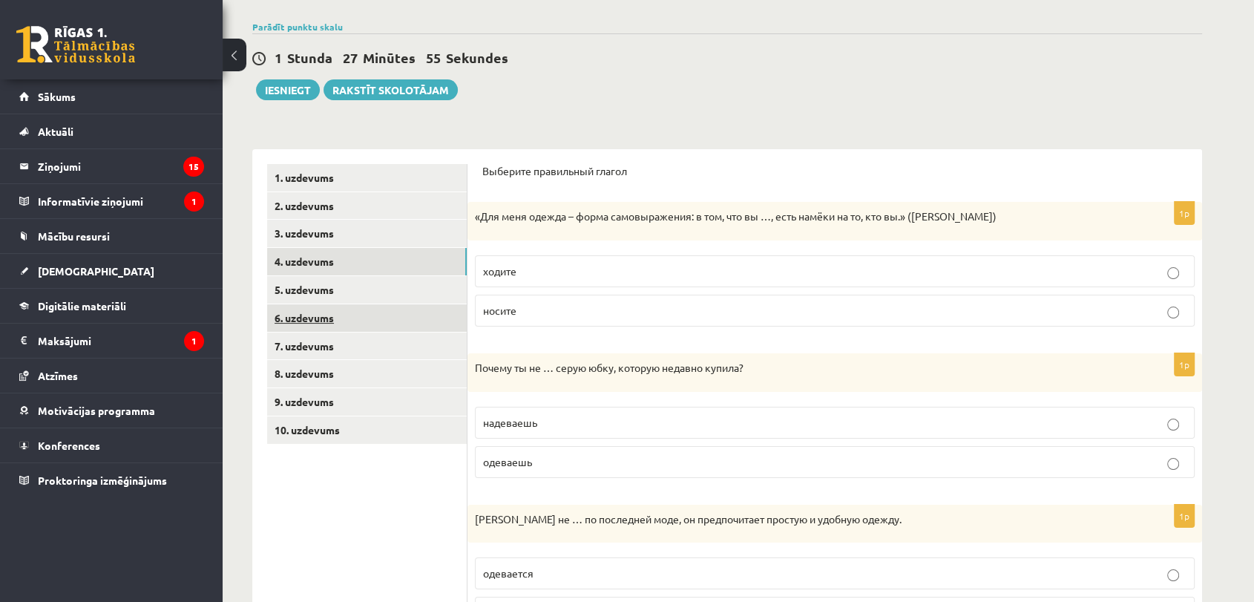
scroll to position [74, 0]
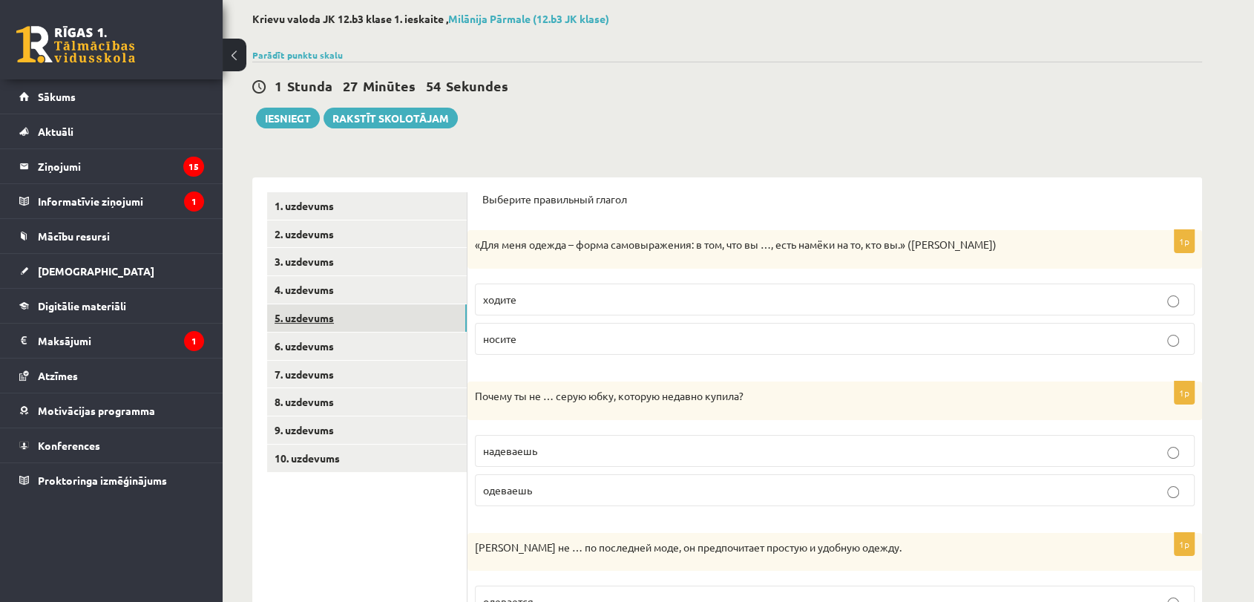
click at [386, 314] on link "5. uzdevums" at bounding box center [367, 317] width 200 height 27
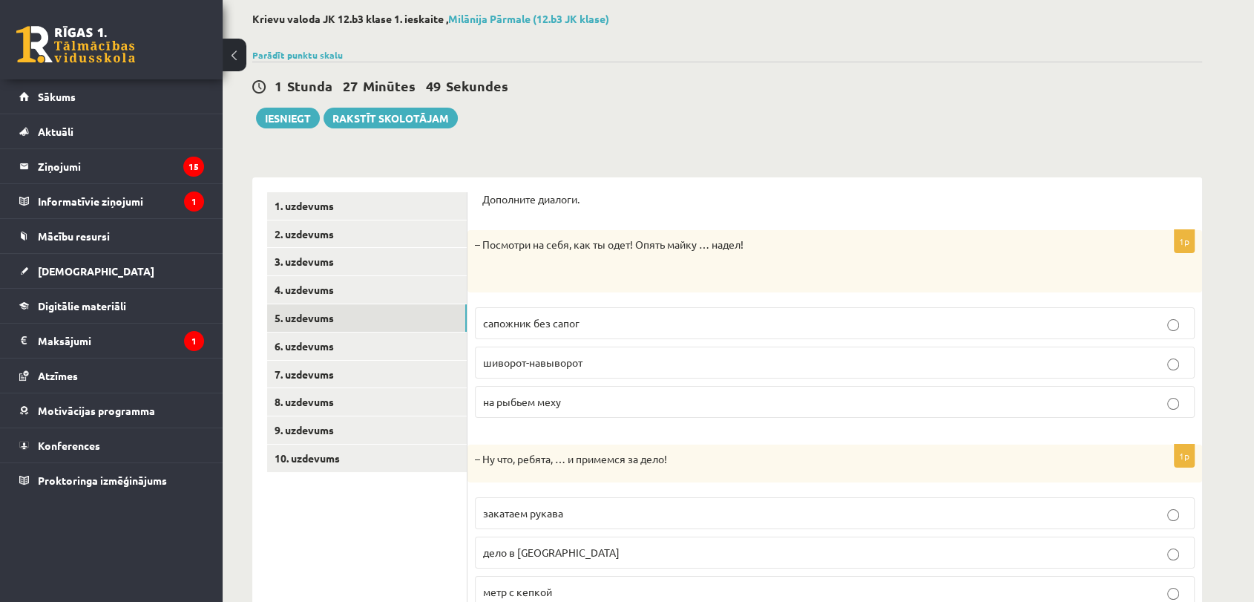
click at [569, 401] on p "на рыбьем меху" at bounding box center [834, 402] width 703 height 16
click at [570, 364] on span "шиворот-навыворот" at bounding box center [532, 361] width 99 height 13
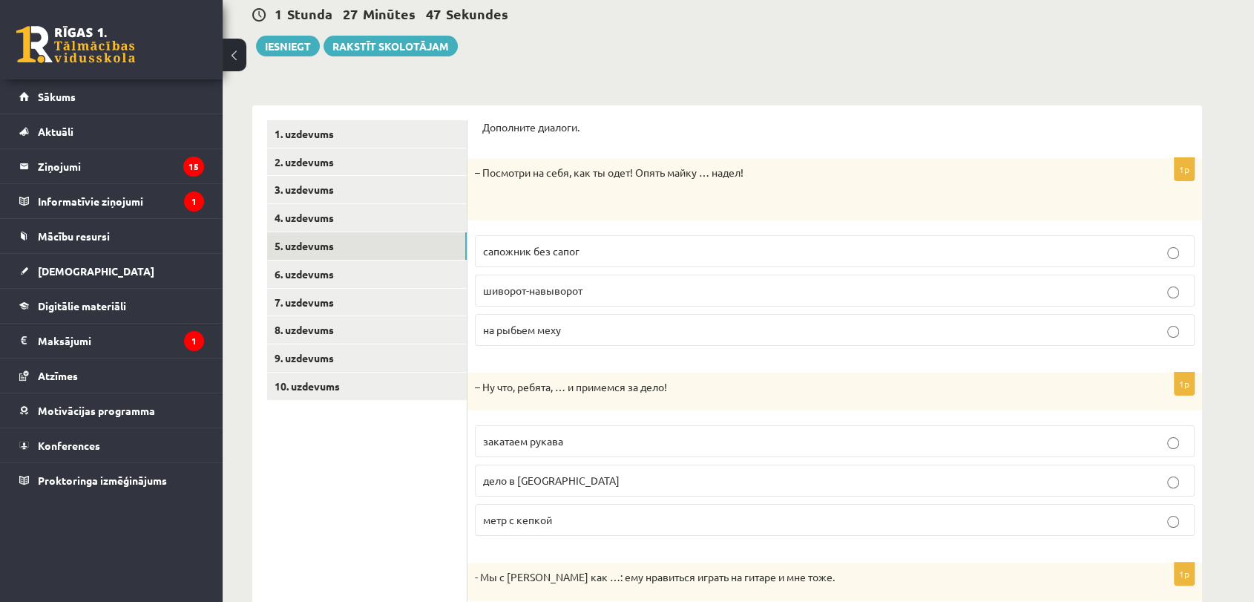
scroll to position [239, 0]
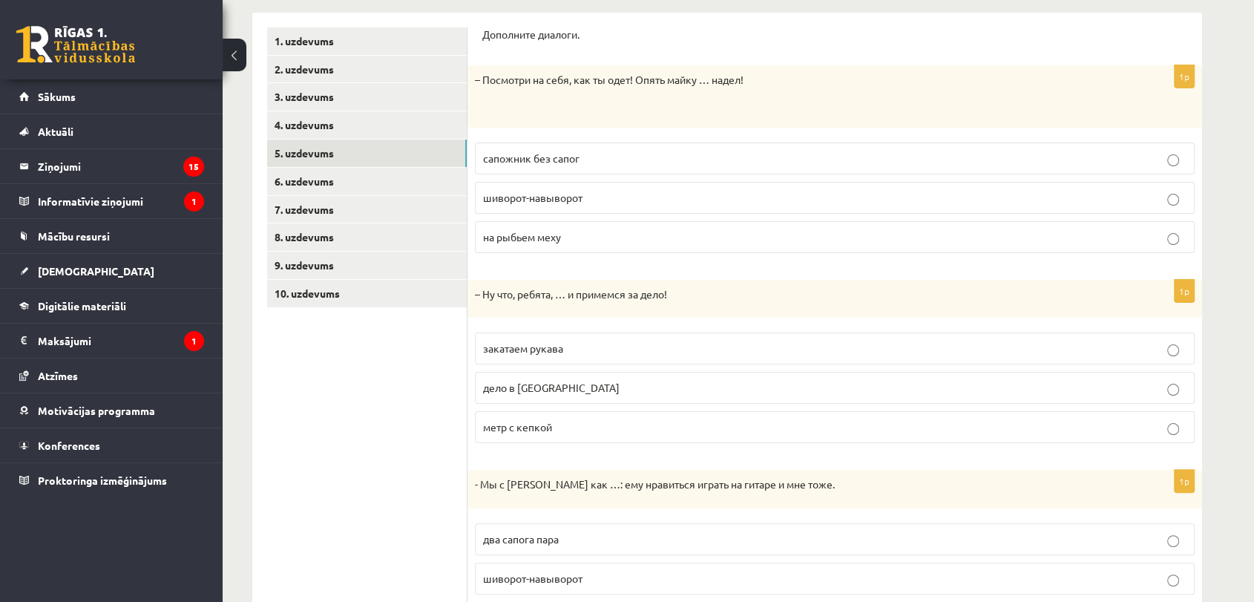
click at [579, 350] on p "закатаем рукава" at bounding box center [834, 349] width 703 height 16
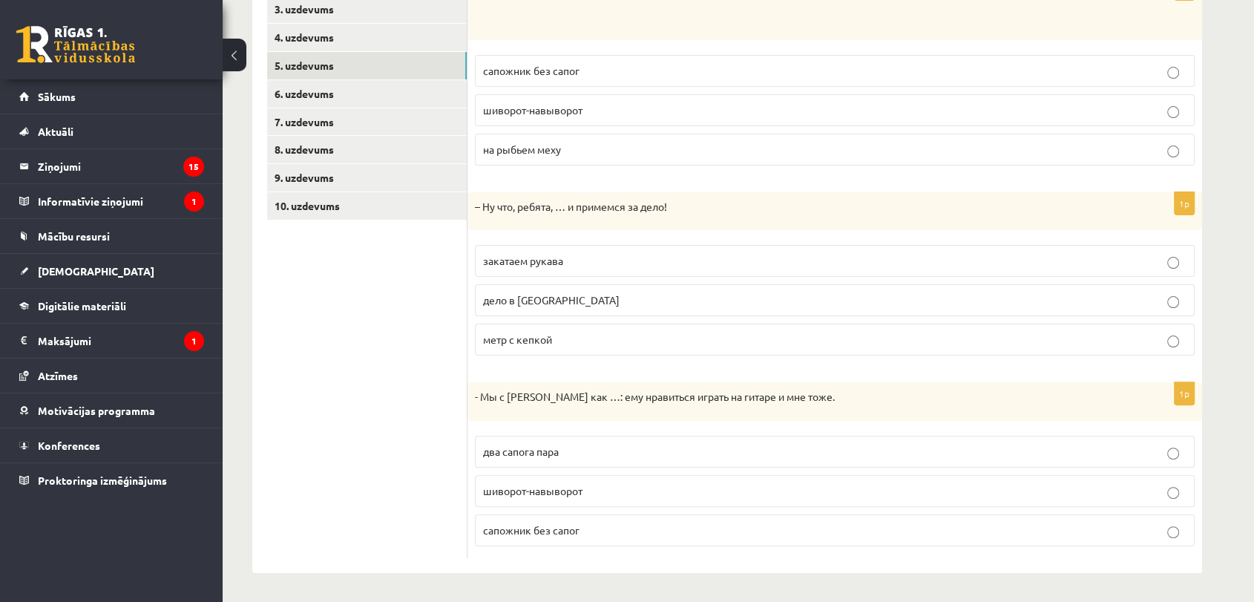
click at [582, 447] on p "два сапога пара" at bounding box center [834, 452] width 703 height 16
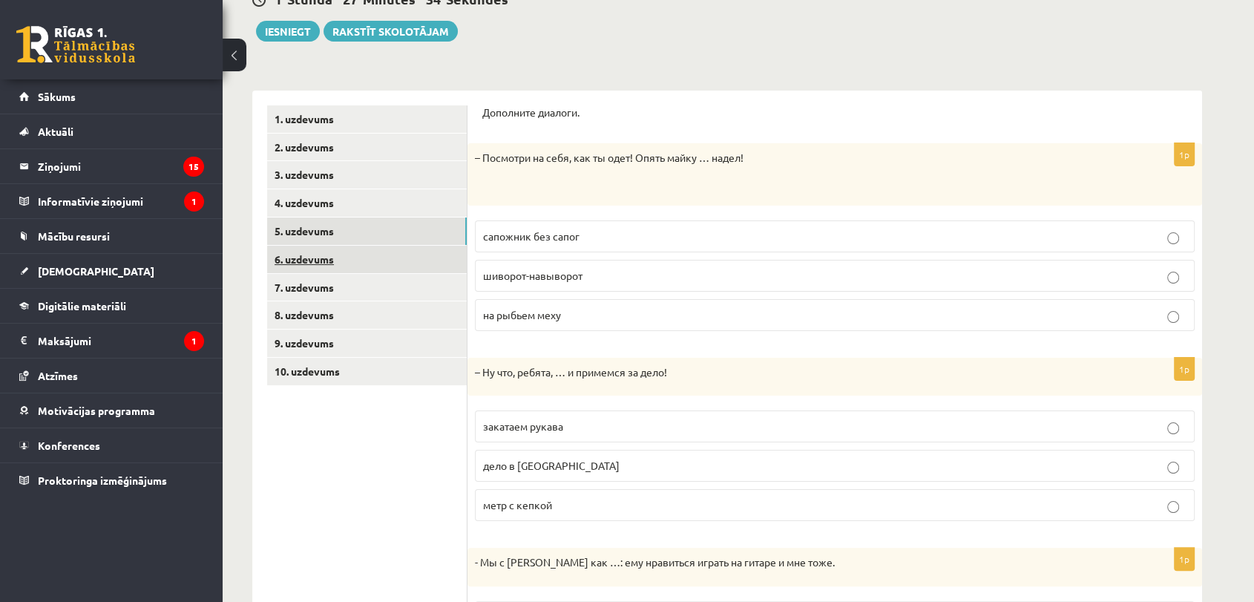
click at [392, 255] on link "6. uzdevums" at bounding box center [367, 259] width 200 height 27
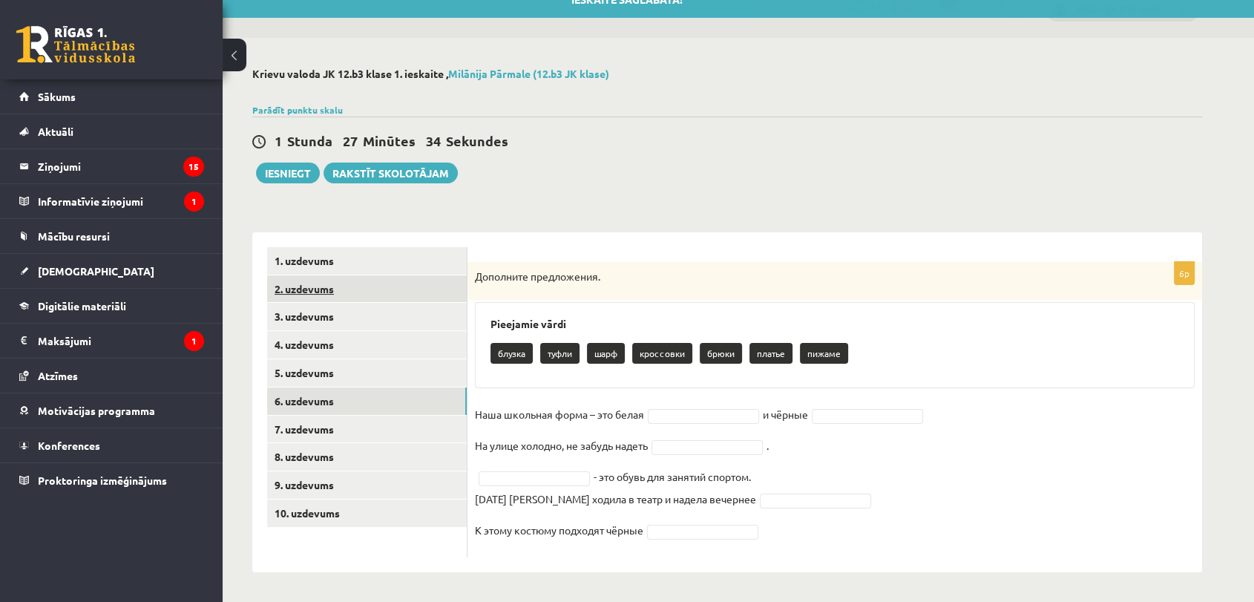
scroll to position [19, 0]
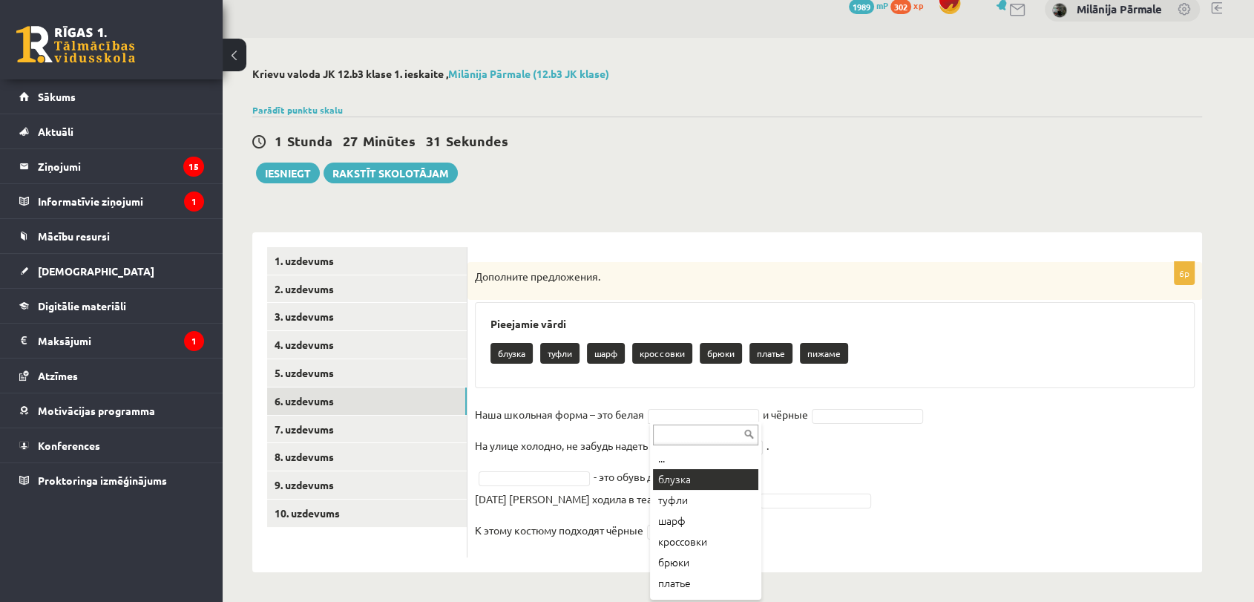
drag, startPoint x: 724, startPoint y: 481, endPoint x: 804, endPoint y: 420, distance: 100.6
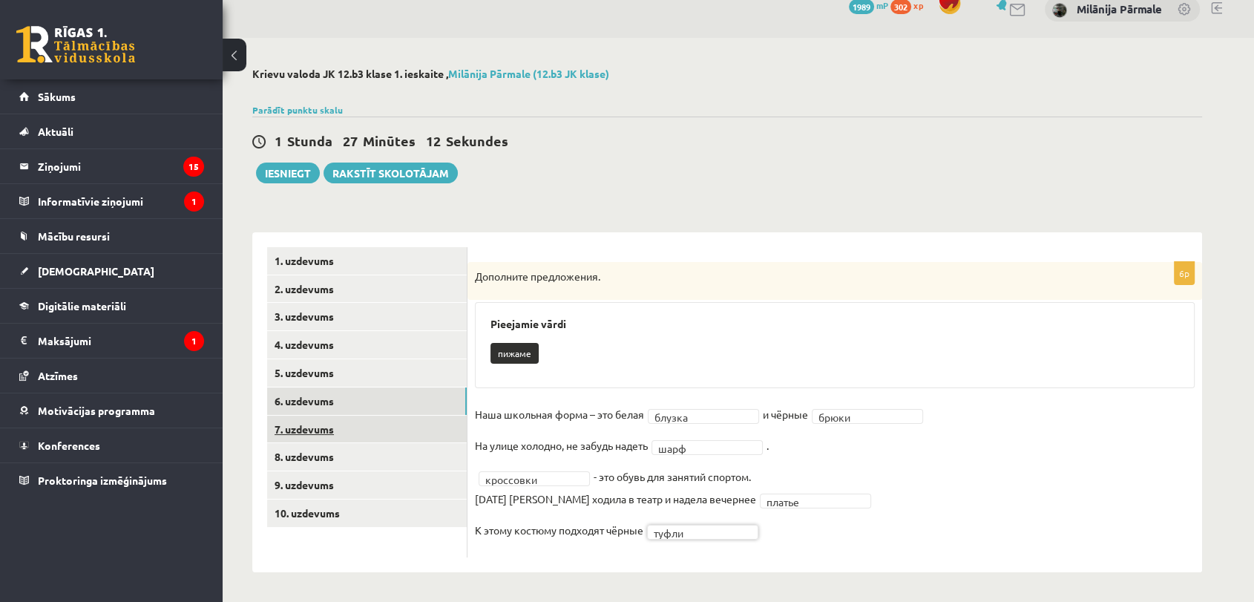
click at [392, 429] on link "7. uzdevums" at bounding box center [367, 428] width 200 height 27
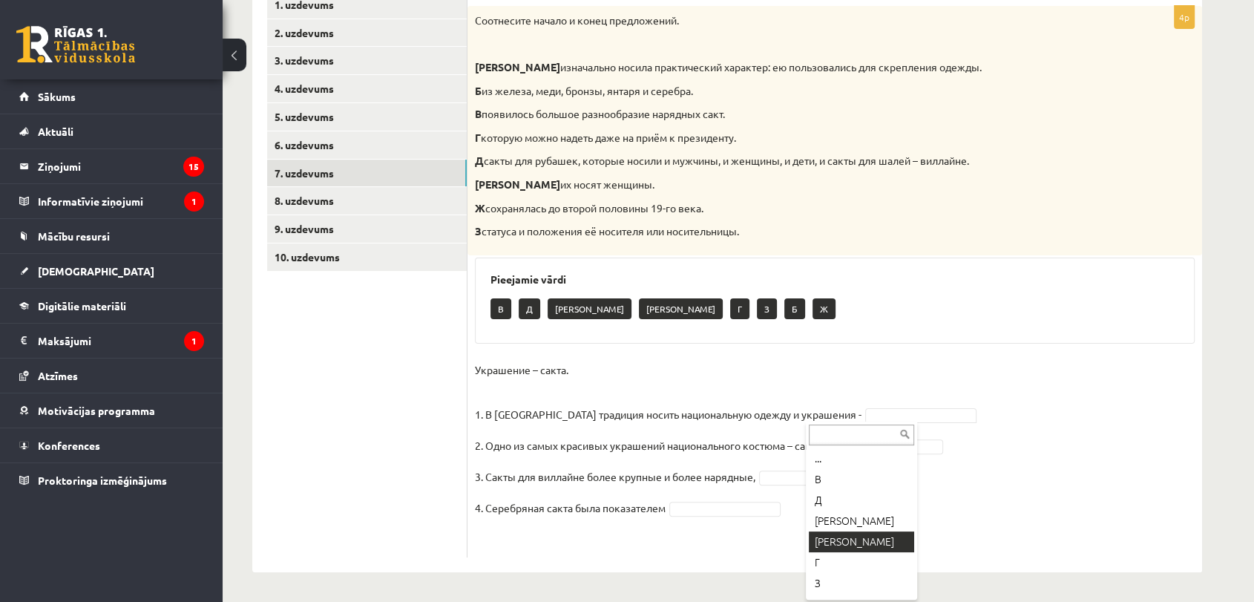
scroll to position [39, 0]
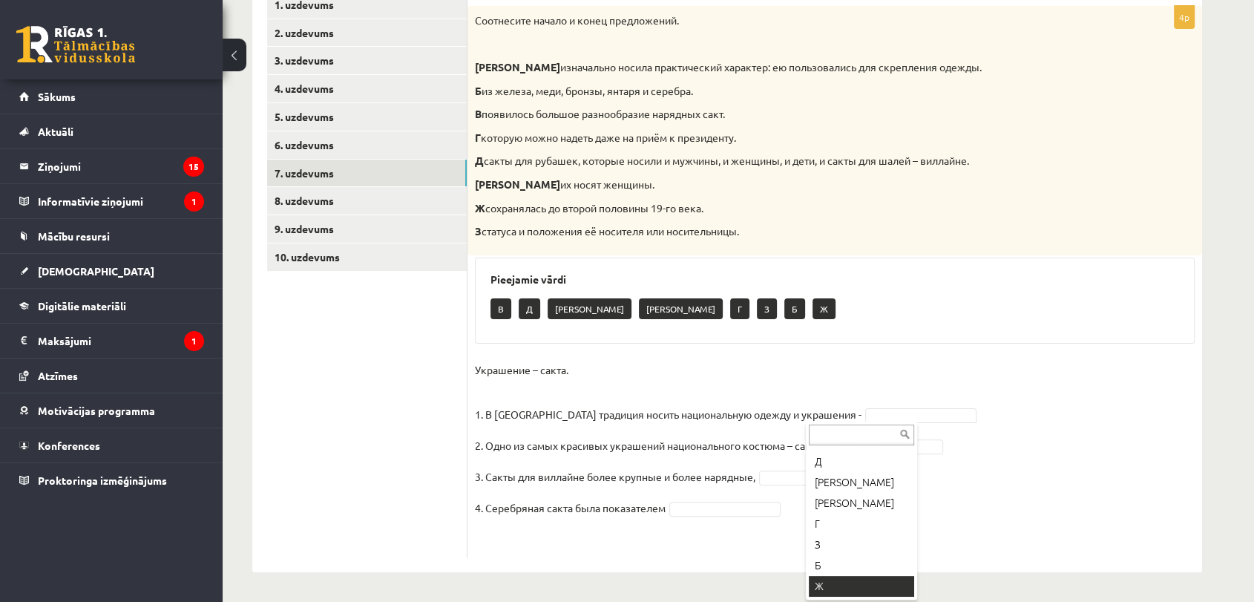
drag, startPoint x: 858, startPoint y: 579, endPoint x: 867, endPoint y: 569, distance: 13.7
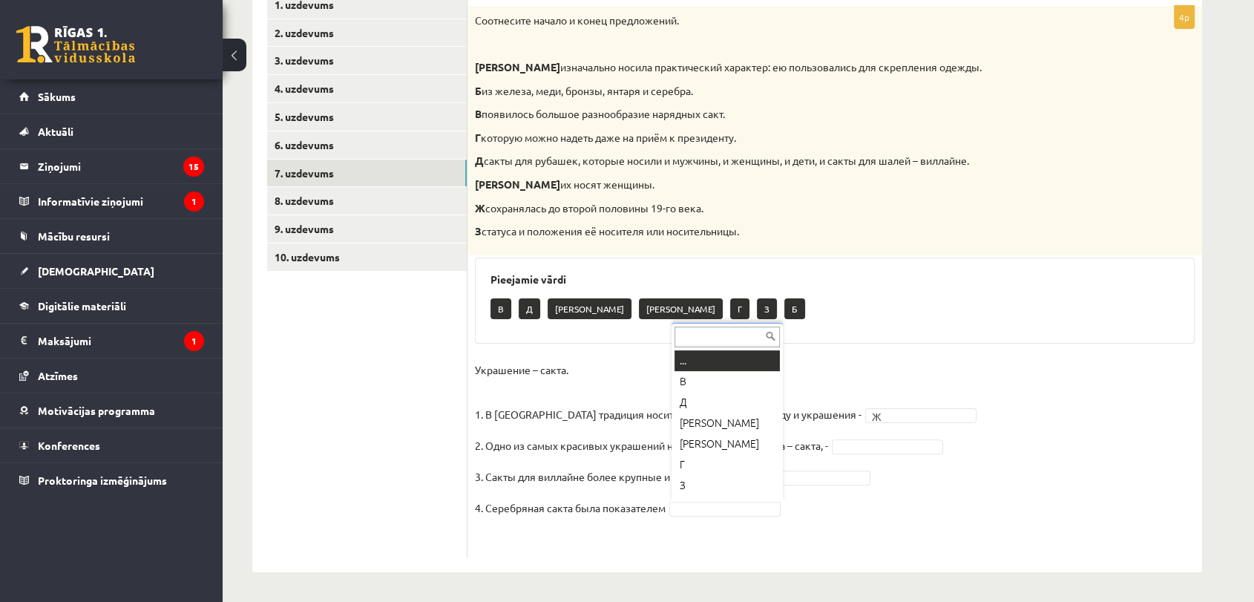
scroll to position [18, 0]
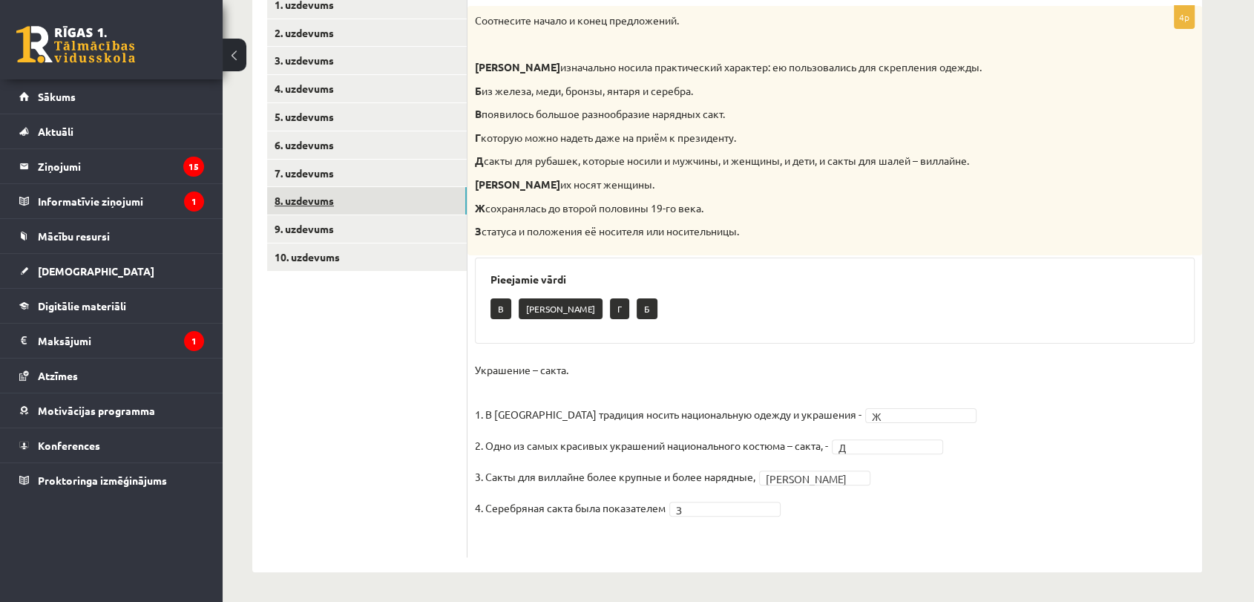
click at [422, 202] on link "8. uzdevums" at bounding box center [367, 200] width 200 height 27
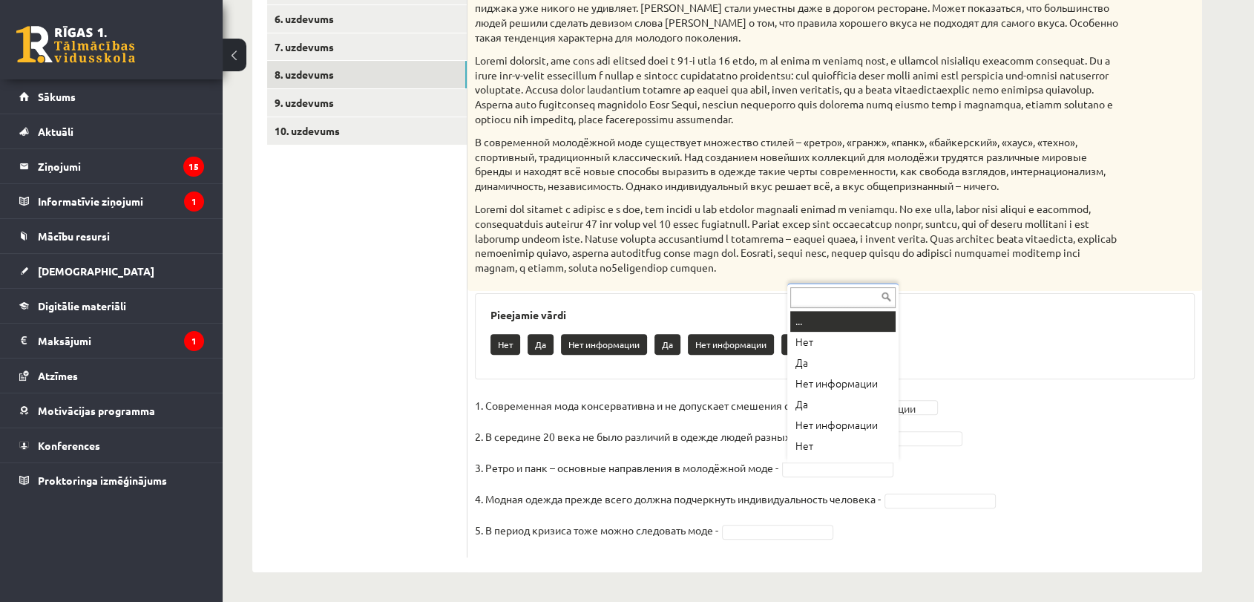
scroll to position [7, 0]
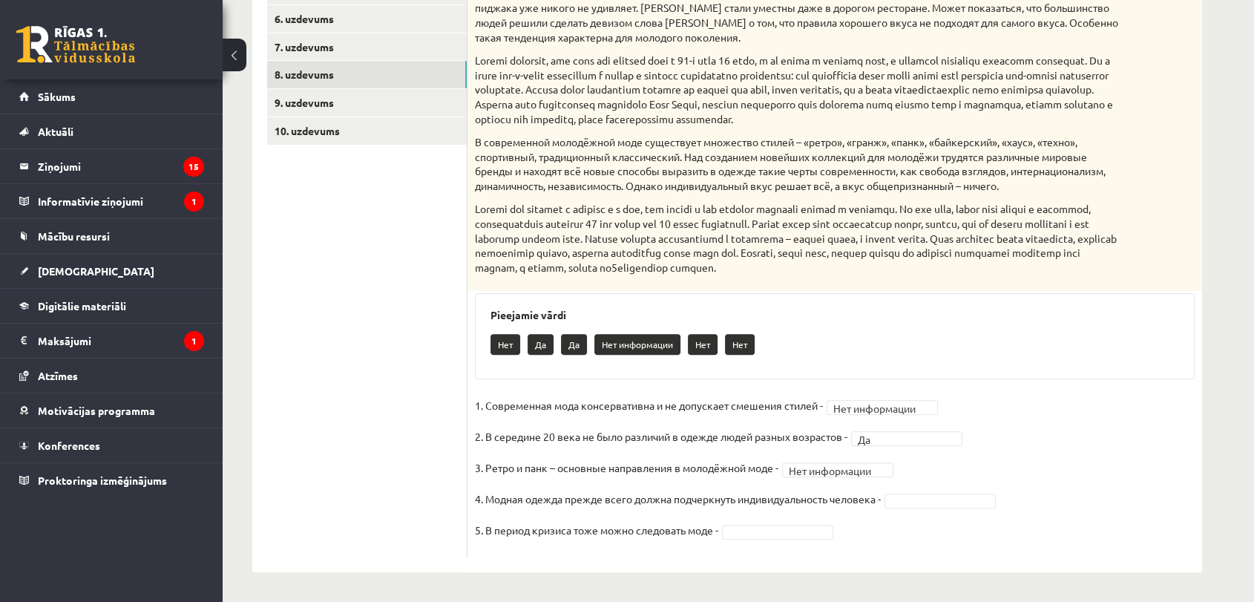
click at [847, 459] on fieldset "**********" at bounding box center [835, 472] width 720 height 156
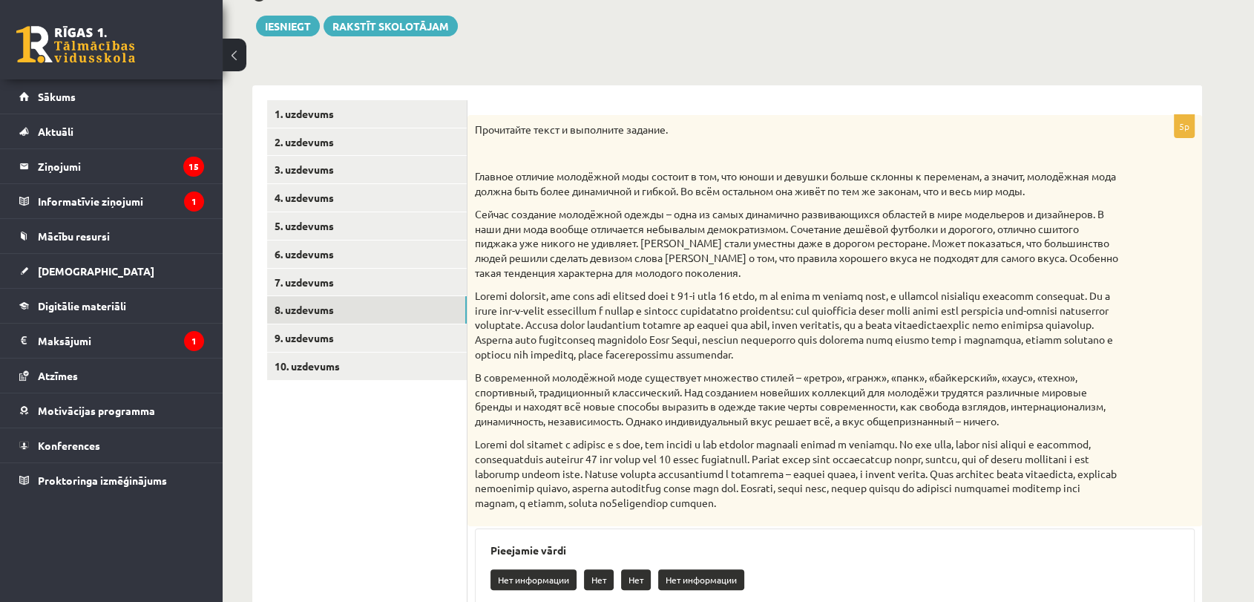
scroll to position [72, 0]
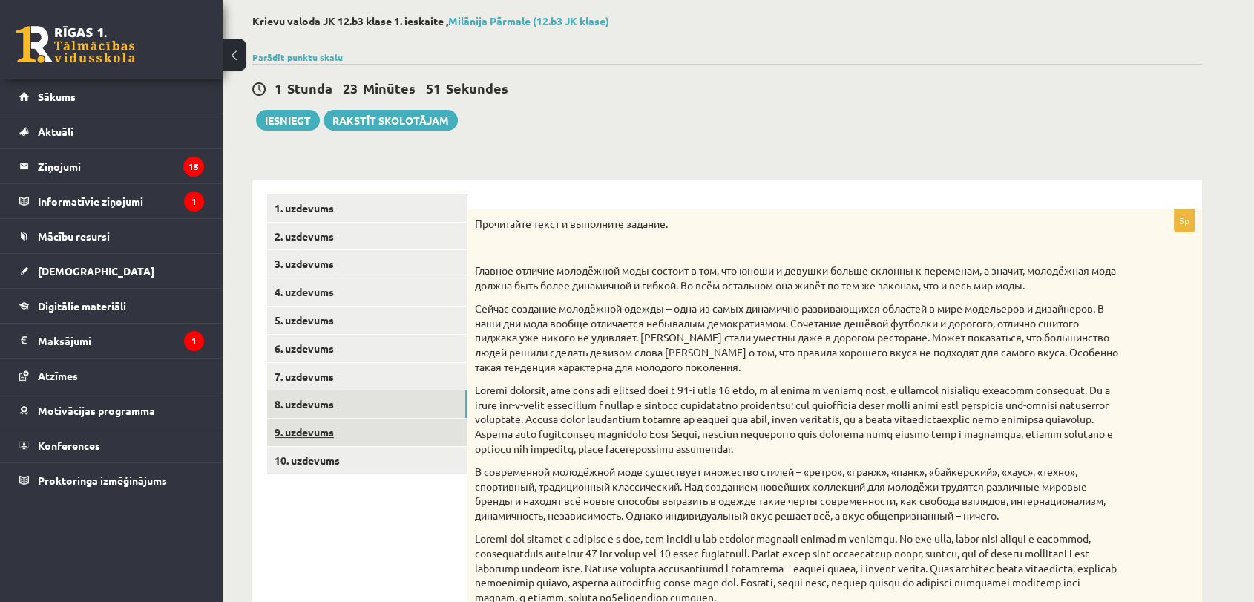
click at [344, 431] on link "9. uzdevums" at bounding box center [367, 431] width 200 height 27
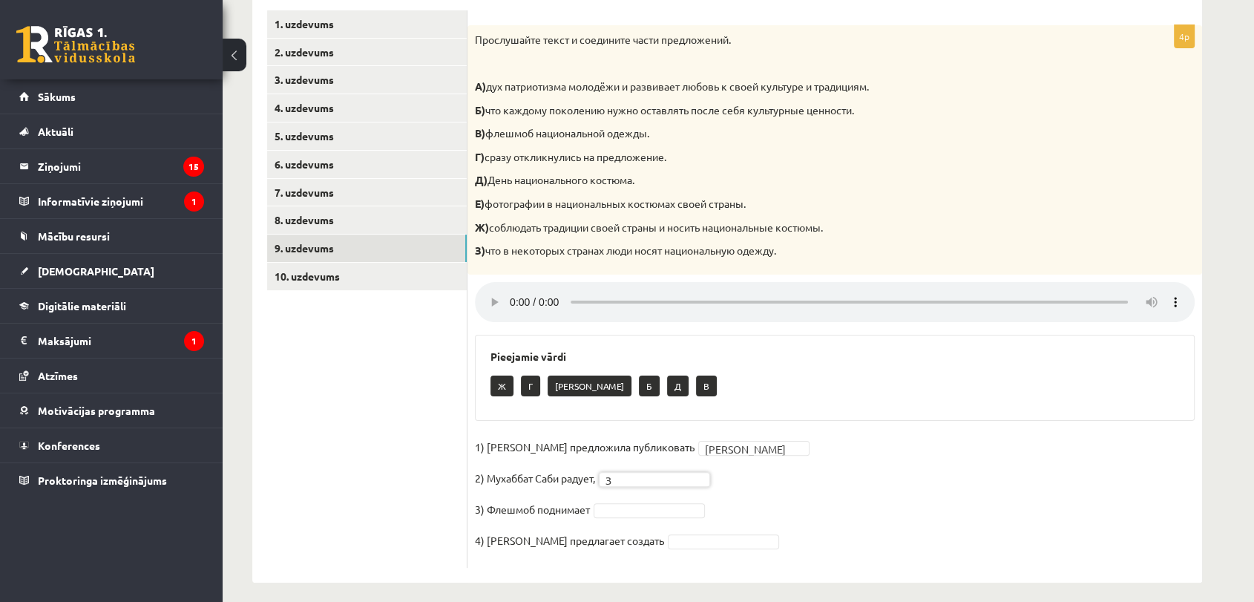
scroll to position [267, 0]
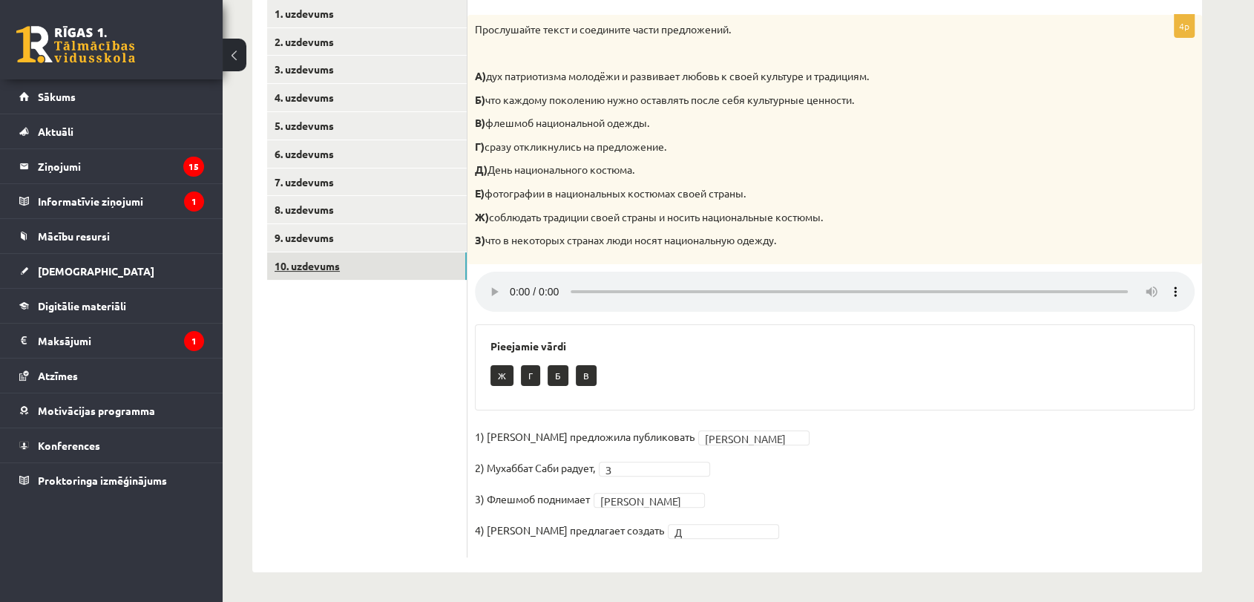
click at [365, 257] on link "10. uzdevums" at bounding box center [367, 265] width 200 height 27
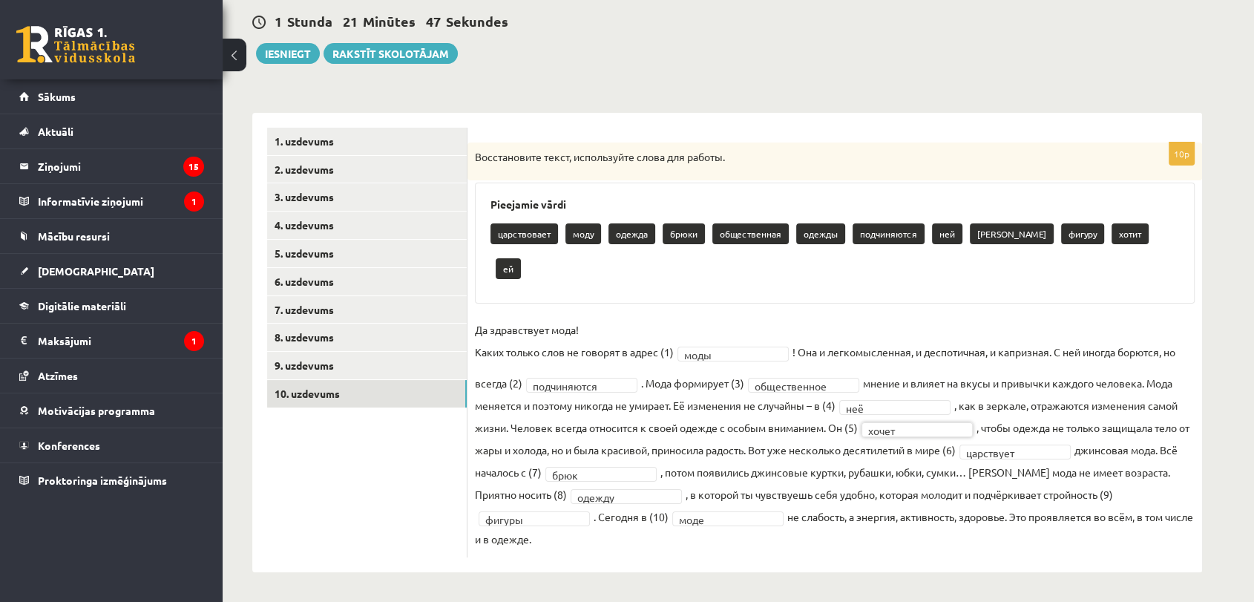
scroll to position [104, 0]
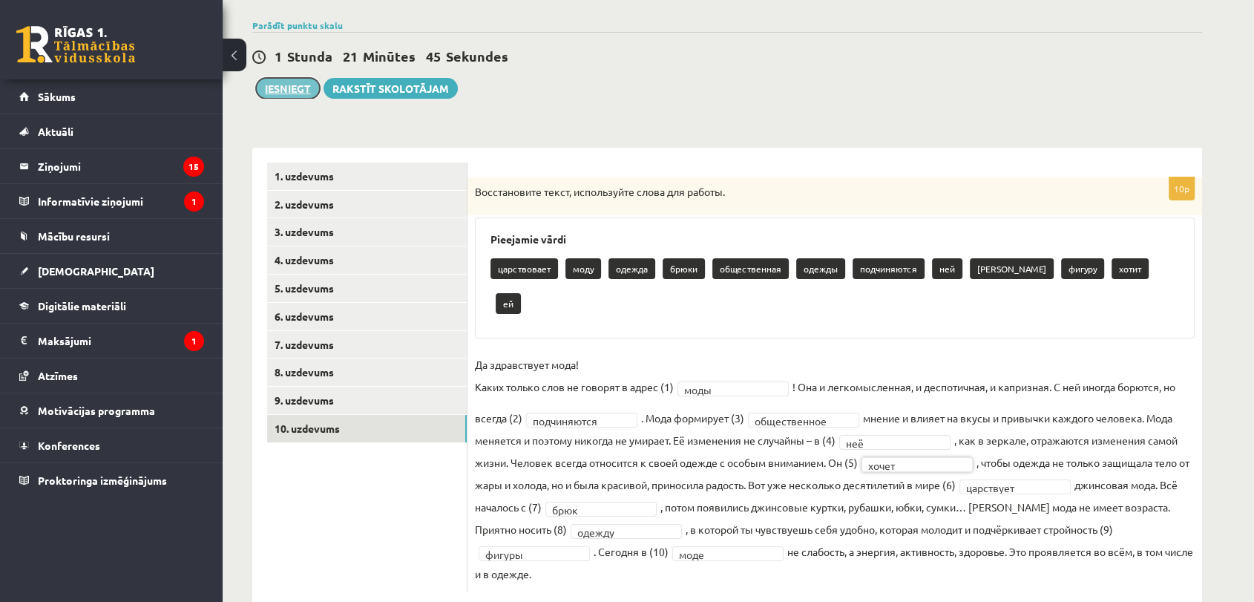
click at [288, 96] on button "Iesniegt" at bounding box center [288, 88] width 64 height 21
click at [420, 404] on link "9. uzdevums" at bounding box center [367, 400] width 200 height 27
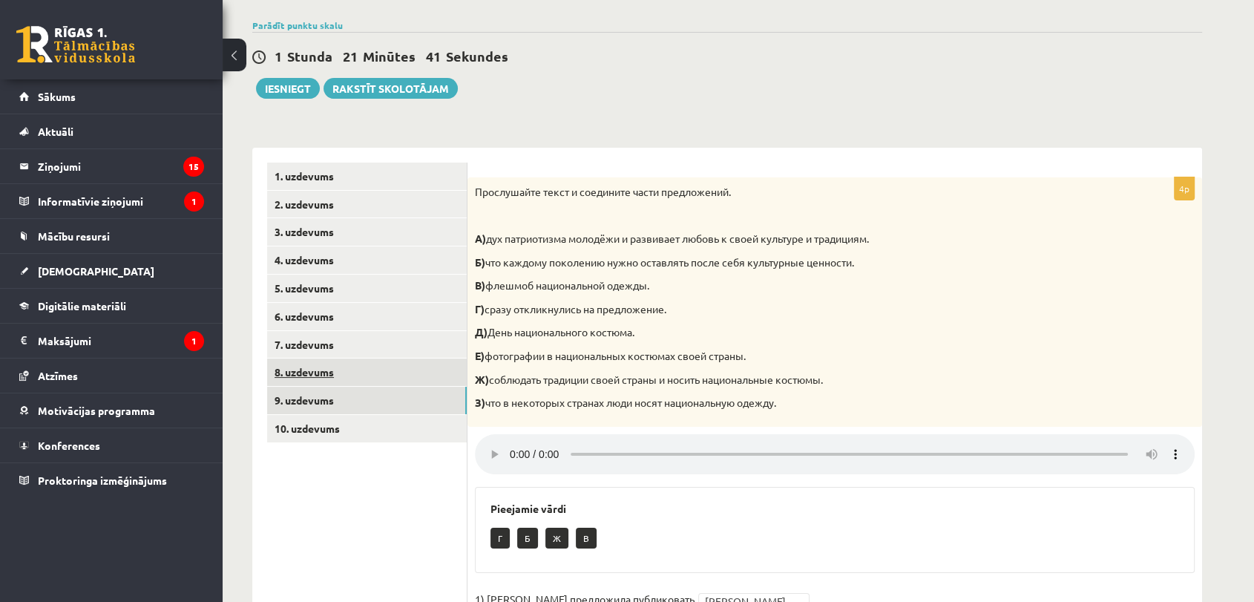
click at [389, 369] on link "8. uzdevums" at bounding box center [367, 371] width 200 height 27
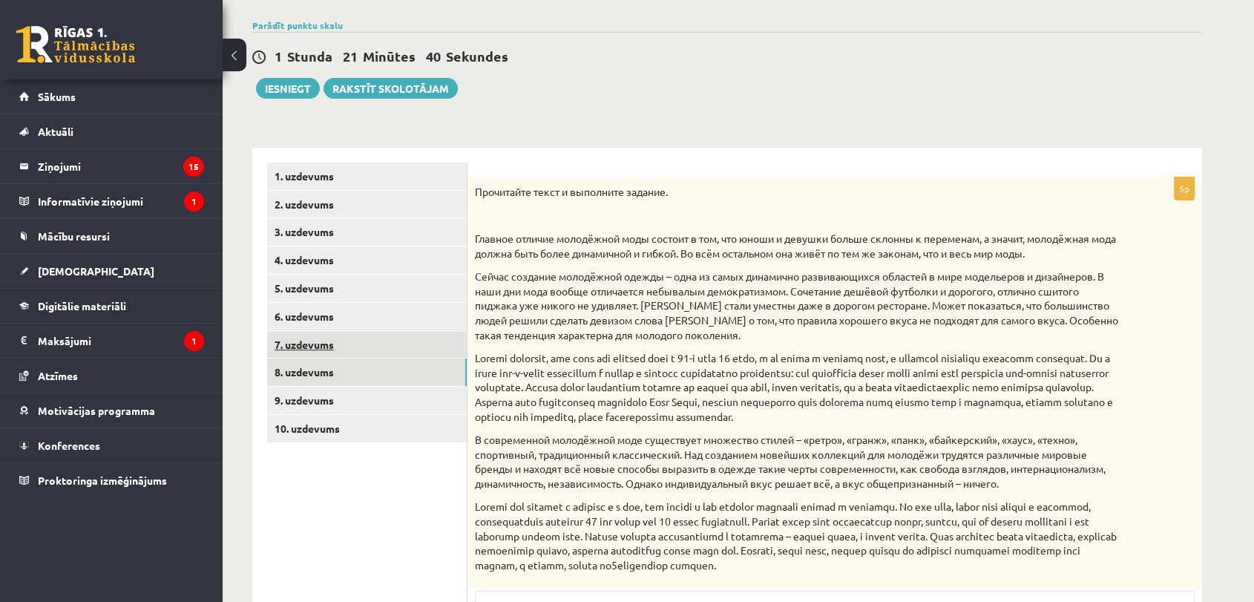
scroll to position [269, 0]
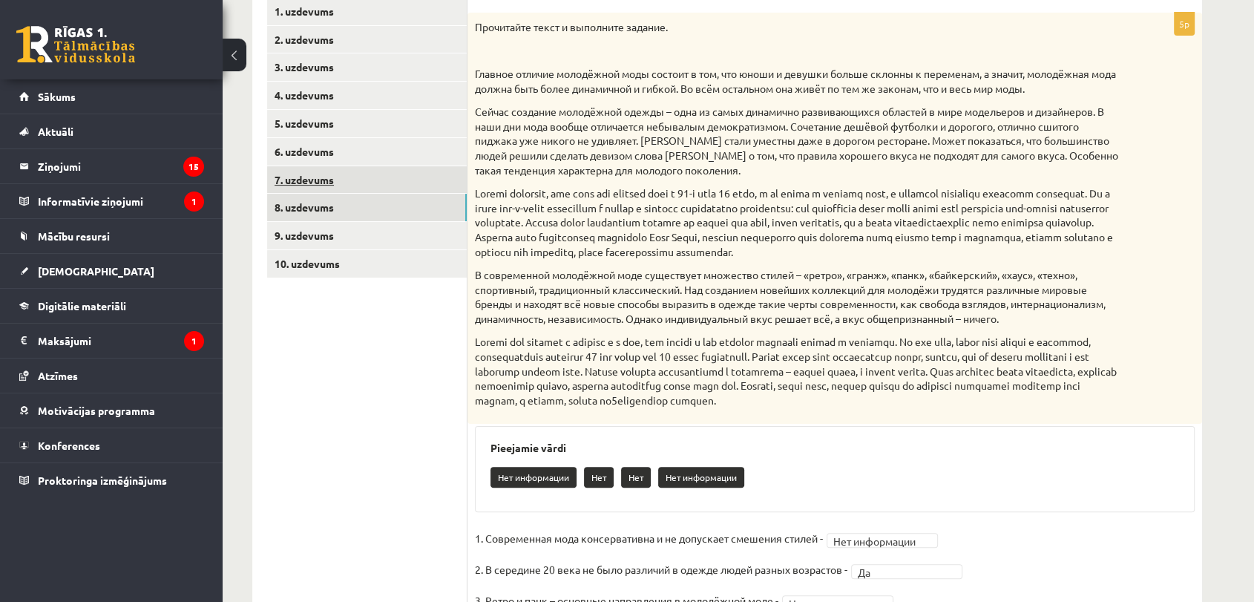
click at [353, 175] on link "7. uzdevums" at bounding box center [367, 179] width 200 height 27
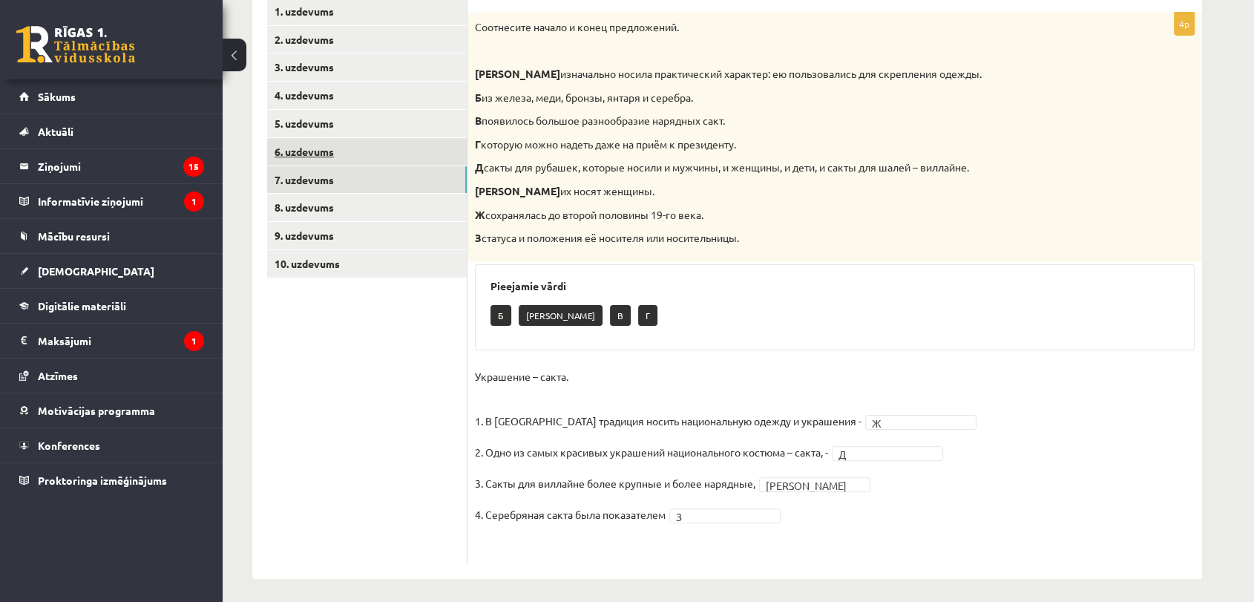
click at [377, 139] on link "6. uzdevums" at bounding box center [367, 151] width 200 height 27
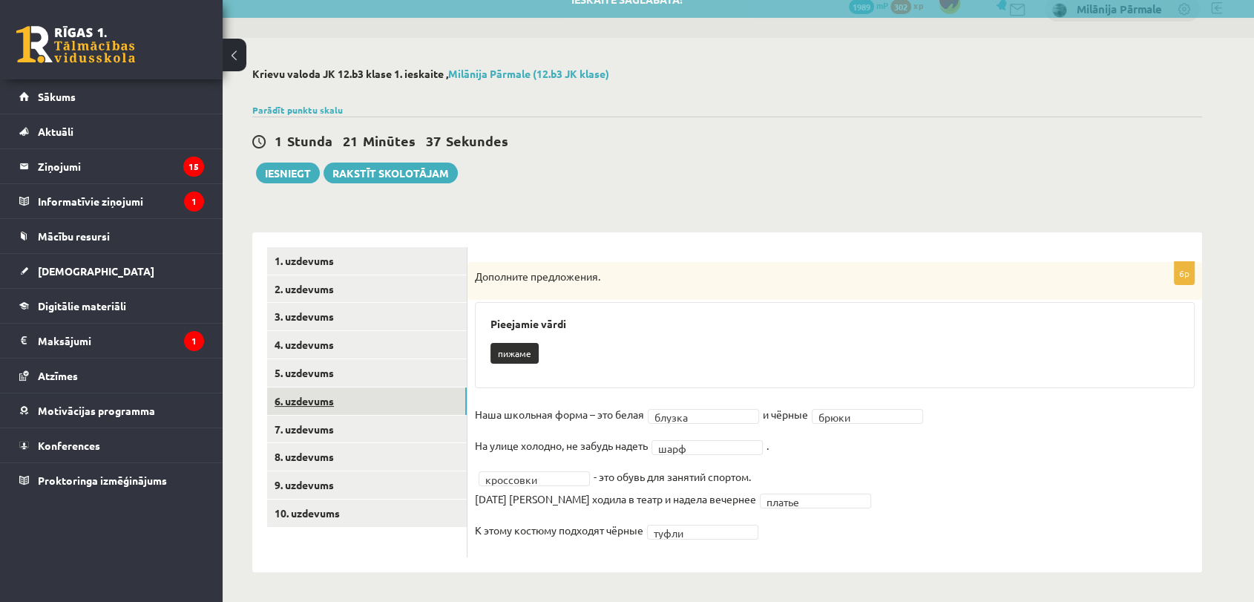
scroll to position [19, 0]
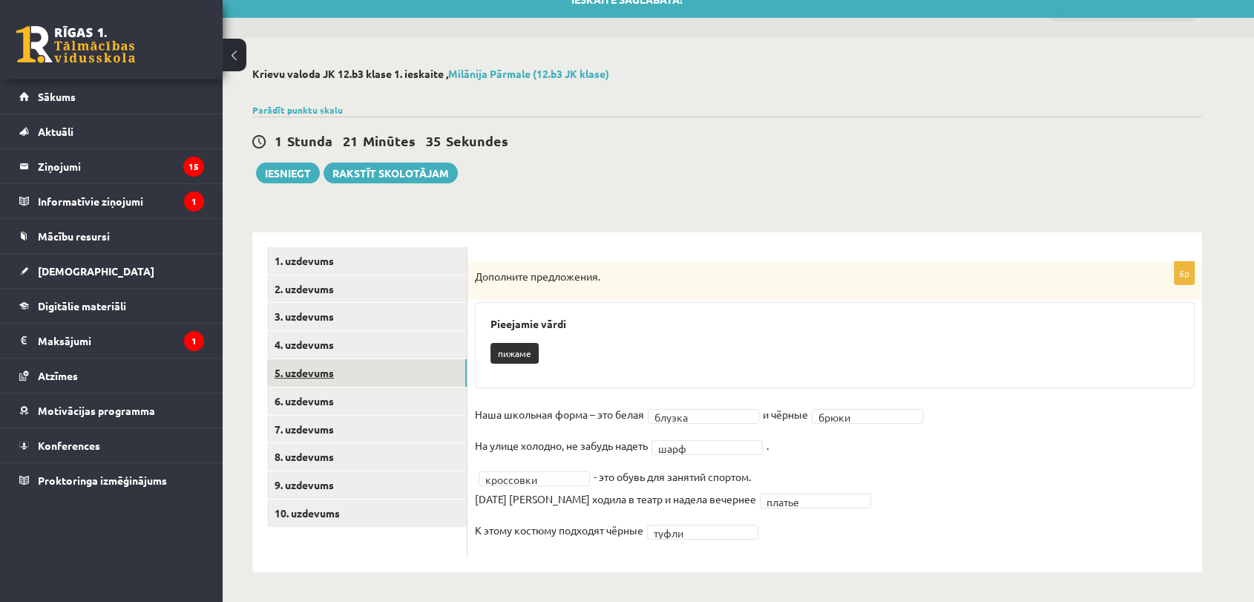
click at [326, 375] on link "5. uzdevums" at bounding box center [367, 372] width 200 height 27
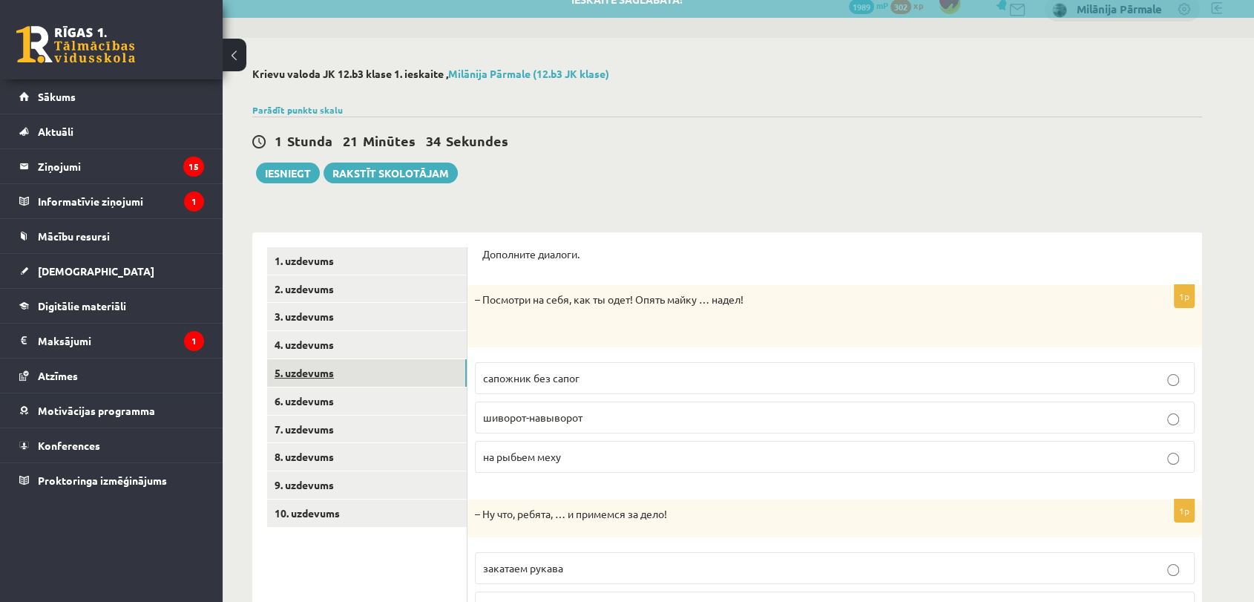
scroll to position [267, 0]
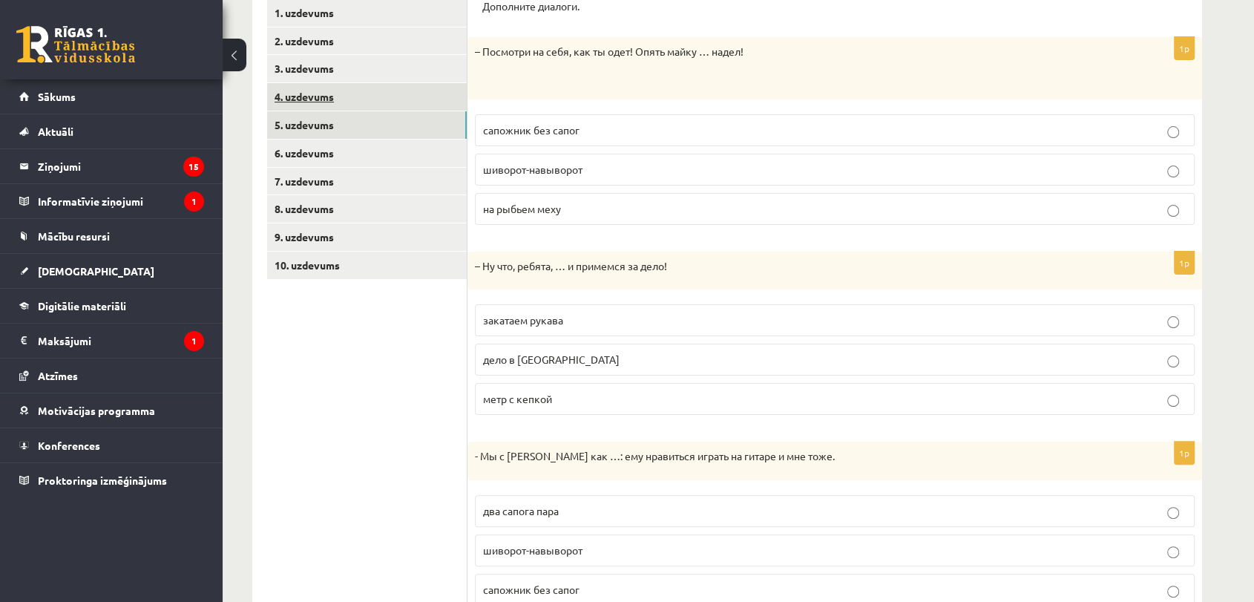
click at [345, 94] on link "4. uzdevums" at bounding box center [367, 96] width 200 height 27
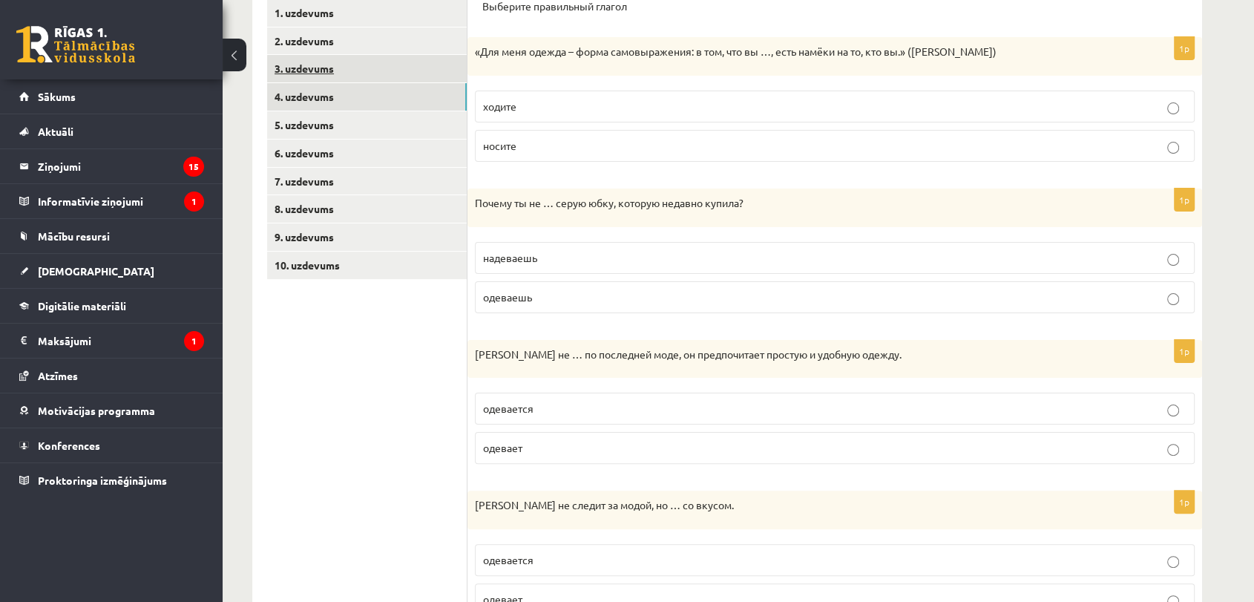
click at [350, 65] on link "3. uzdevums" at bounding box center [367, 68] width 200 height 27
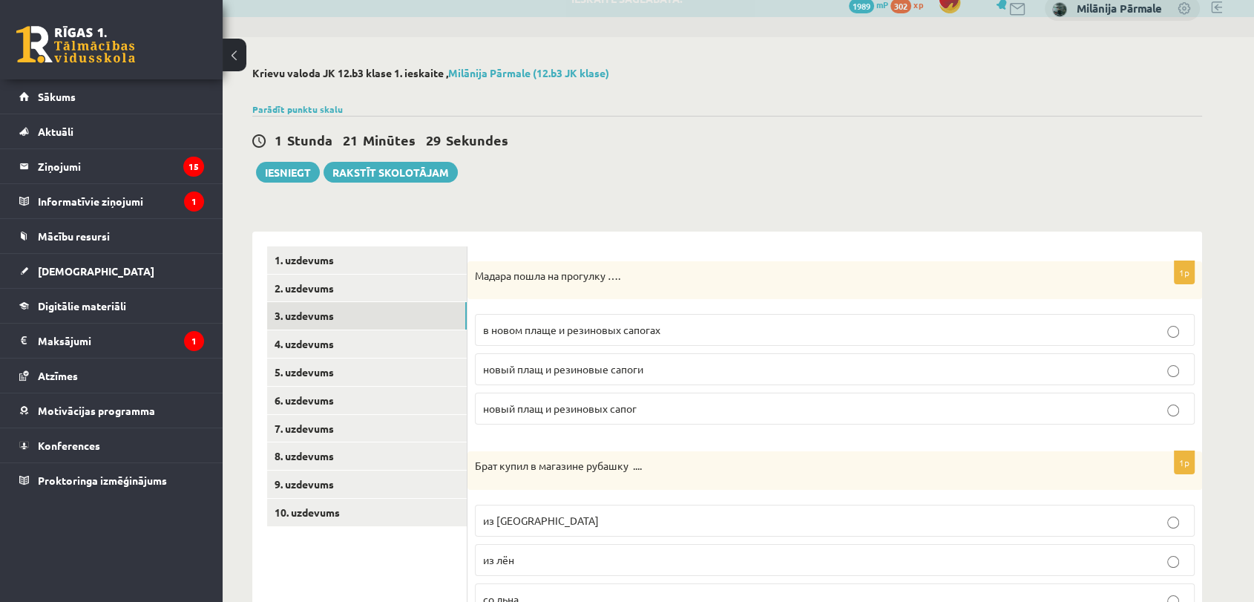
scroll to position [19, 0]
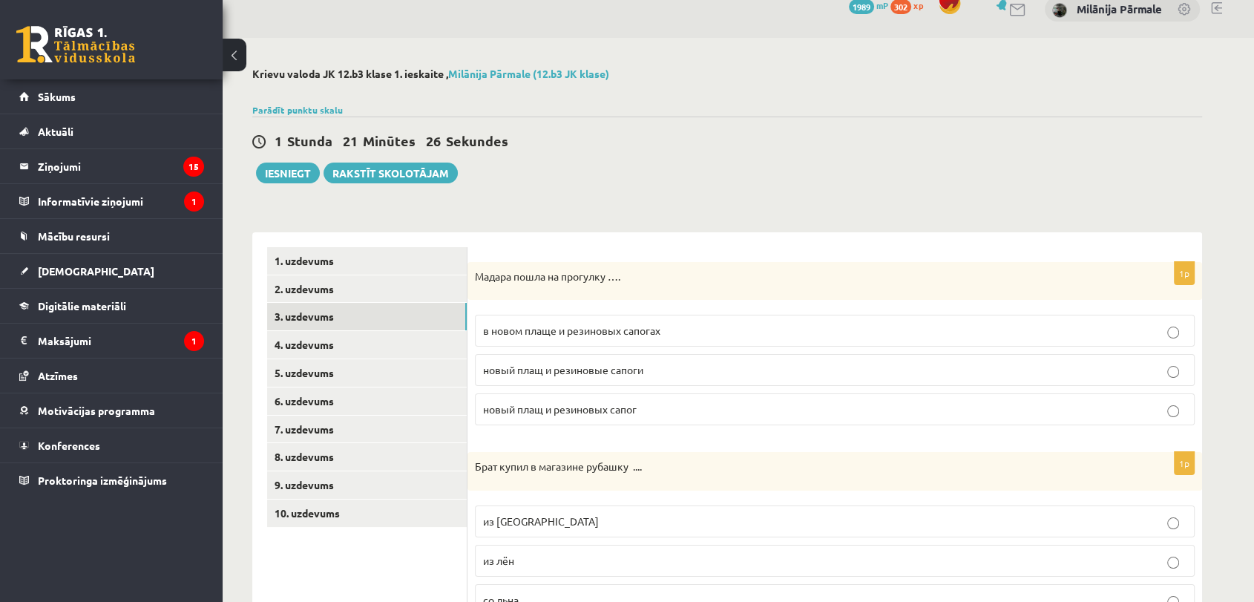
click at [611, 323] on p "в новом плаще и резиновых сапогах" at bounding box center [834, 331] width 703 height 16
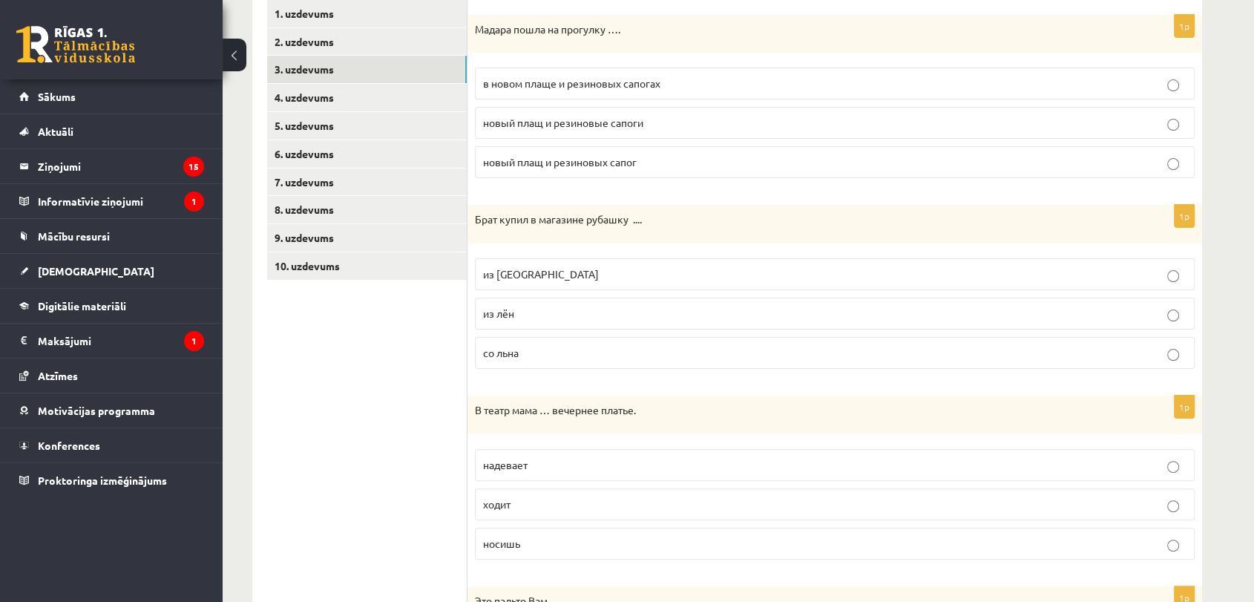
scroll to position [267, 0]
click at [553, 275] on p "из льна" at bounding box center [834, 274] width 703 height 16
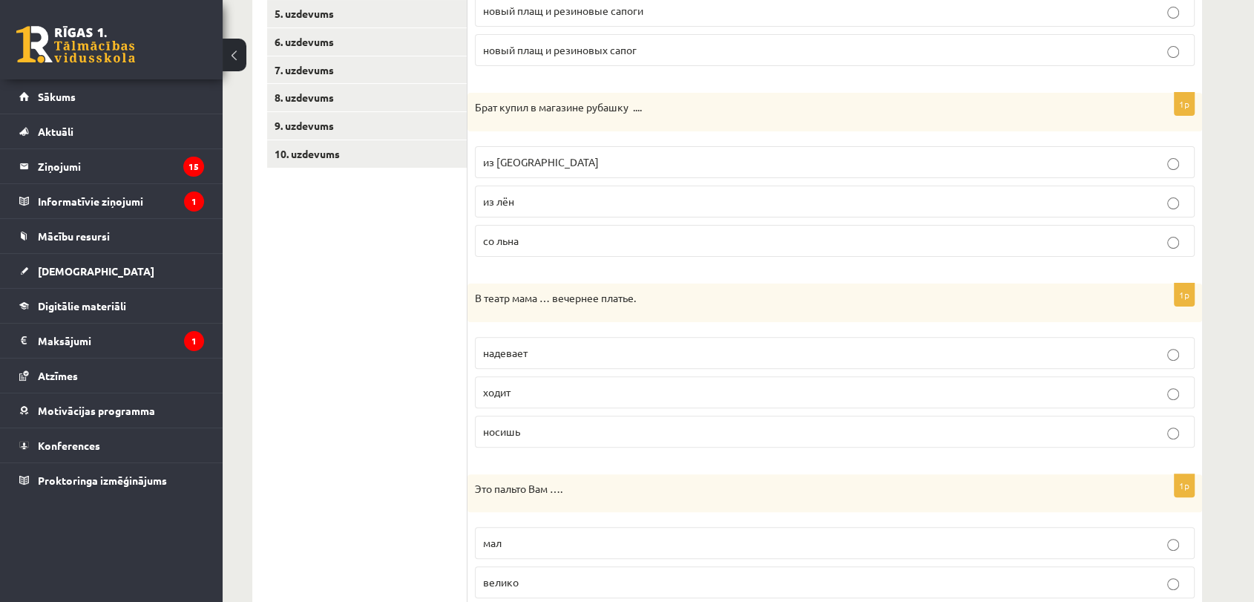
scroll to position [514, 0]
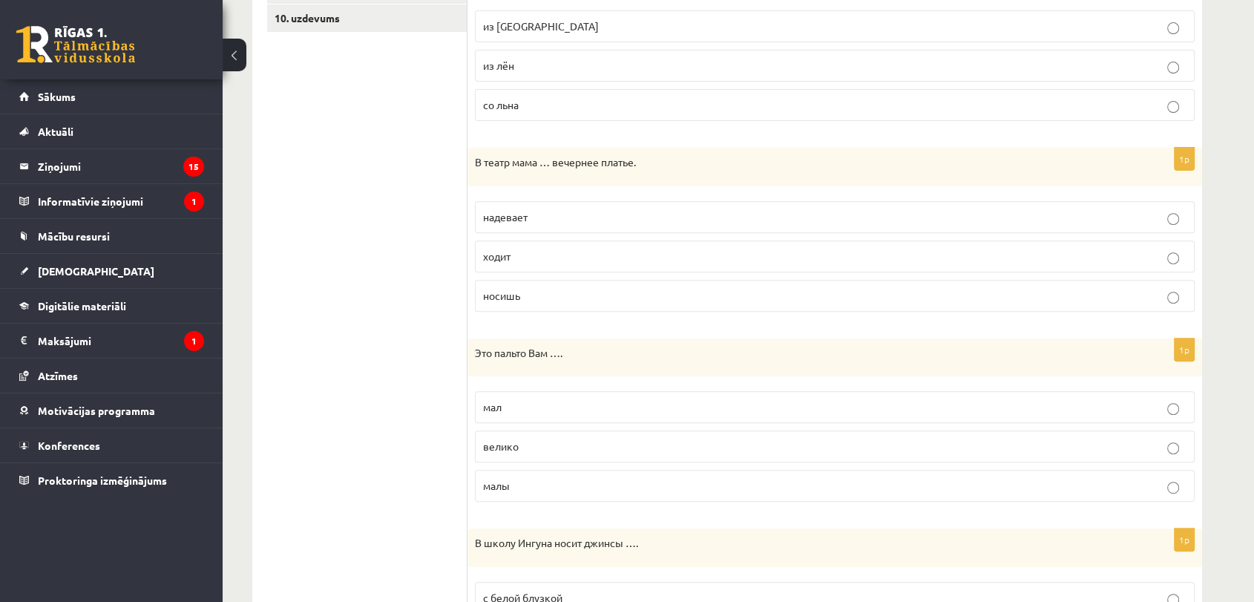
click at [548, 215] on p "надевает" at bounding box center [834, 217] width 703 height 16
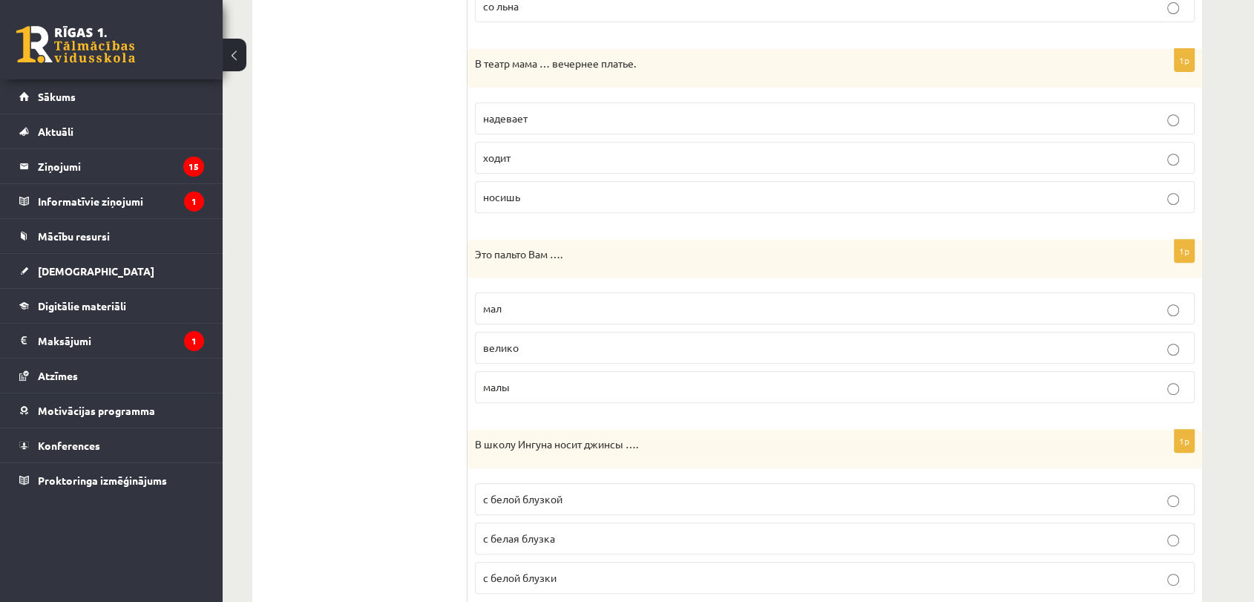
scroll to position [679, 0]
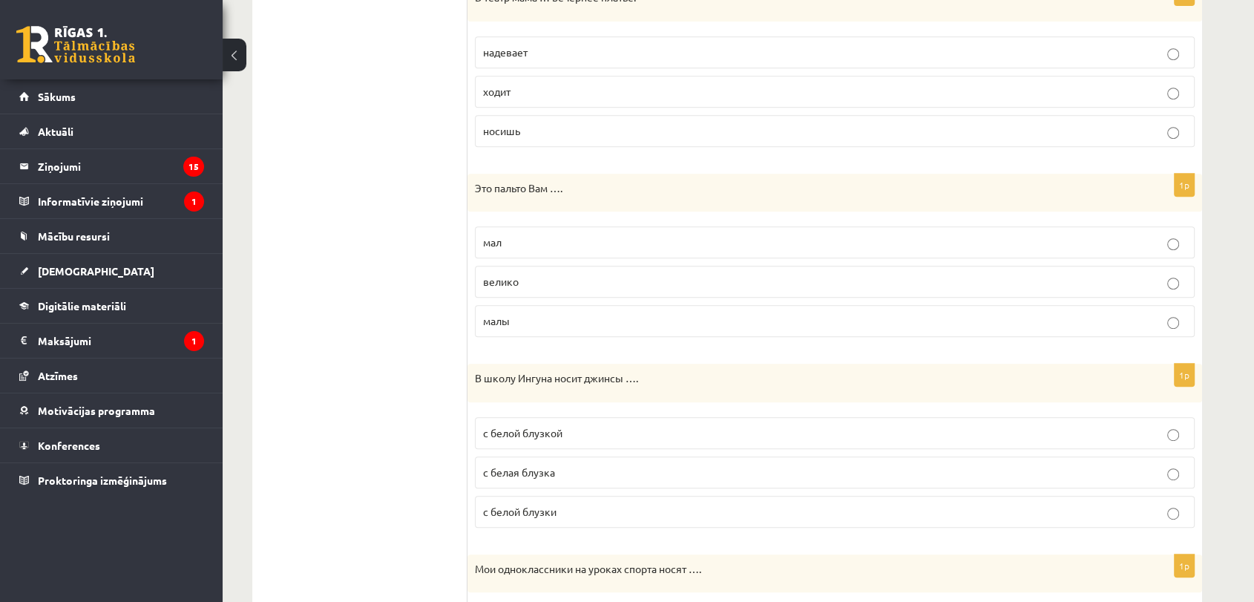
click at [559, 282] on p "велико" at bounding box center [834, 282] width 703 height 16
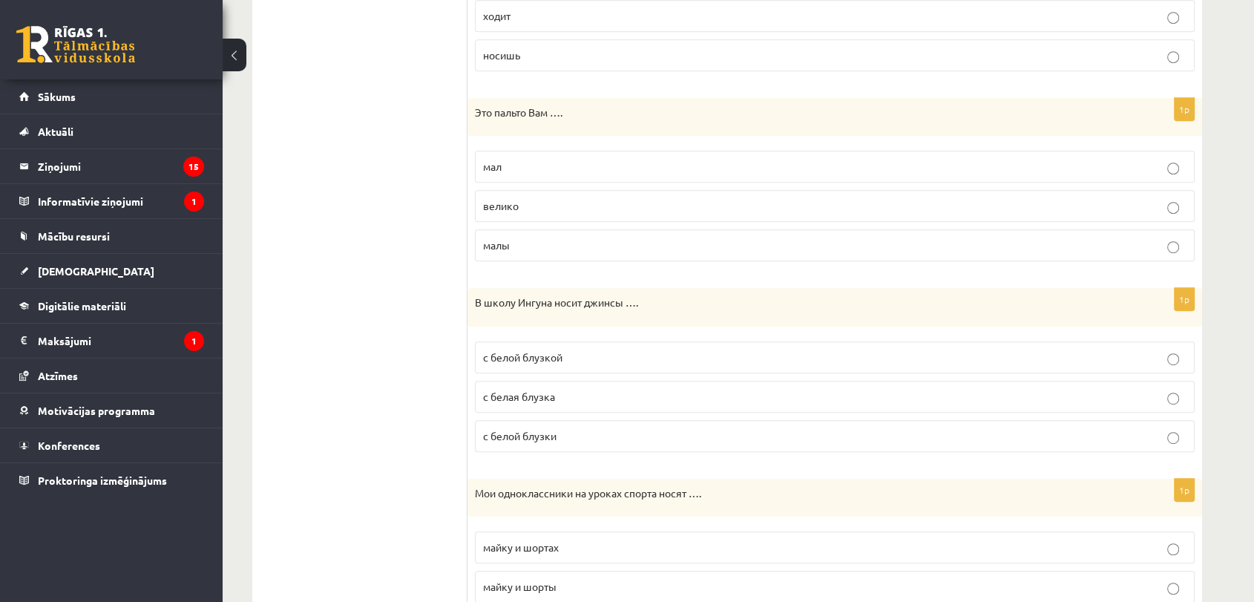
scroll to position [844, 0]
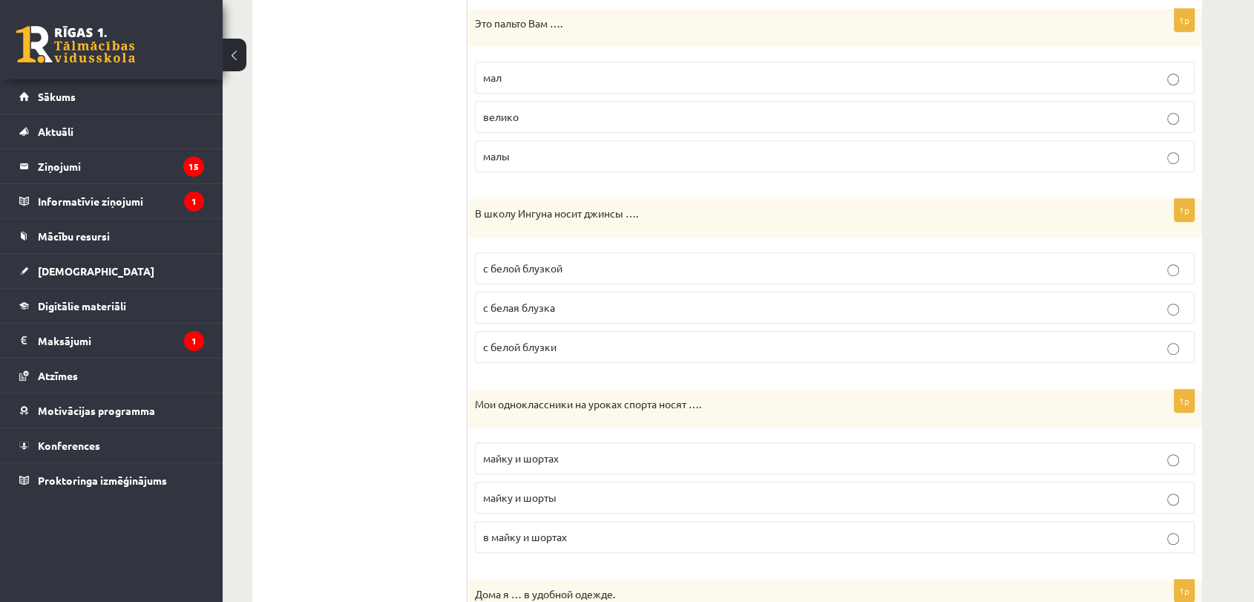
click at [577, 269] on p "с белой блузкой" at bounding box center [834, 268] width 703 height 16
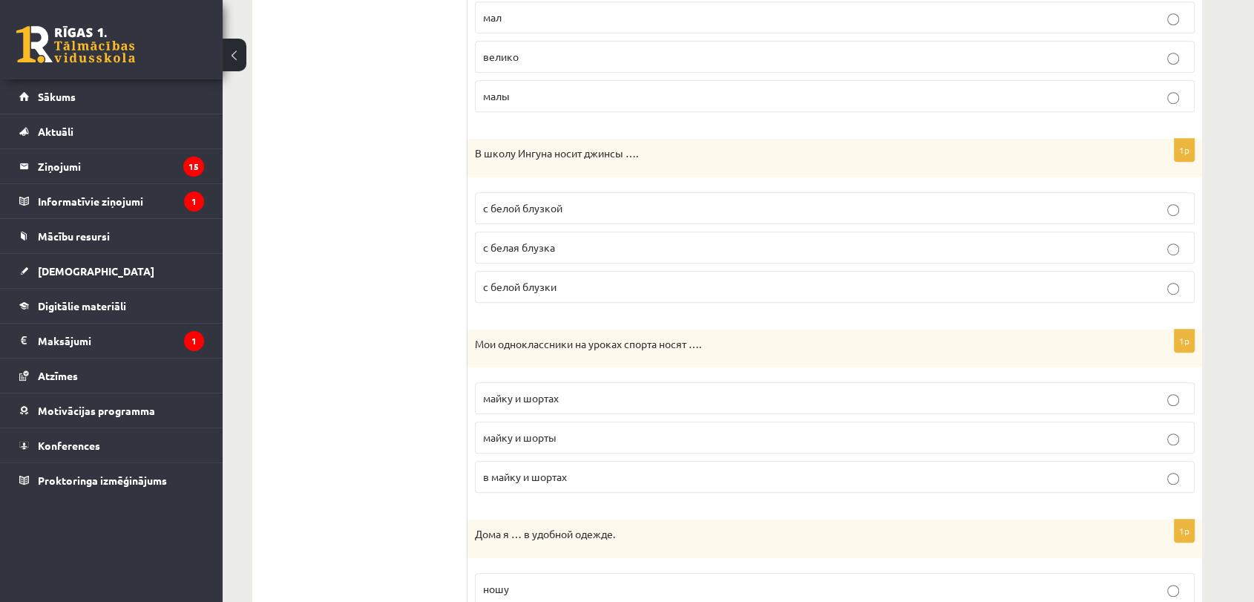
scroll to position [1009, 0]
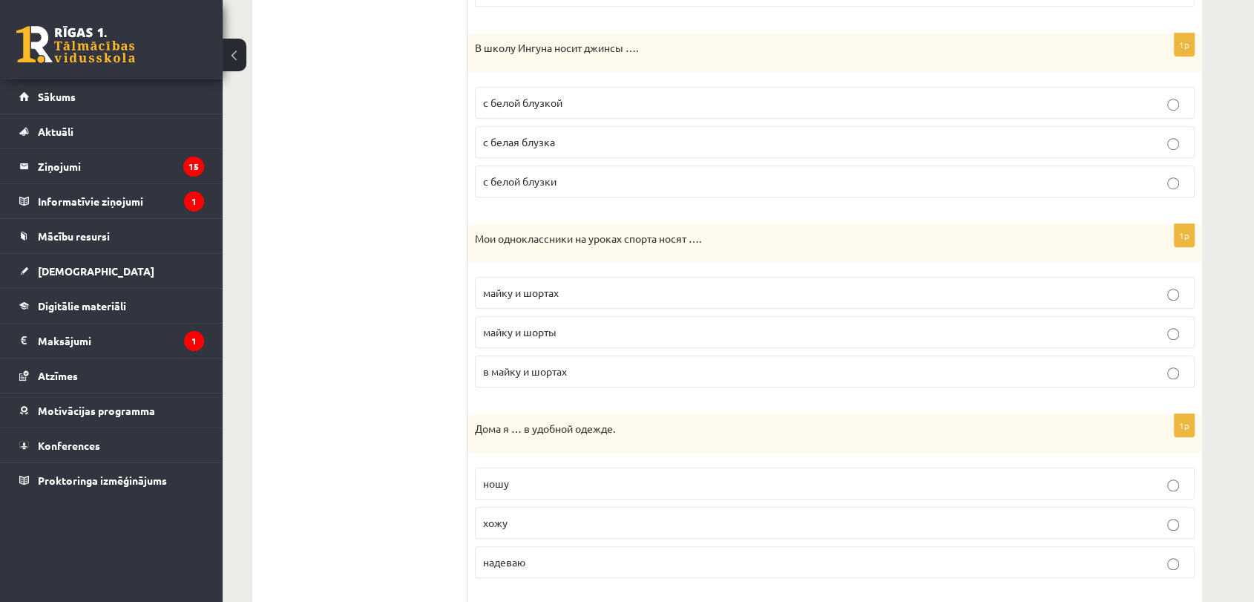
click at [582, 324] on p "майку и шорты" at bounding box center [834, 332] width 703 height 16
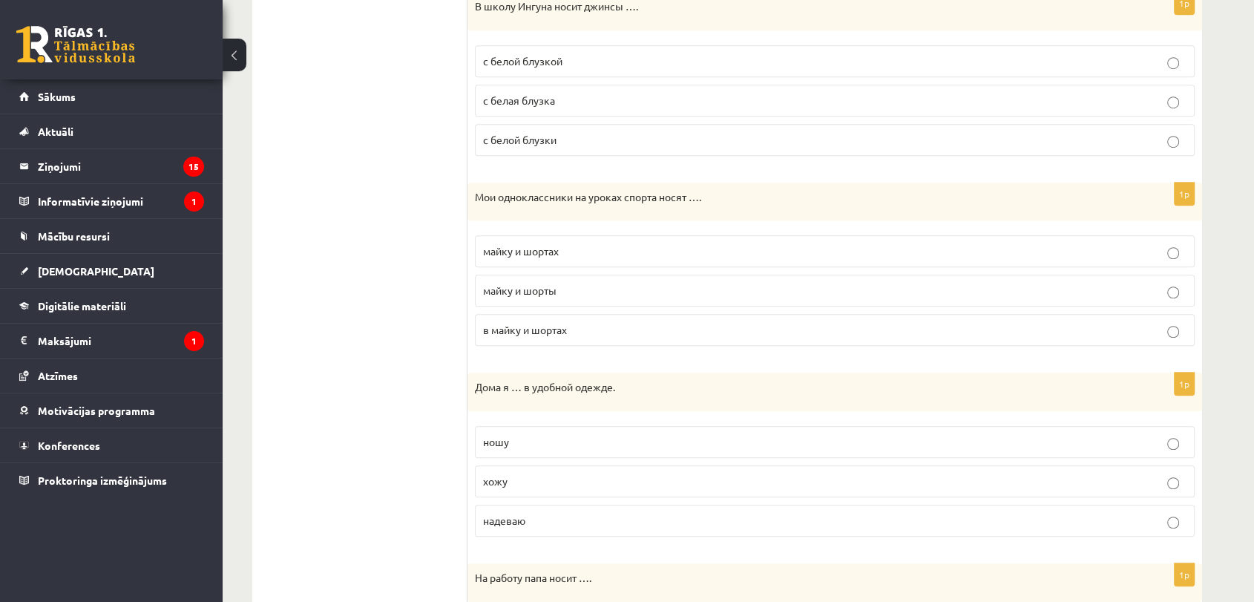
scroll to position [1256, 0]
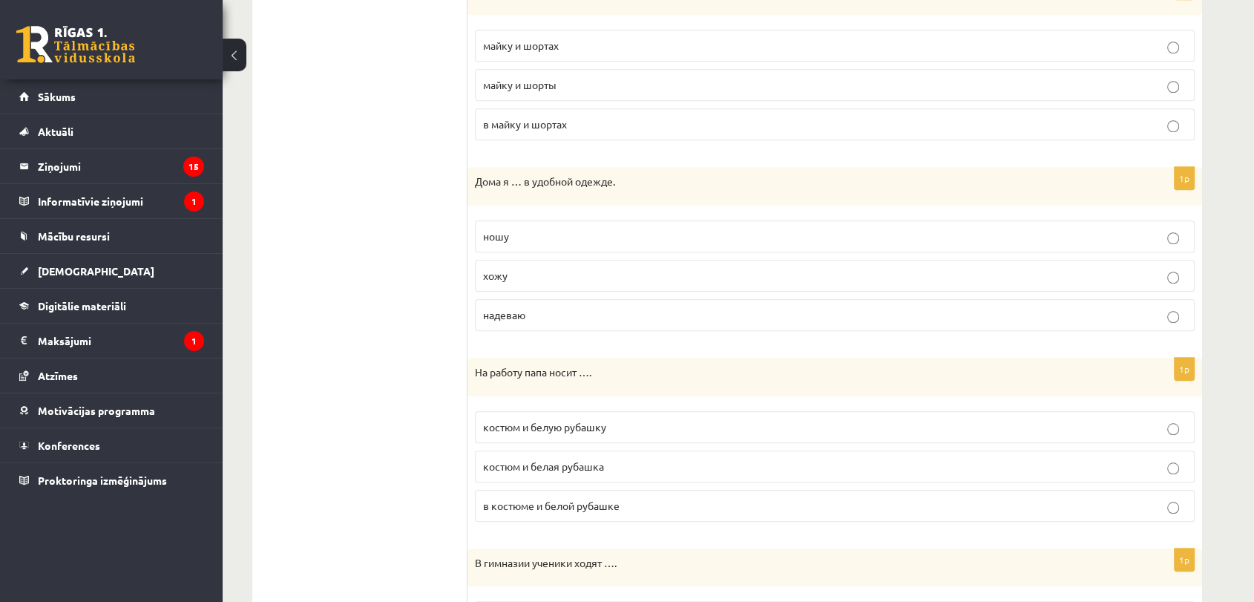
click at [533, 268] on p "хожу" at bounding box center [834, 276] width 703 height 16
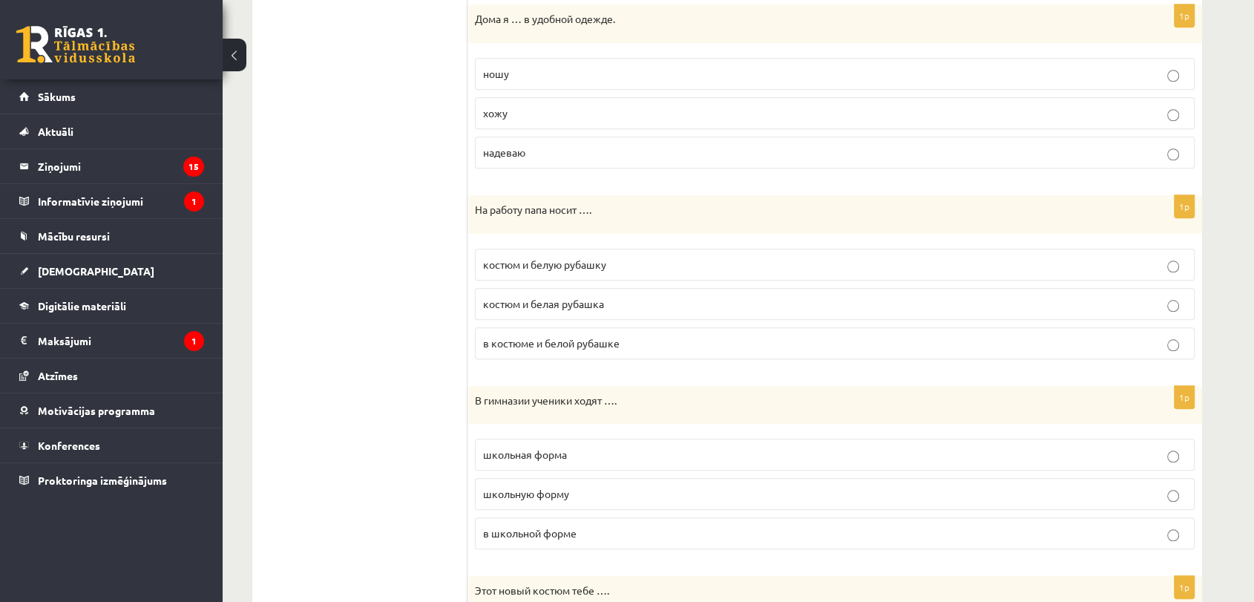
scroll to position [1421, 0]
click at [660, 258] on p "костюм и белую рубашку" at bounding box center [834, 262] width 703 height 16
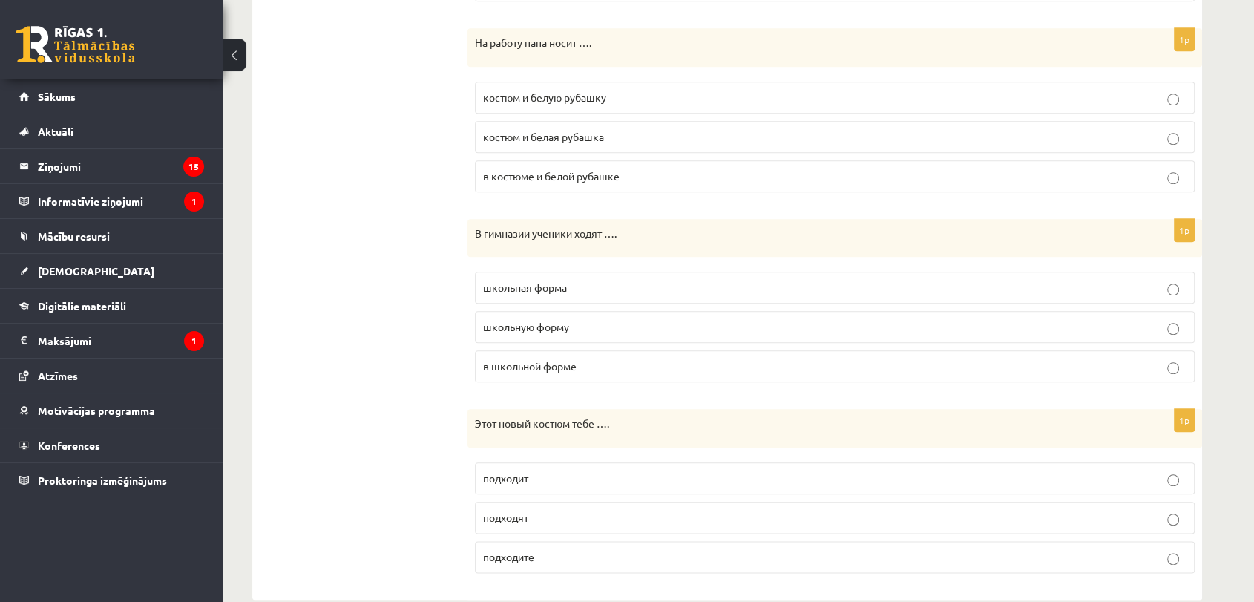
click at [576, 362] on span "в школьной форме" at bounding box center [529, 365] width 93 height 13
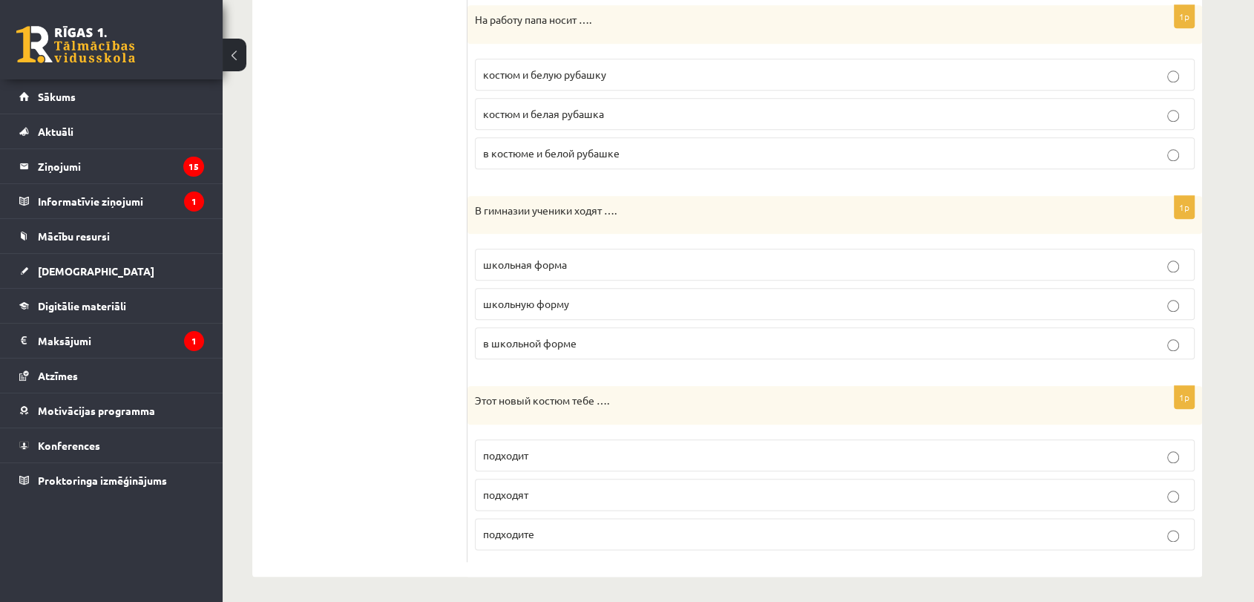
drag, startPoint x: 562, startPoint y: 455, endPoint x: 466, endPoint y: 400, distance: 111.0
click at [559, 450] on p "подходит" at bounding box center [834, 455] width 703 height 16
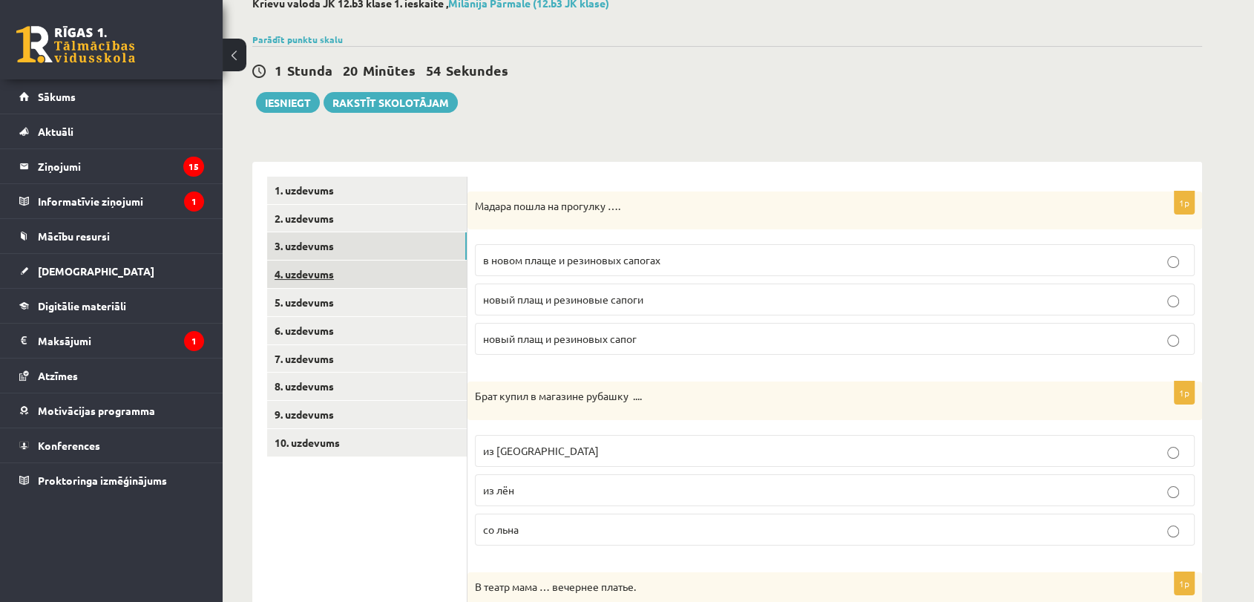
scroll to position [42, 0]
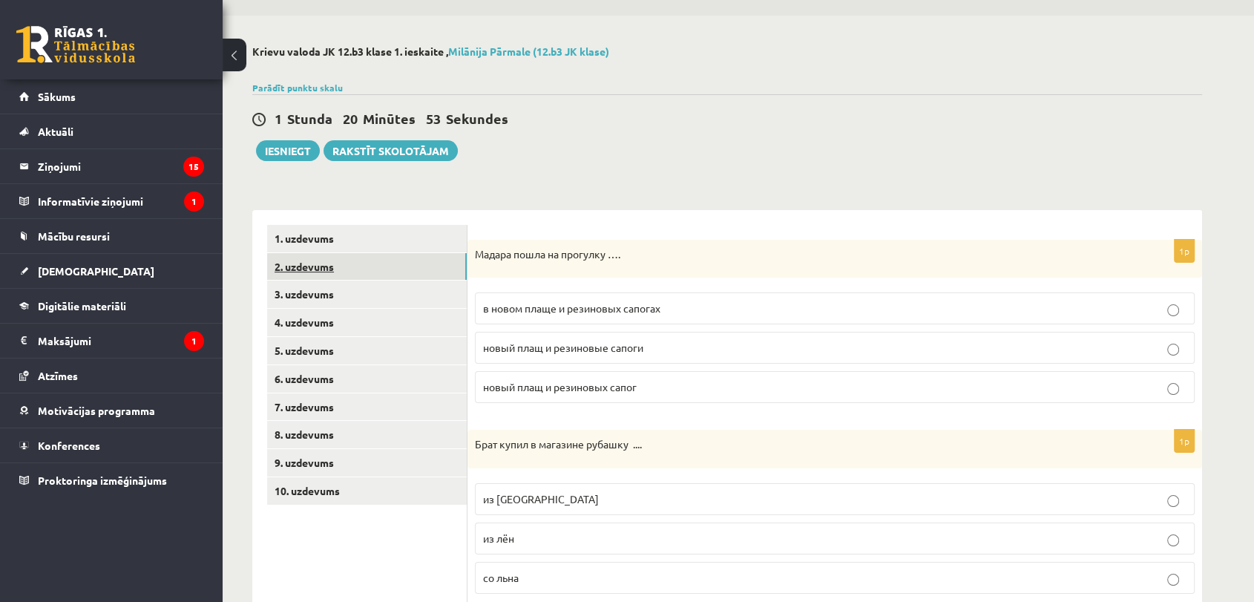
click at [360, 275] on link "2. uzdevums" at bounding box center [367, 266] width 200 height 27
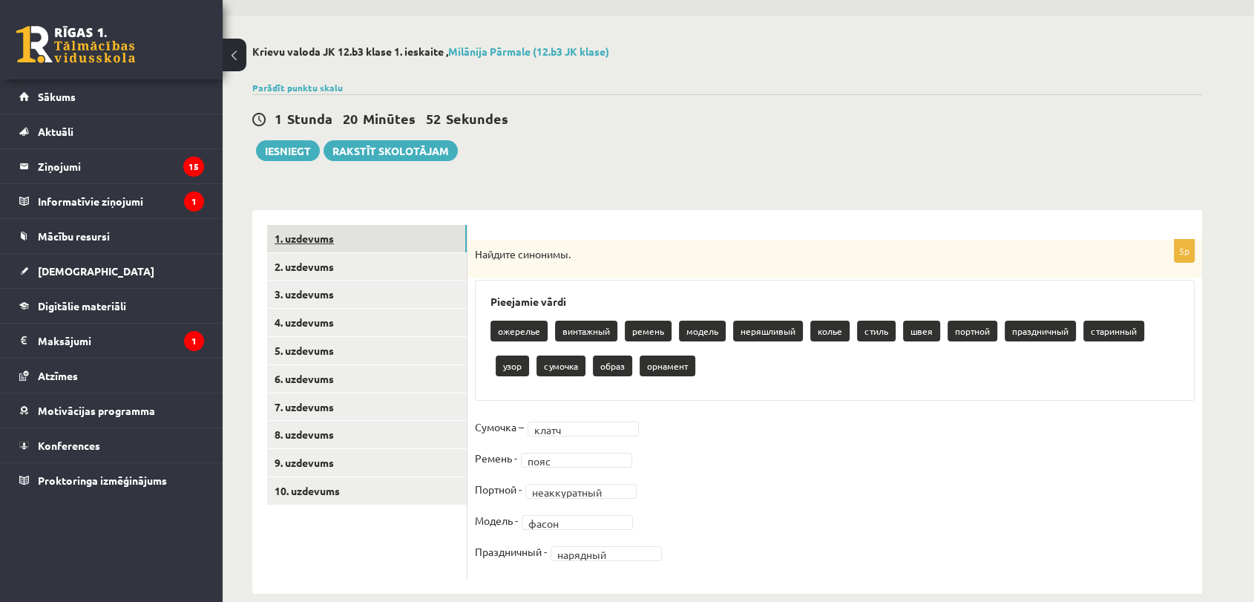
click at [390, 232] on link "1. uzdevums" at bounding box center [367, 238] width 200 height 27
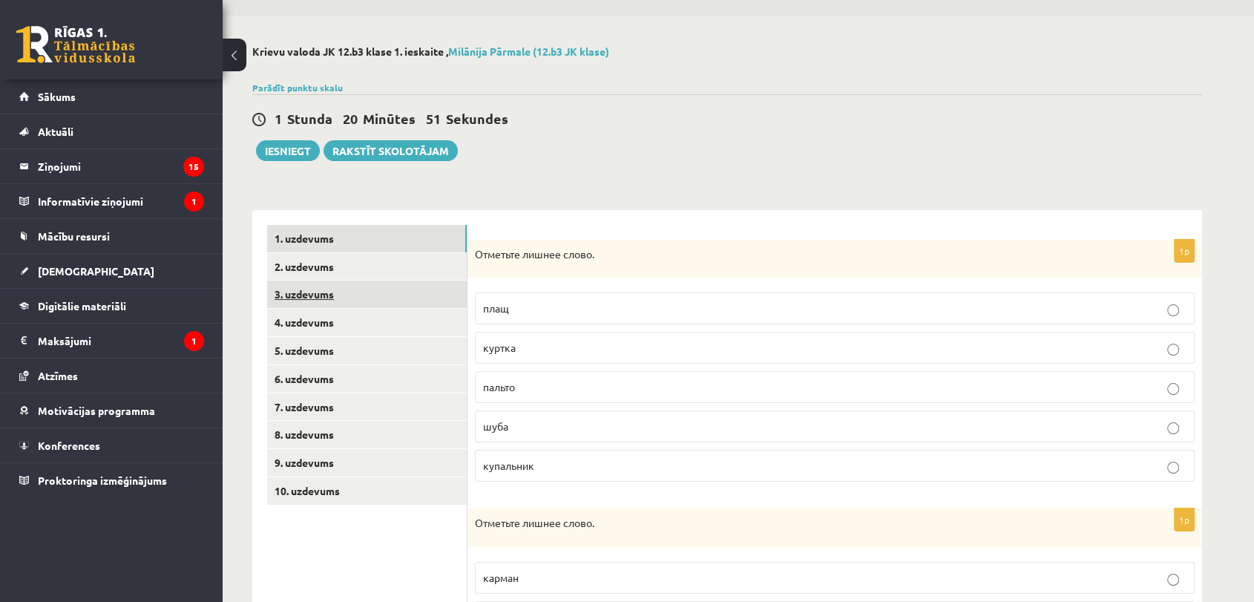
click at [382, 292] on link "3. uzdevums" at bounding box center [367, 293] width 200 height 27
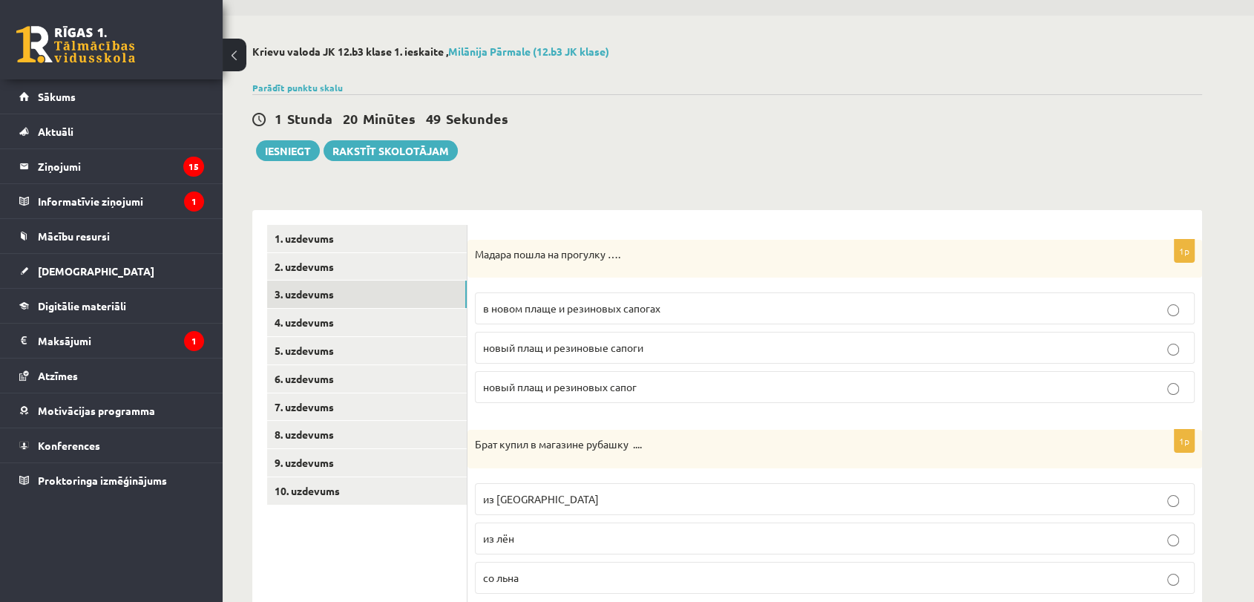
click at [286, 138] on div "1 Stunda 20 Minūtes 49 Sekundes Ieskaite saglabāta! Iesniegt Rakstīt skolotājam" at bounding box center [727, 127] width 950 height 67
click at [286, 145] on button "Iesniegt" at bounding box center [288, 150] width 64 height 21
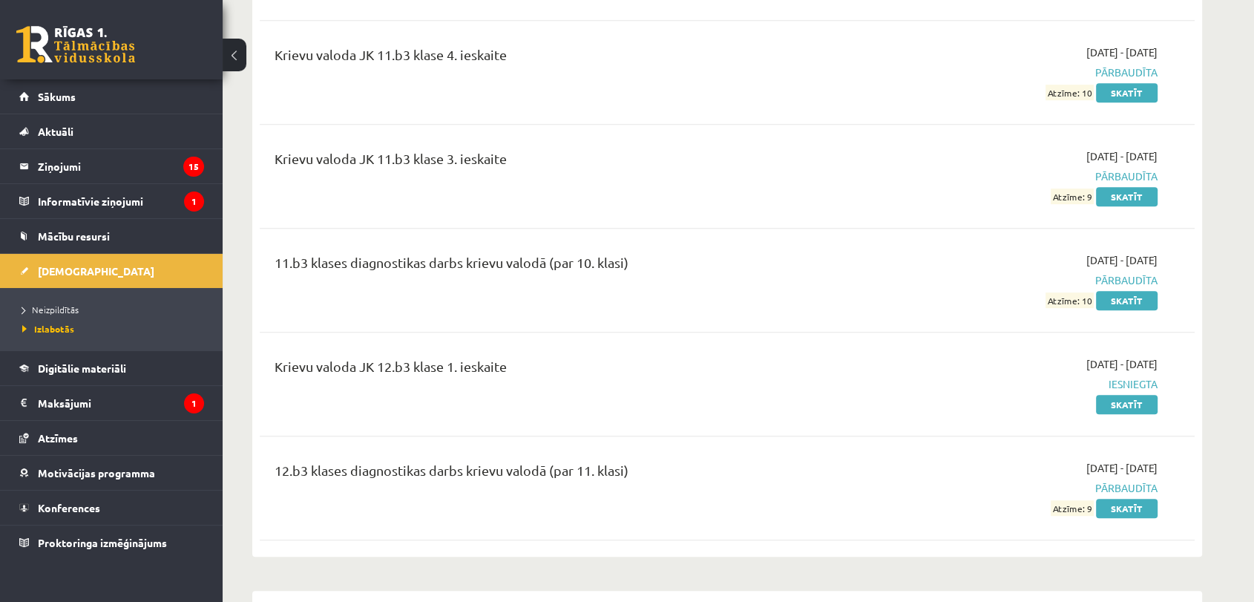
scroll to position [907, 0]
